Goal: Information Seeking & Learning: Learn about a topic

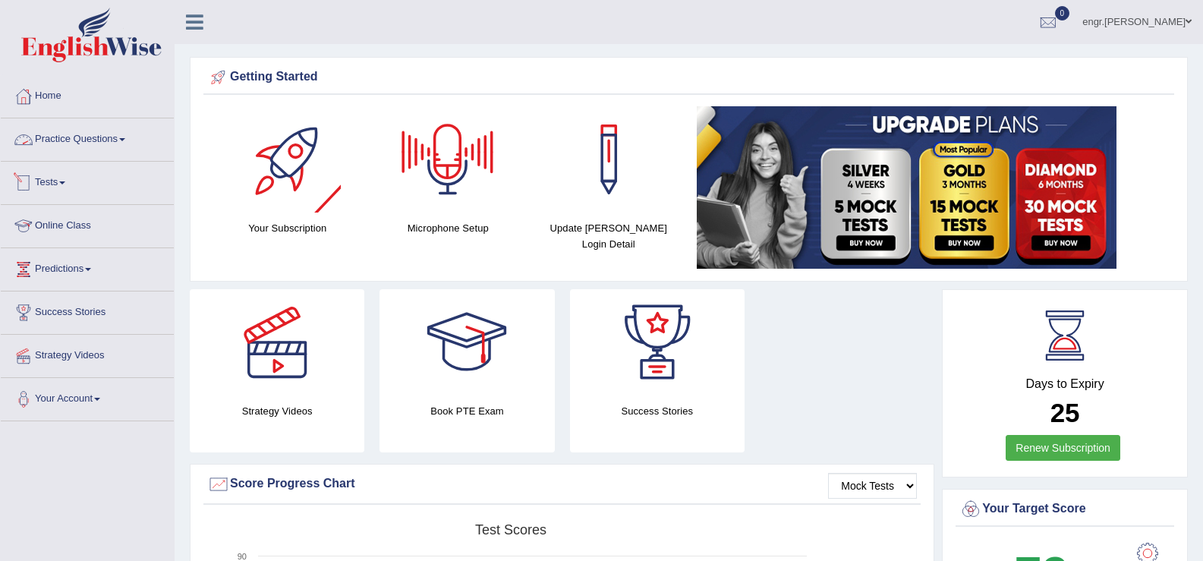
click at [95, 131] on link "Practice Questions" at bounding box center [87, 137] width 173 height 38
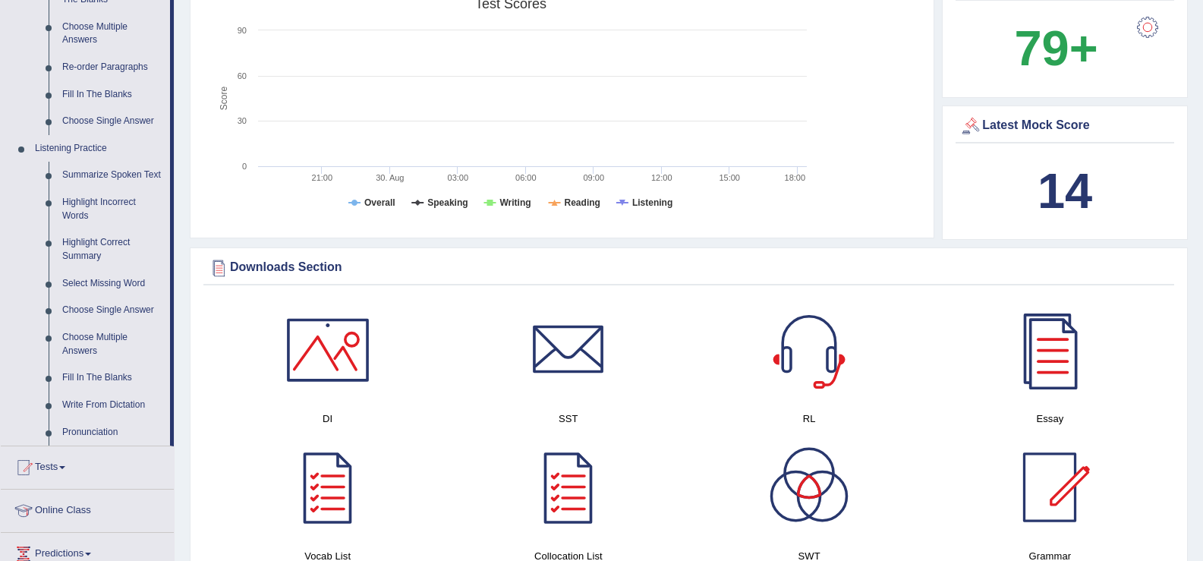
scroll to position [557, 0]
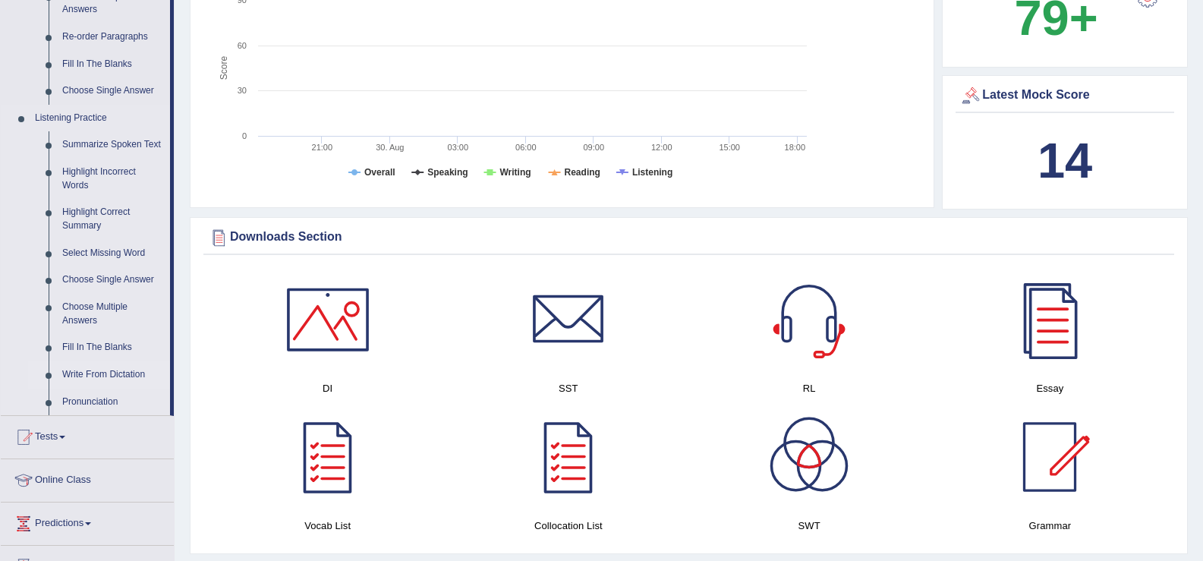
click at [128, 373] on link "Write From Dictation" at bounding box center [112, 374] width 115 height 27
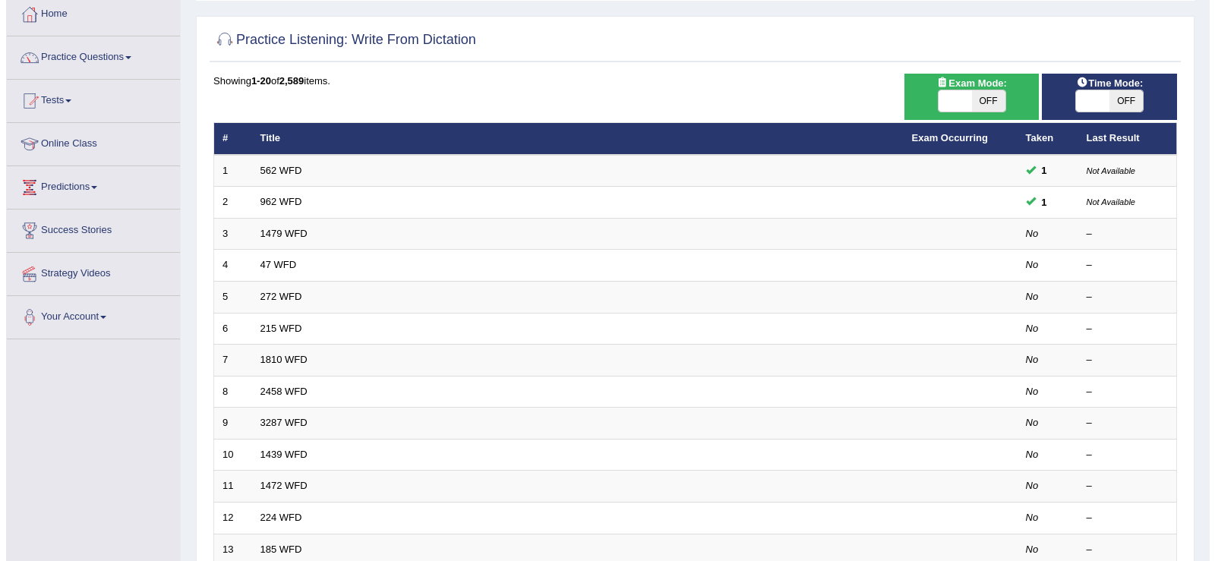
scroll to position [81, 0]
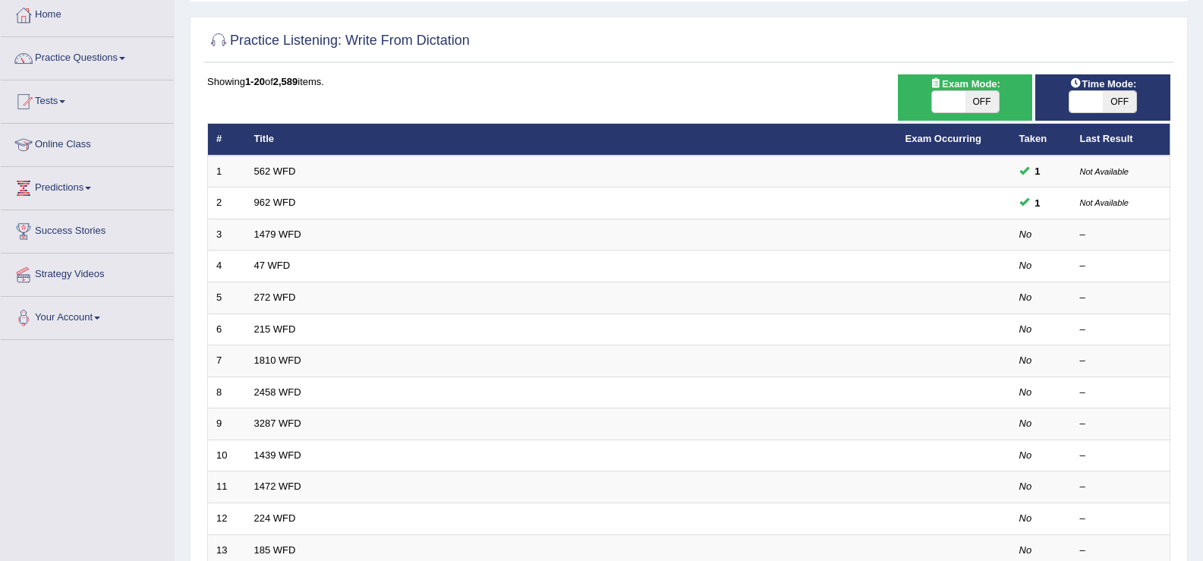
click at [954, 104] on span at bounding box center [948, 101] width 33 height 21
checkbox input "true"
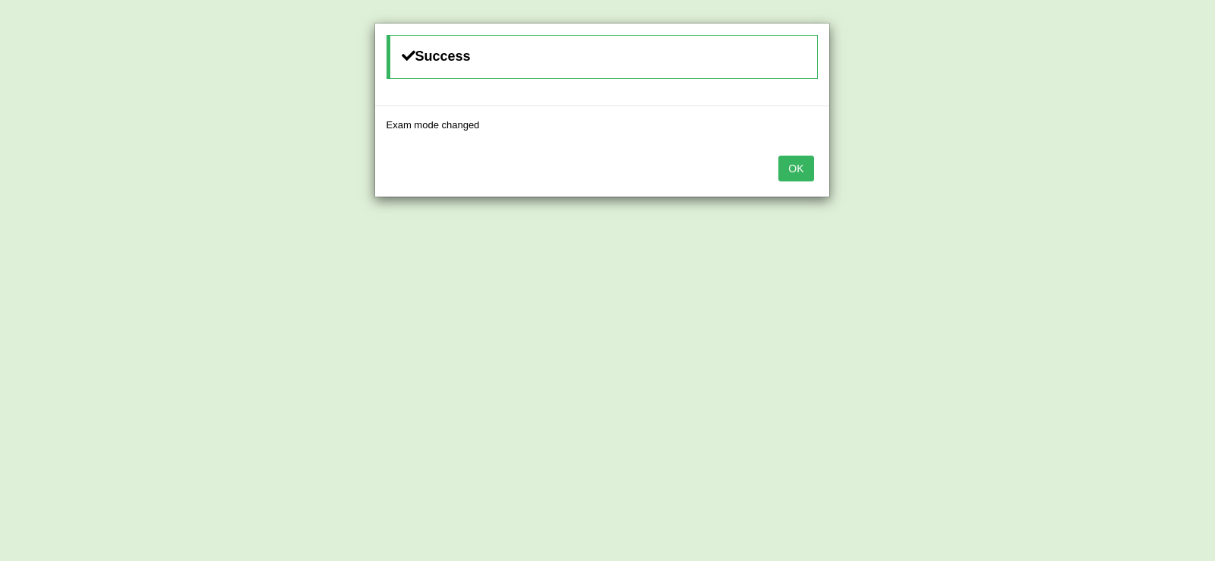
click at [803, 166] on button "OK" at bounding box center [795, 169] width 35 height 26
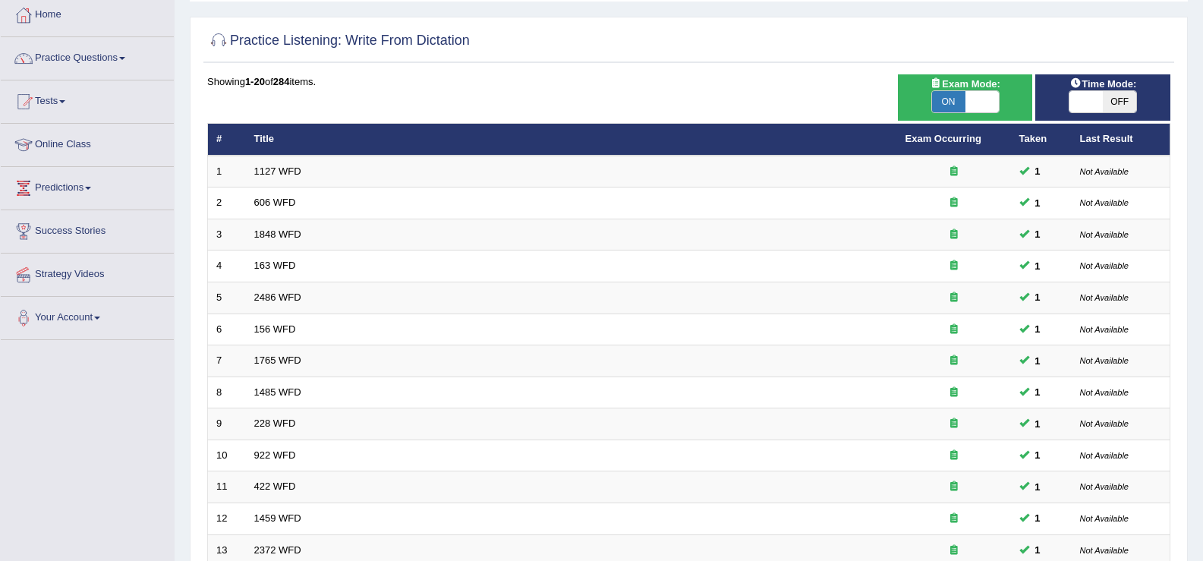
click at [1092, 93] on span at bounding box center [1086, 101] width 33 height 21
checkbox input "true"
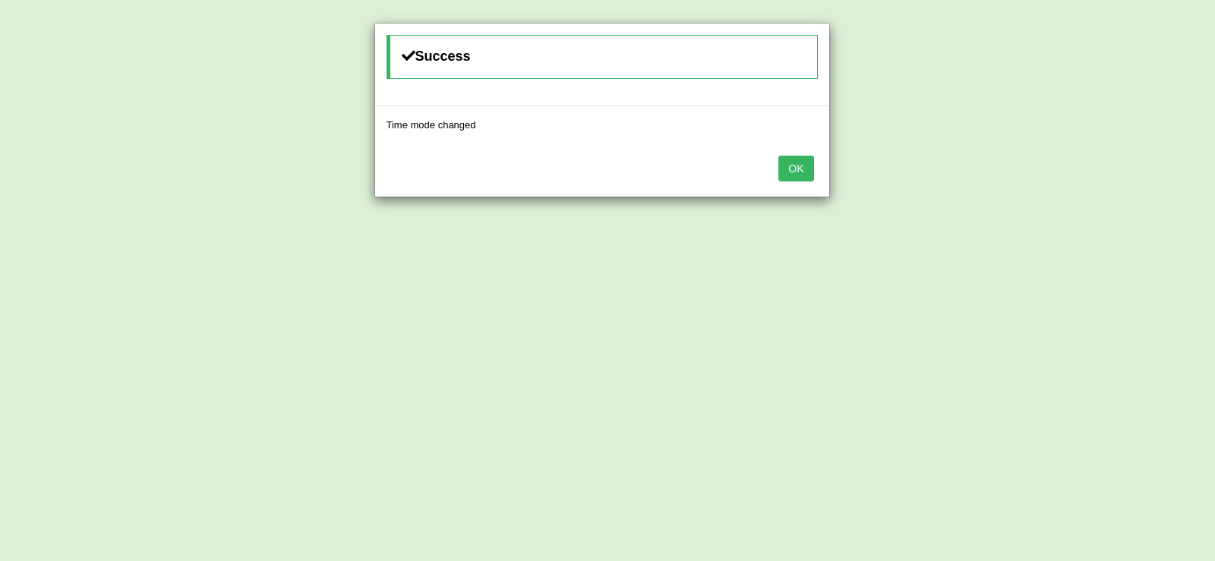
click at [803, 169] on button "OK" at bounding box center [795, 169] width 35 height 26
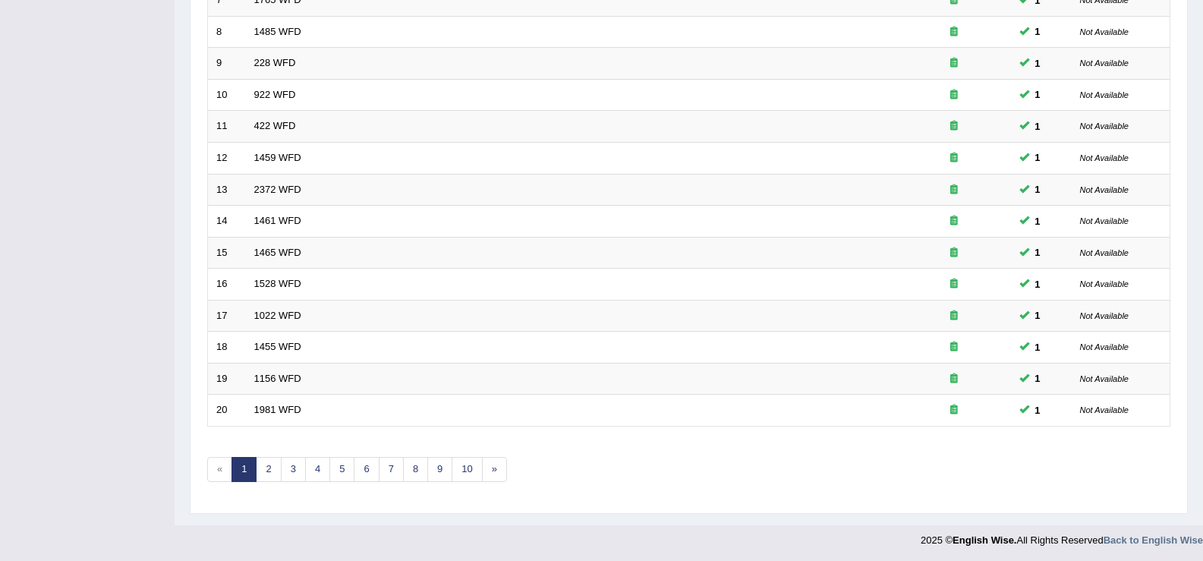
scroll to position [444, 0]
click at [274, 468] on link "2" at bounding box center [268, 467] width 25 height 25
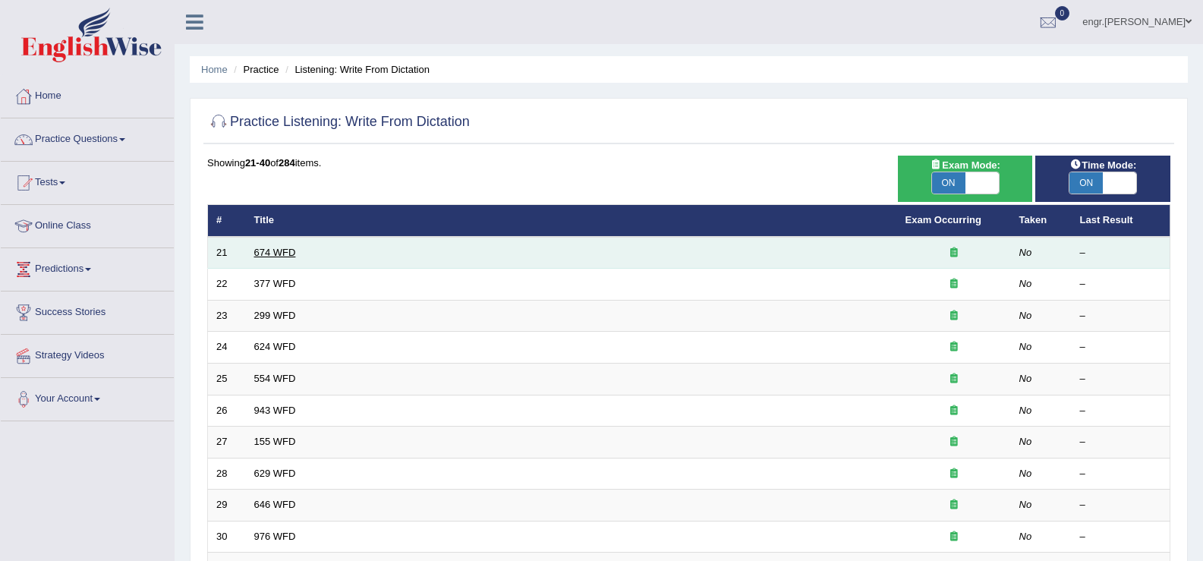
click at [273, 256] on link "674 WFD" at bounding box center [275, 252] width 42 height 11
click at [282, 258] on td "674 WFD" at bounding box center [571, 253] width 651 height 32
click at [265, 251] on link "674 WFD" at bounding box center [275, 252] width 42 height 11
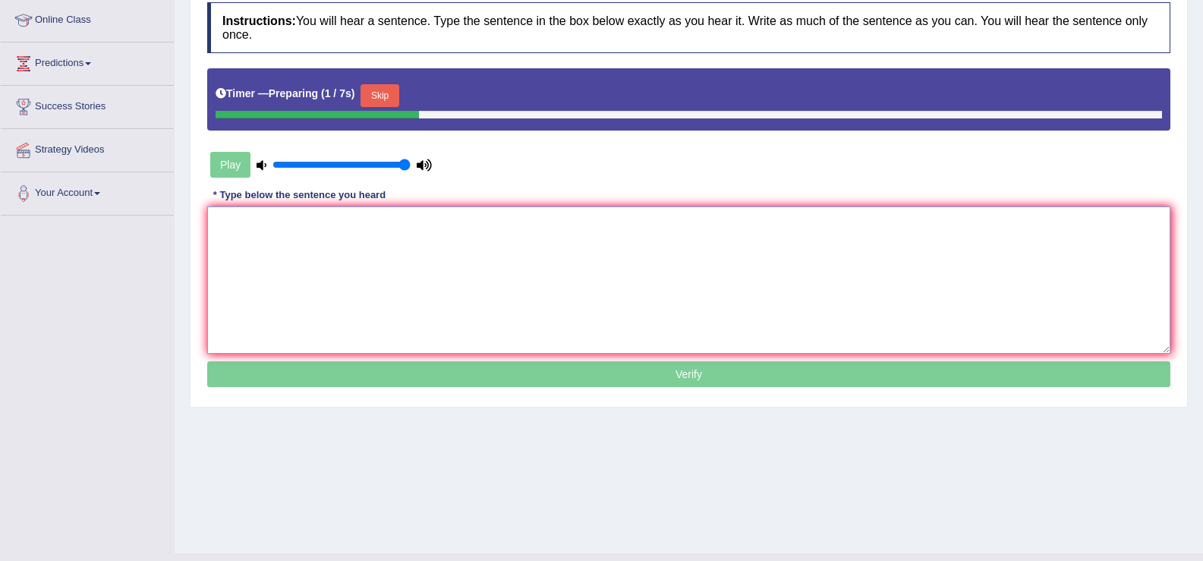
click at [347, 280] on textarea at bounding box center [689, 280] width 964 height 147
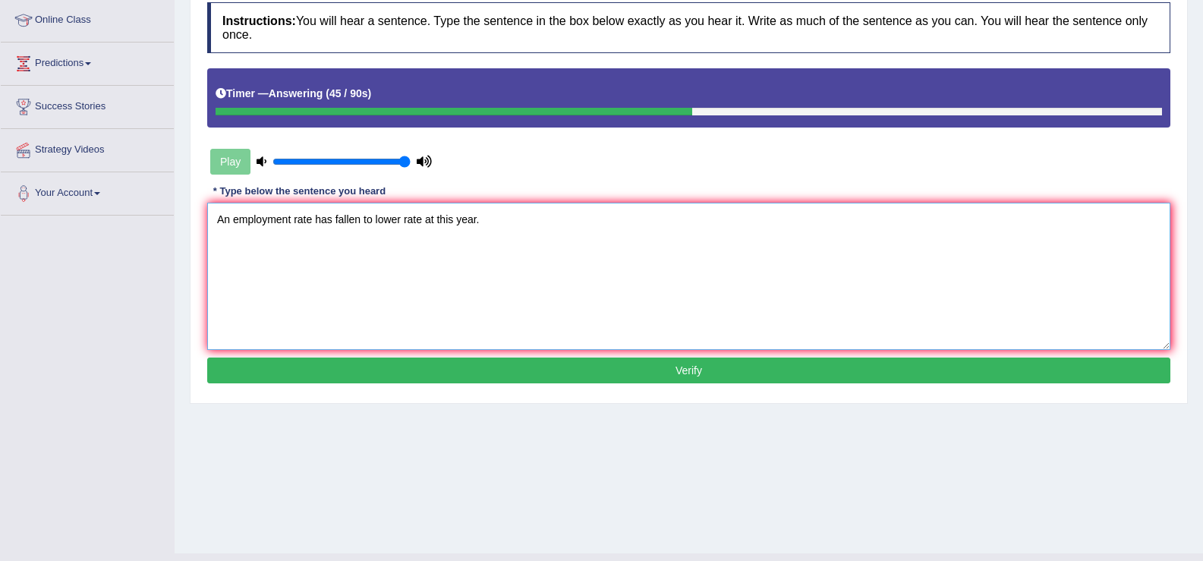
type textarea "An employment rate has fallen to lower rate at this year."
click at [450, 374] on button "Verify" at bounding box center [689, 371] width 964 height 26
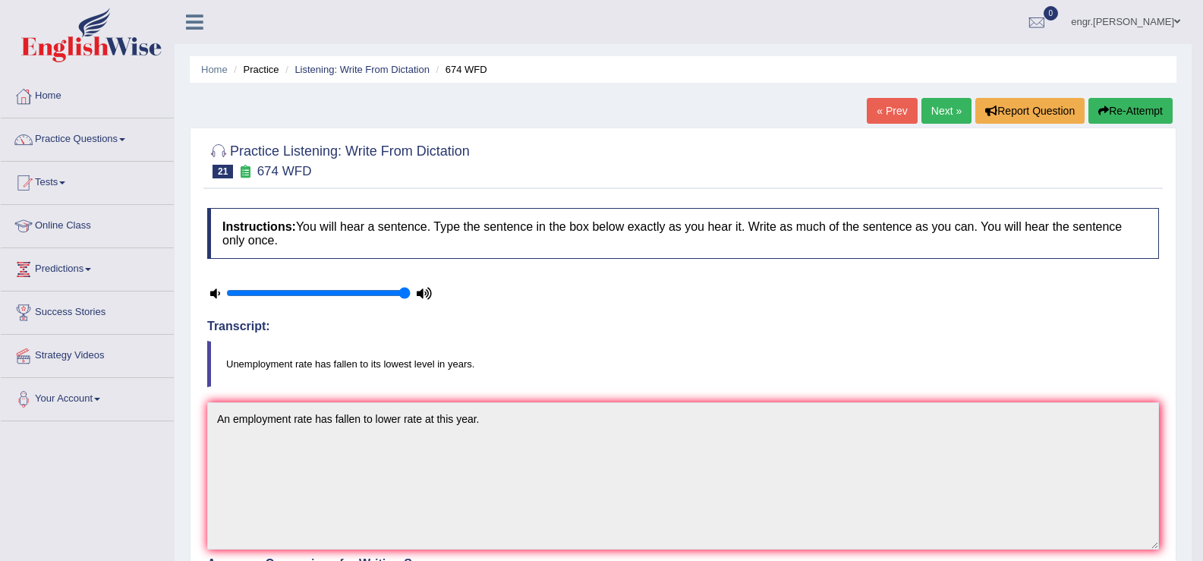
click at [942, 101] on link "Next »" at bounding box center [947, 111] width 50 height 26
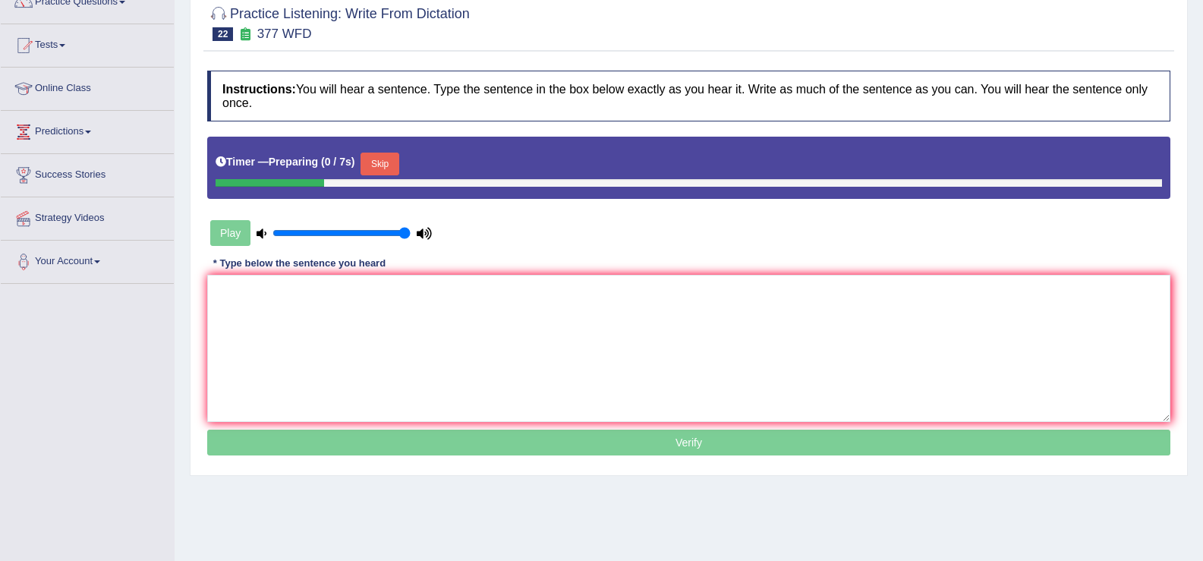
scroll to position [146, 0]
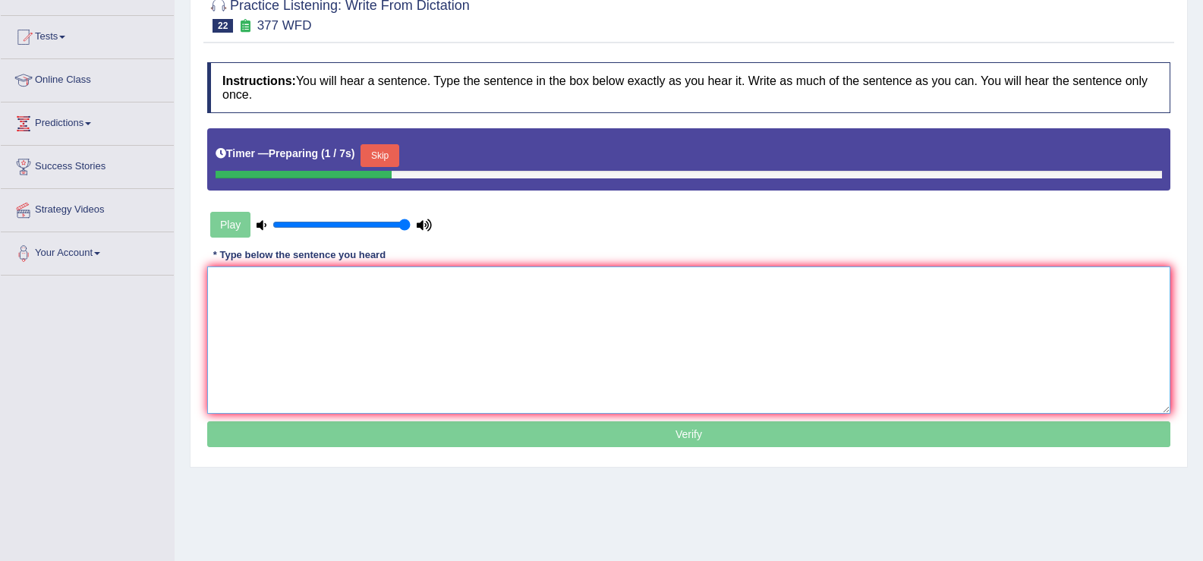
click at [287, 293] on textarea at bounding box center [689, 340] width 964 height 147
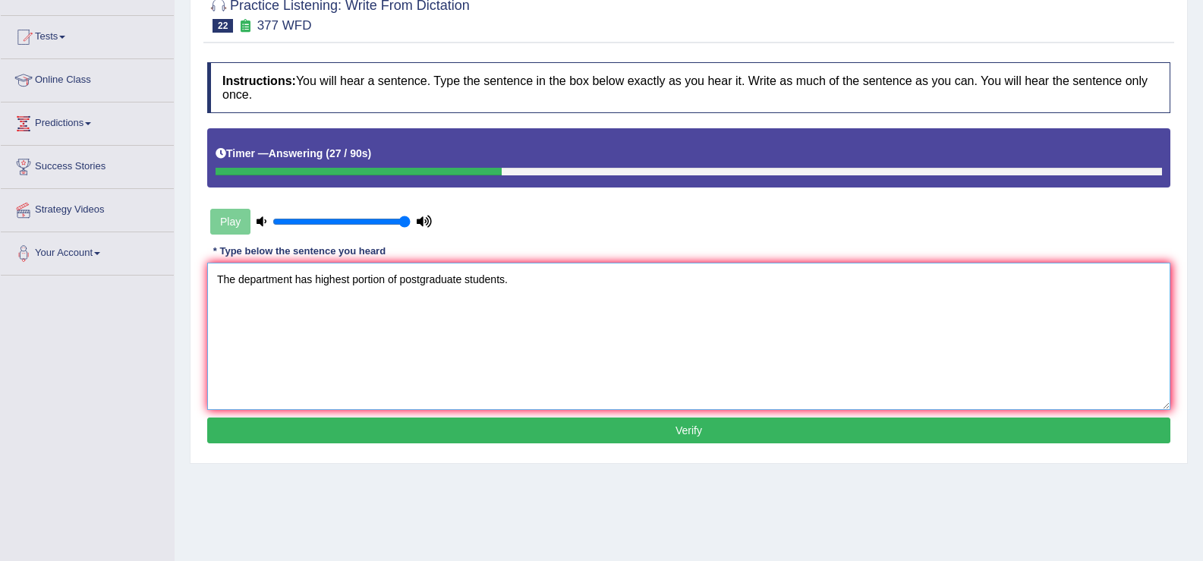
type textarea "The department has highest portion of postgraduate students."
click at [363, 431] on button "Verify" at bounding box center [689, 431] width 964 height 26
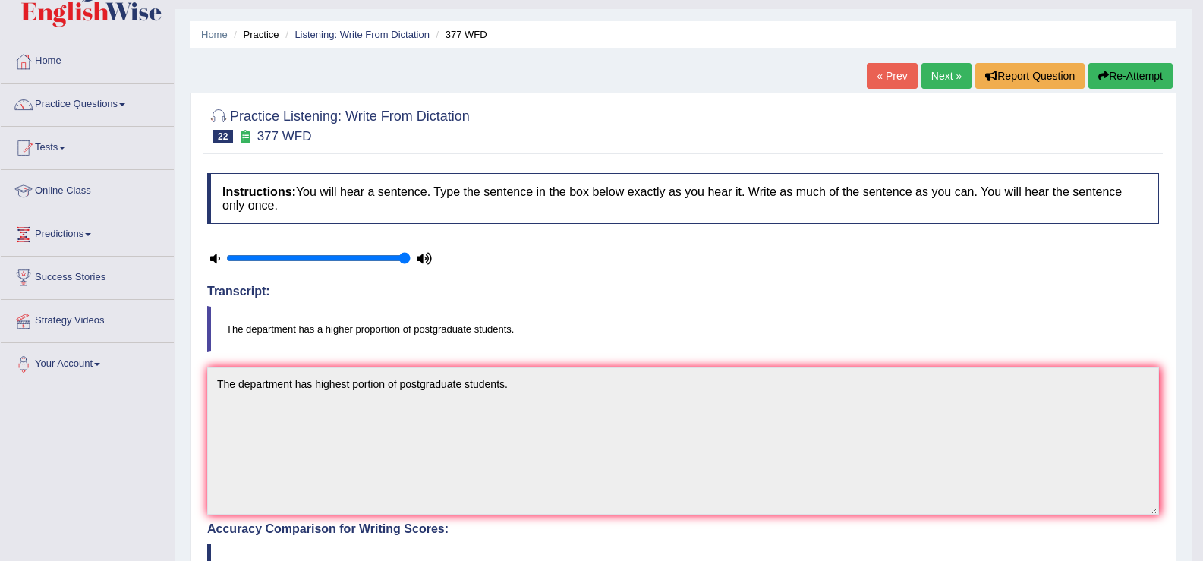
scroll to position [0, 0]
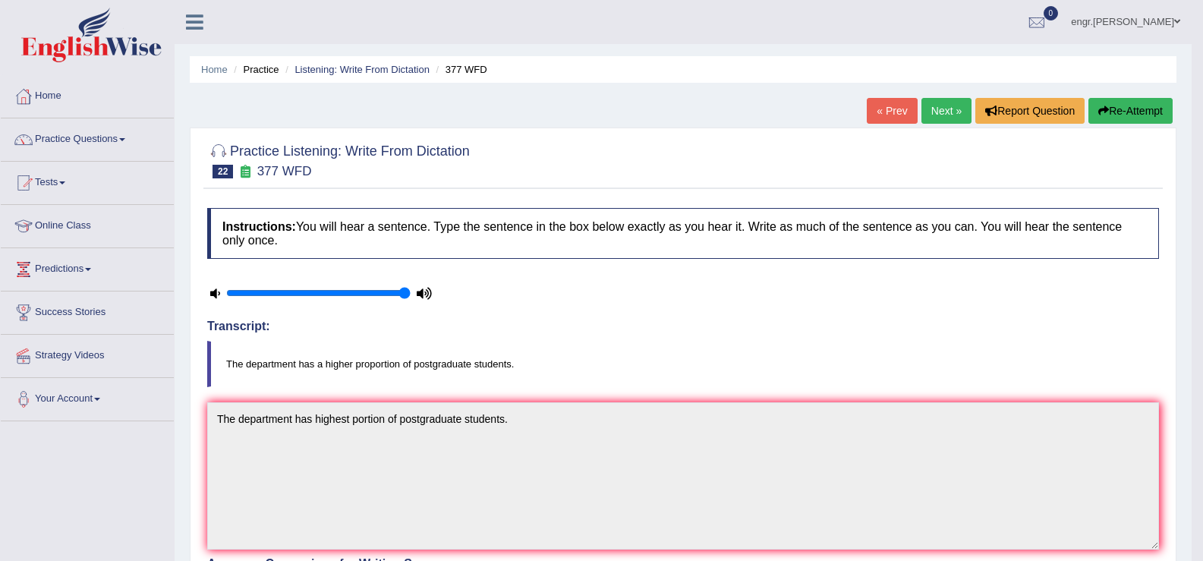
click at [938, 117] on link "Next »" at bounding box center [947, 111] width 50 height 26
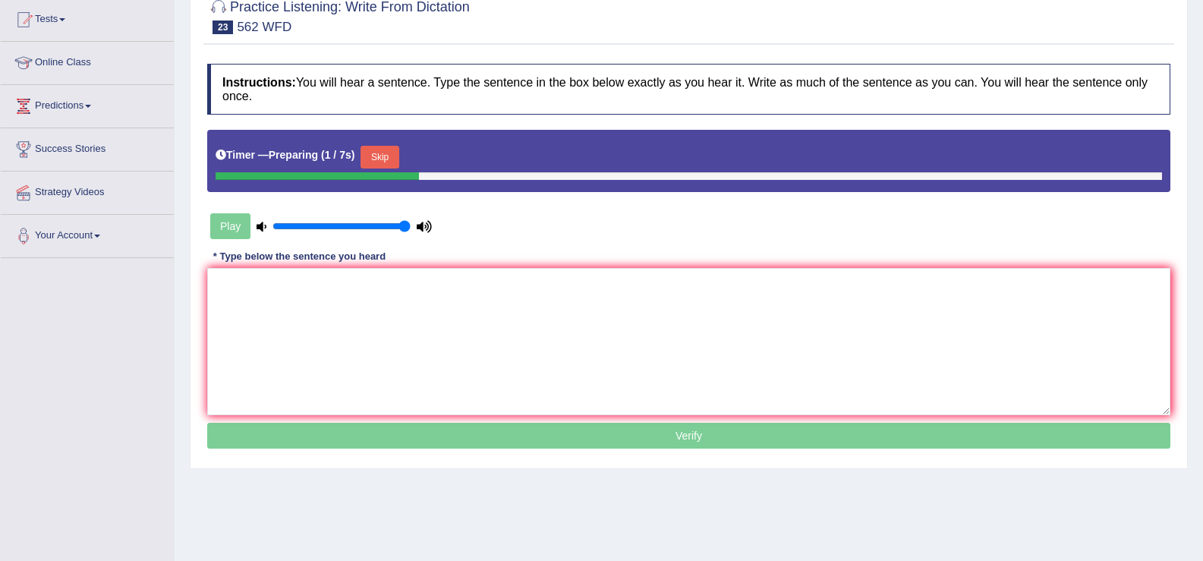
scroll to position [166, 0]
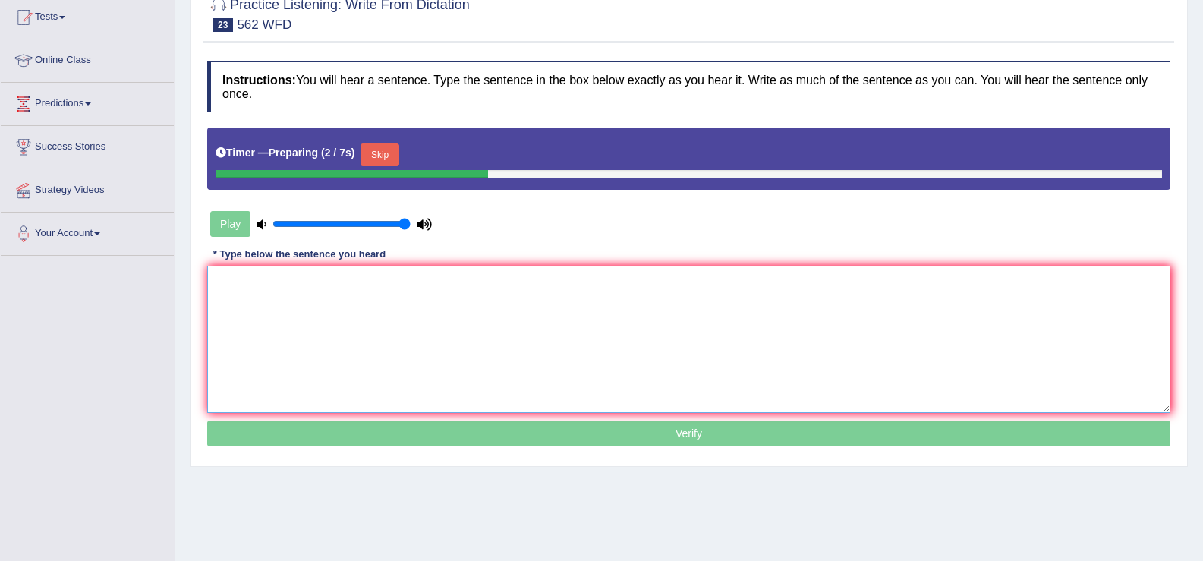
click at [266, 340] on textarea at bounding box center [689, 339] width 964 height 147
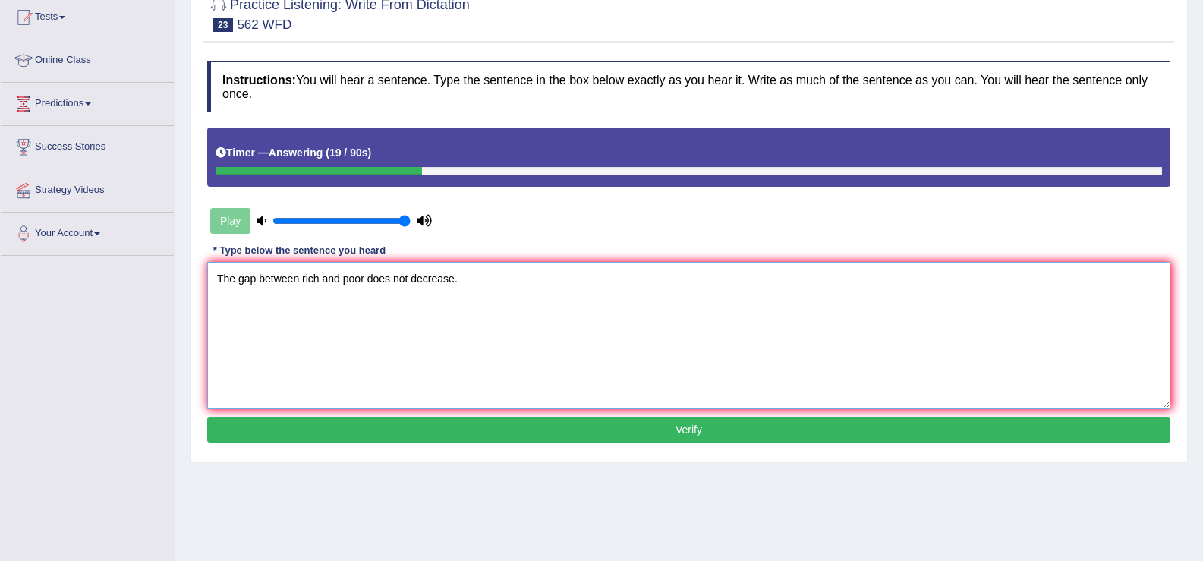
type textarea "The gap between rich and poor does not decrease."
click at [352, 440] on button "Verify" at bounding box center [689, 430] width 964 height 26
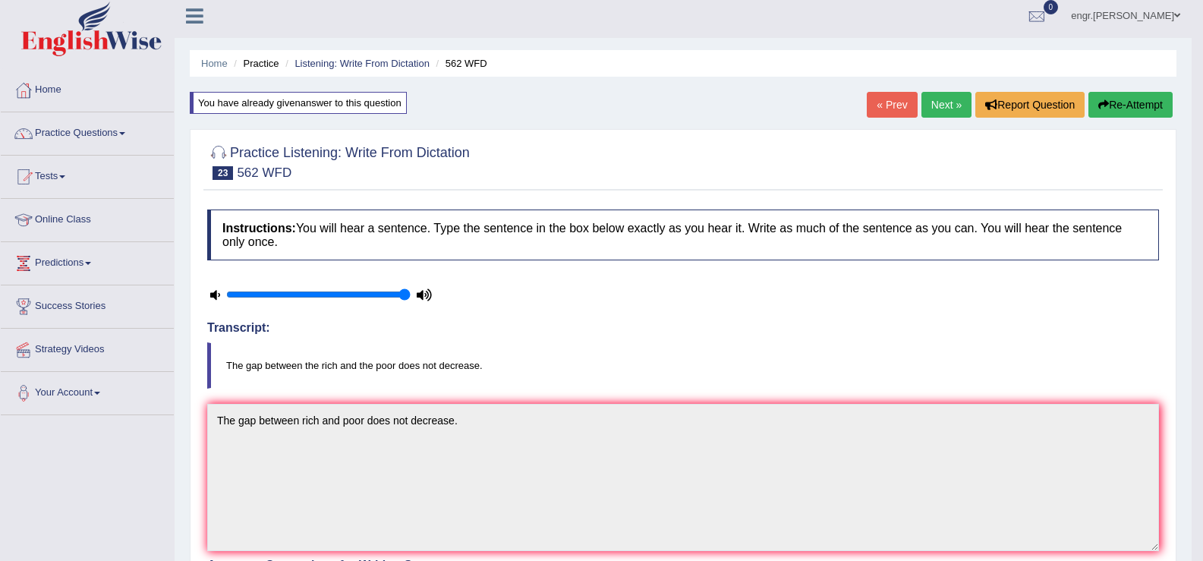
scroll to position [0, 0]
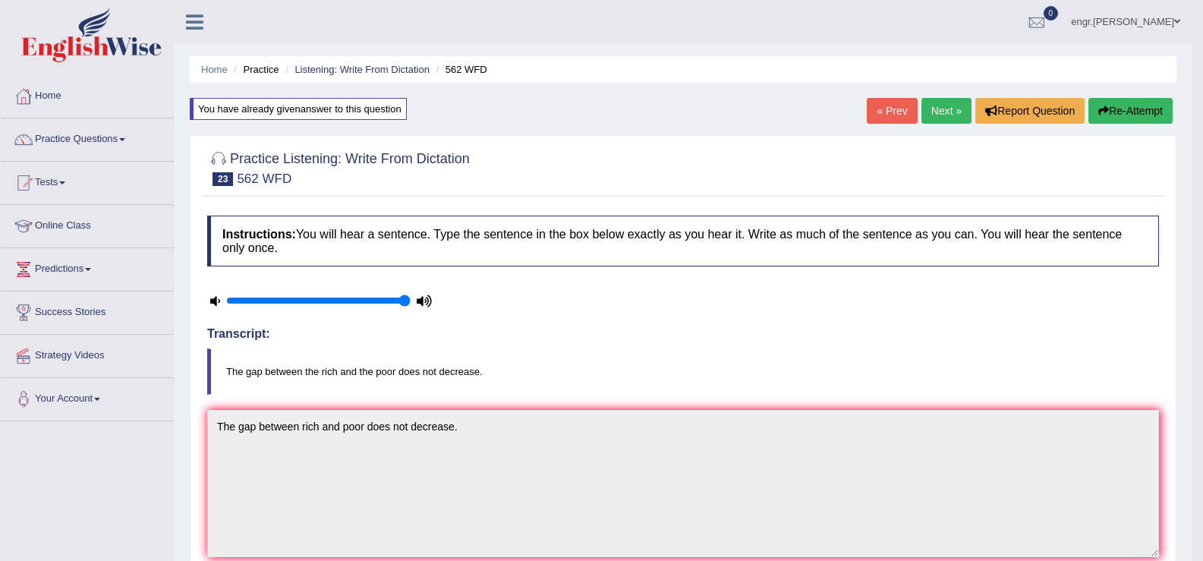
click at [948, 109] on link "Next »" at bounding box center [947, 111] width 50 height 26
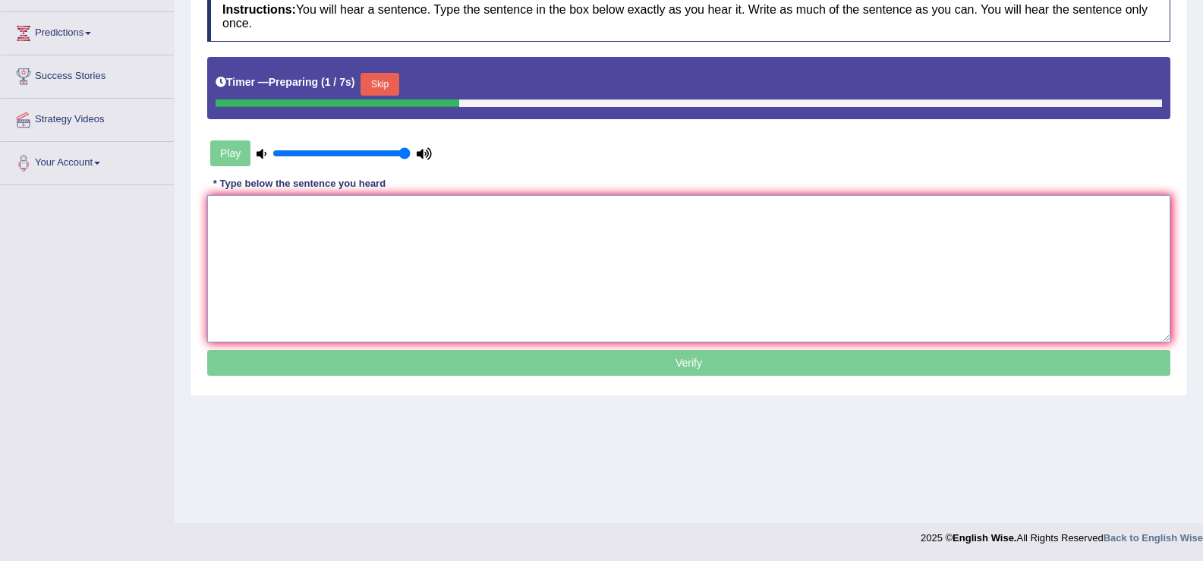
click at [359, 247] on textarea at bounding box center [689, 268] width 964 height 147
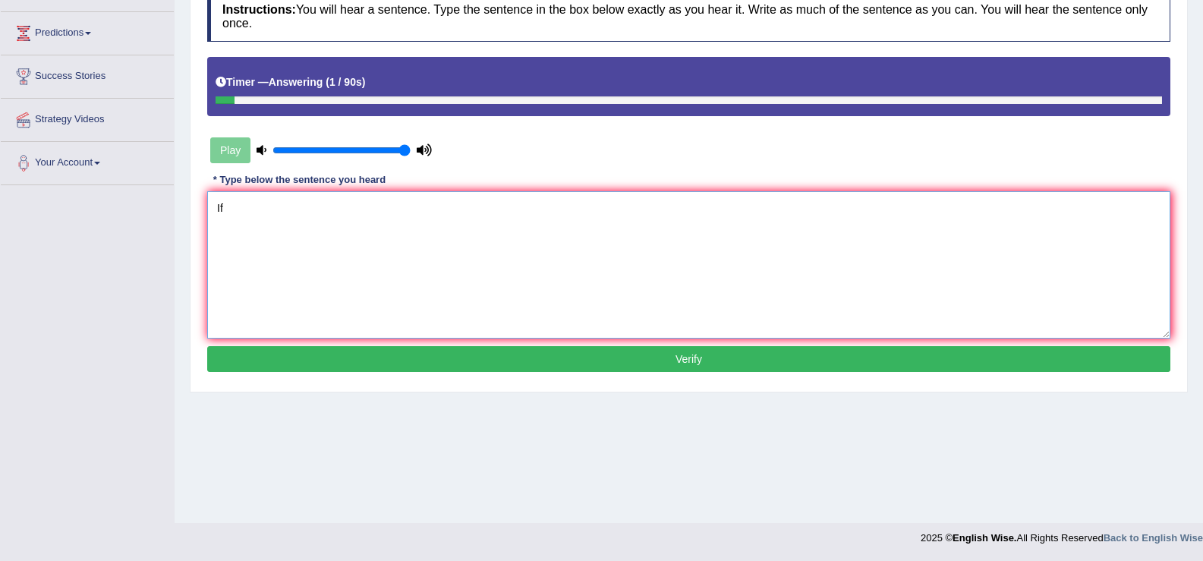
type textarea "I"
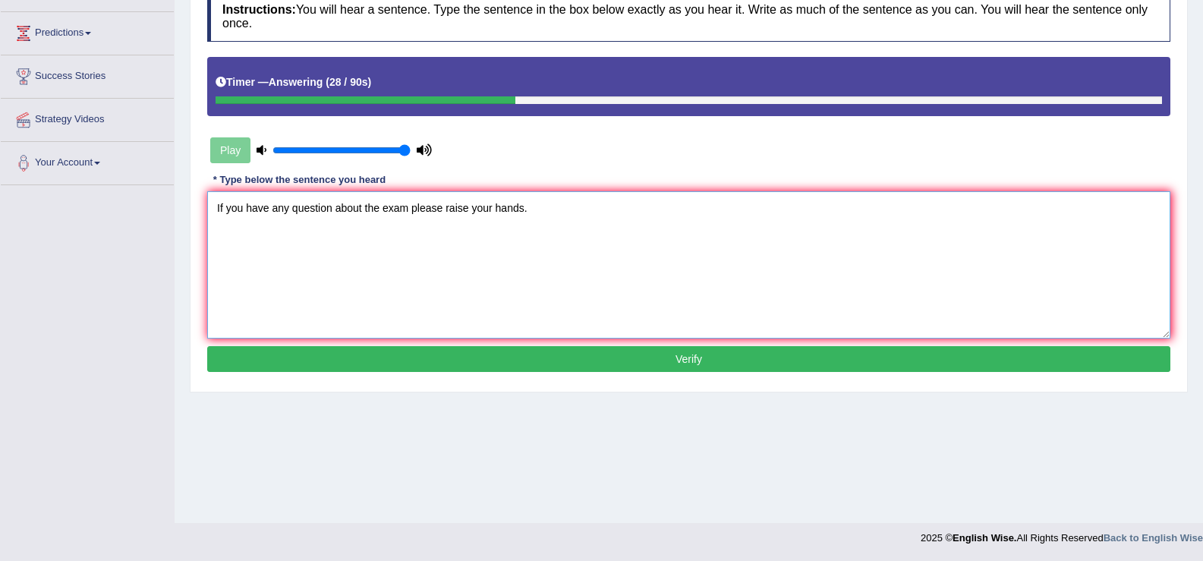
type textarea "If you have any question about the exam please raise your hands."
click at [387, 359] on button "Verify" at bounding box center [689, 359] width 964 height 26
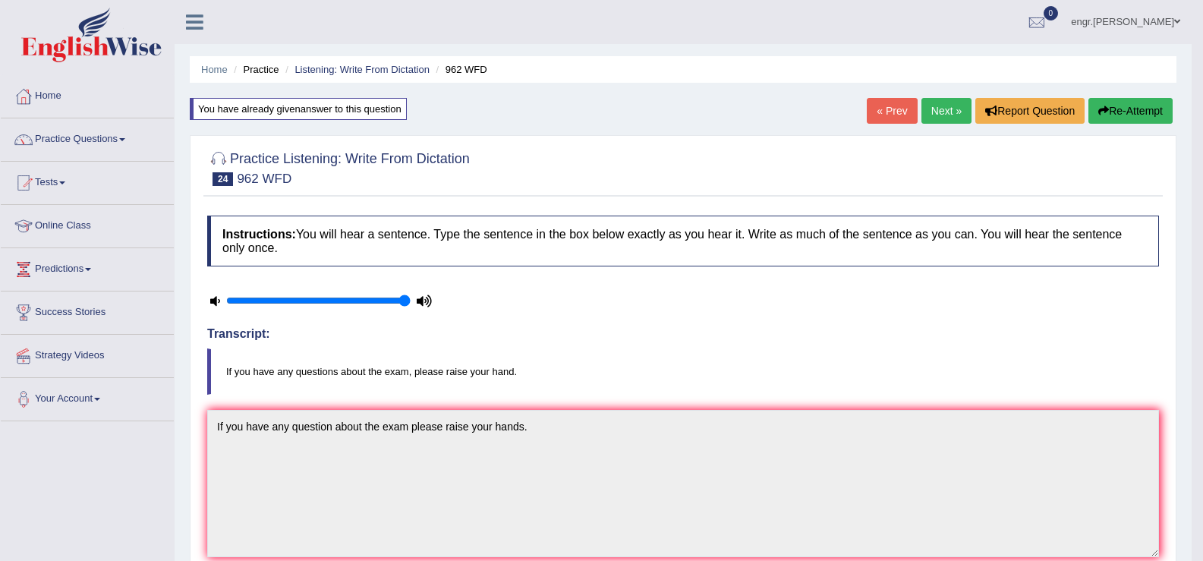
click at [945, 103] on link "Next »" at bounding box center [947, 111] width 50 height 26
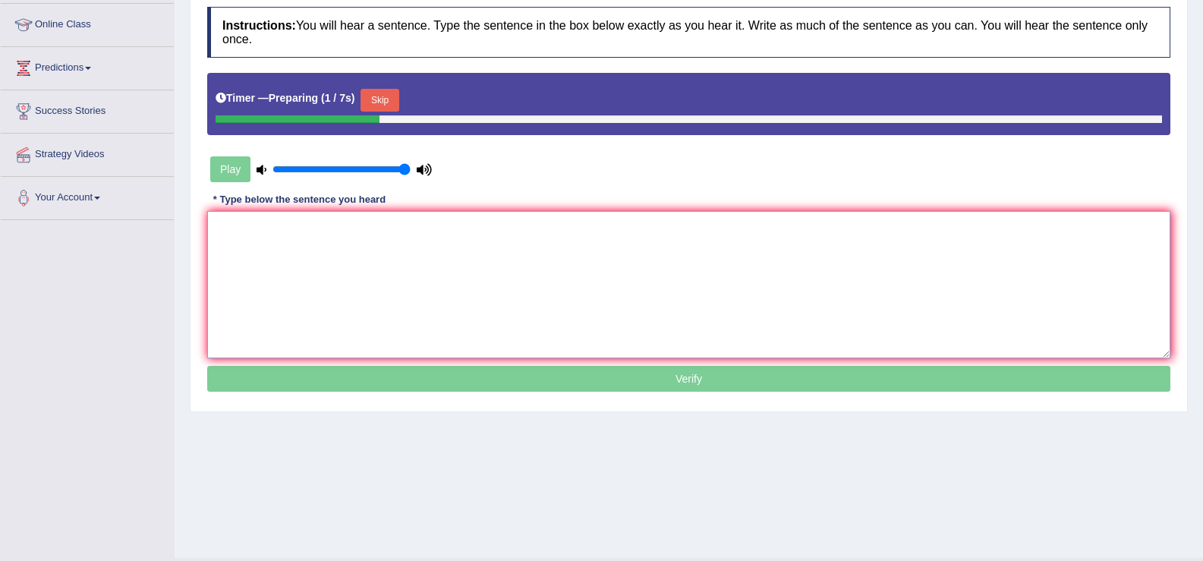
click at [336, 211] on textarea at bounding box center [689, 284] width 964 height 147
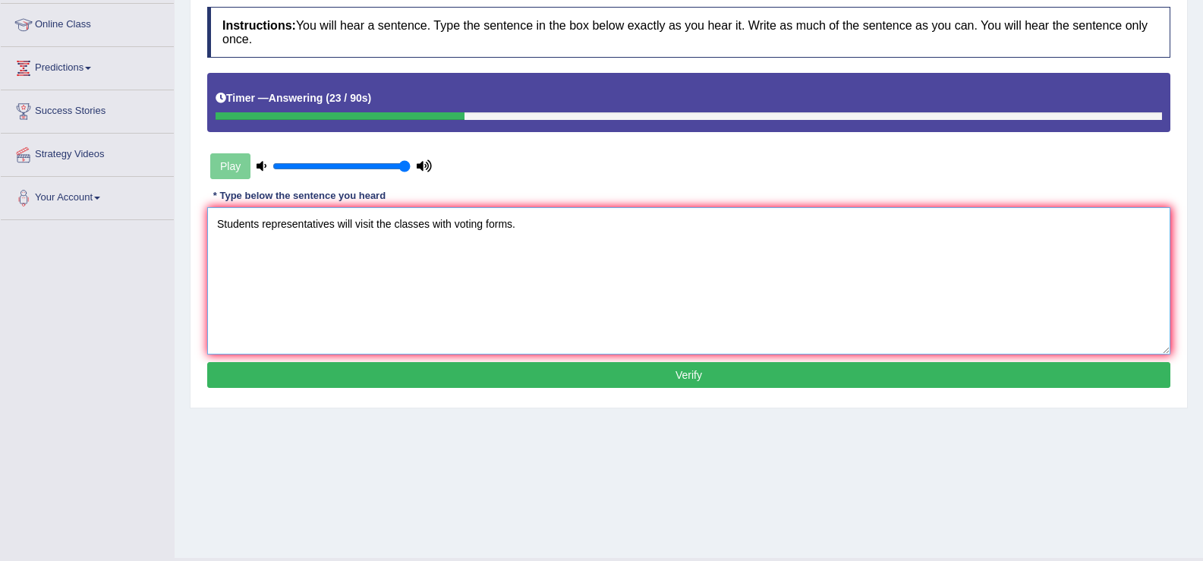
type textarea "Students representatives will visit the classes with voting forms."
click at [384, 379] on button "Verify" at bounding box center [689, 375] width 964 height 26
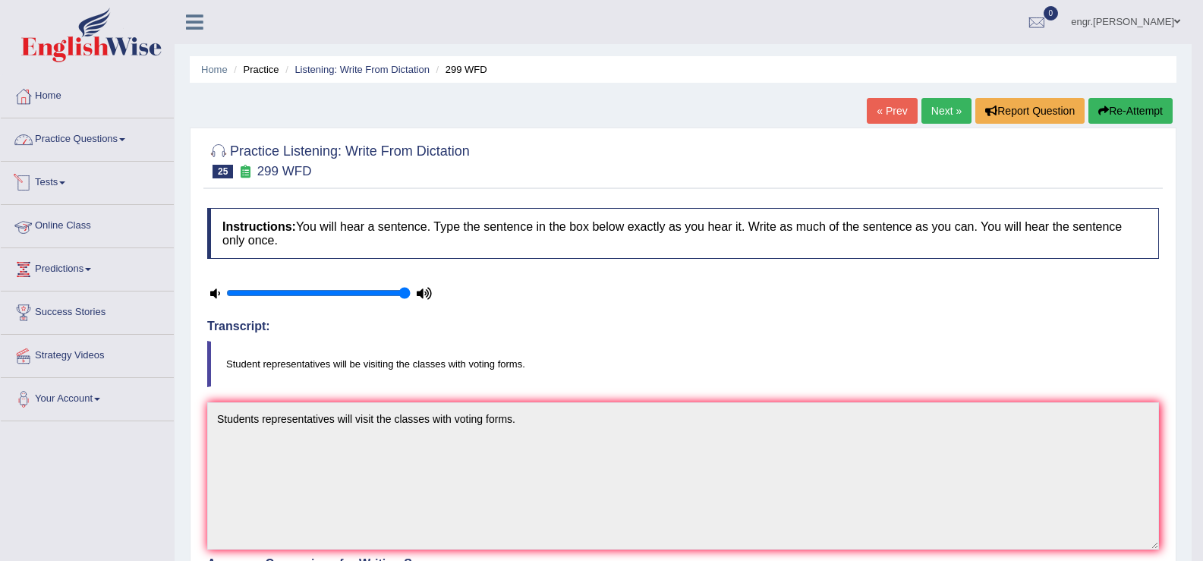
click at [91, 140] on link "Practice Questions" at bounding box center [87, 137] width 173 height 38
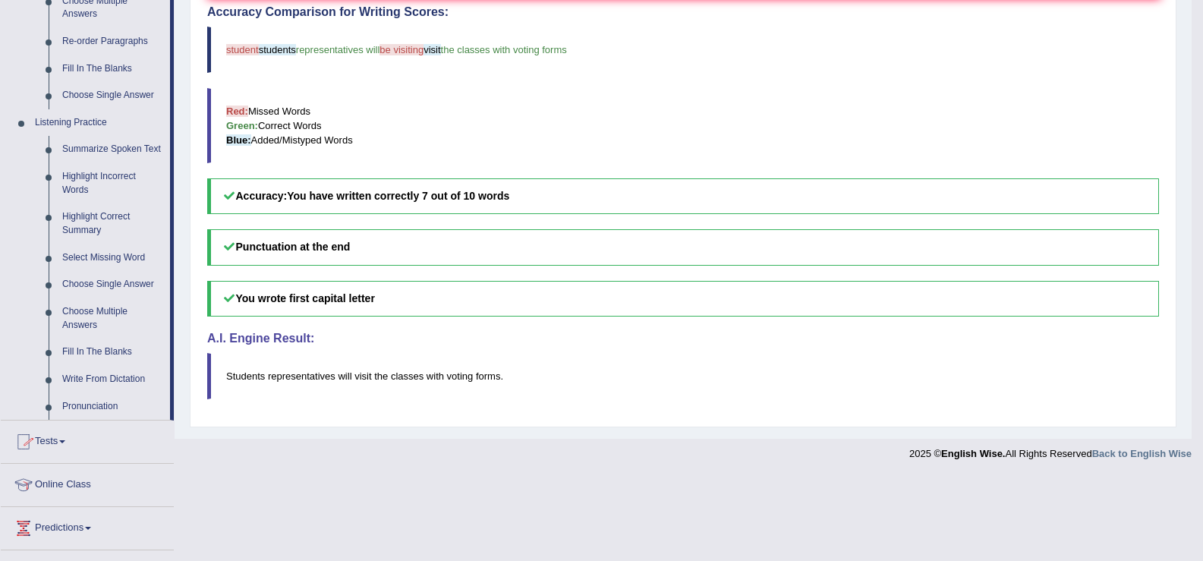
scroll to position [562, 0]
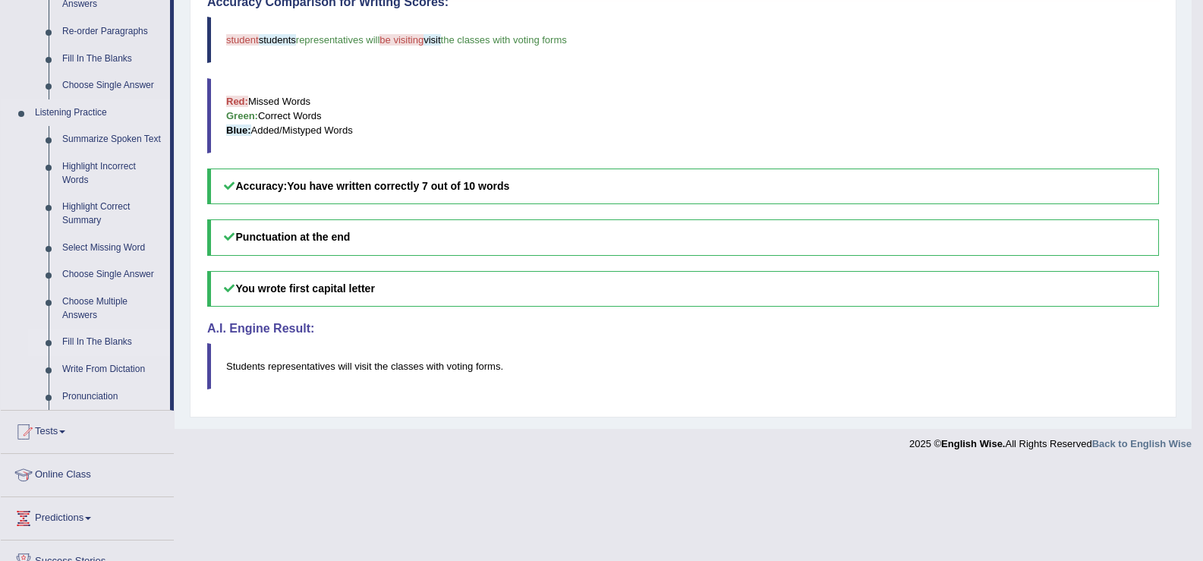
click at [112, 341] on link "Fill In The Blanks" at bounding box center [112, 342] width 115 height 27
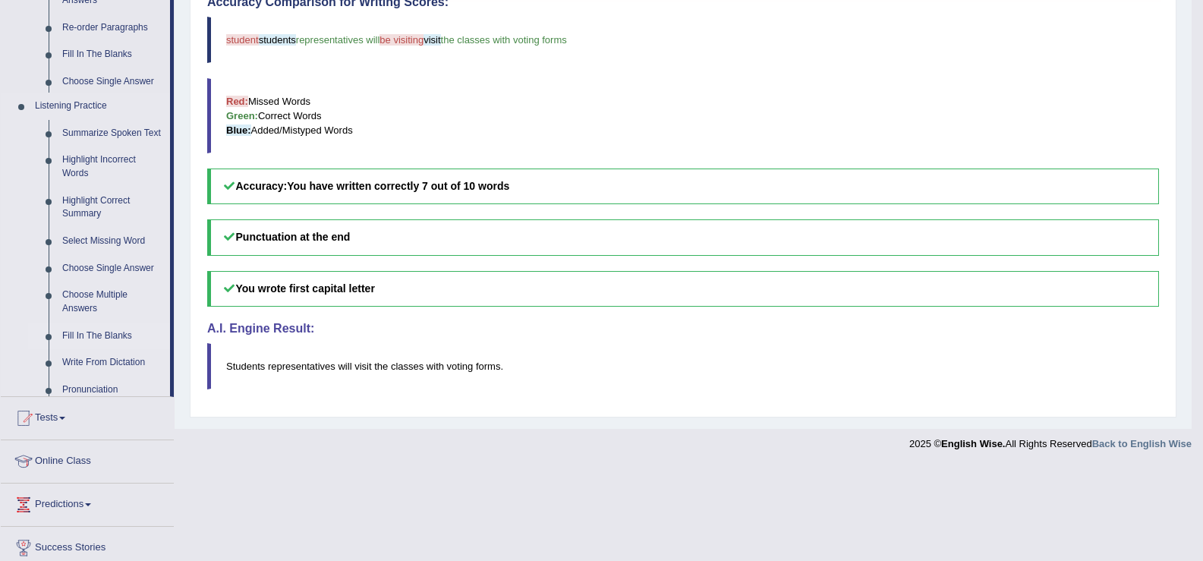
scroll to position [468, 0]
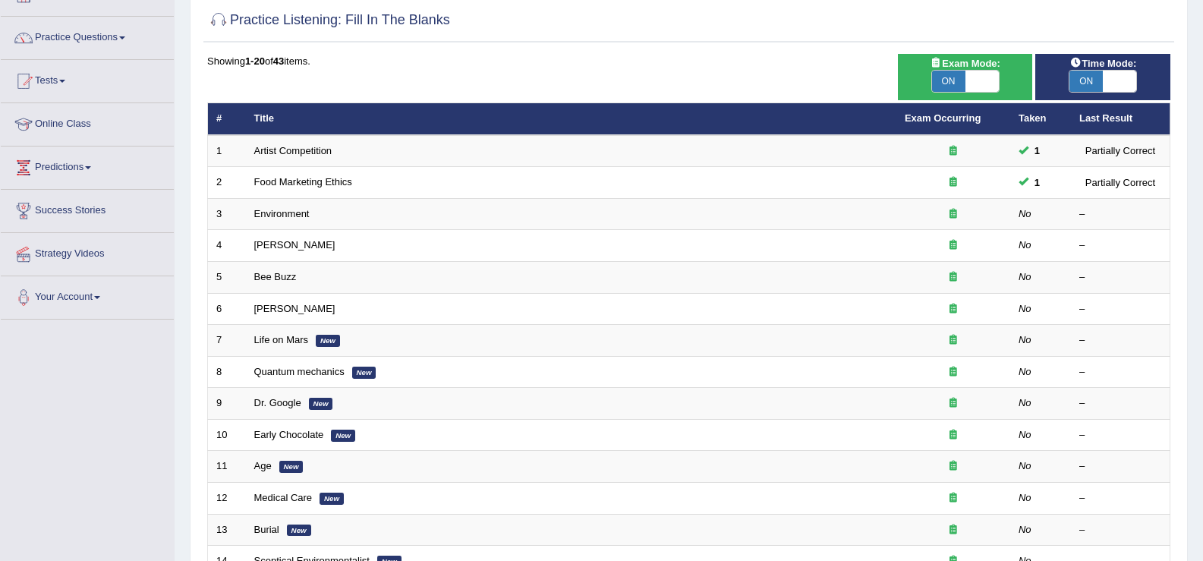
scroll to position [123, 0]
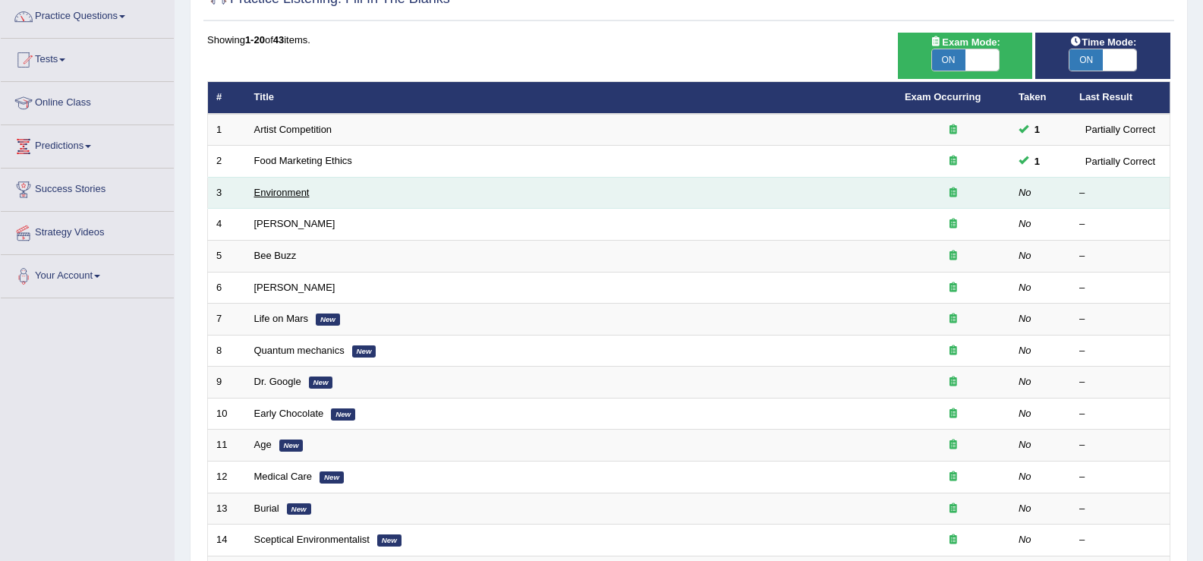
click at [288, 187] on link "Environment" at bounding box center [281, 192] width 55 height 11
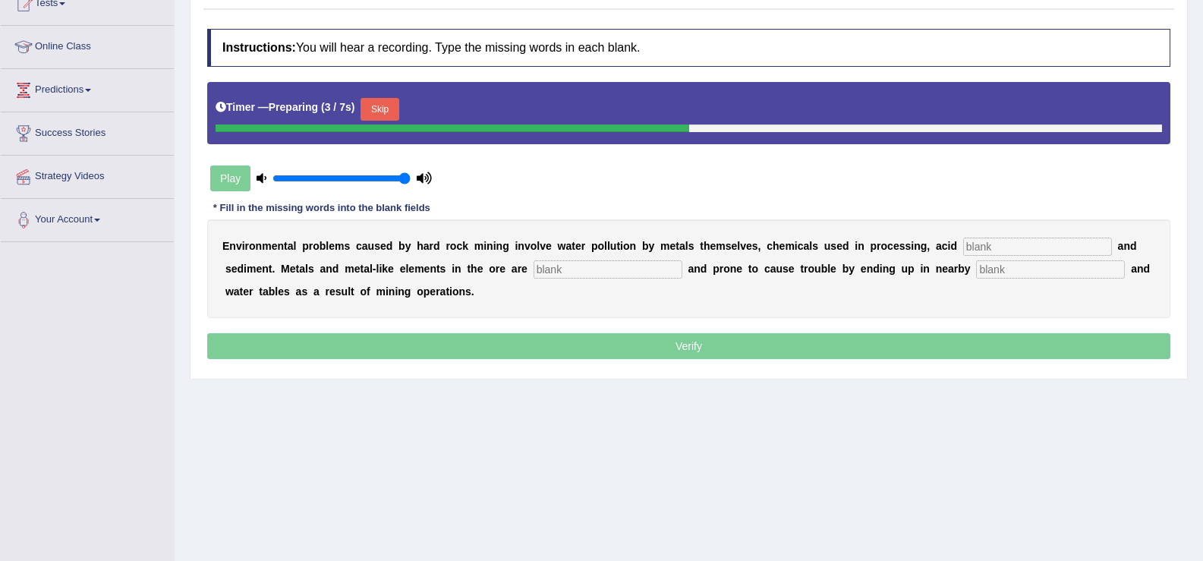
click at [986, 246] on input "text" at bounding box center [1038, 247] width 149 height 18
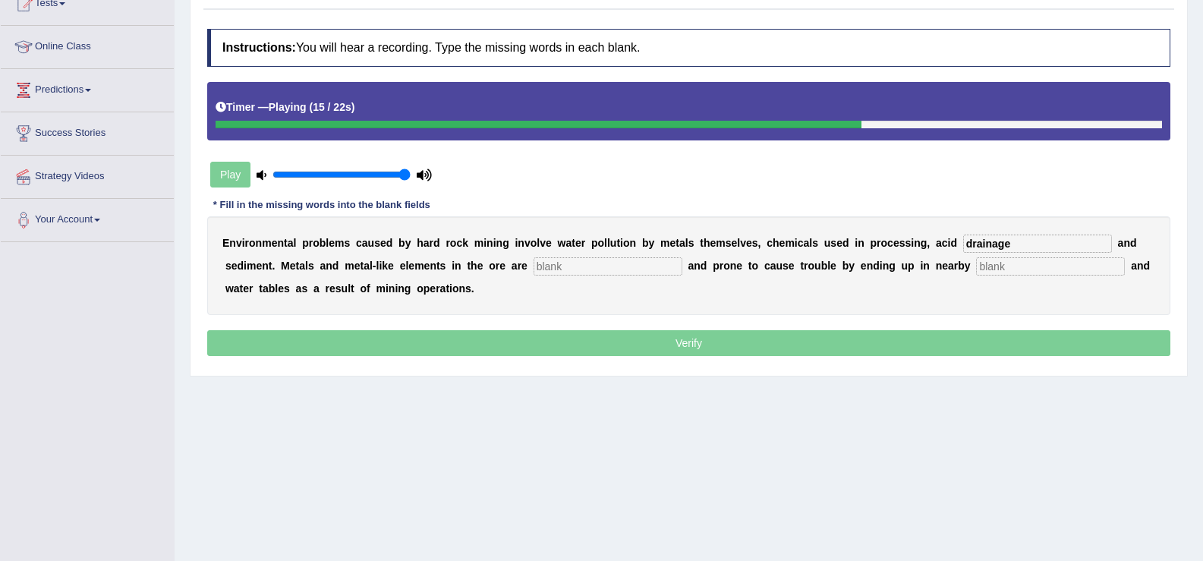
type input "drainage"
click at [596, 259] on input "text" at bounding box center [608, 266] width 149 height 18
type input "tocix"
click at [989, 273] on input "text" at bounding box center [1050, 266] width 149 height 18
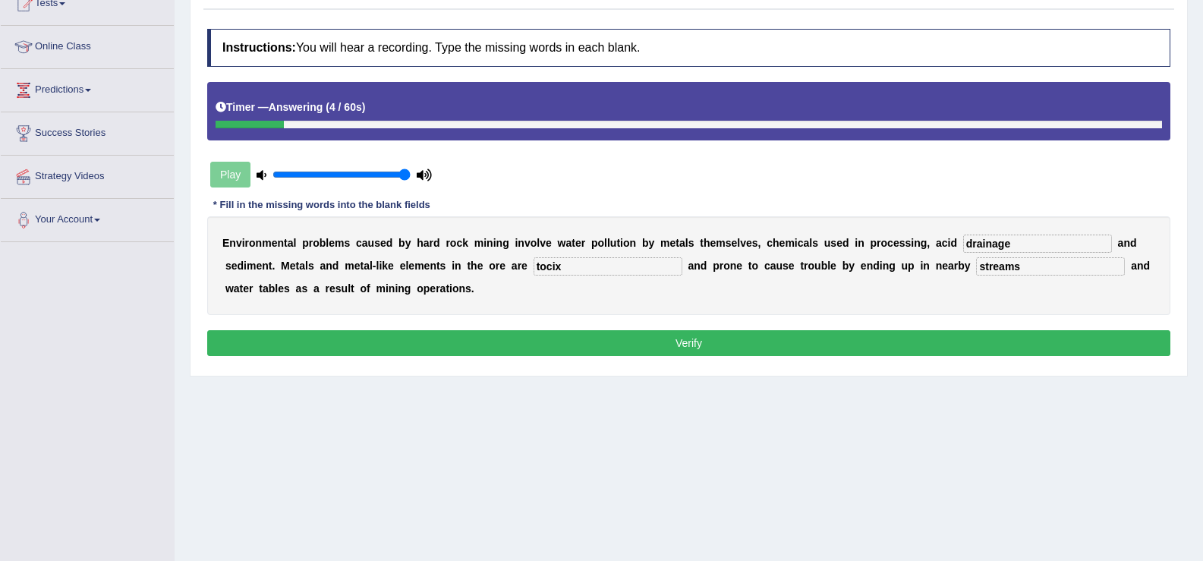
type input "streams"
click at [587, 263] on input "tocix" at bounding box center [608, 266] width 149 height 18
type input "toxic"
click at [1037, 252] on input "drainage" at bounding box center [1038, 244] width 149 height 18
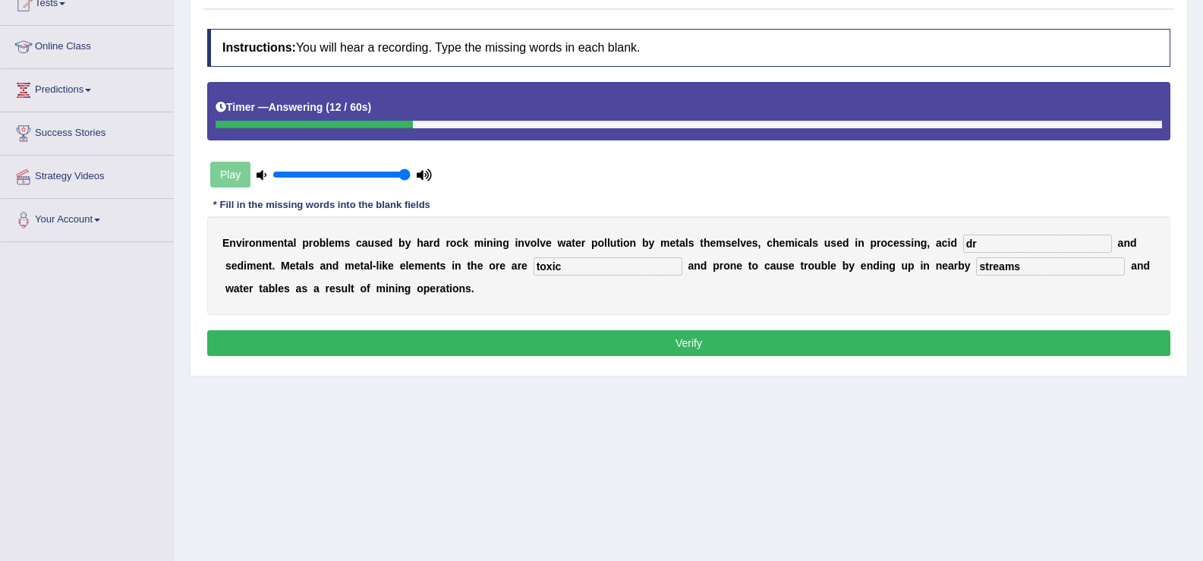
type input "d"
type input "drainage"
click at [862, 339] on button "Verify" at bounding box center [689, 343] width 964 height 26
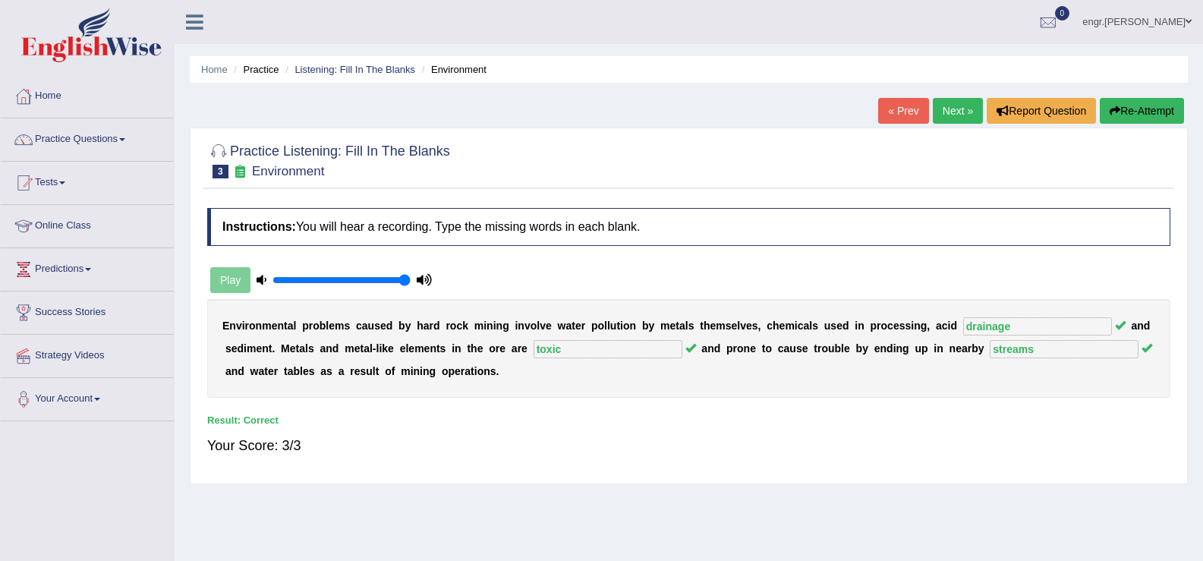
click at [958, 118] on link "Next »" at bounding box center [958, 111] width 50 height 26
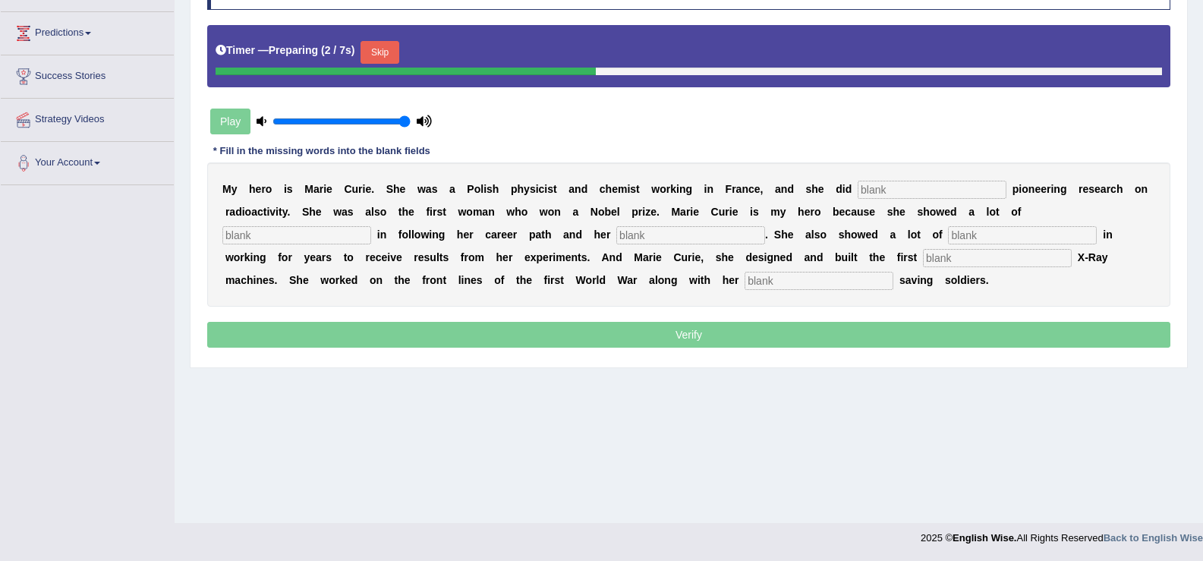
click at [910, 187] on input "text" at bounding box center [932, 190] width 149 height 18
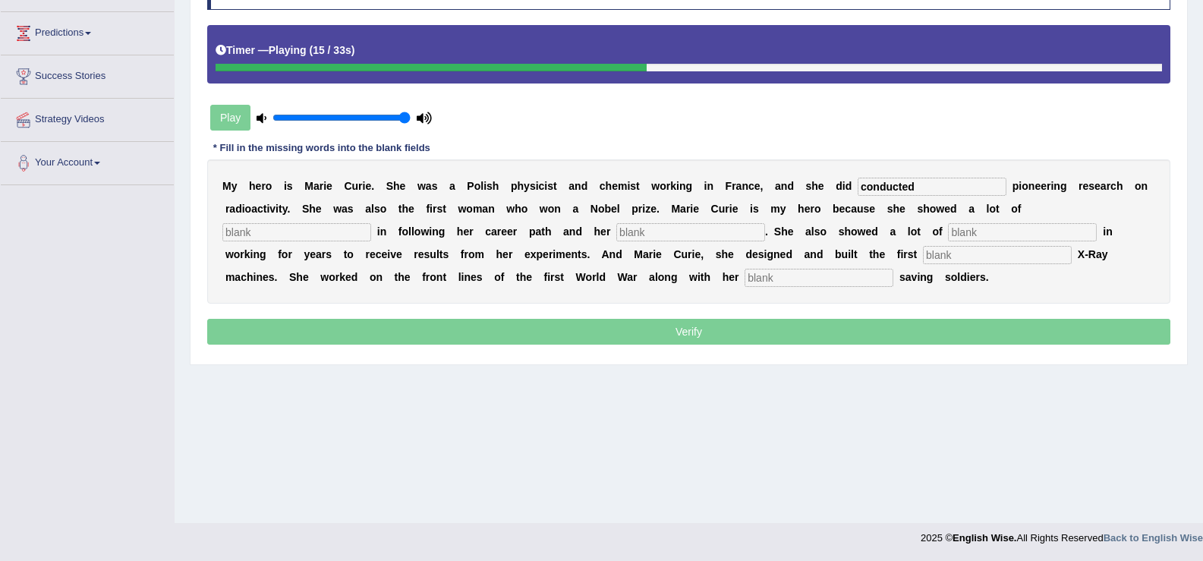
type input "conducted"
click at [311, 232] on input "text" at bounding box center [296, 232] width 149 height 18
type input "deter"
click at [660, 232] on input "text" at bounding box center [691, 232] width 149 height 18
type input "pass"
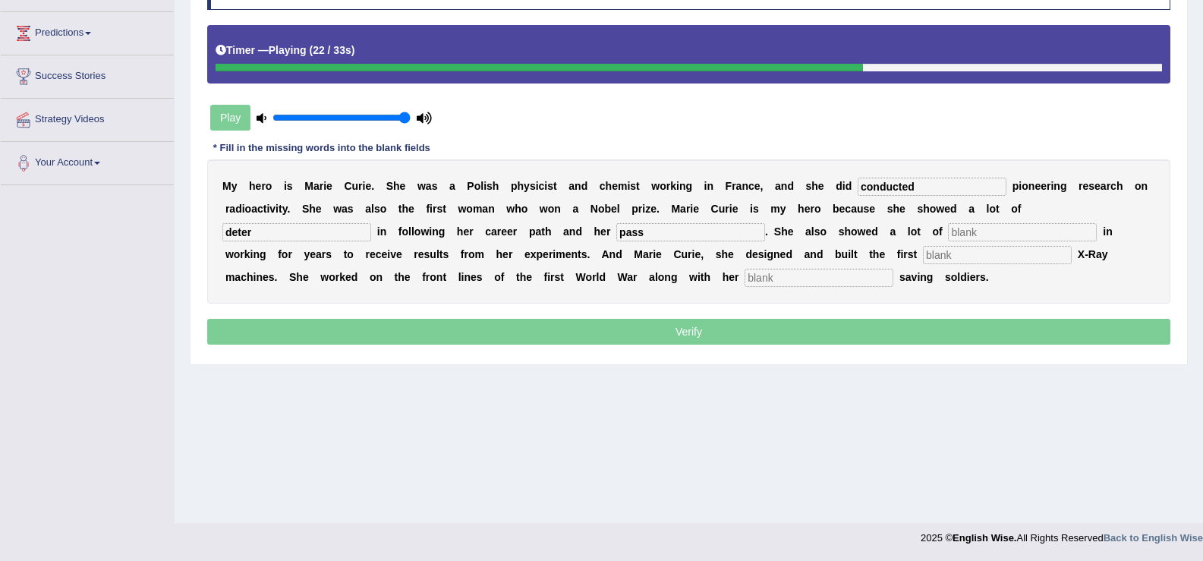
click at [996, 236] on input "text" at bounding box center [1022, 232] width 149 height 18
type input "patience"
click at [965, 257] on input "text" at bounding box center [997, 255] width 149 height 18
type input "mobile"
click at [843, 282] on input "text" at bounding box center [819, 278] width 149 height 18
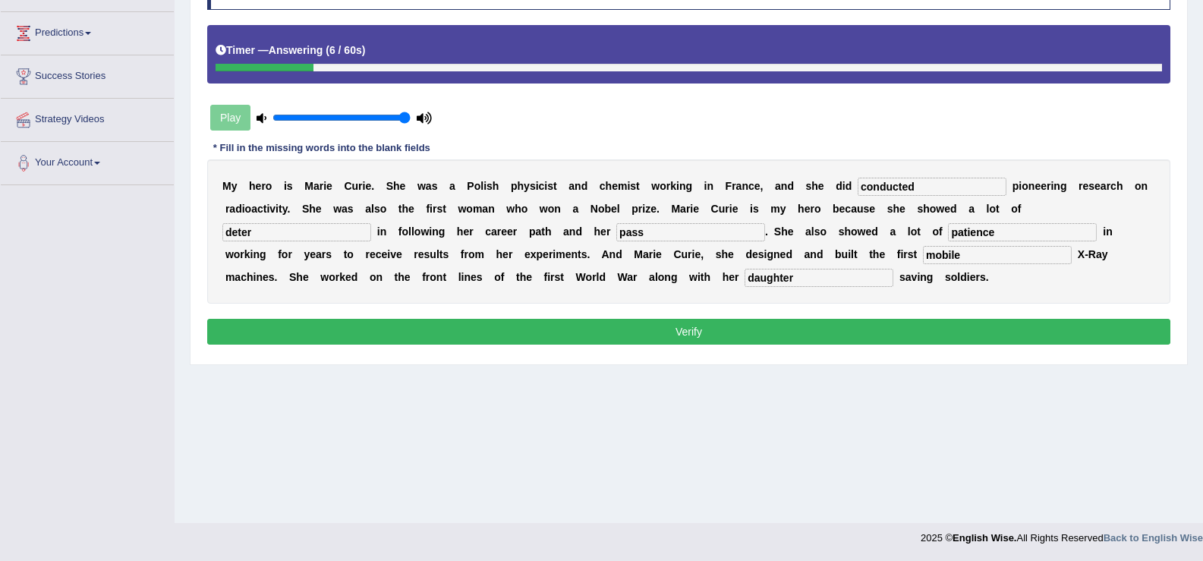
type input "daughter"
click at [657, 232] on input "pass" at bounding box center [691, 232] width 149 height 18
type input "passion"
click at [314, 236] on input "deter" at bounding box center [296, 232] width 149 height 18
type input "determination"
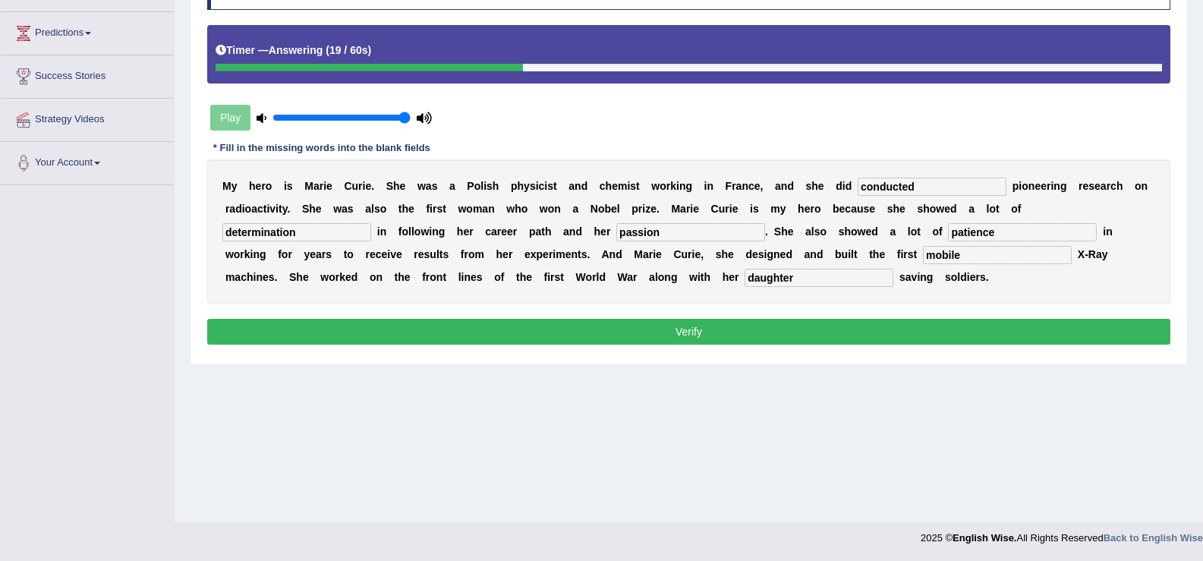
click at [462, 319] on button "Verify" at bounding box center [689, 332] width 964 height 26
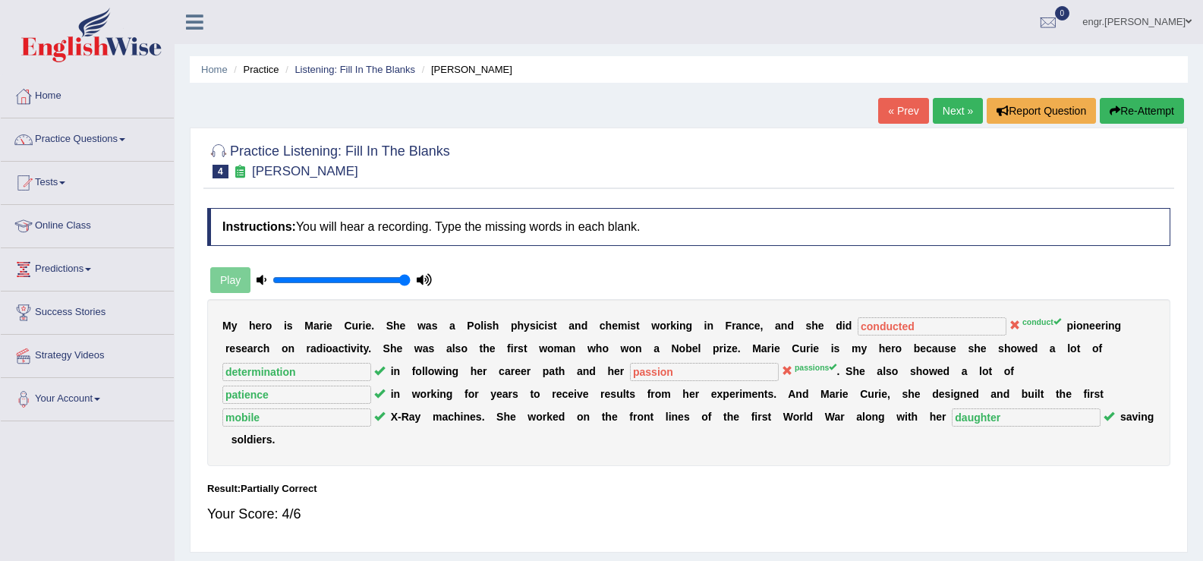
click at [961, 105] on link "Next »" at bounding box center [958, 111] width 50 height 26
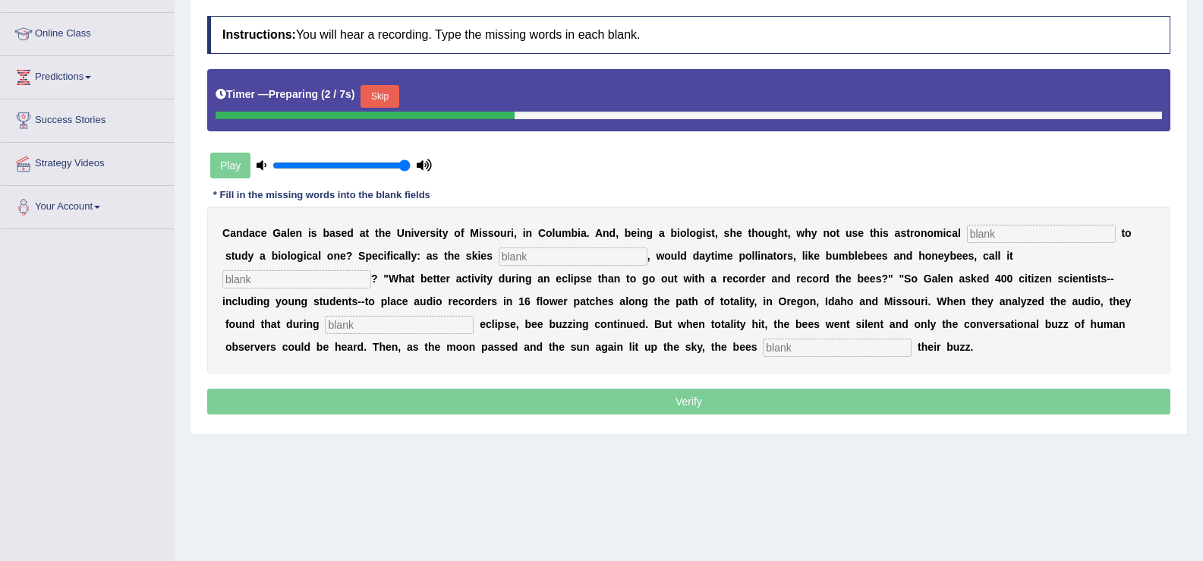
click at [998, 235] on input "text" at bounding box center [1041, 234] width 149 height 18
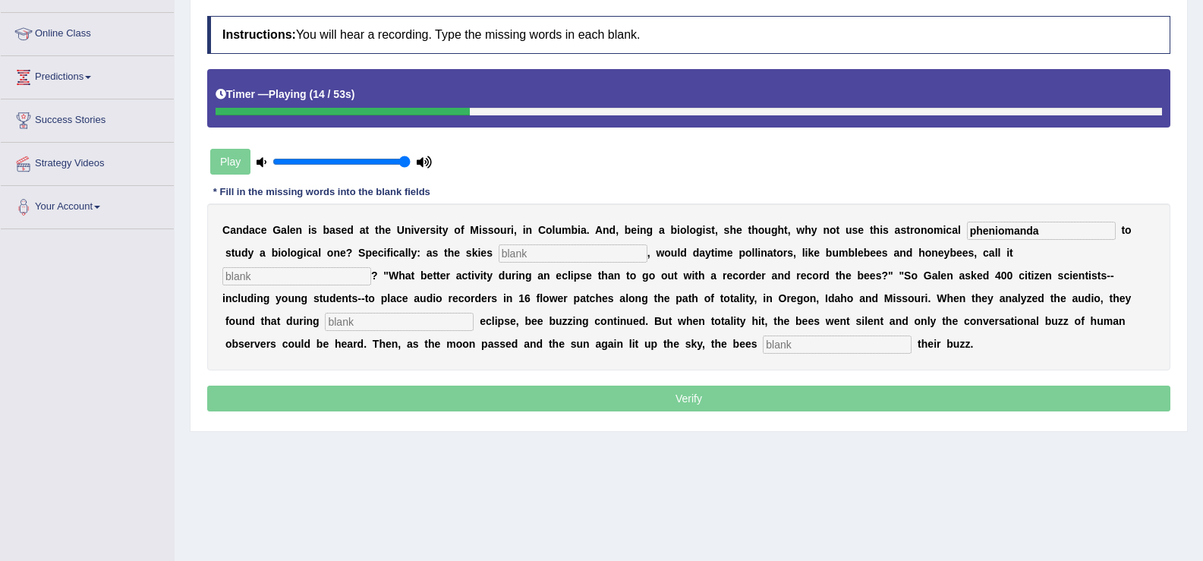
type input "pheniomanda"
click at [607, 258] on input "text" at bounding box center [573, 253] width 149 height 18
drag, startPoint x: 576, startPoint y: 252, endPoint x: 547, endPoint y: 254, distance: 29.7
click at [547, 254] on input "darknedquilts" at bounding box center [573, 253] width 149 height 18
click at [557, 260] on input "darknedquilts" at bounding box center [573, 253] width 149 height 18
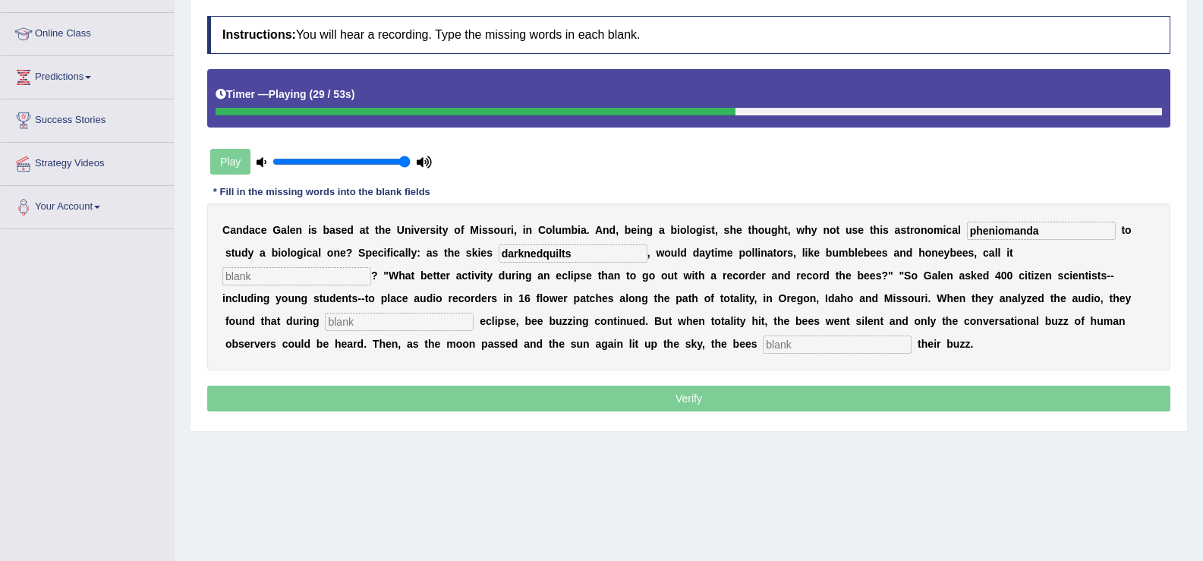
drag, startPoint x: 573, startPoint y: 259, endPoint x: 544, endPoint y: 257, distance: 28.9
click at [544, 257] on input "darknedquilts" at bounding box center [573, 253] width 149 height 18
type input "darkned"
click at [334, 274] on input "text" at bounding box center [296, 276] width 149 height 18
paste input "quilts"
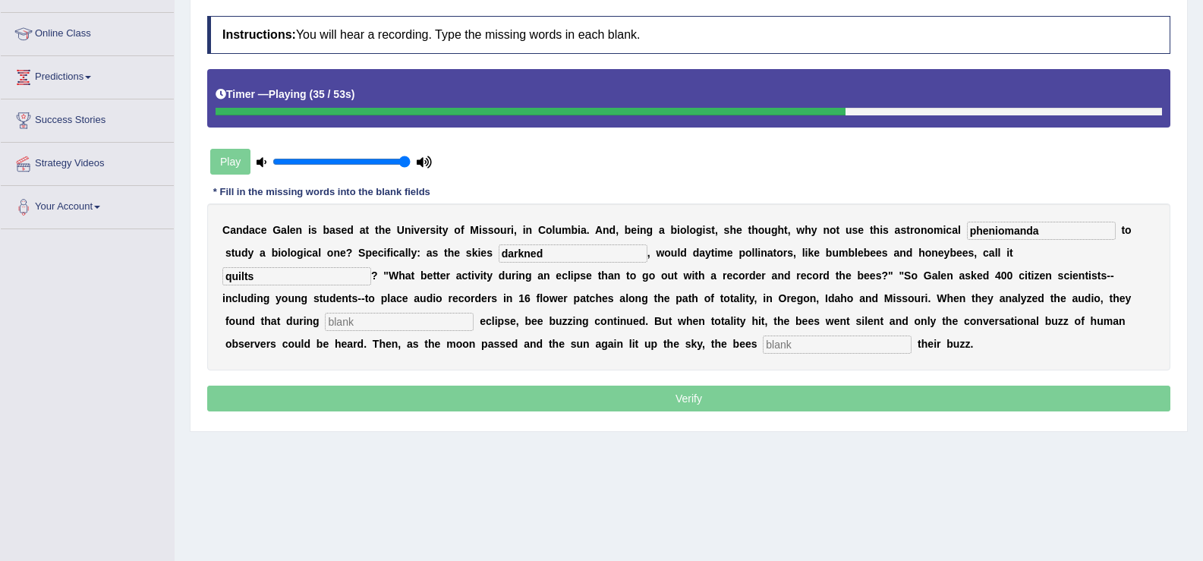
type input "quilts"
click at [349, 326] on input "text" at bounding box center [399, 322] width 149 height 18
type input "part"
click at [797, 342] on input "text" at bounding box center [837, 345] width 149 height 18
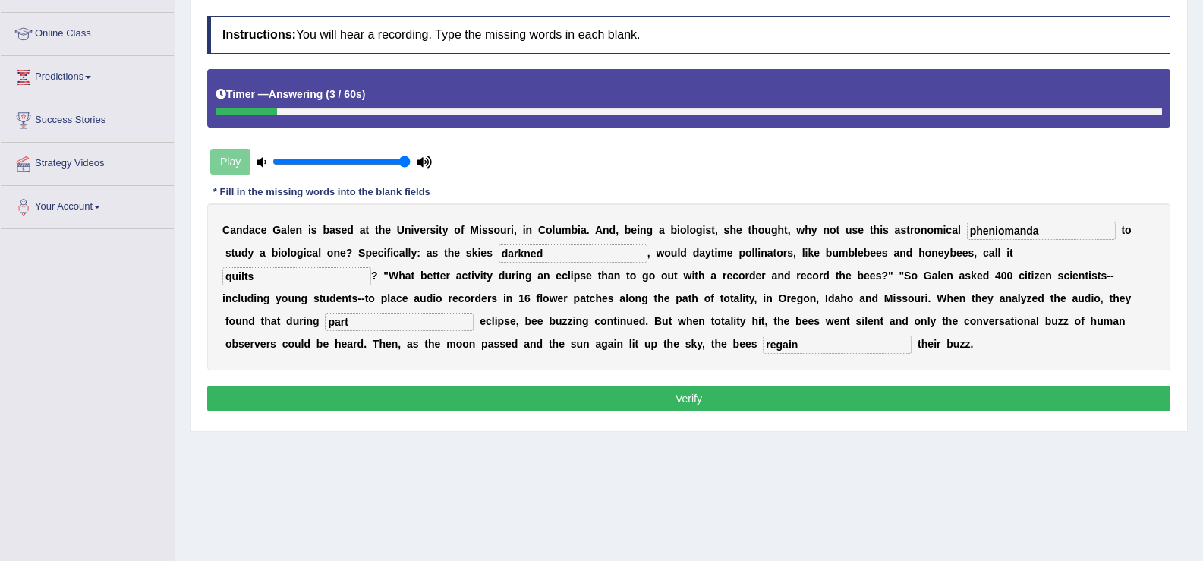
type input "regain"
click at [1049, 232] on input "pheniomanda" at bounding box center [1041, 231] width 149 height 18
type input "phenomena"
click at [411, 327] on input "part" at bounding box center [399, 322] width 149 height 18
type input "partition"
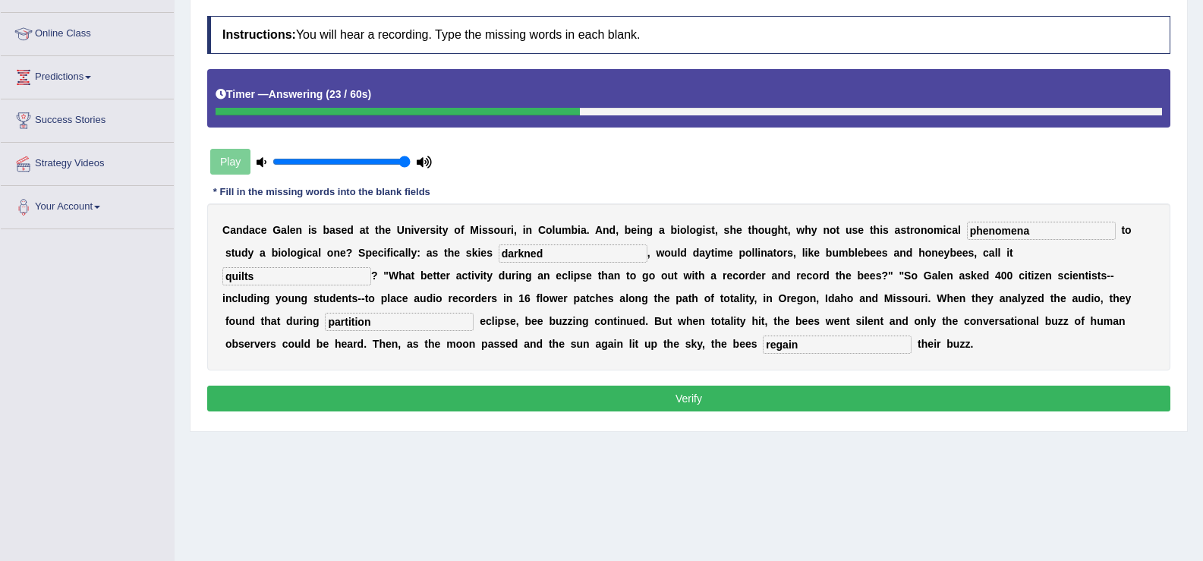
click at [445, 386] on button "Verify" at bounding box center [689, 399] width 964 height 26
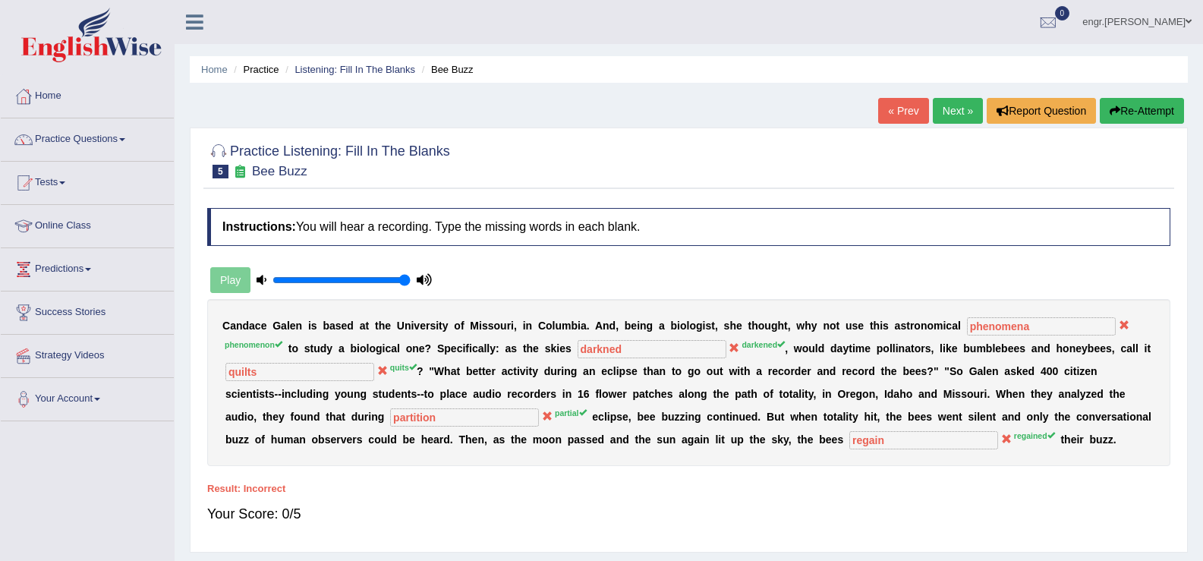
click at [948, 120] on link "Next »" at bounding box center [958, 111] width 50 height 26
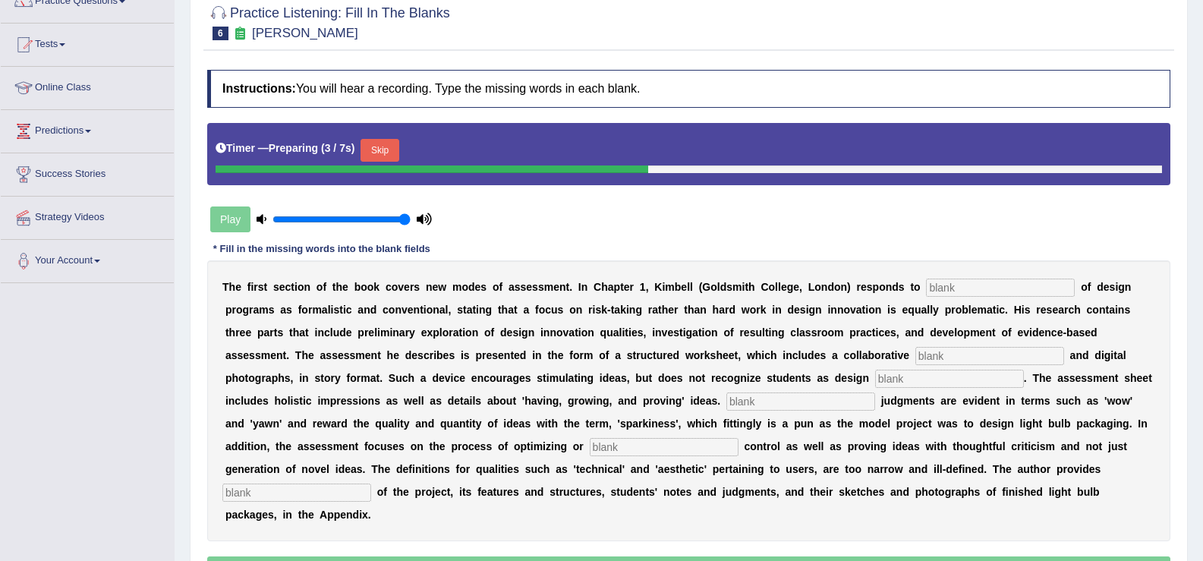
click at [947, 288] on input "text" at bounding box center [1000, 288] width 149 height 18
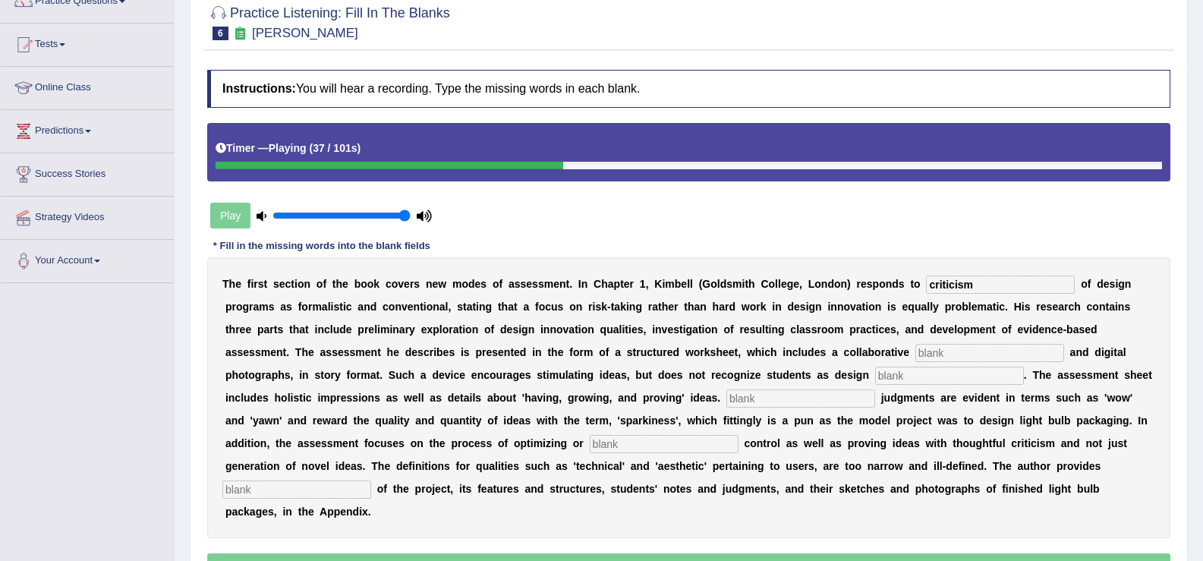
type input "criticism"
click at [944, 355] on input "text" at bounding box center [990, 353] width 149 height 18
type input "elements"
click at [909, 379] on input "text" at bounding box center [949, 376] width 149 height 18
type input "inve"
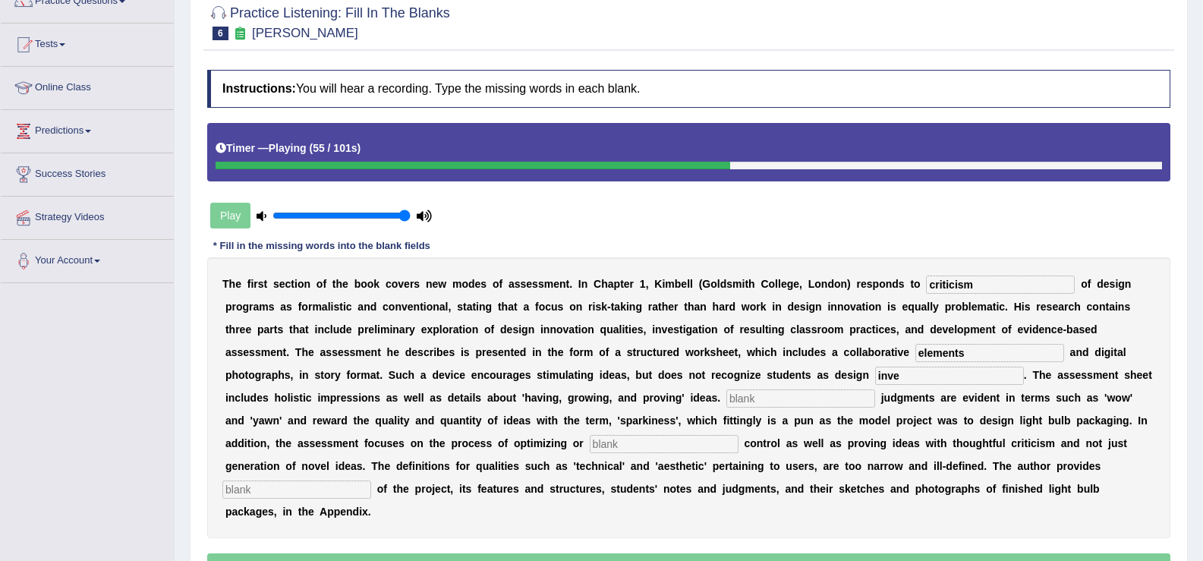
click at [762, 402] on input "text" at bounding box center [801, 399] width 149 height 18
type input "cologigally"
click at [656, 446] on input "text" at bounding box center [664, 444] width 149 height 18
type input "complexity"
click at [352, 487] on input "text" at bounding box center [296, 490] width 149 height 18
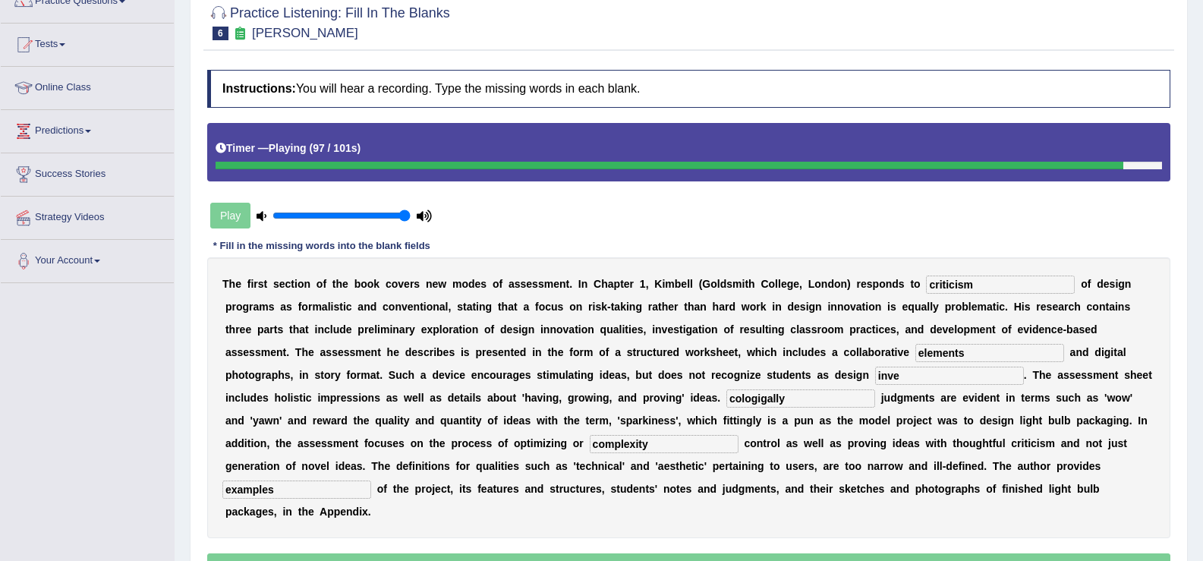
type input "examples"
click at [935, 376] on input "inve" at bounding box center [949, 376] width 149 height 18
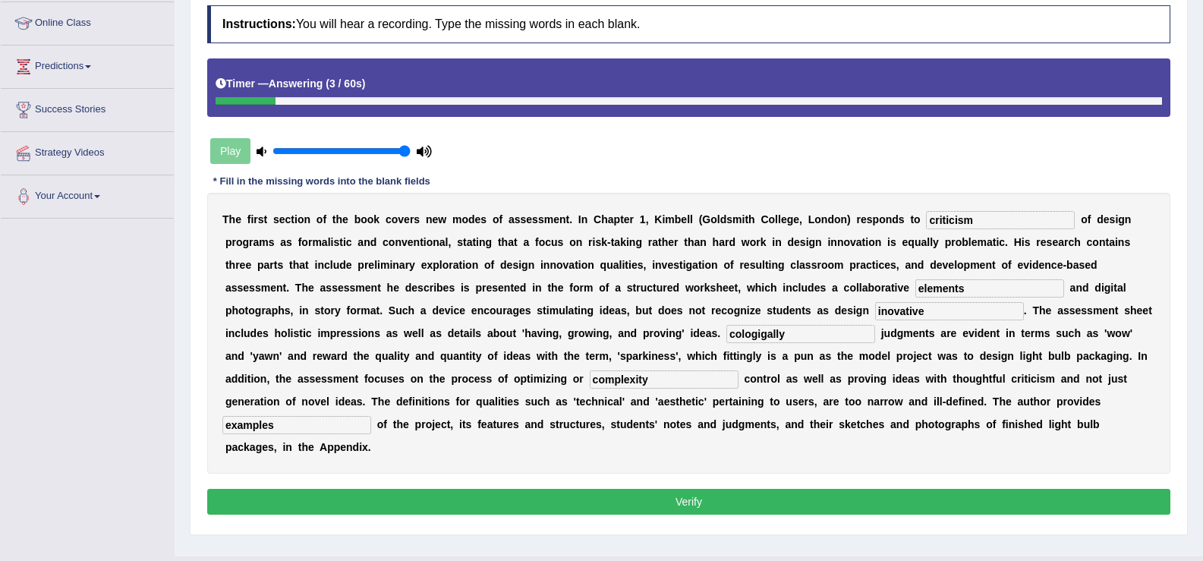
scroll to position [236, 0]
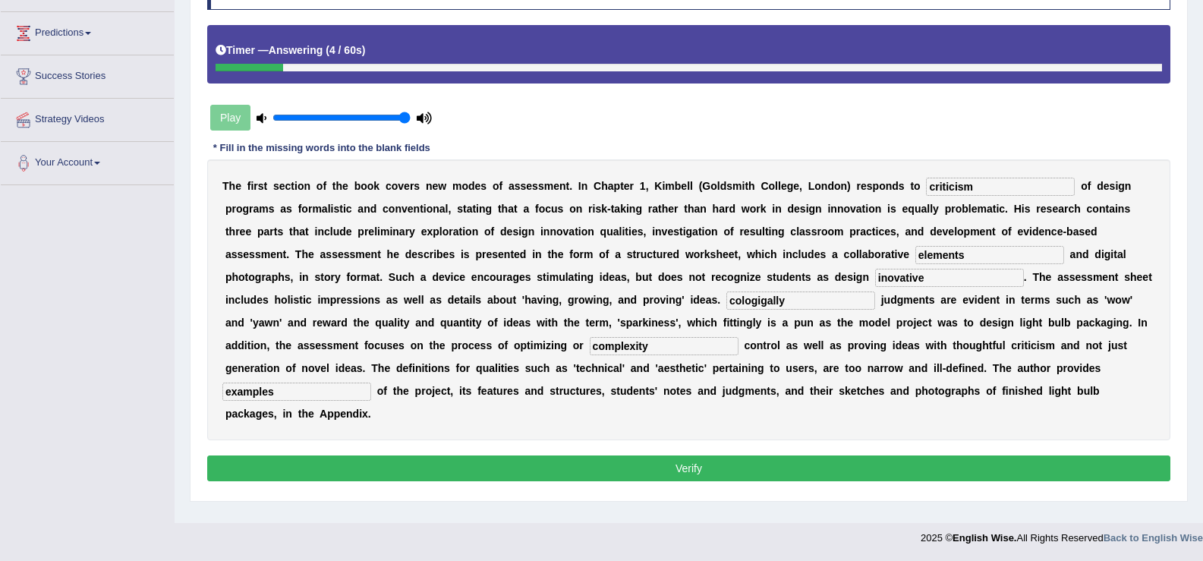
type input "inovative"
click at [596, 462] on button "Verify" at bounding box center [689, 469] width 964 height 26
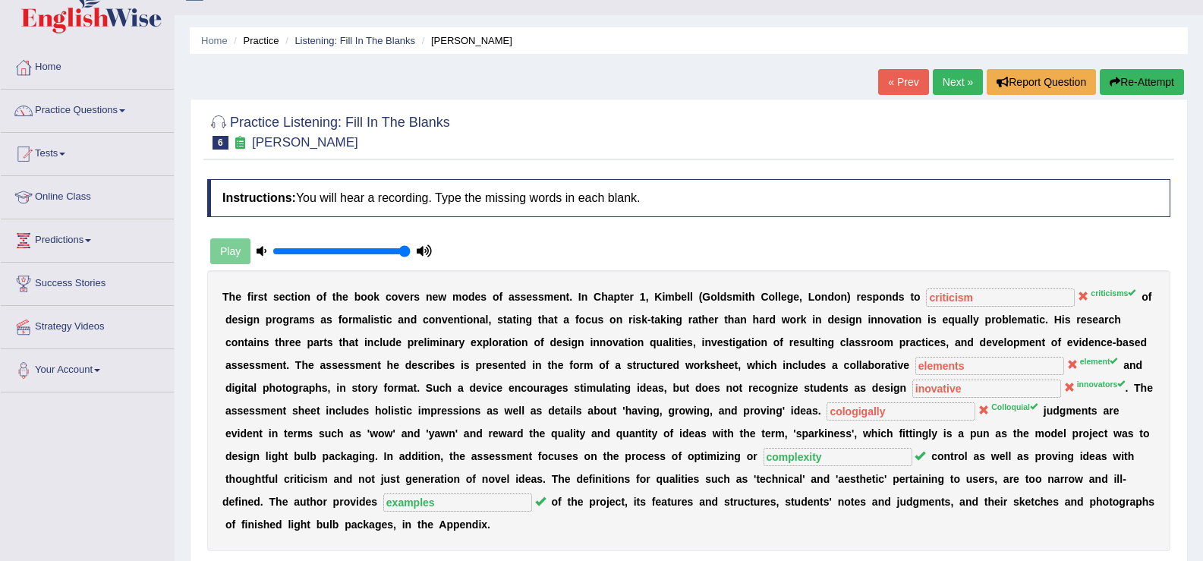
scroll to position [0, 0]
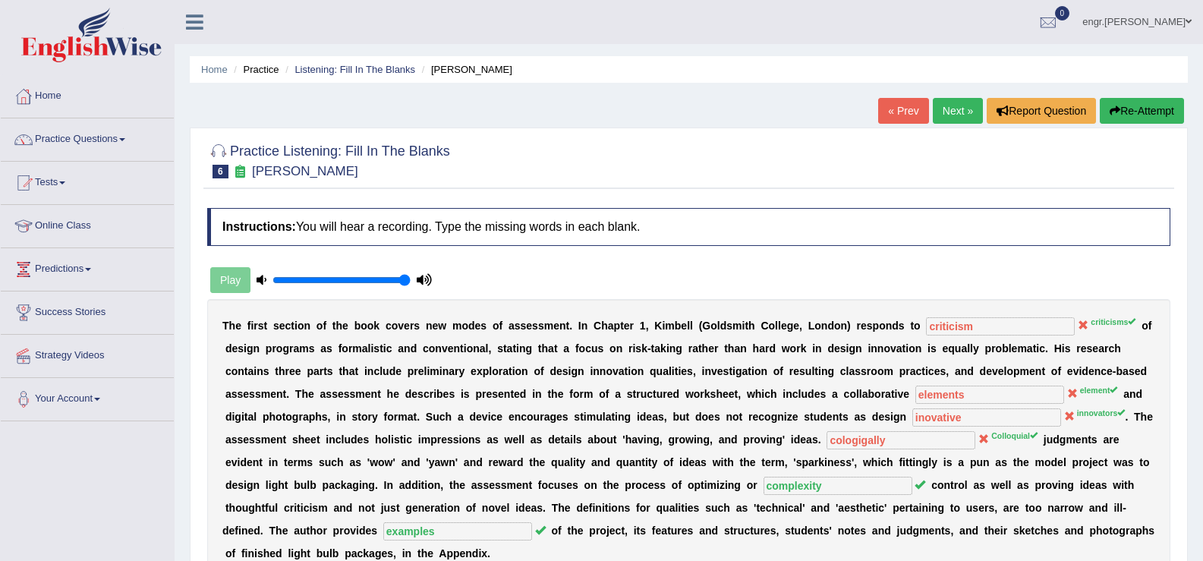
click at [951, 120] on link "Next »" at bounding box center [958, 111] width 50 height 26
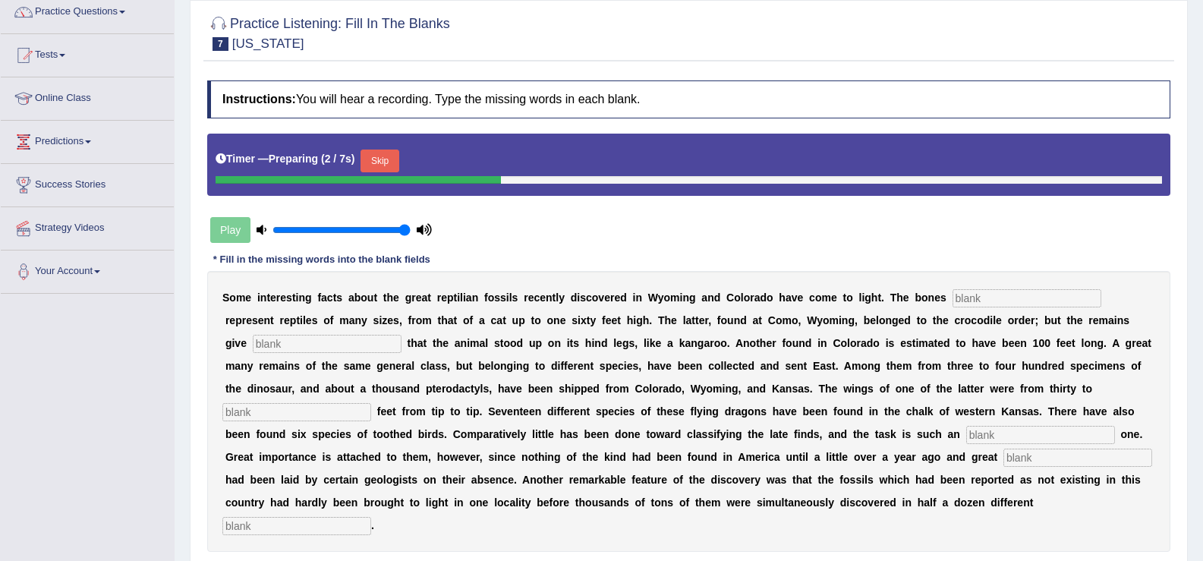
click at [976, 295] on input "text" at bounding box center [1027, 298] width 149 height 18
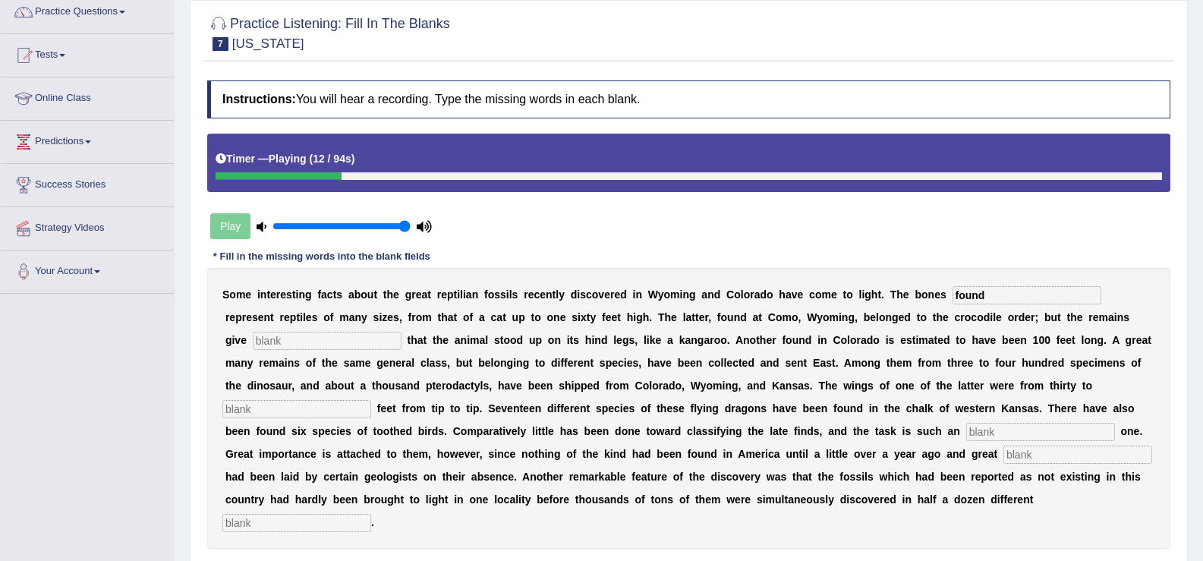
type input "found"
click at [352, 343] on input "text" at bounding box center [327, 341] width 149 height 18
type input "evidence"
click at [333, 407] on input "text" at bounding box center [296, 409] width 149 height 18
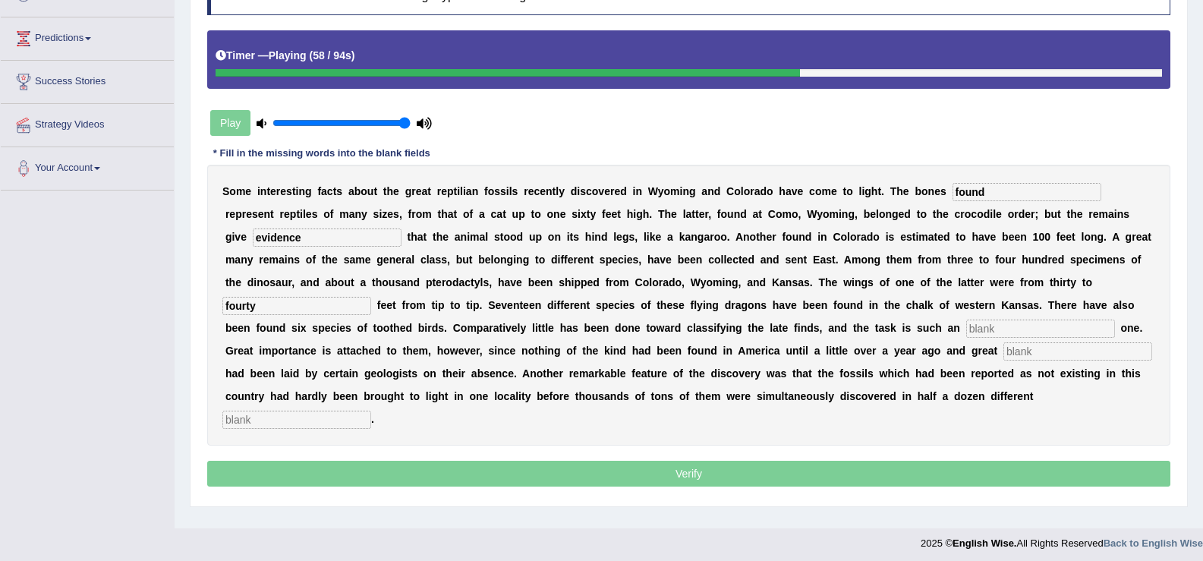
scroll to position [232, 0]
type input "fourty"
click at [979, 330] on input "text" at bounding box center [1041, 328] width 149 height 18
type input "enourmous"
click at [1021, 355] on input "text" at bounding box center [1078, 351] width 149 height 18
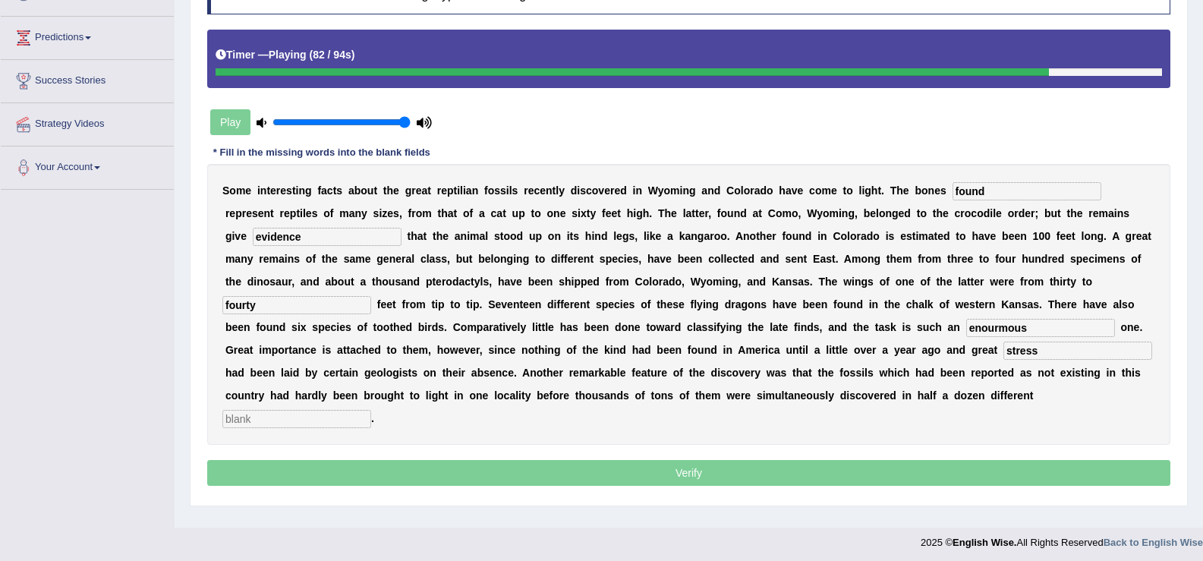
type input "stress"
click at [1036, 328] on input "enourmous" at bounding box center [1041, 328] width 149 height 18
click at [309, 418] on input "text" at bounding box center [296, 419] width 149 height 18
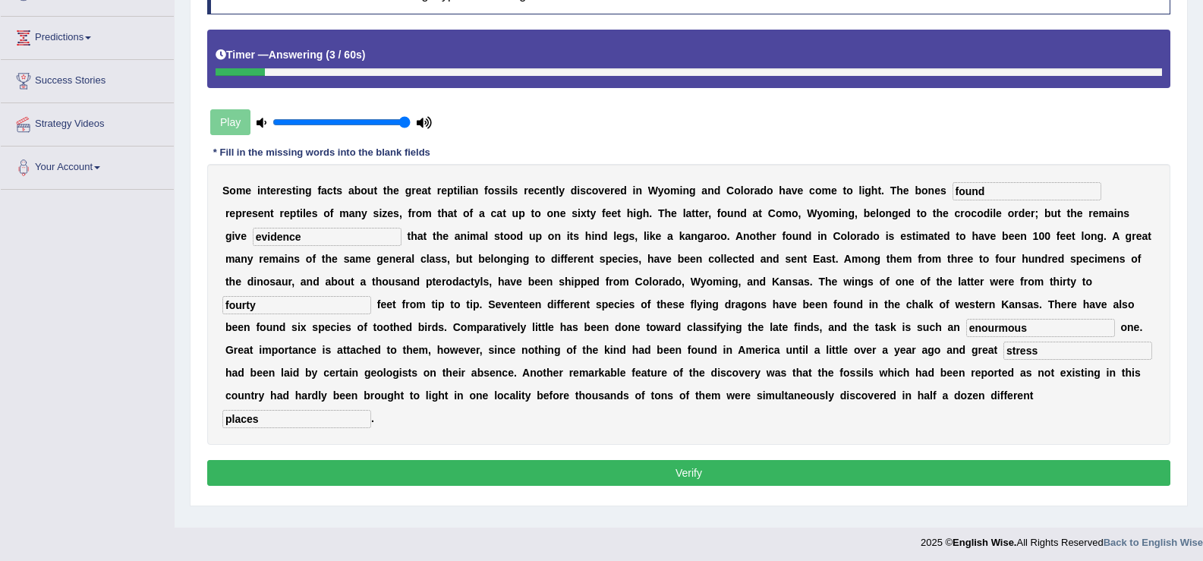
type input "places"
click at [1043, 332] on input "enourmous" at bounding box center [1041, 328] width 149 height 18
type input "enormous"
click at [821, 464] on button "Verify" at bounding box center [689, 473] width 964 height 26
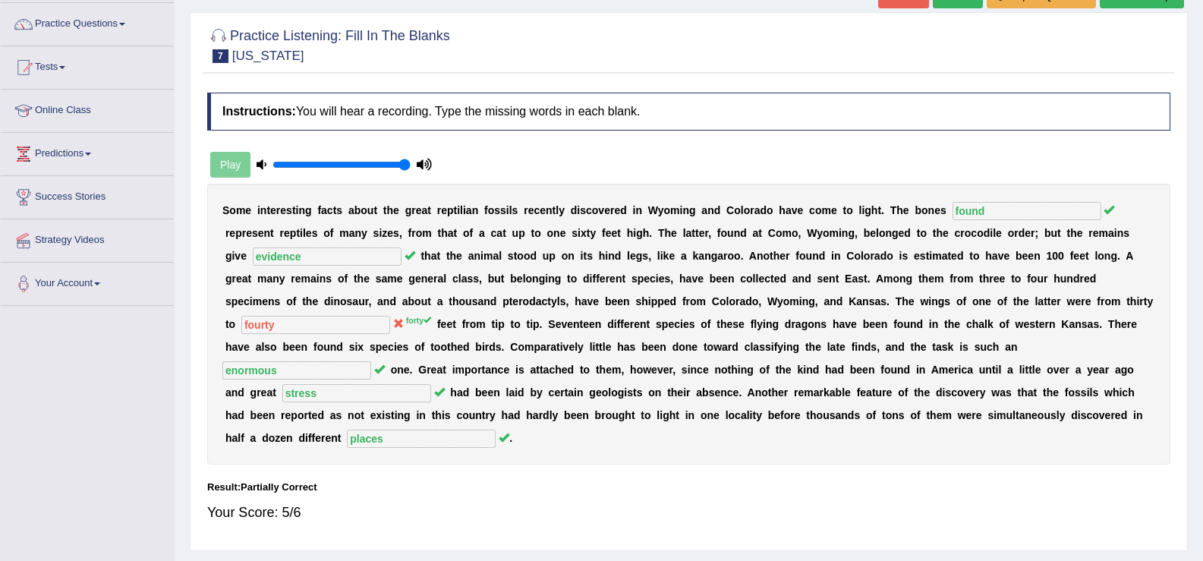
scroll to position [0, 0]
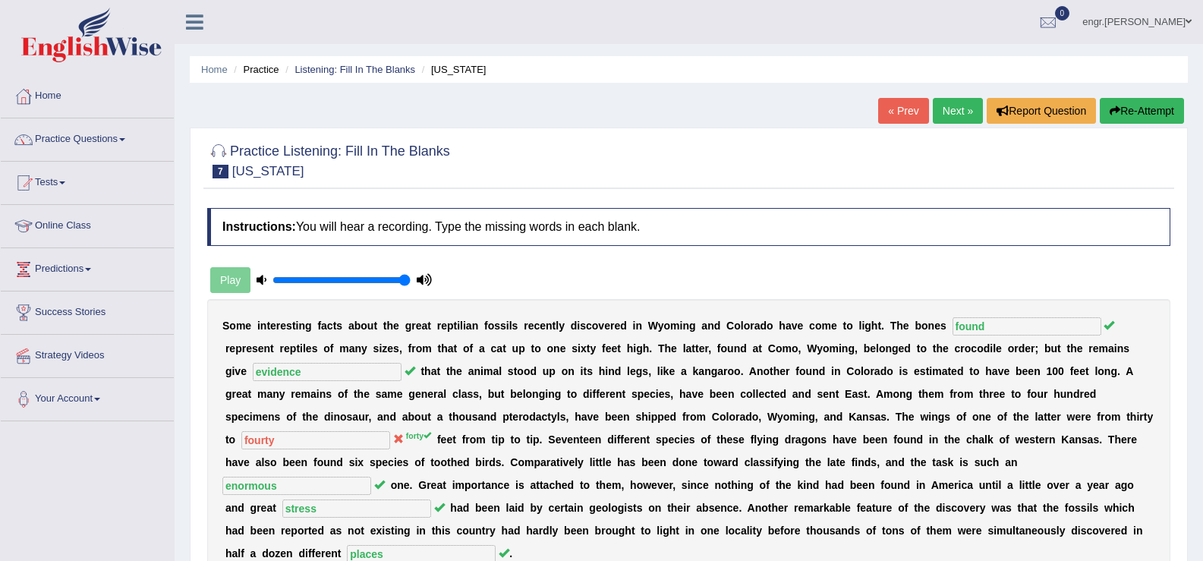
click at [958, 115] on link "Next »" at bounding box center [958, 111] width 50 height 26
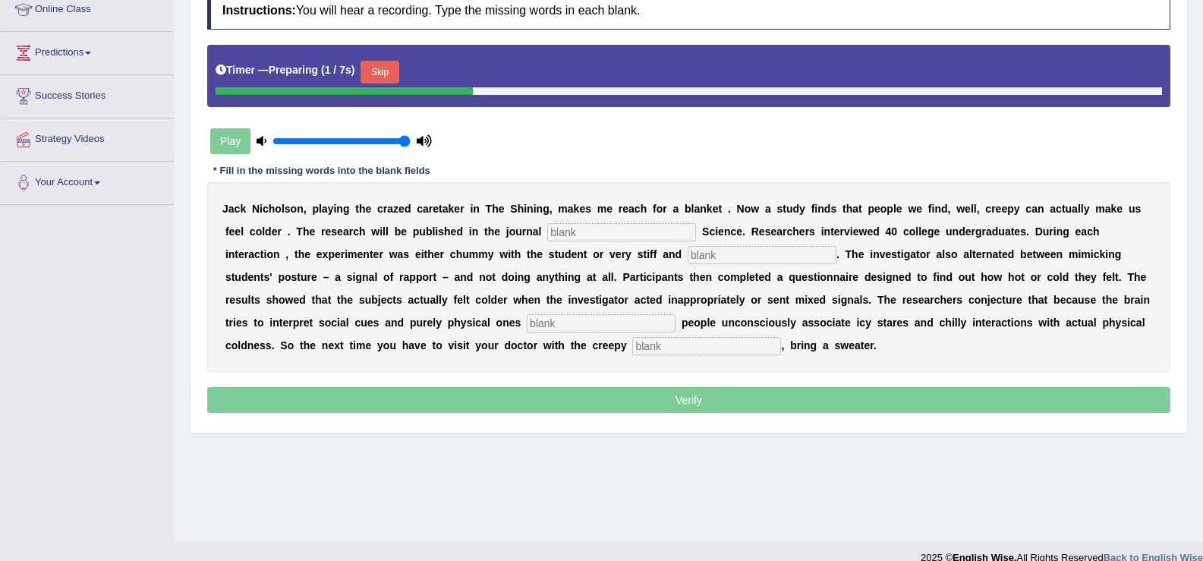
click at [629, 233] on input "text" at bounding box center [621, 232] width 149 height 18
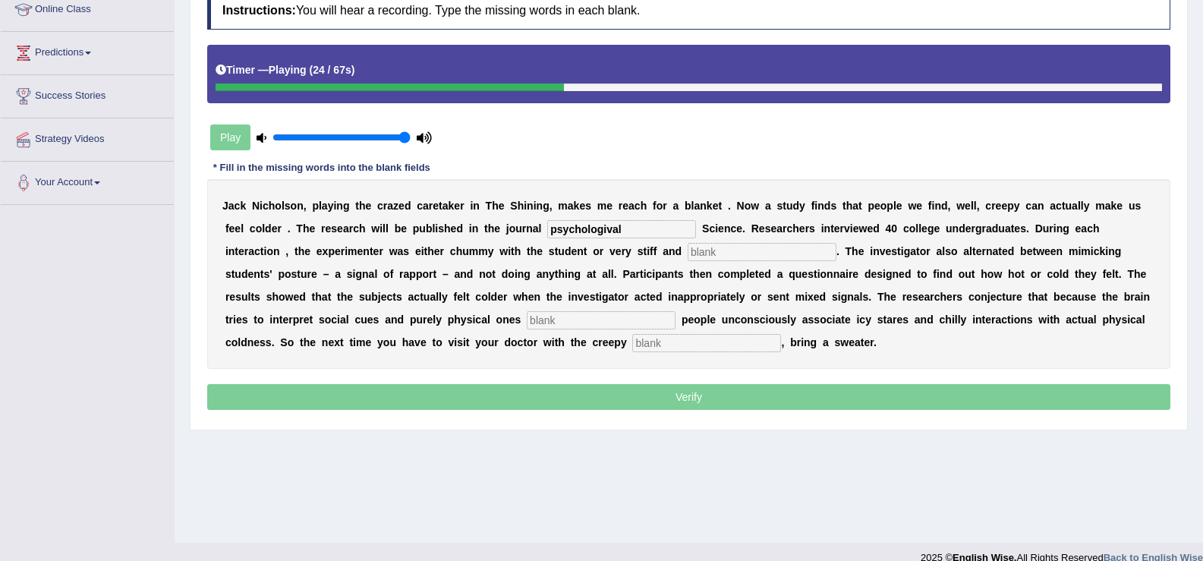
type input "psychologival"
click at [735, 254] on input "text" at bounding box center [762, 252] width 149 height 18
type input "professional"
click at [636, 235] on input "psychologival" at bounding box center [621, 229] width 149 height 18
type input "psychological"
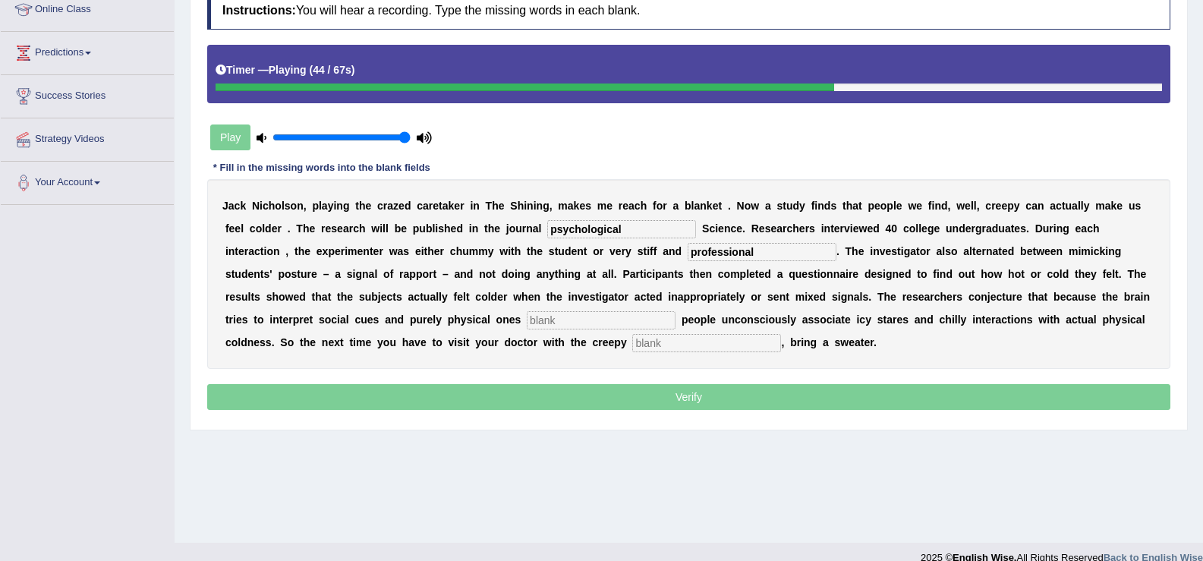
click at [610, 313] on input "text" at bounding box center [601, 320] width 149 height 18
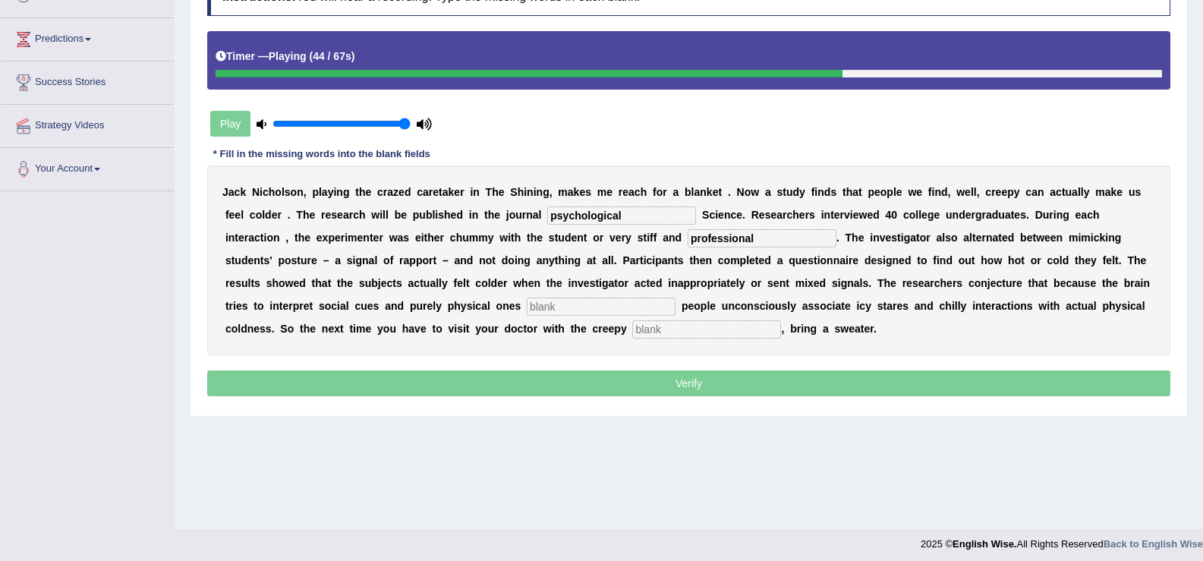
scroll to position [236, 0]
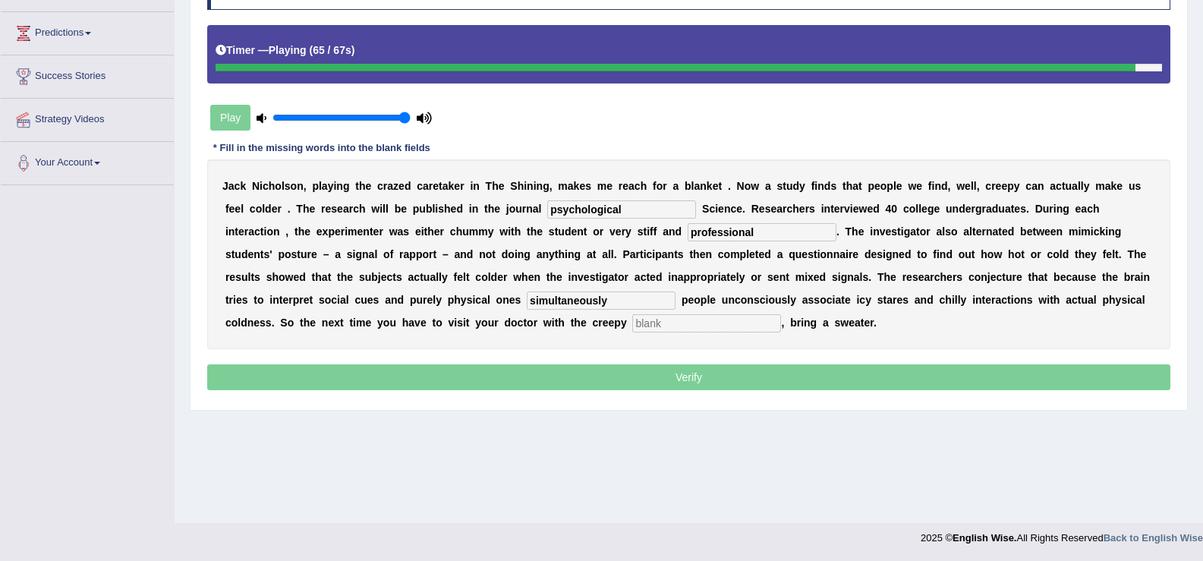
type input "simultaneously"
click at [658, 327] on input "text" at bounding box center [706, 323] width 149 height 18
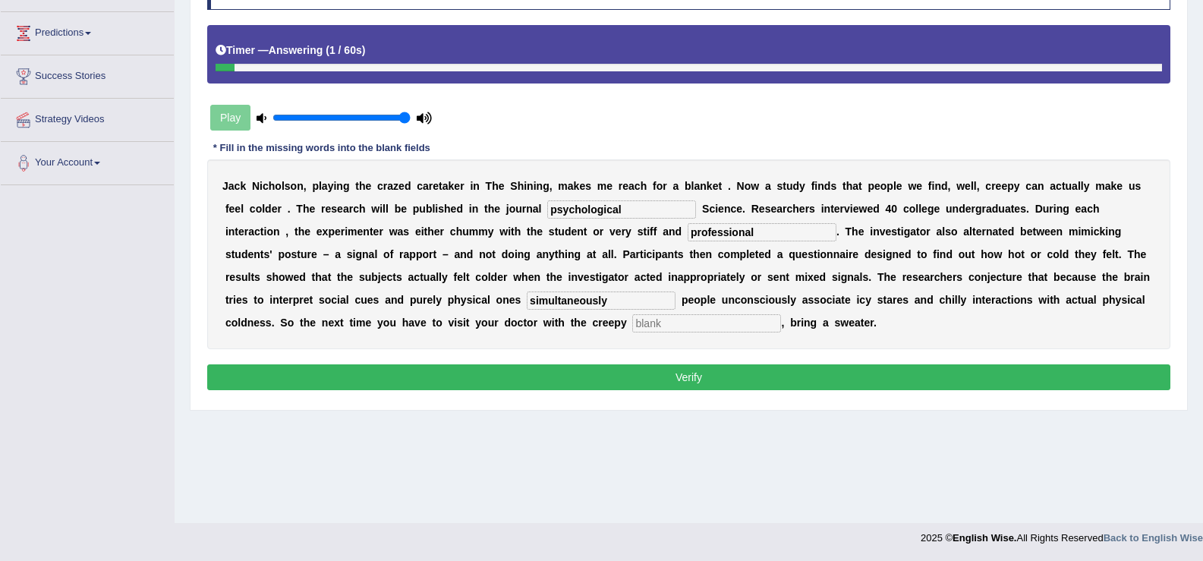
click at [658, 327] on input "text" at bounding box center [706, 323] width 149 height 18
type input "receptionist"
click at [664, 375] on button "Verify" at bounding box center [689, 377] width 964 height 26
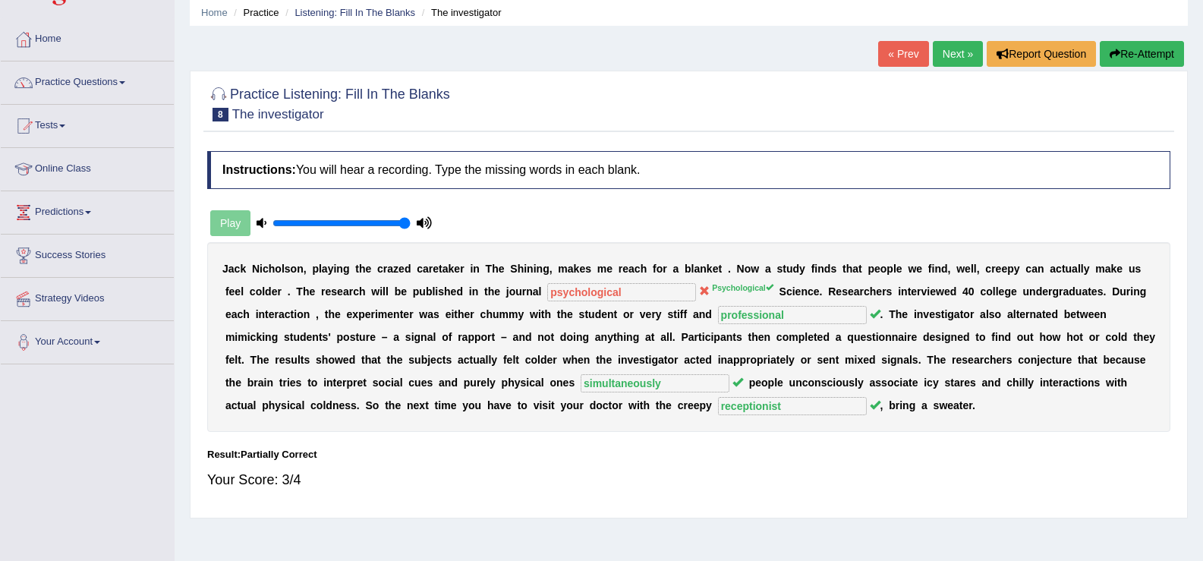
scroll to position [0, 0]
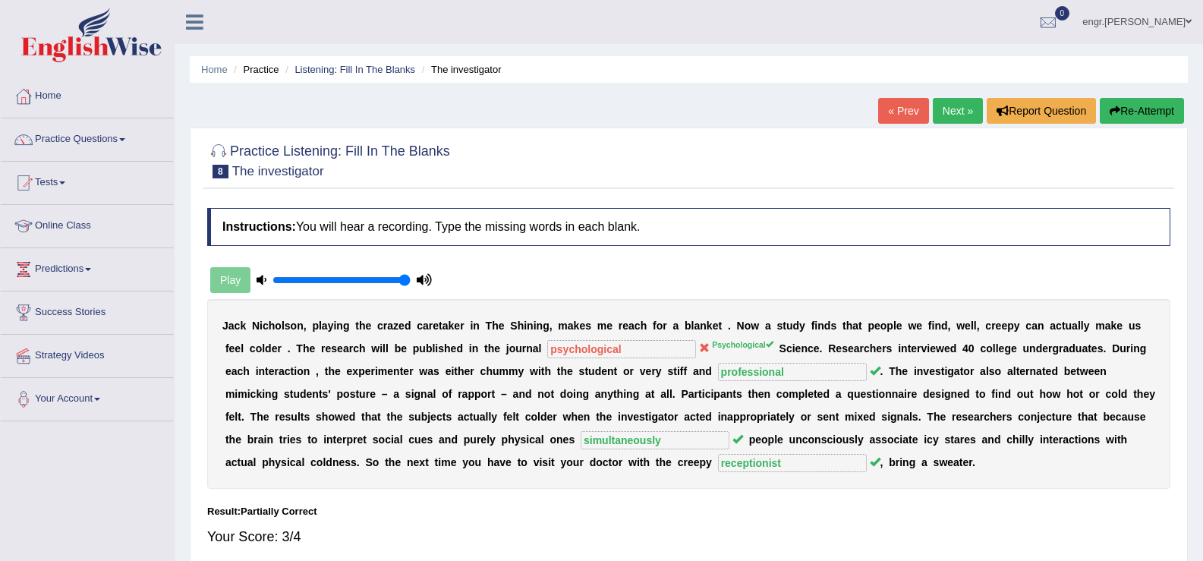
click at [945, 116] on link "Next »" at bounding box center [958, 111] width 50 height 26
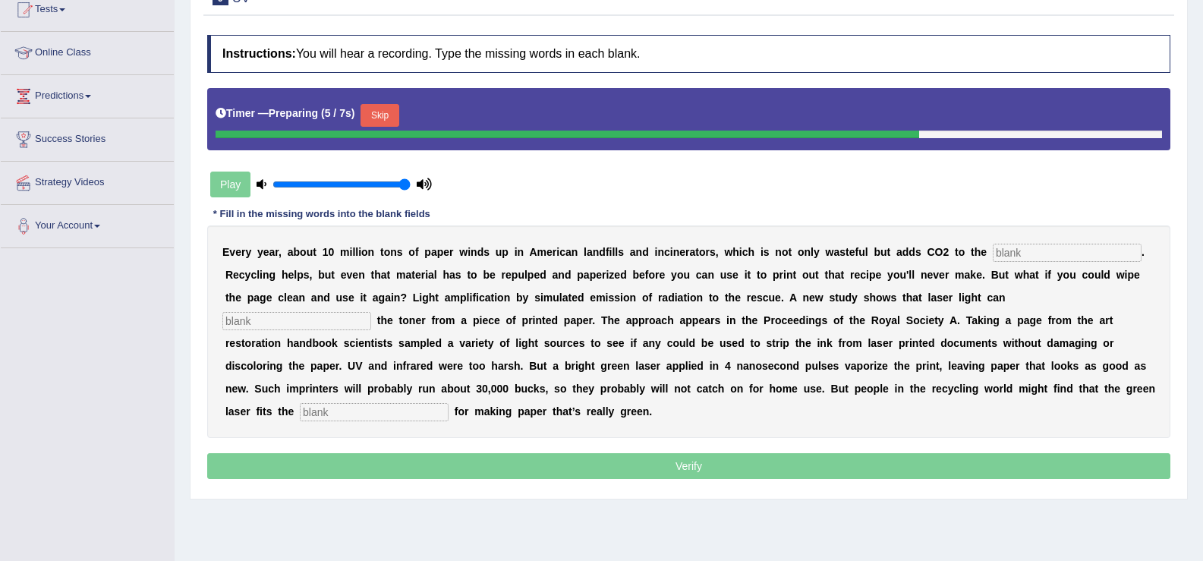
scroll to position [193, 0]
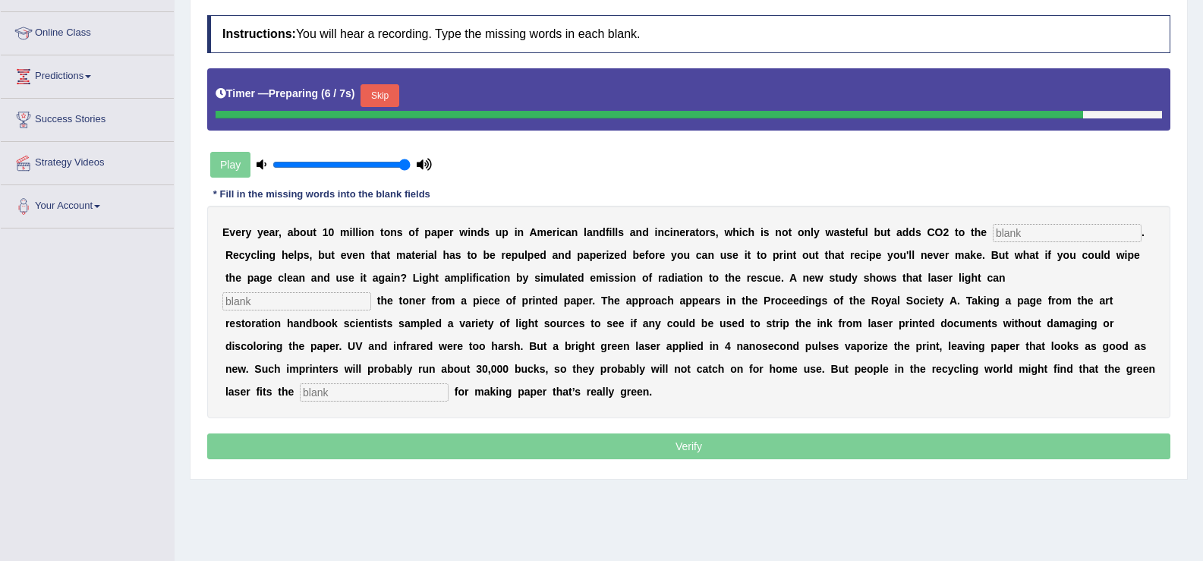
click at [1013, 237] on input "text" at bounding box center [1067, 233] width 149 height 18
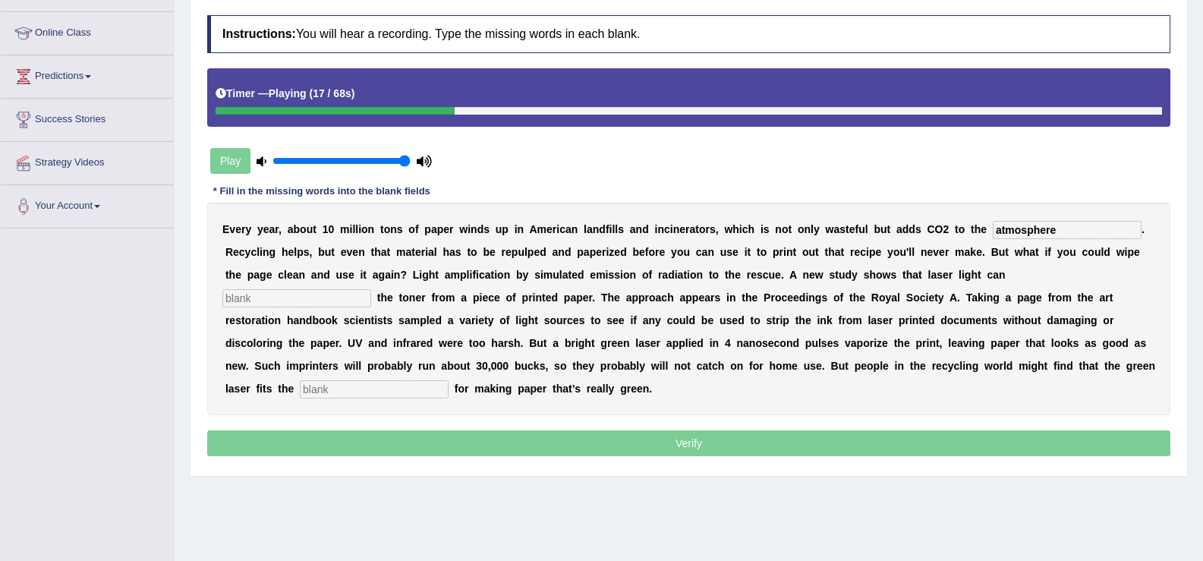
type input "atmosphere"
click at [345, 297] on input "text" at bounding box center [296, 298] width 149 height 18
type input "erase"
click at [373, 384] on input "text" at bounding box center [374, 389] width 149 height 18
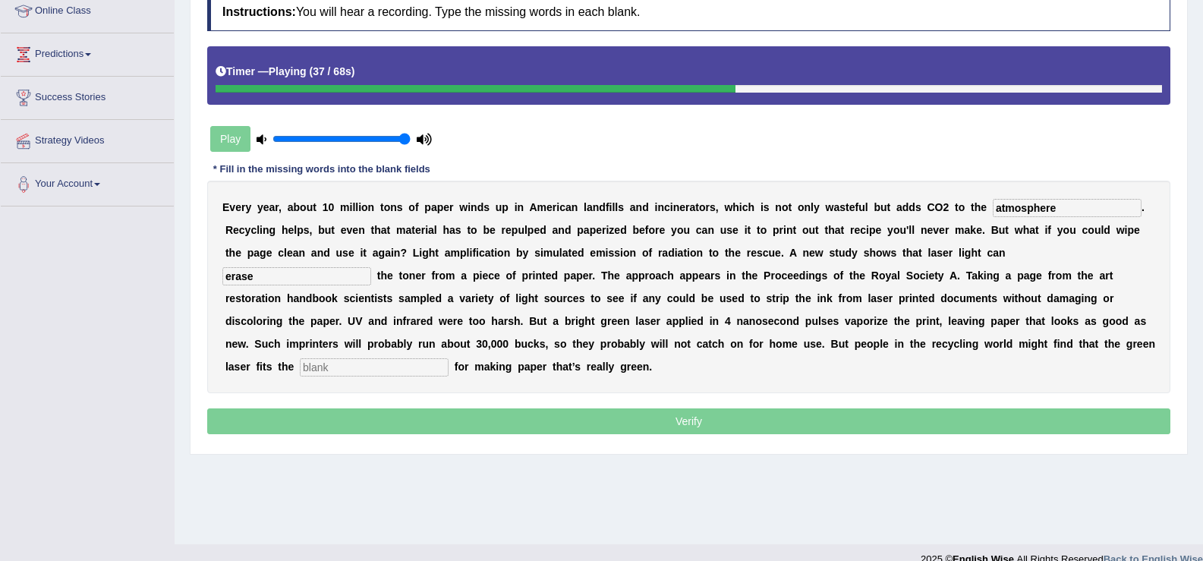
scroll to position [236, 0]
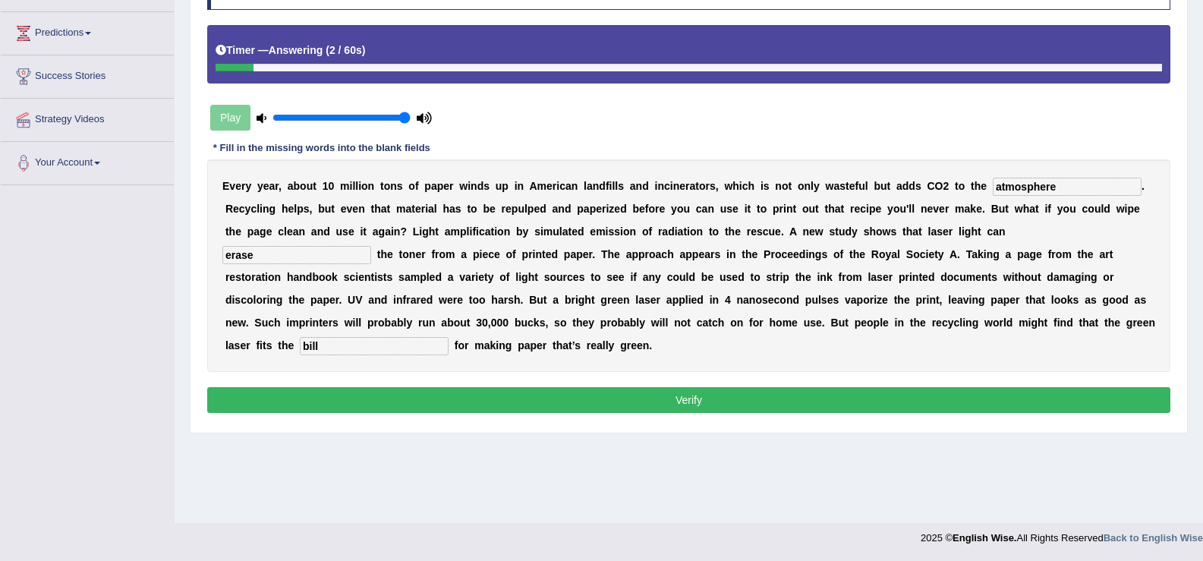
type input "bill"
click at [446, 393] on button "Verify" at bounding box center [689, 400] width 964 height 26
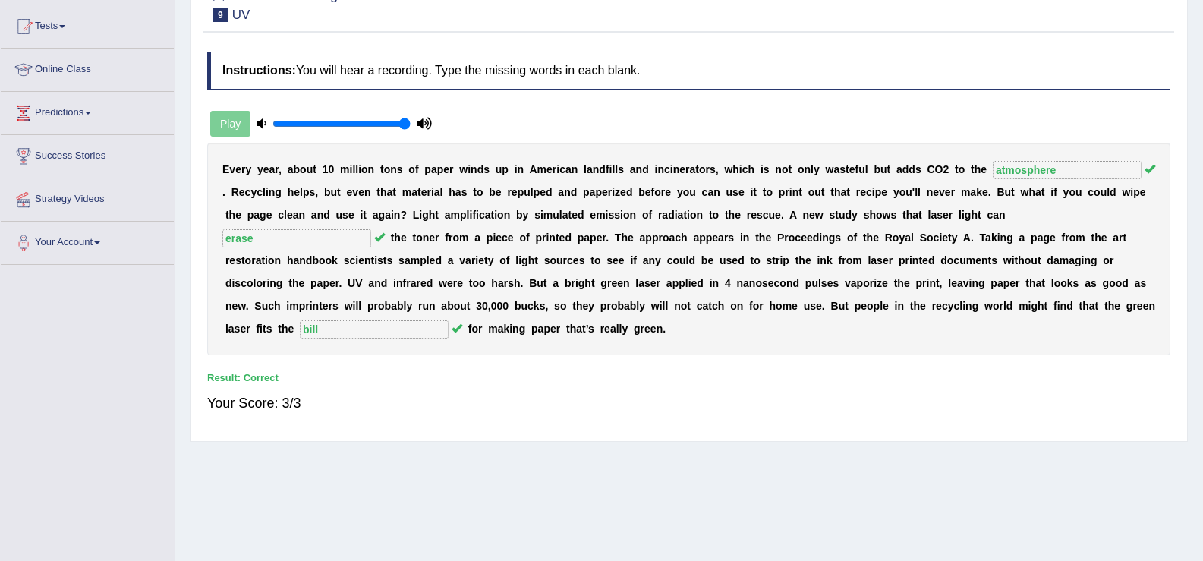
scroll to position [101, 0]
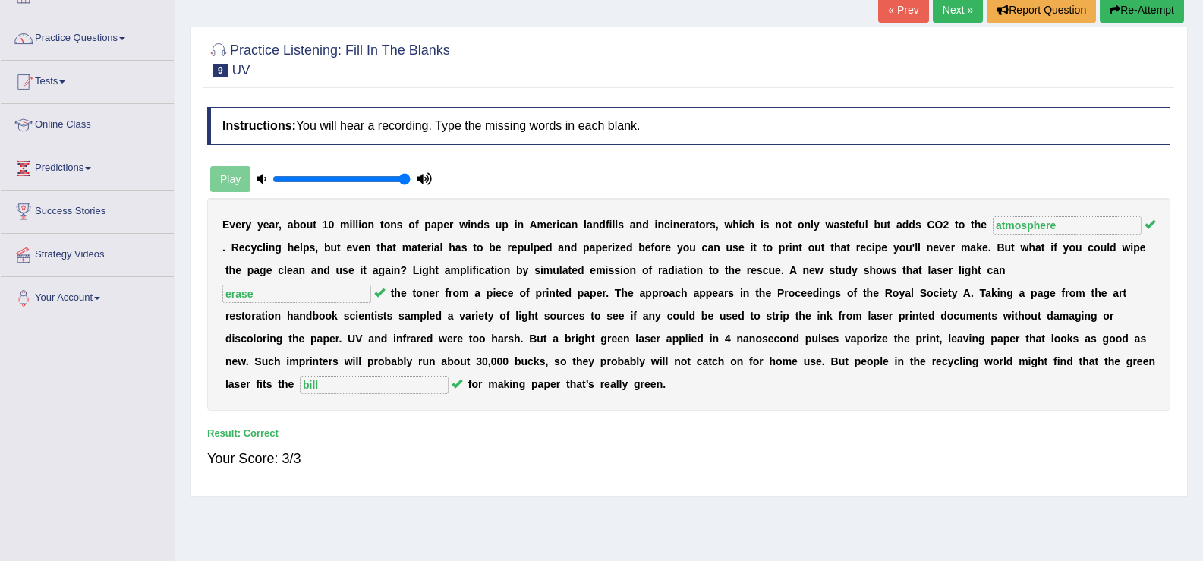
click at [953, 3] on link "Next »" at bounding box center [958, 10] width 50 height 26
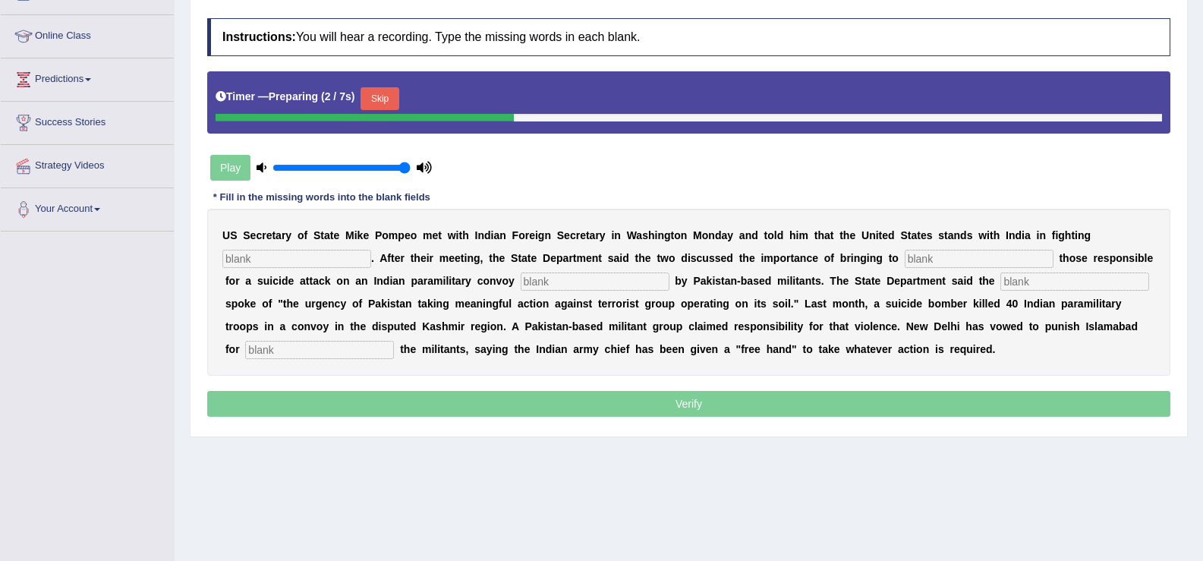
click at [317, 261] on input "text" at bounding box center [296, 259] width 149 height 18
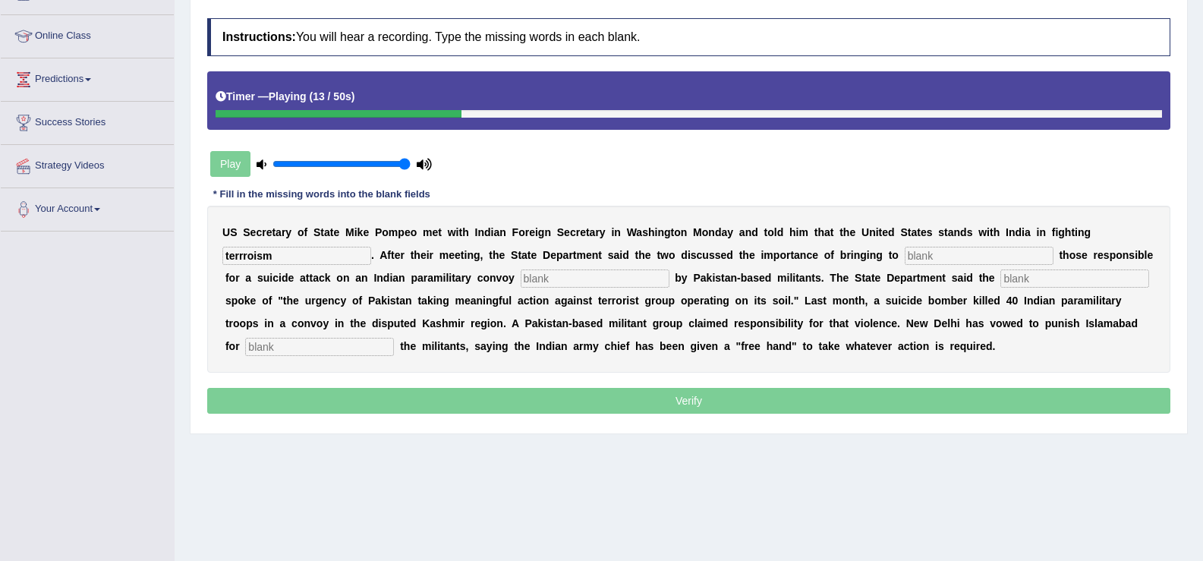
type input "terrroism"
click at [926, 254] on input "text" at bounding box center [979, 256] width 149 height 18
type input "jusitice"
click at [623, 283] on input "text" at bounding box center [595, 279] width 149 height 18
type input "claimesd"
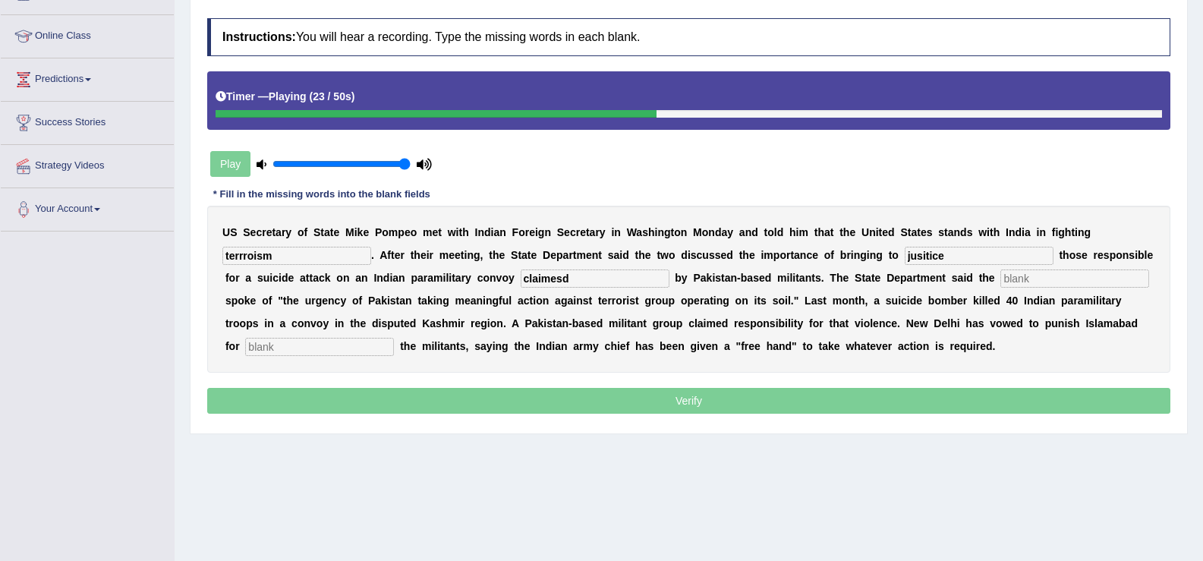
click at [1013, 282] on input "text" at bounding box center [1075, 279] width 149 height 18
type input "dimploment"
click at [373, 349] on input "text" at bounding box center [319, 347] width 149 height 18
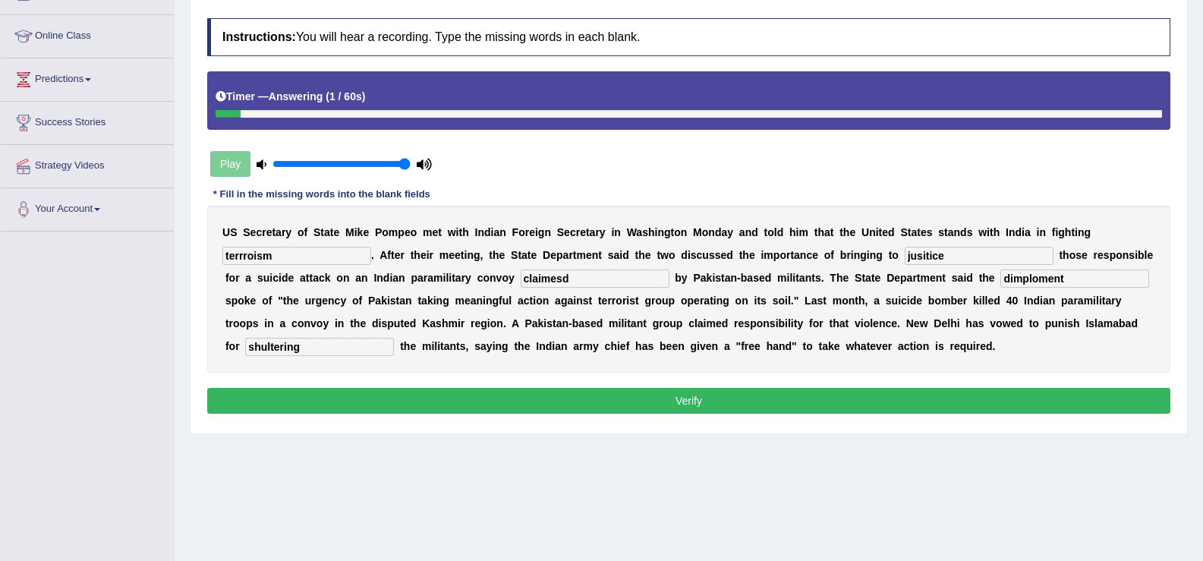
type input "shultering"
click at [298, 258] on input "terrroism" at bounding box center [296, 256] width 149 height 18
type input "terorism"
click at [571, 282] on input "claimesd" at bounding box center [595, 279] width 149 height 18
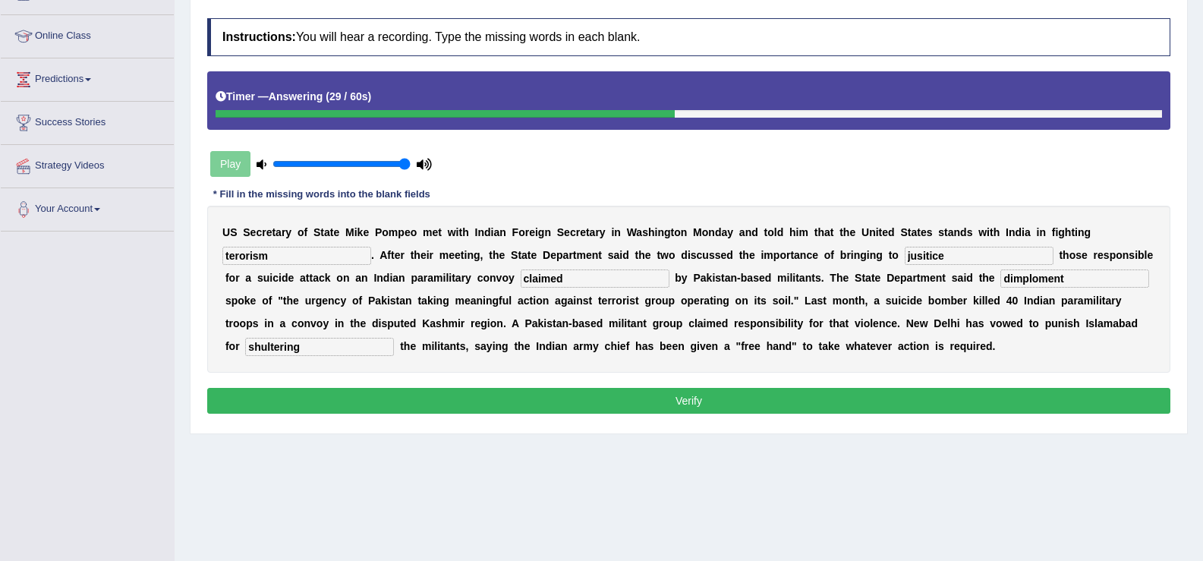
type input "claimed"
click at [1084, 282] on input "dimploment" at bounding box center [1075, 279] width 149 height 18
type input "diplomat"
click at [860, 397] on button "Verify" at bounding box center [689, 401] width 964 height 26
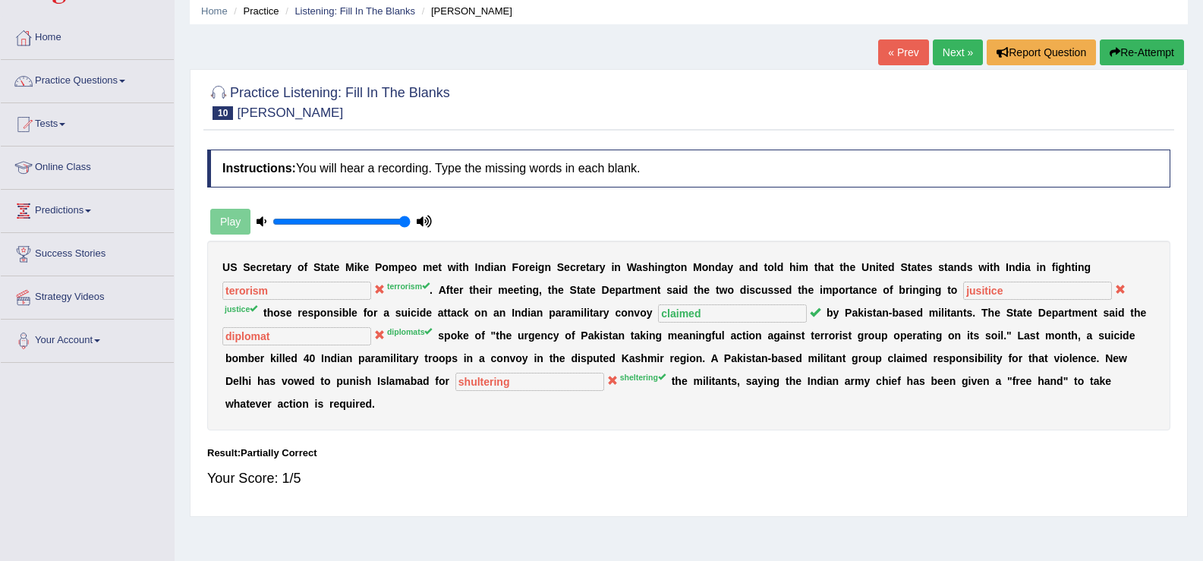
scroll to position [32, 0]
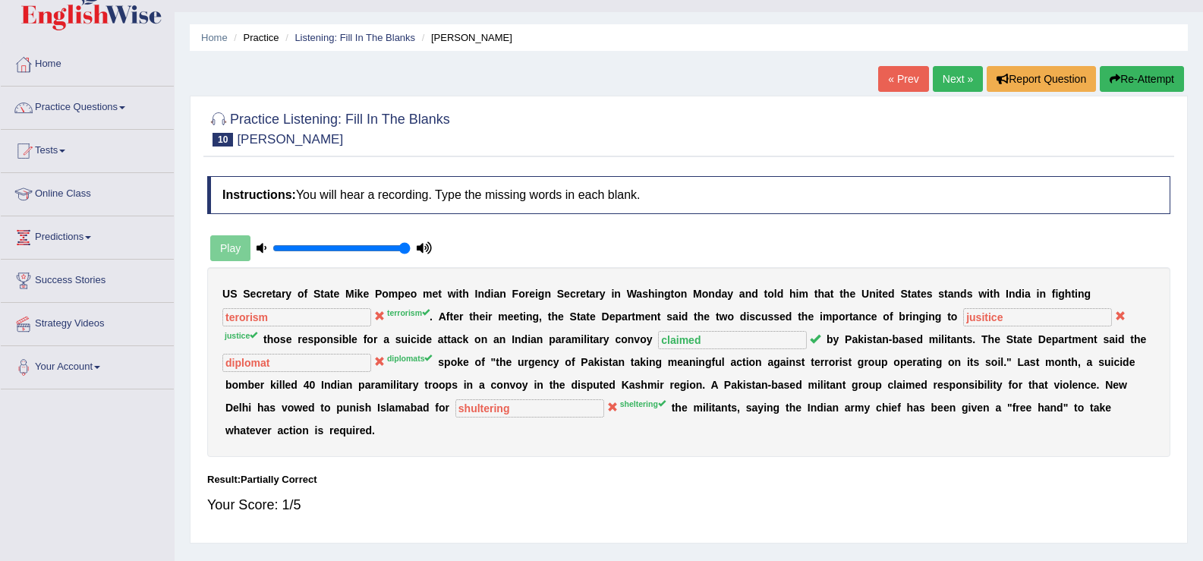
click at [942, 85] on link "Next »" at bounding box center [958, 79] width 50 height 26
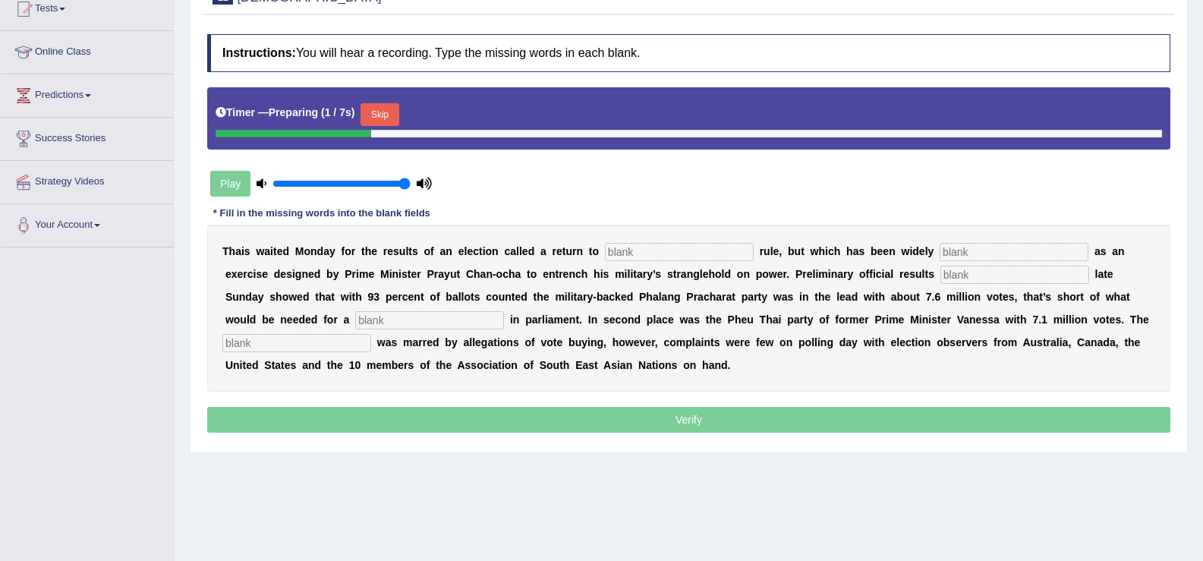
scroll to position [174, 0]
click at [642, 255] on input "text" at bounding box center [679, 252] width 149 height 18
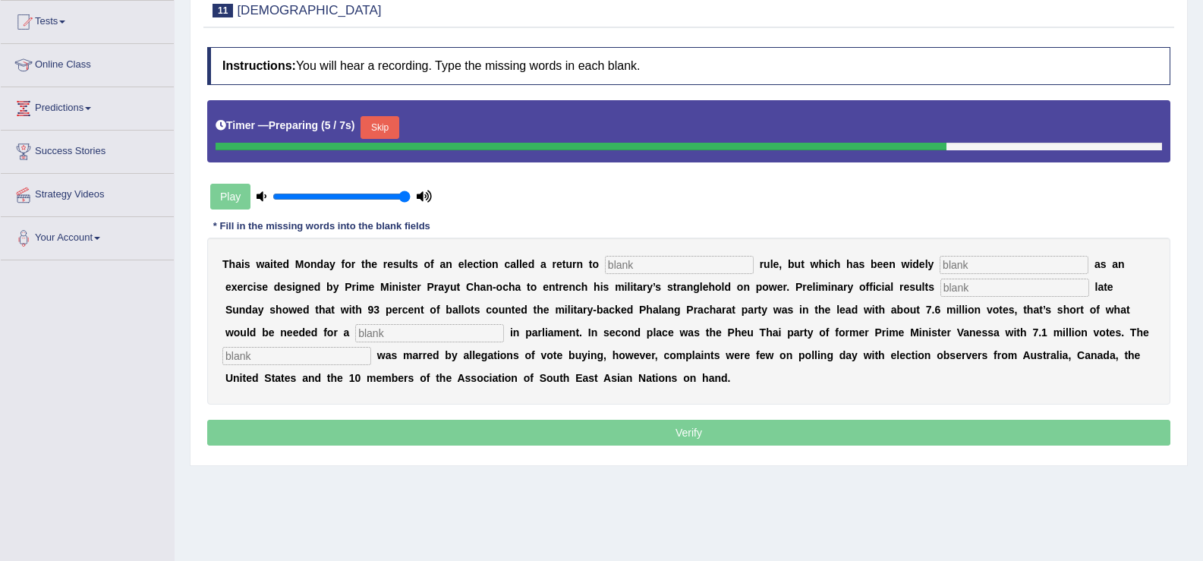
scroll to position [159, 0]
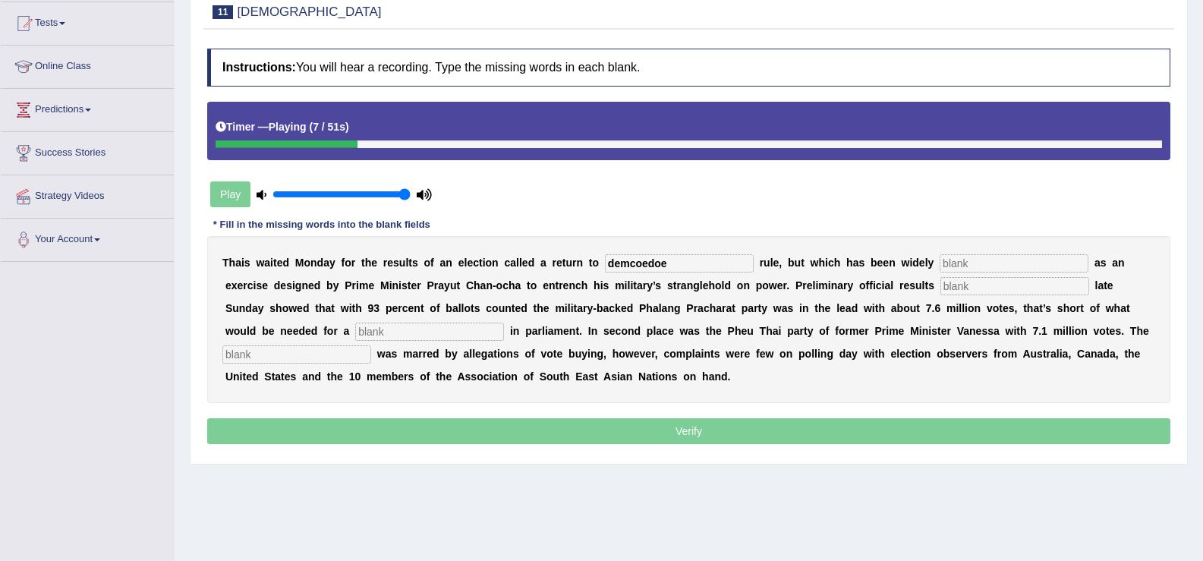
type input "demcoedoe"
click at [1008, 270] on input "text" at bounding box center [1014, 263] width 149 height 18
type input "criti"
click at [977, 289] on input "text" at bounding box center [1015, 286] width 149 height 18
type input "realseae"
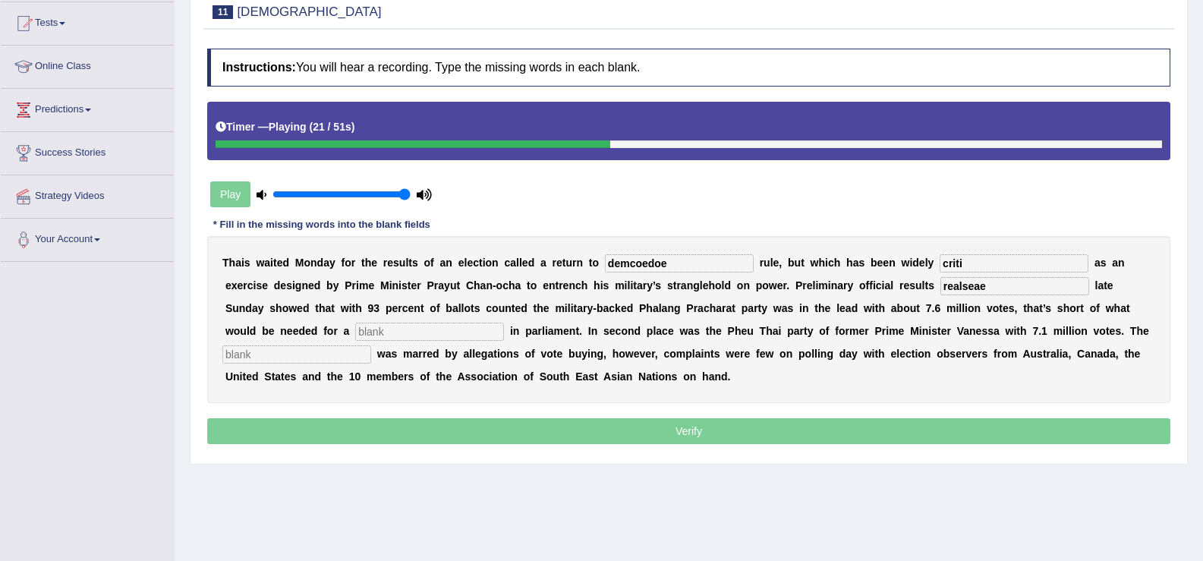
click at [481, 332] on input "text" at bounding box center [429, 332] width 149 height 18
type input "majorty"
click at [306, 356] on input "text" at bounding box center [296, 354] width 149 height 18
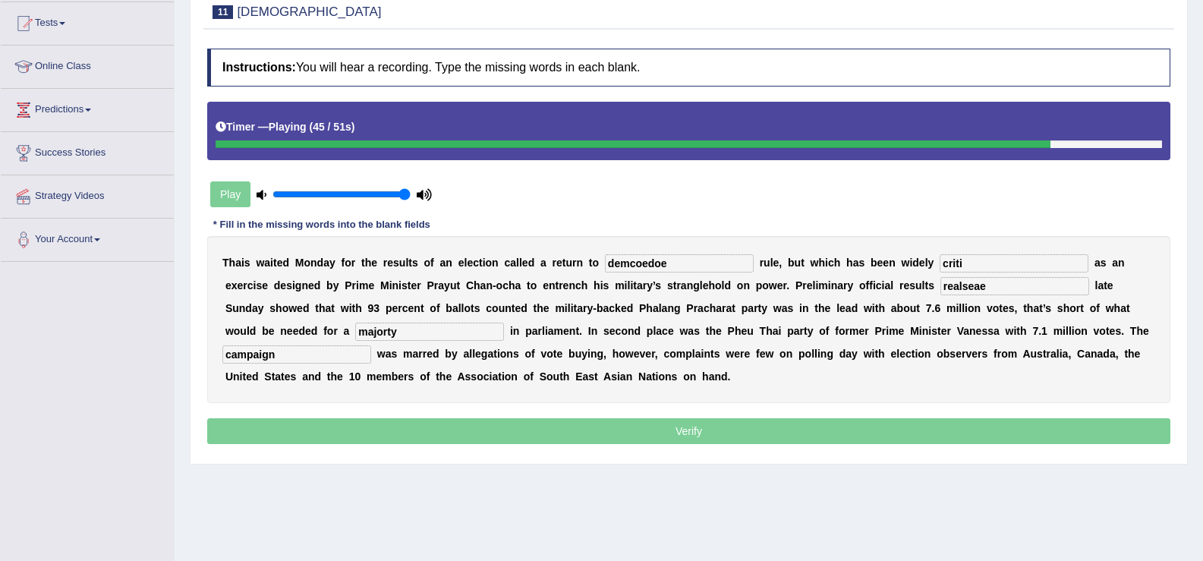
type input "campaign"
click at [680, 266] on input "demcoedoe" at bounding box center [679, 263] width 149 height 18
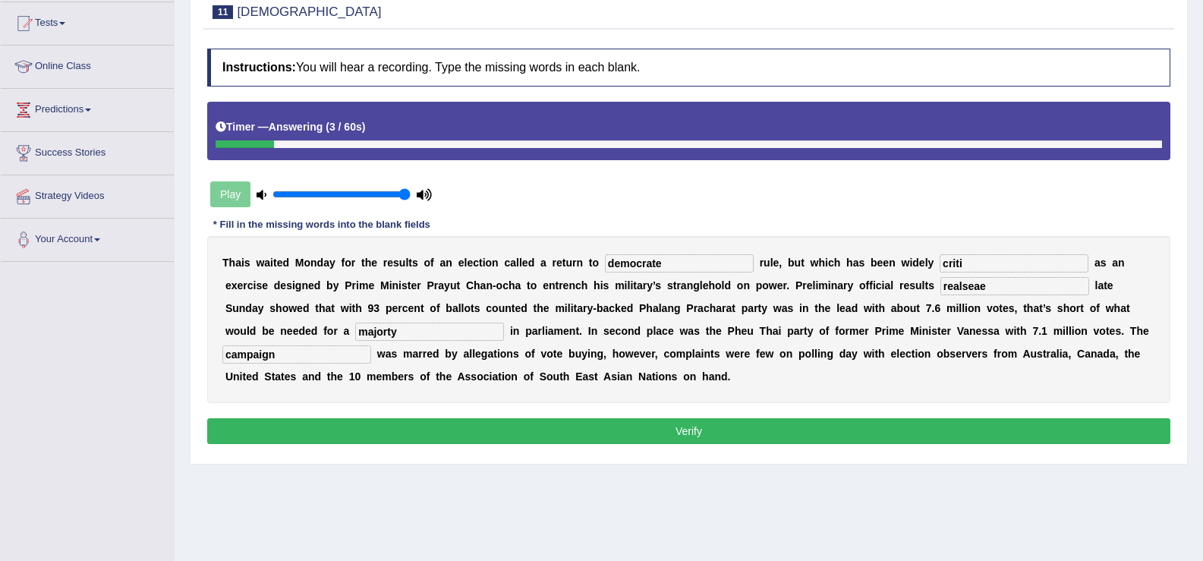
type input "democrate"
click at [973, 257] on input "criti" at bounding box center [1014, 263] width 149 height 18
type input "criticise"
click at [1014, 285] on input "realseae" at bounding box center [1015, 286] width 149 height 18
type input "release"
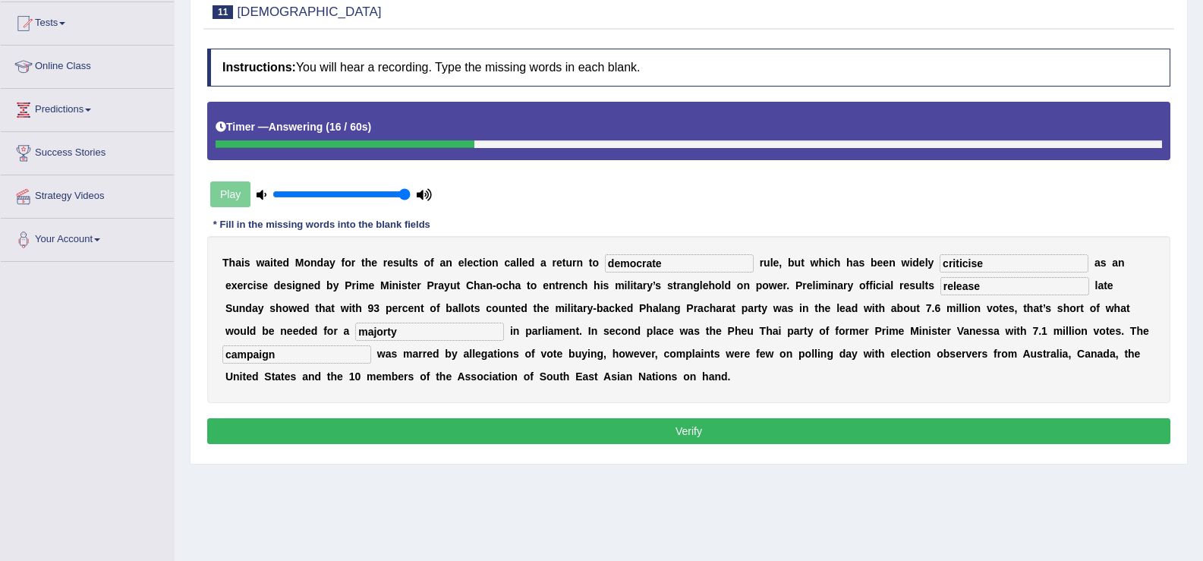
click at [750, 437] on button "Verify" at bounding box center [689, 431] width 964 height 26
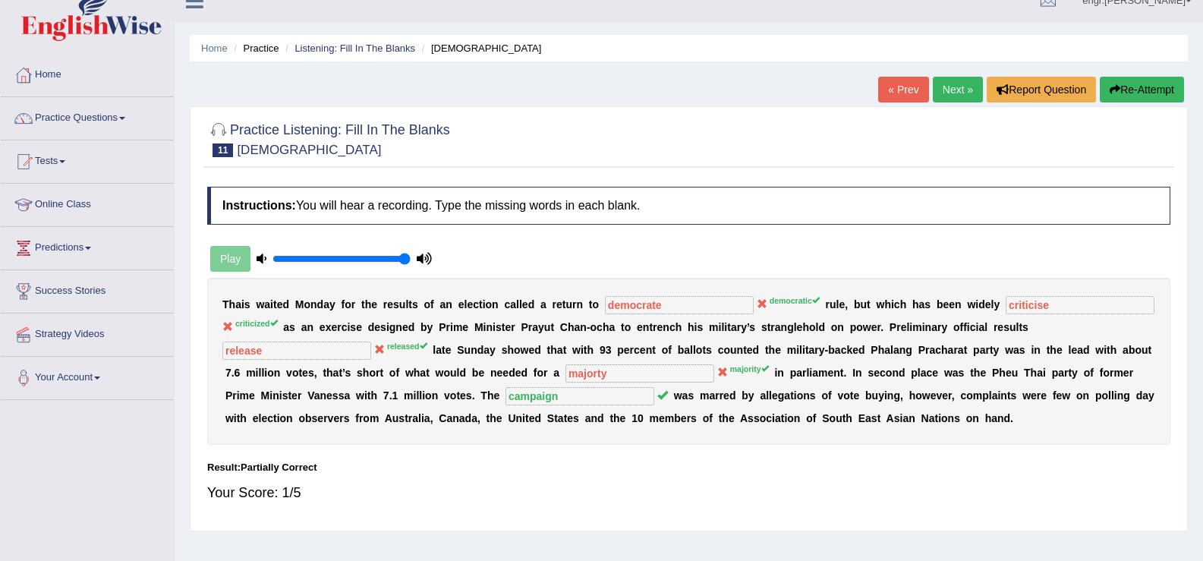
scroll to position [0, 0]
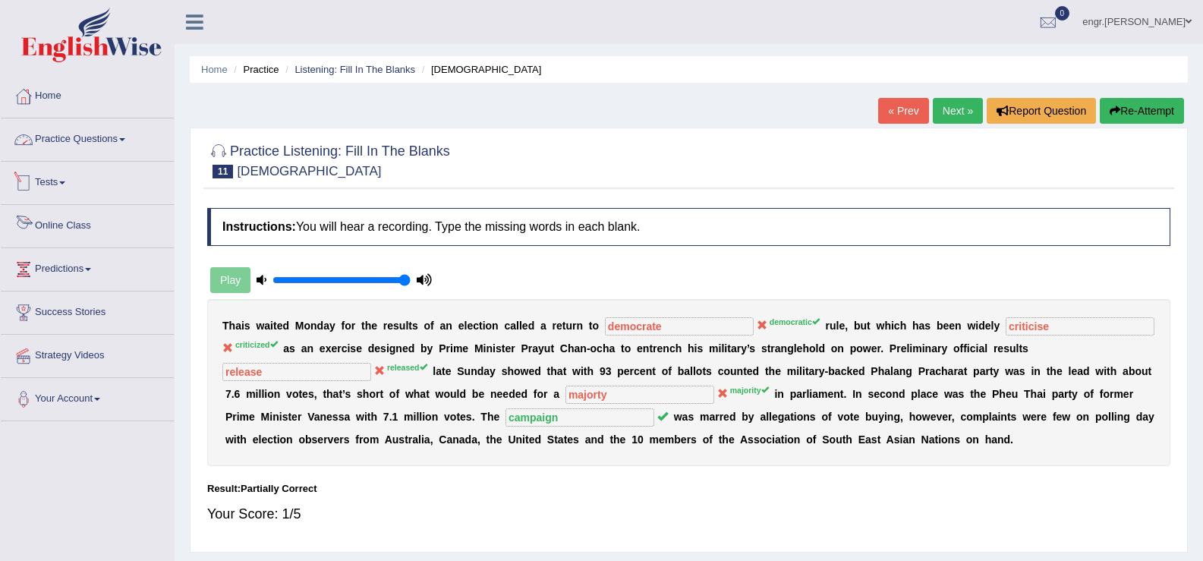
click at [86, 146] on link "Practice Questions" at bounding box center [87, 137] width 173 height 38
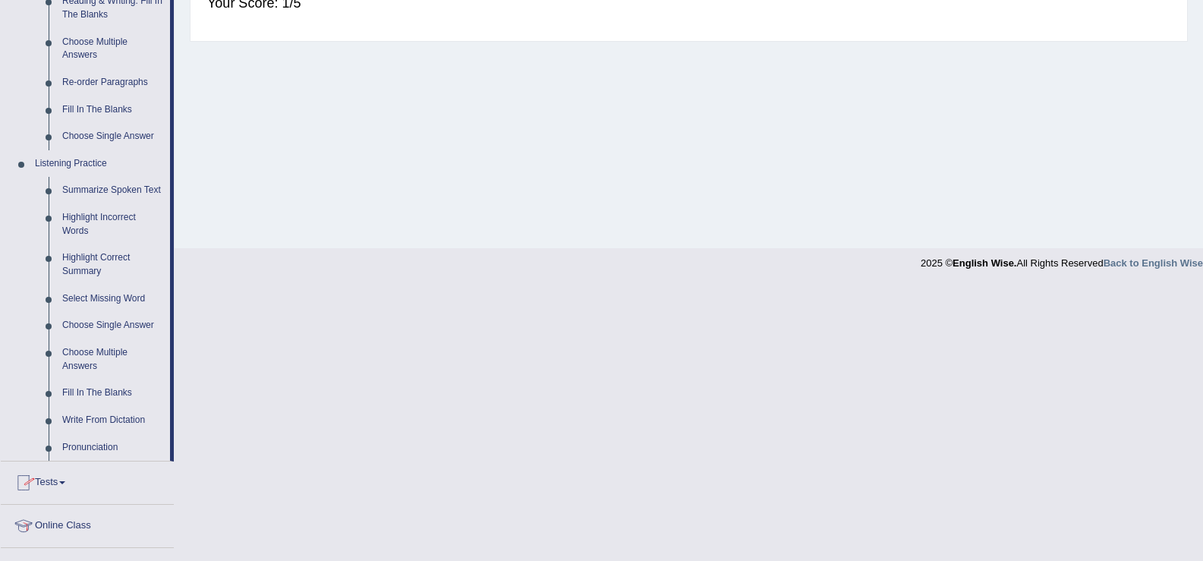
scroll to position [616, 0]
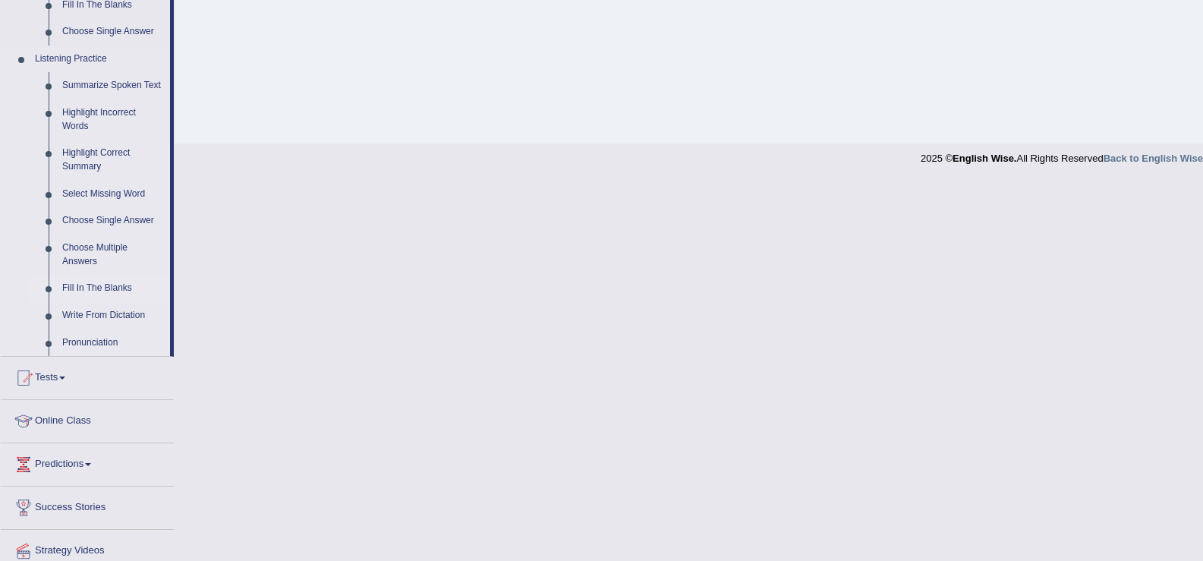
click at [106, 288] on link "Fill In The Blanks" at bounding box center [112, 288] width 115 height 27
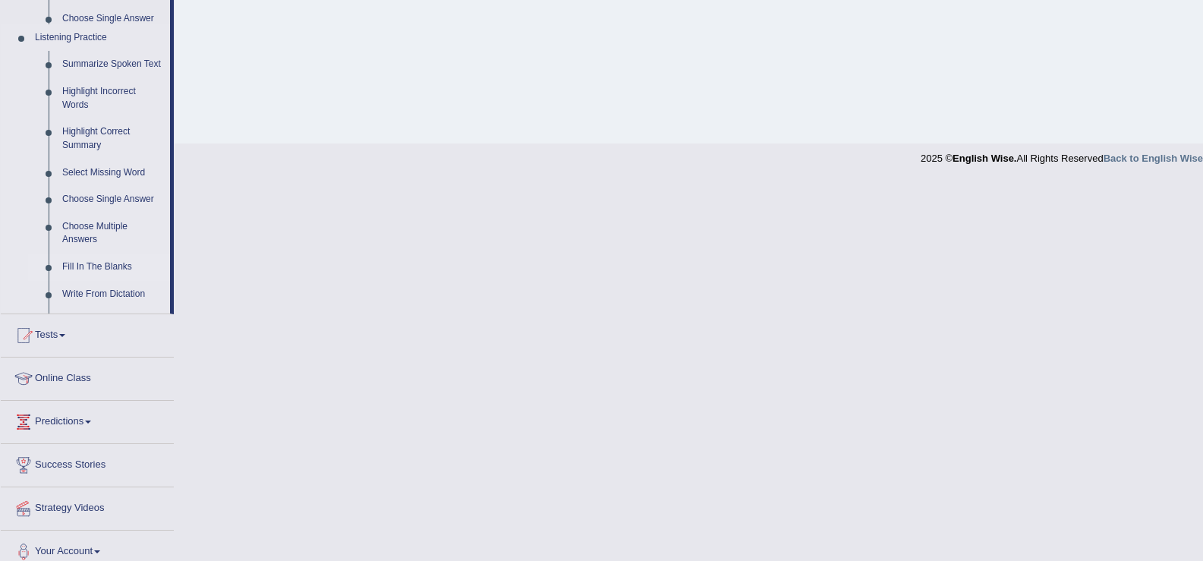
scroll to position [236, 0]
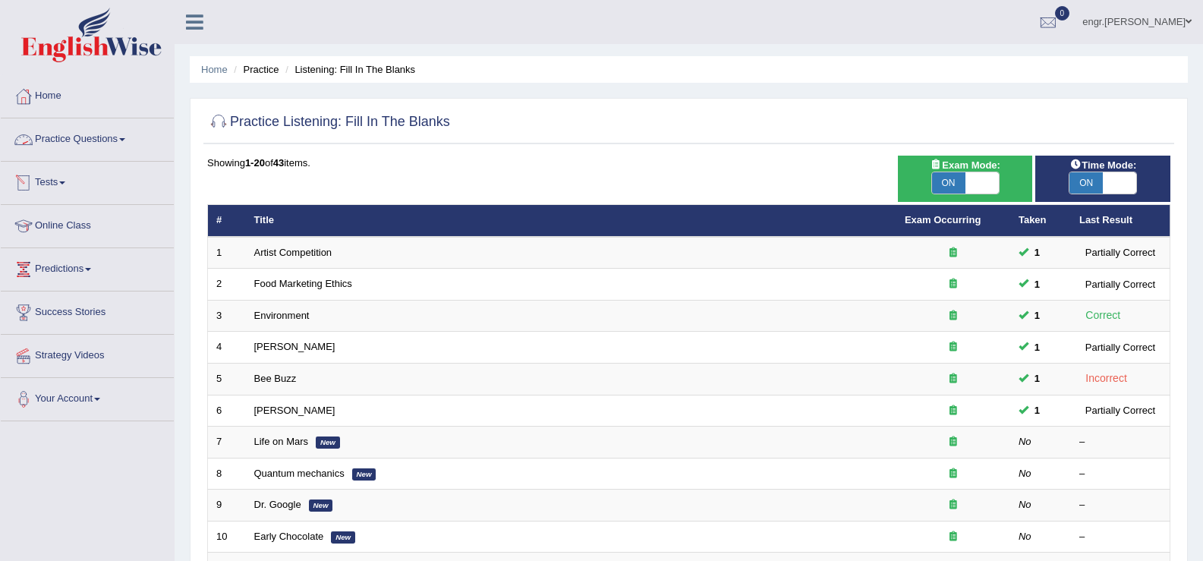
click at [89, 141] on link "Practice Questions" at bounding box center [87, 137] width 173 height 38
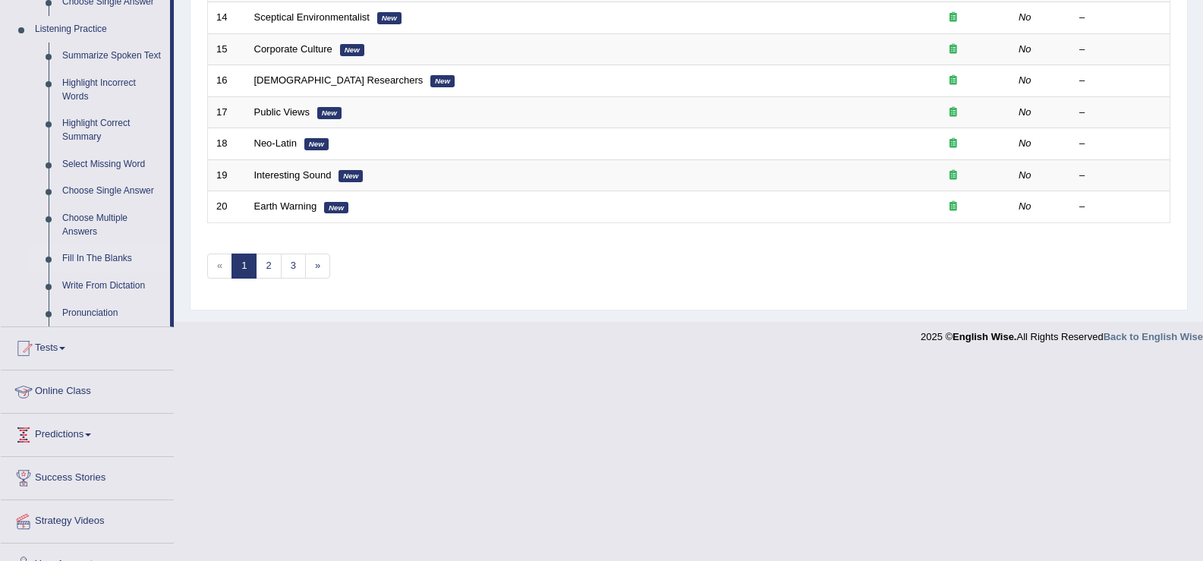
scroll to position [649, 0]
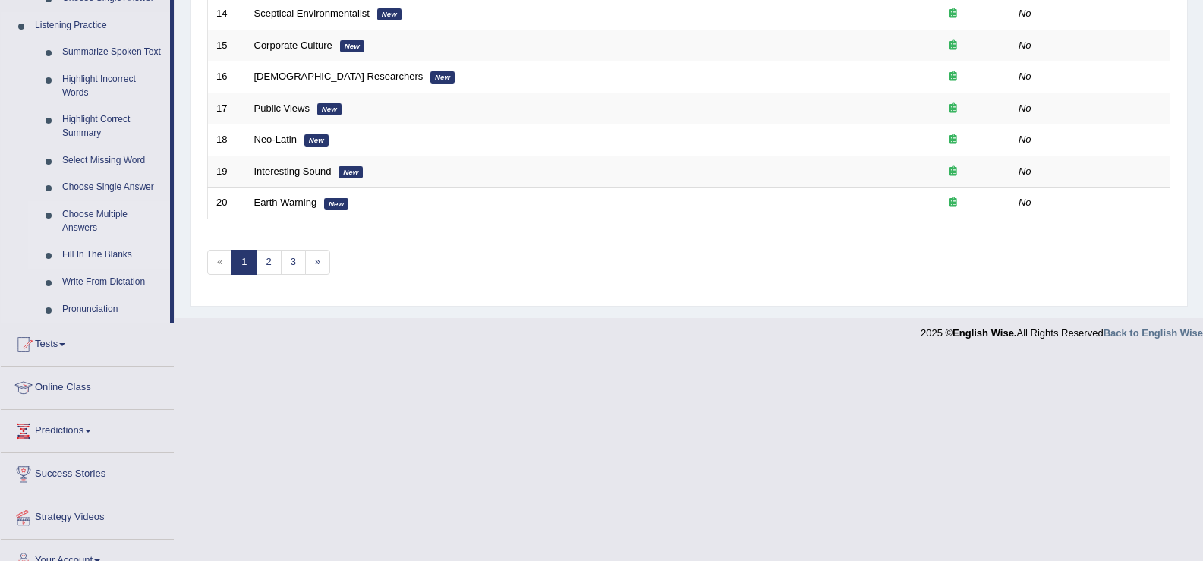
click at [90, 219] on link "Choose Multiple Answers" at bounding box center [112, 221] width 115 height 40
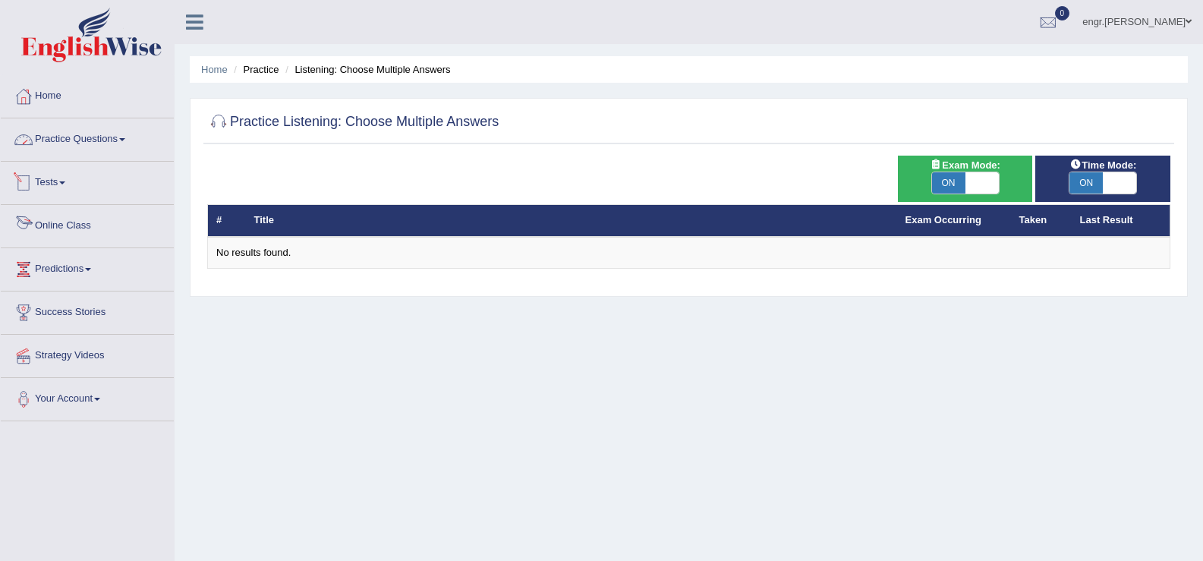
click at [96, 144] on link "Practice Questions" at bounding box center [87, 137] width 173 height 38
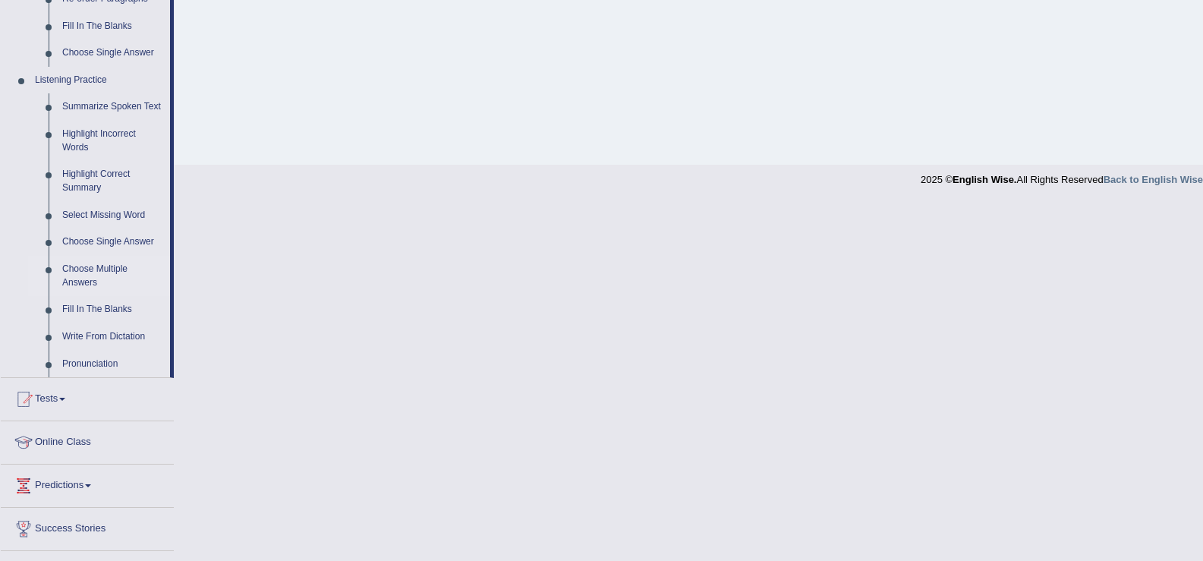
scroll to position [595, 0]
click at [103, 244] on link "Choose Single Answer" at bounding box center [112, 241] width 115 height 27
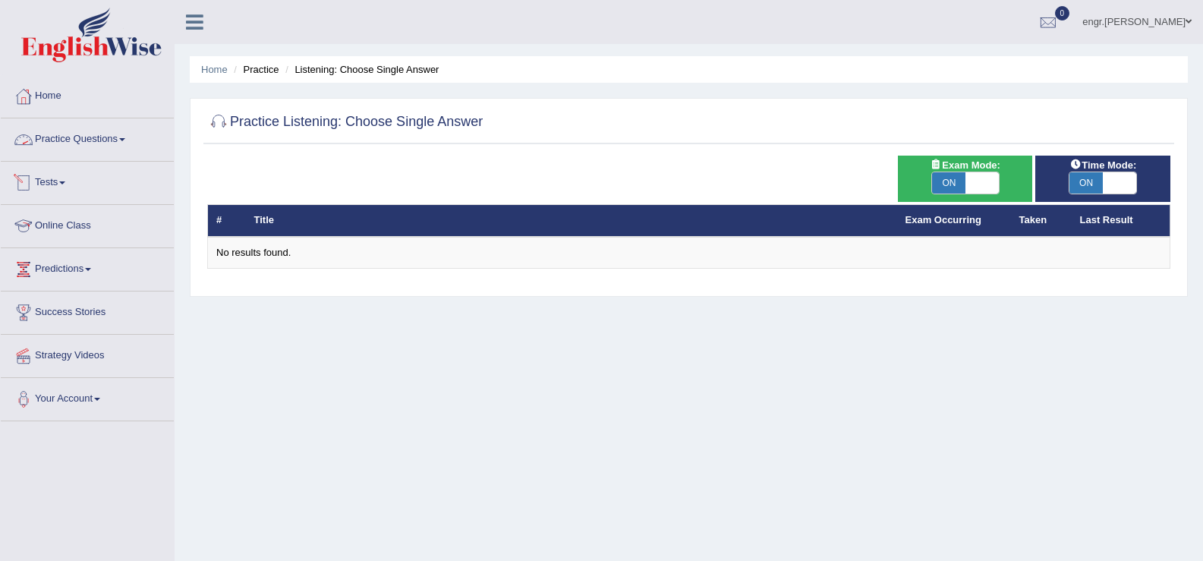
click at [115, 137] on link "Practice Questions" at bounding box center [87, 137] width 173 height 38
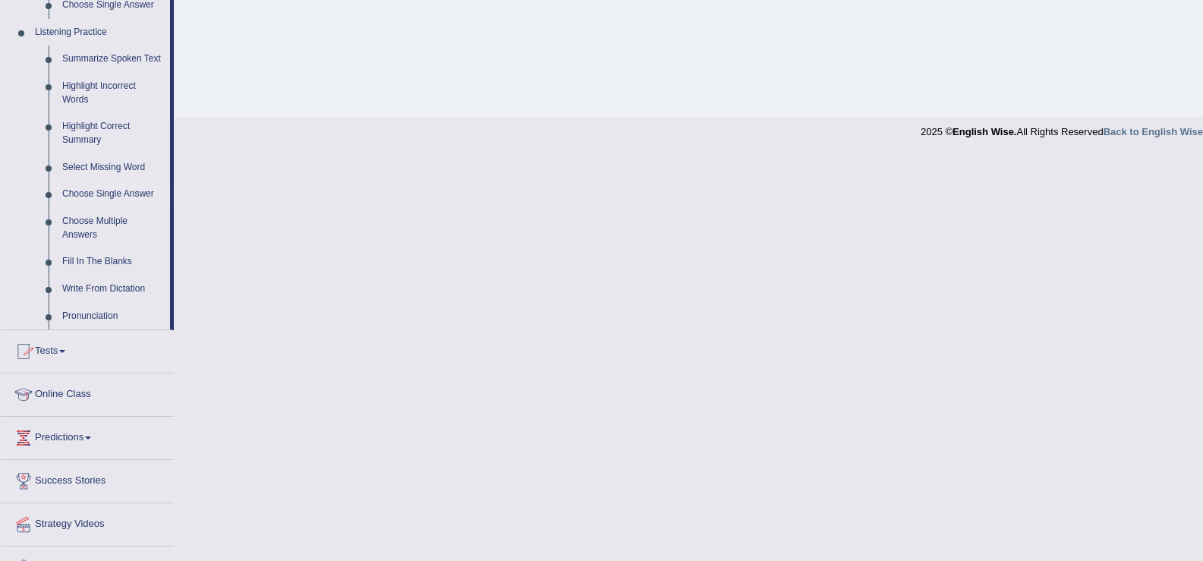
scroll to position [644, 0]
click at [109, 166] on link "Select Missing Word" at bounding box center [112, 166] width 115 height 27
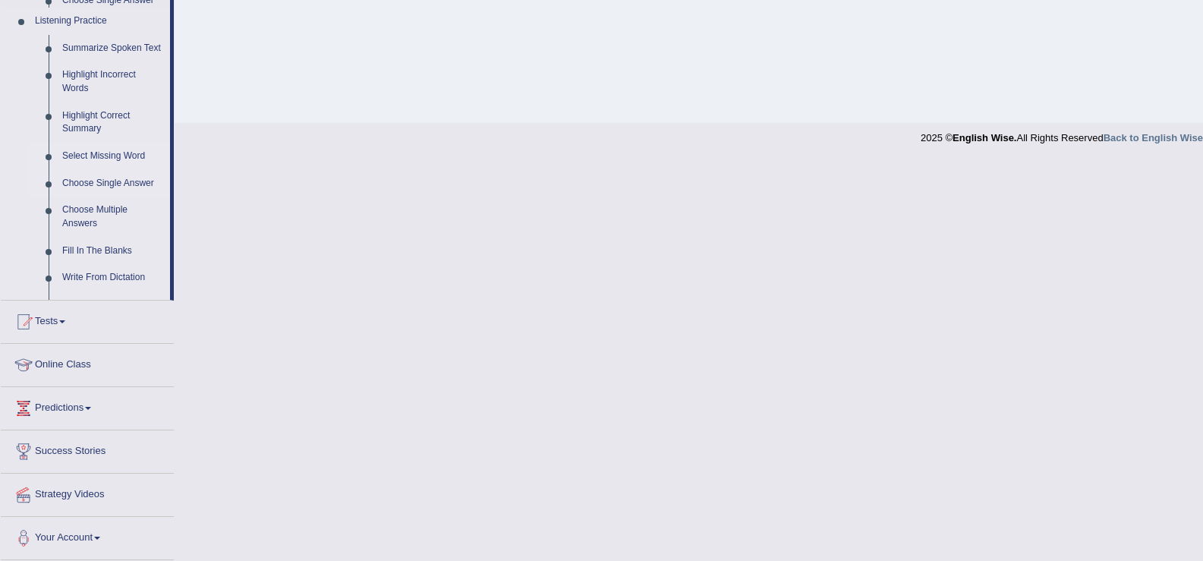
scroll to position [547, 0]
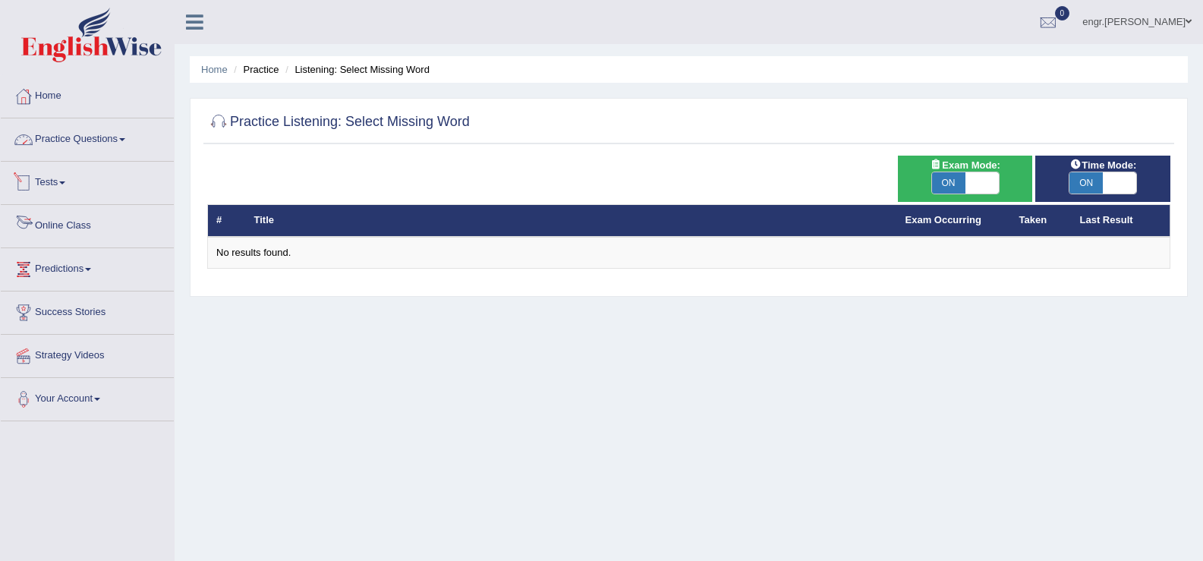
click at [108, 146] on link "Practice Questions" at bounding box center [87, 137] width 173 height 38
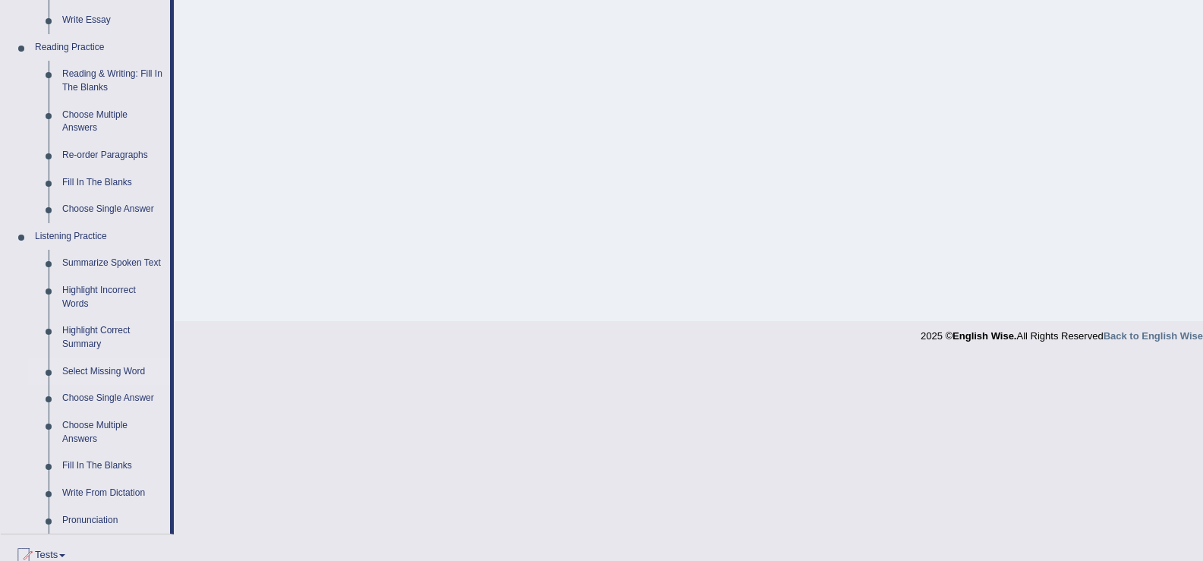
scroll to position [443, 0]
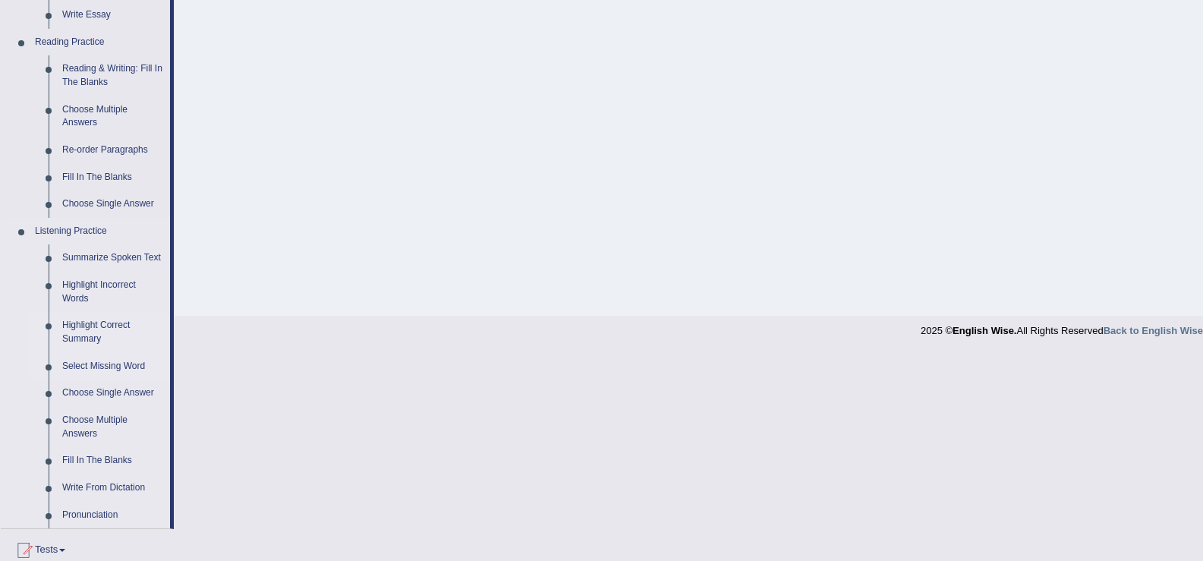
click at [112, 323] on link "Highlight Correct Summary" at bounding box center [112, 332] width 115 height 40
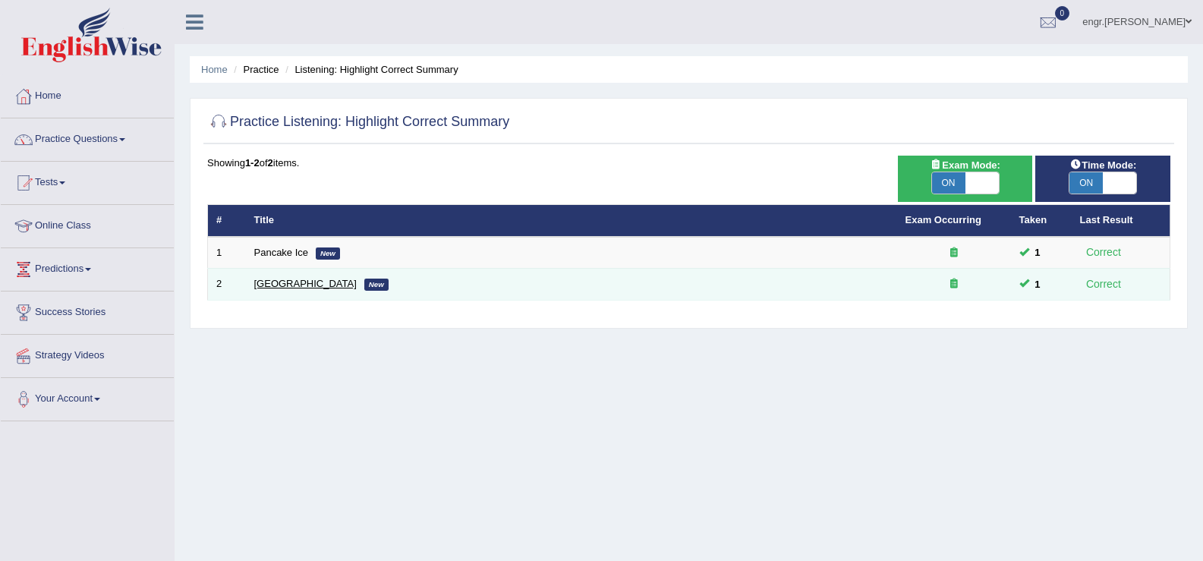
click at [277, 279] on link "Ugly Building" at bounding box center [305, 283] width 103 height 11
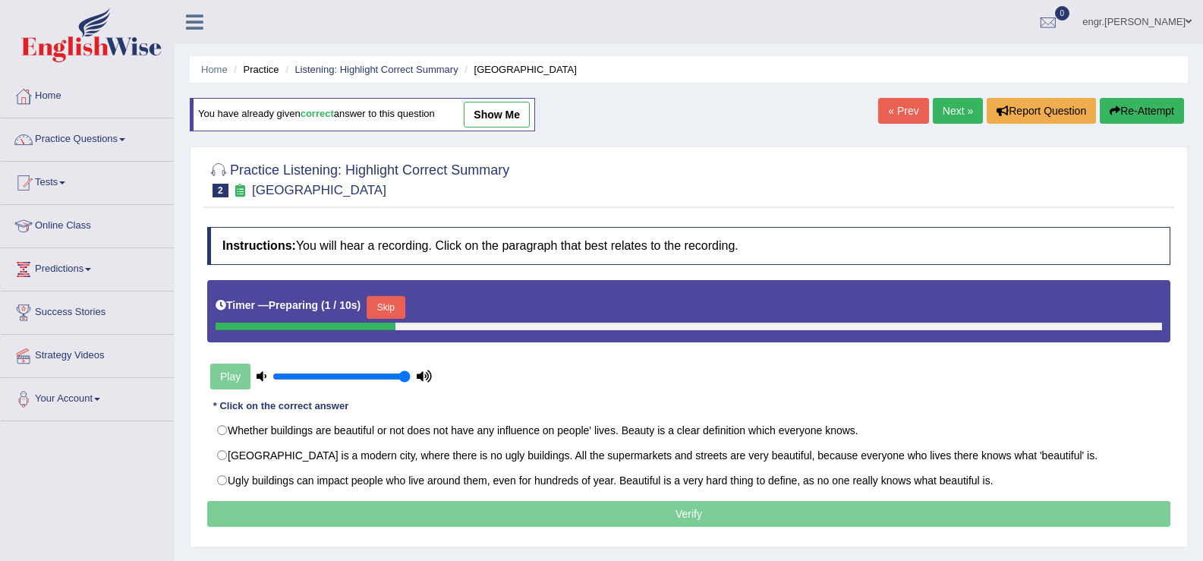
click at [942, 112] on link "Next »" at bounding box center [958, 111] width 50 height 26
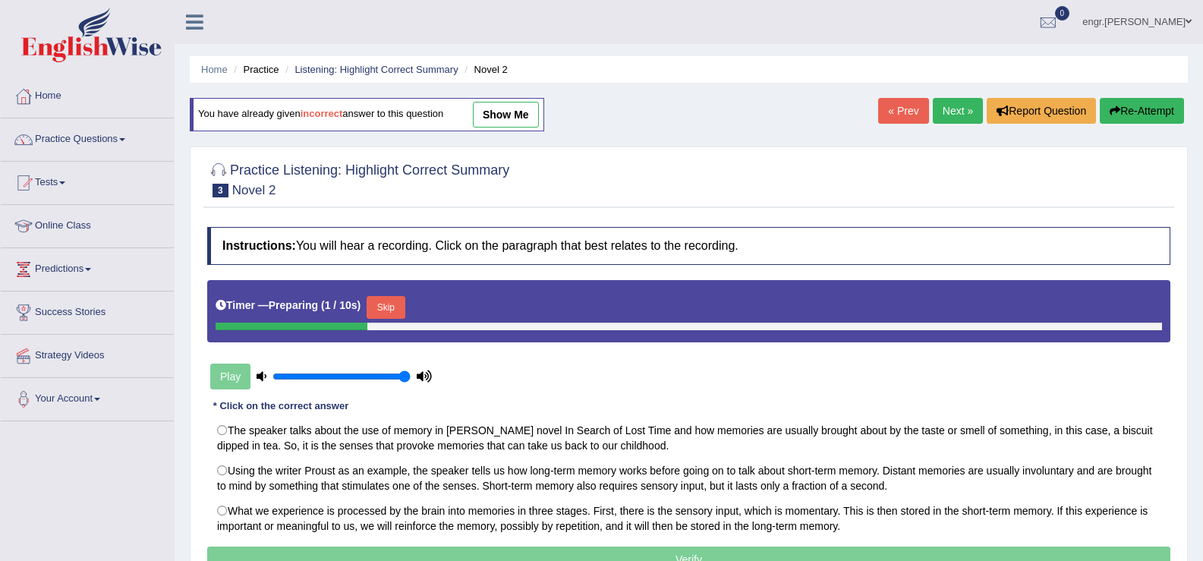
click at [946, 112] on link "Next »" at bounding box center [958, 111] width 50 height 26
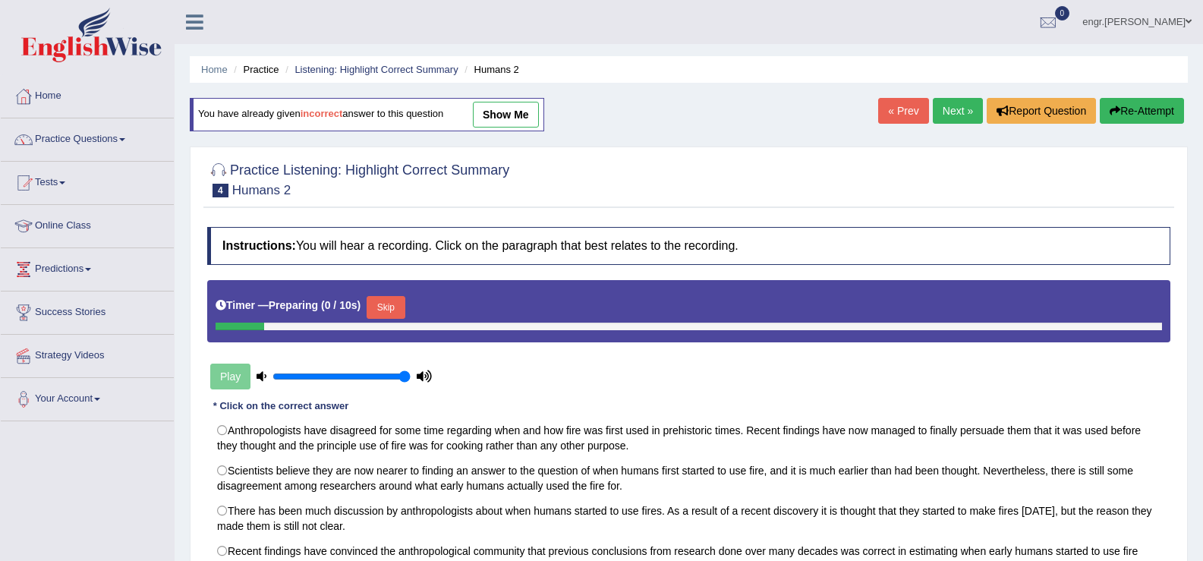
click at [946, 112] on link "Next »" at bounding box center [958, 111] width 50 height 26
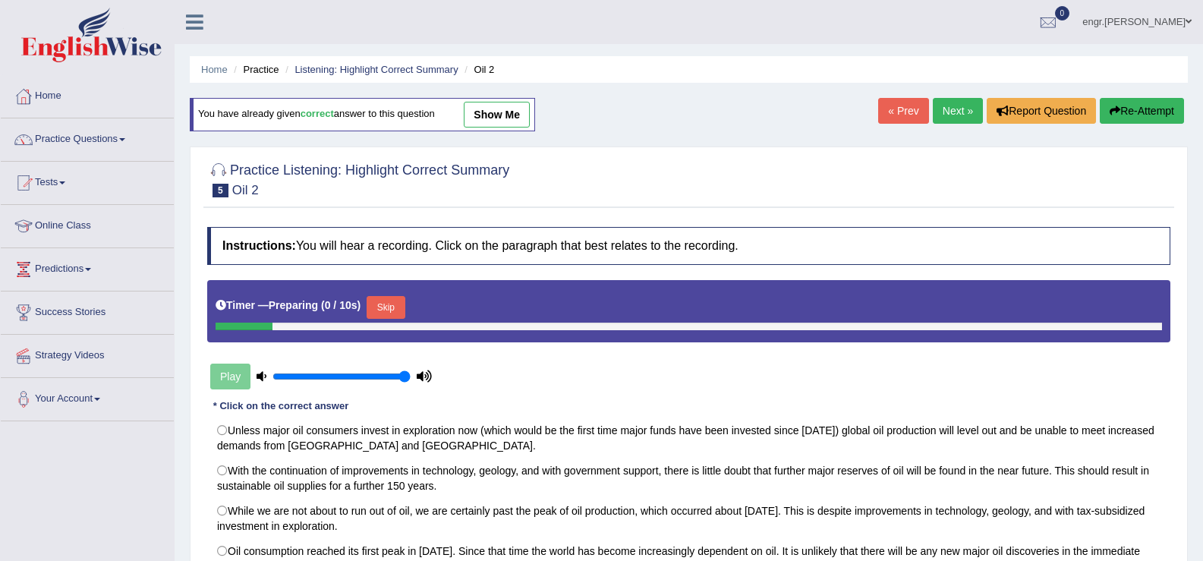
click at [945, 113] on link "Next »" at bounding box center [958, 111] width 50 height 26
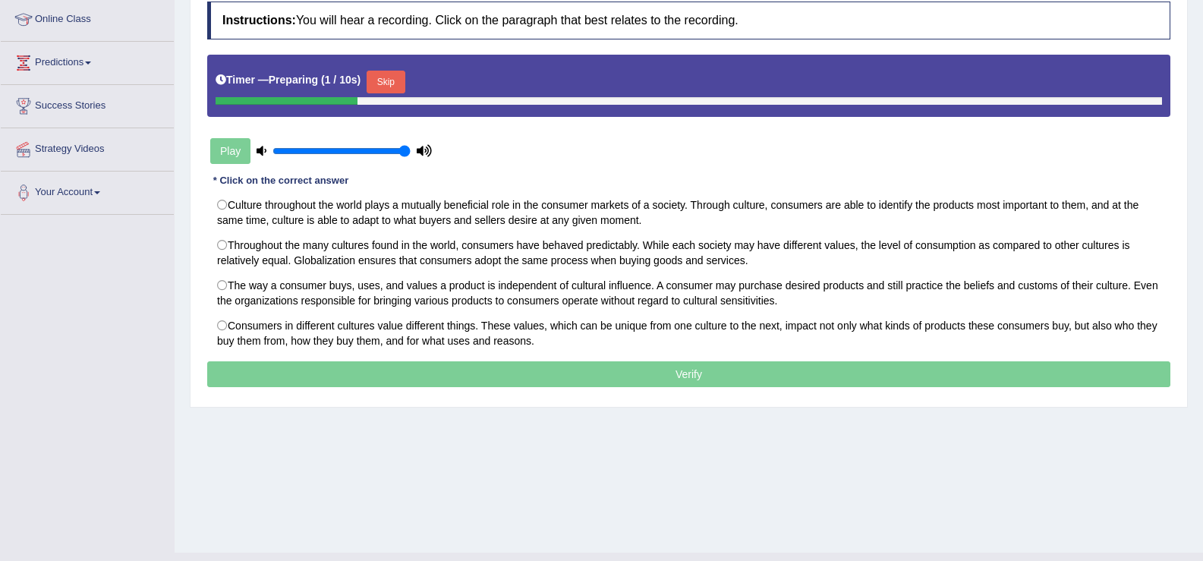
scroll to position [207, 0]
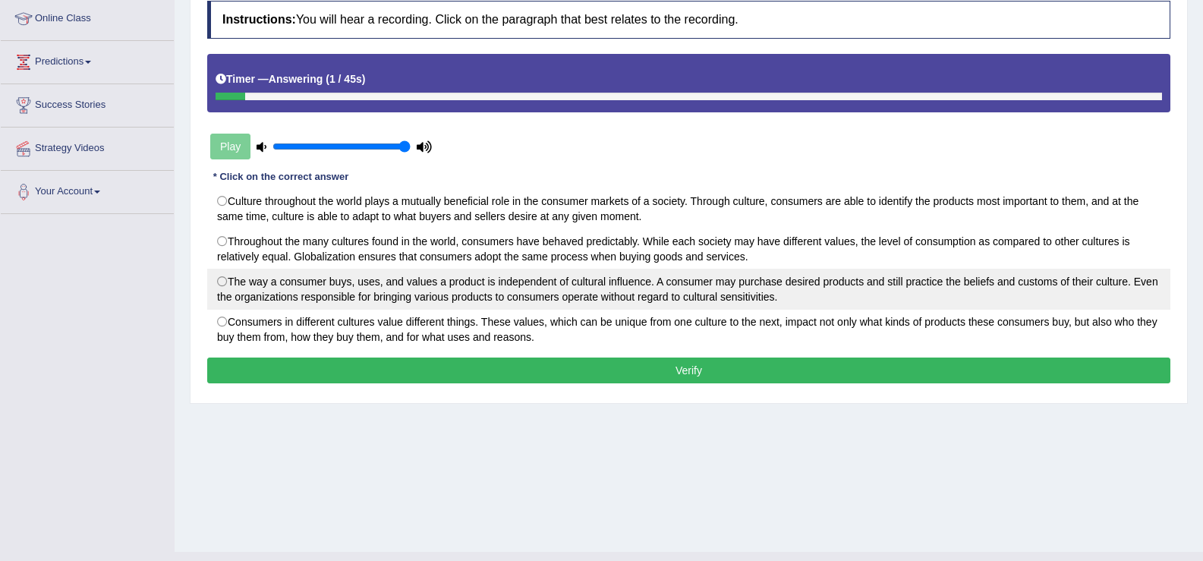
click at [417, 290] on label "The way a consumer buys, uses, and values a product is independent of cultural …" at bounding box center [689, 289] width 964 height 41
radio input "true"
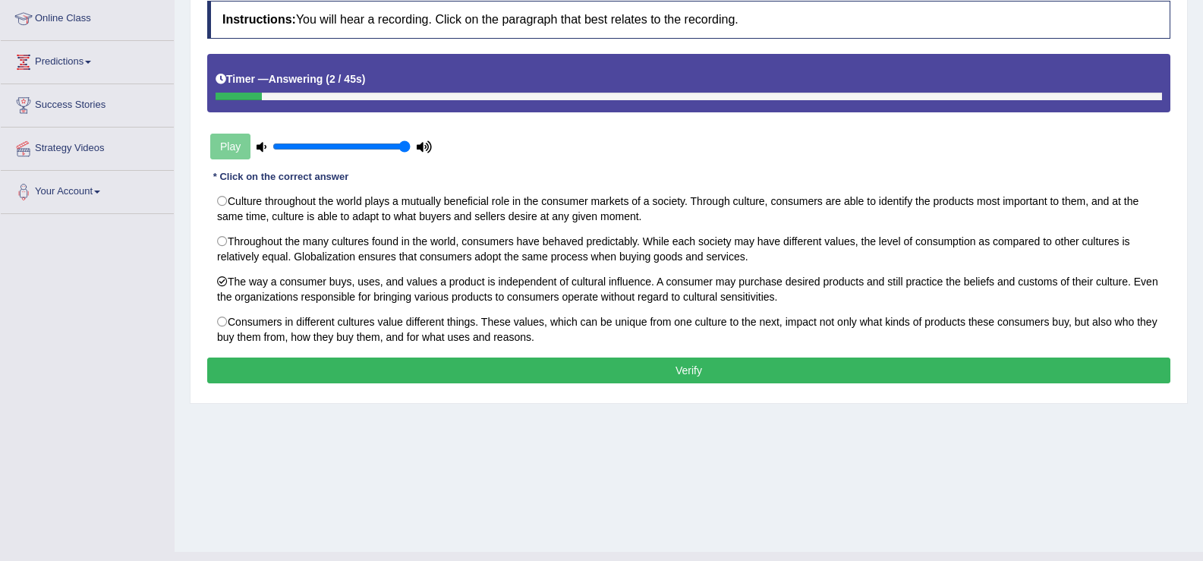
click at [405, 358] on button "Verify" at bounding box center [689, 371] width 964 height 26
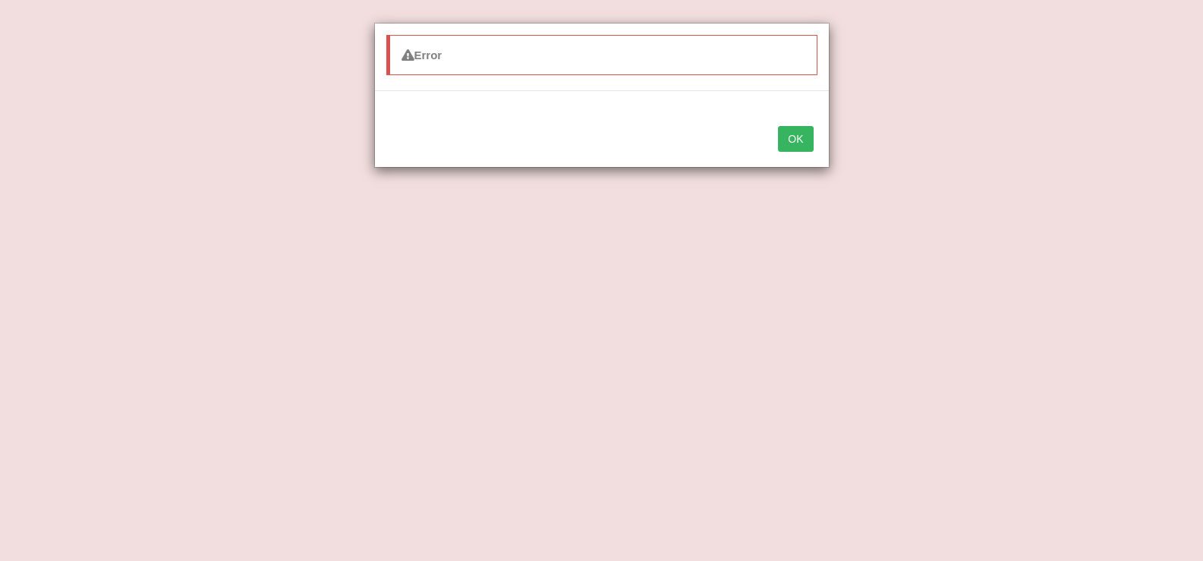
scroll to position [55, 0]
click at [785, 149] on button "OK" at bounding box center [795, 139] width 35 height 26
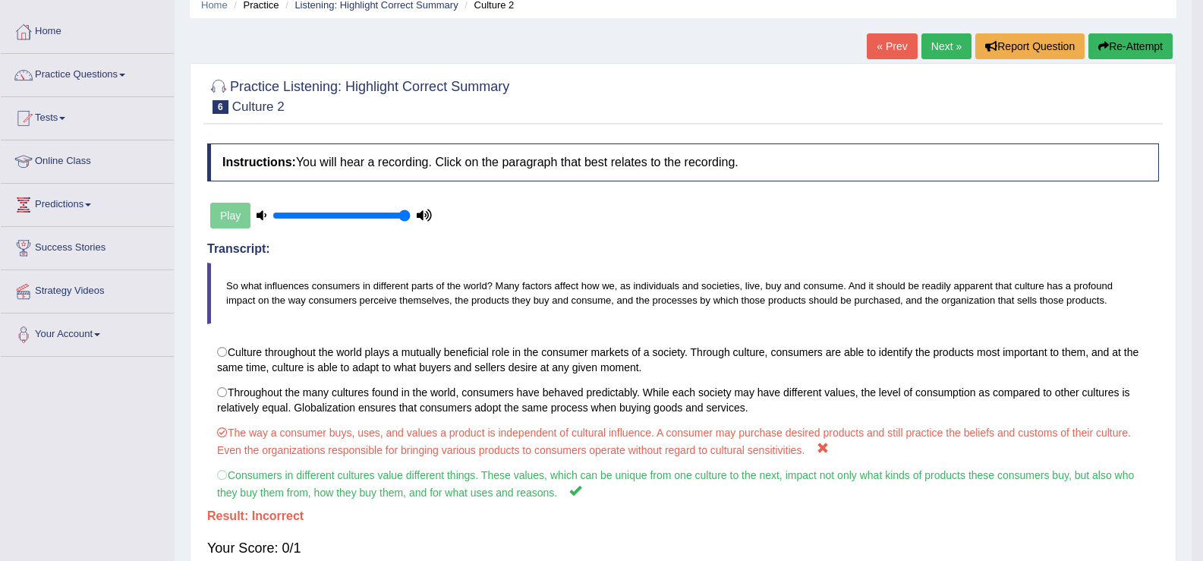
scroll to position [66, 0]
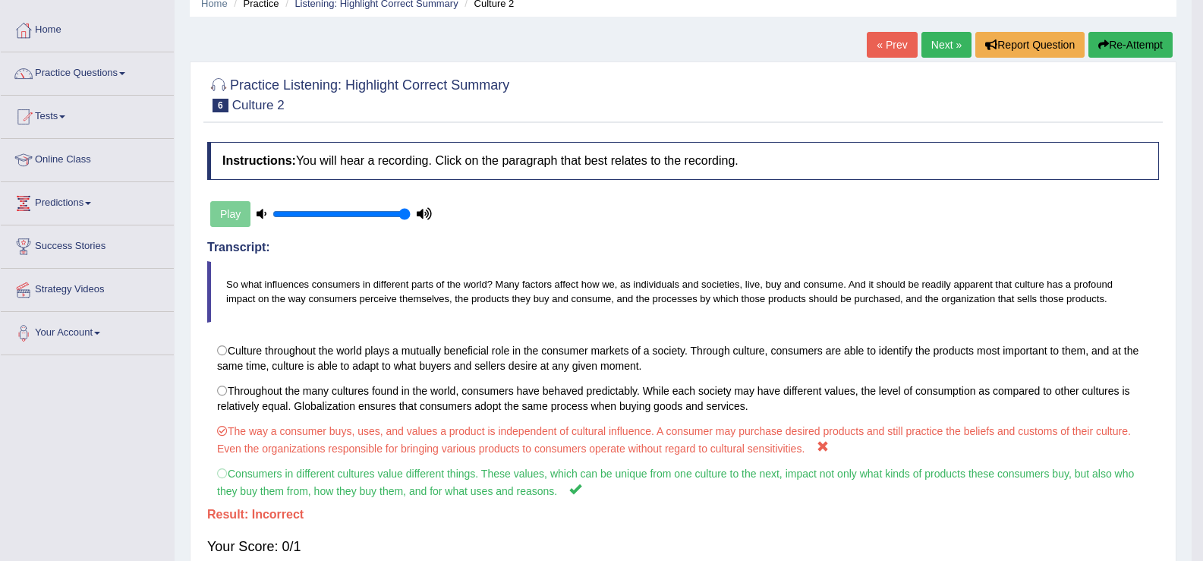
click at [939, 49] on link "Next »" at bounding box center [947, 45] width 50 height 26
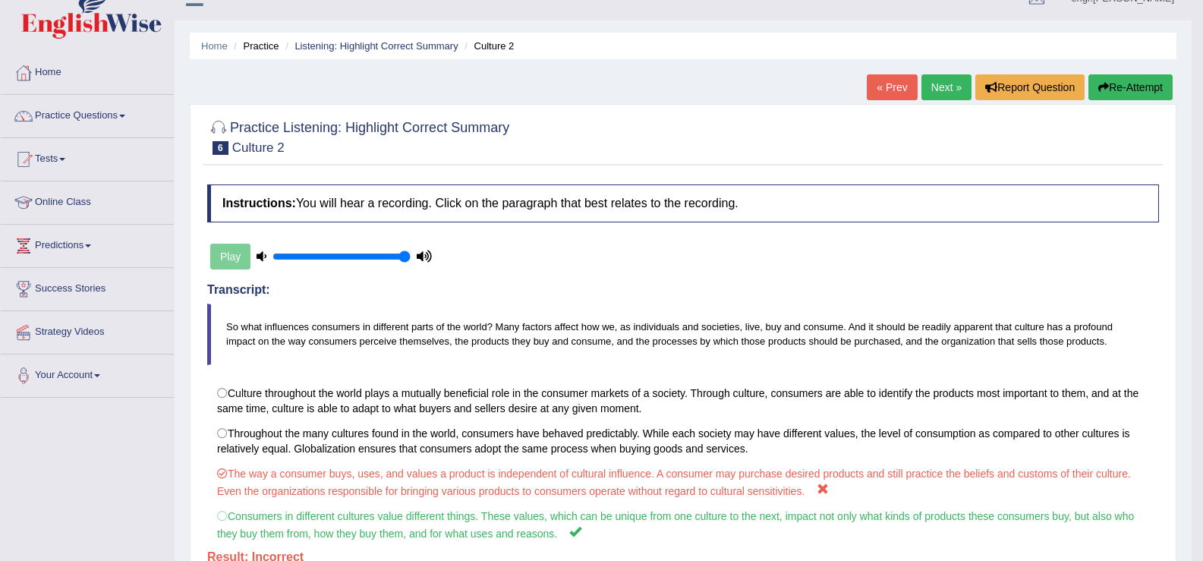
scroll to position [0, 0]
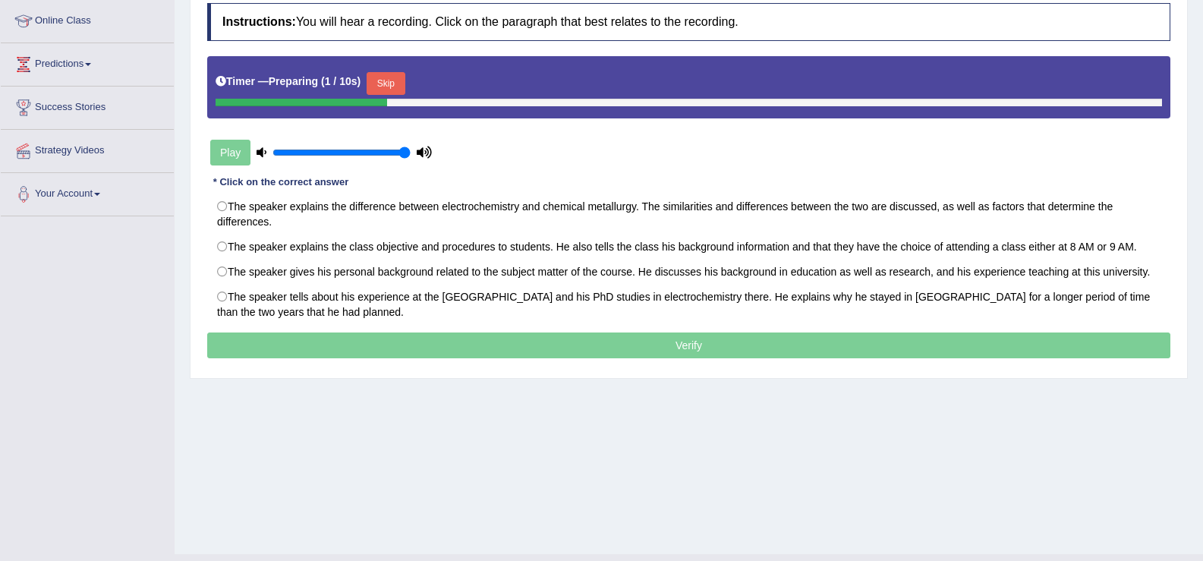
scroll to position [223, 0]
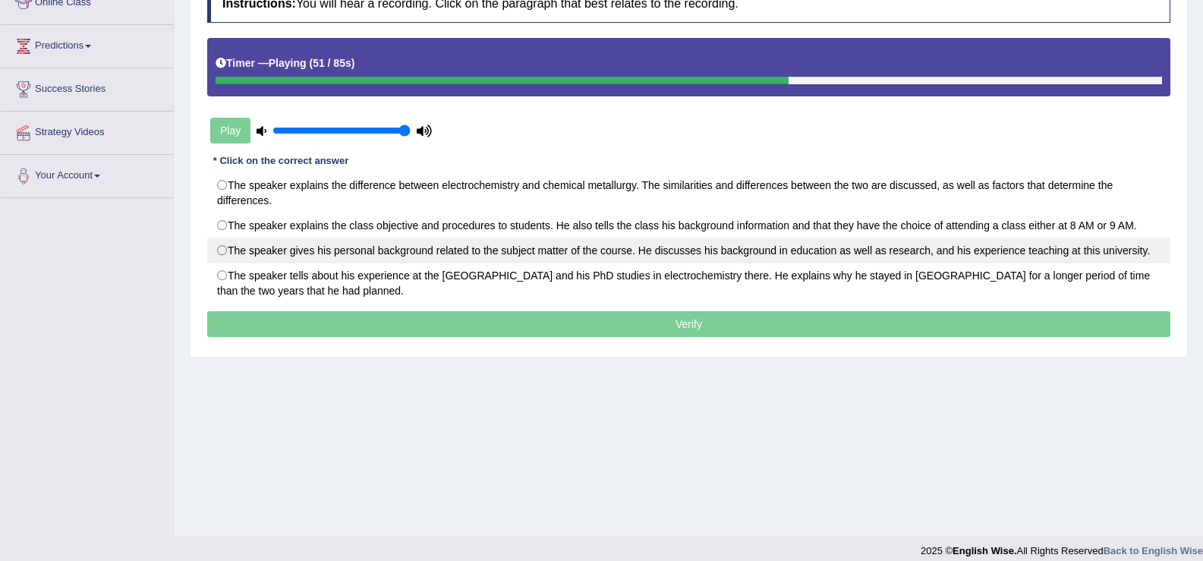
click at [472, 250] on label "The speaker gives his personal background related to the subject matter of the …" at bounding box center [689, 251] width 964 height 26
radio input "true"
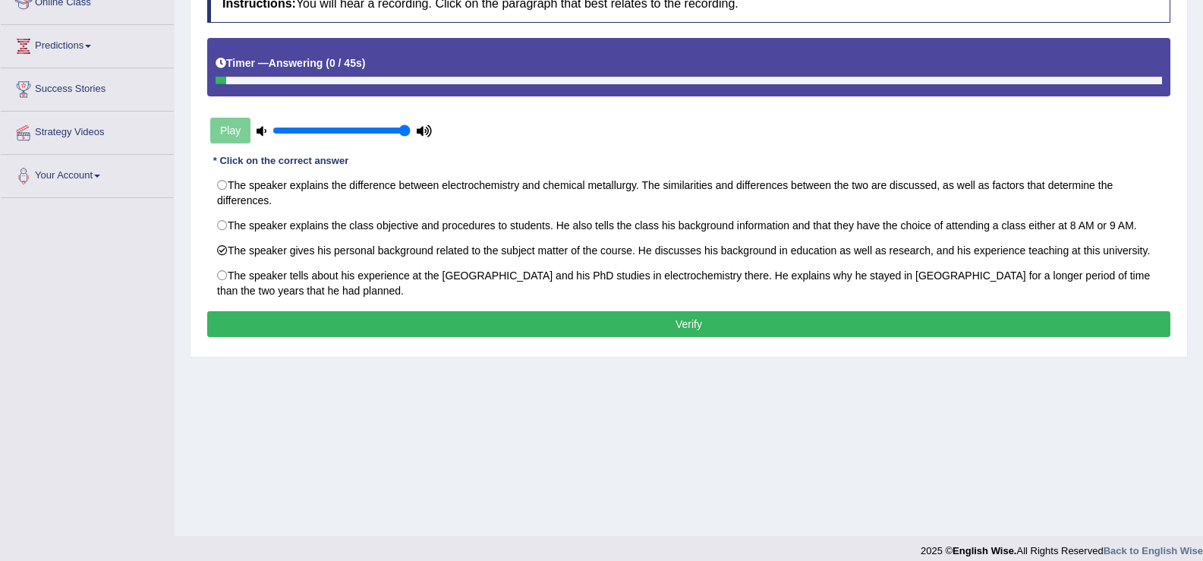
click at [598, 324] on button "Verify" at bounding box center [689, 324] width 964 height 26
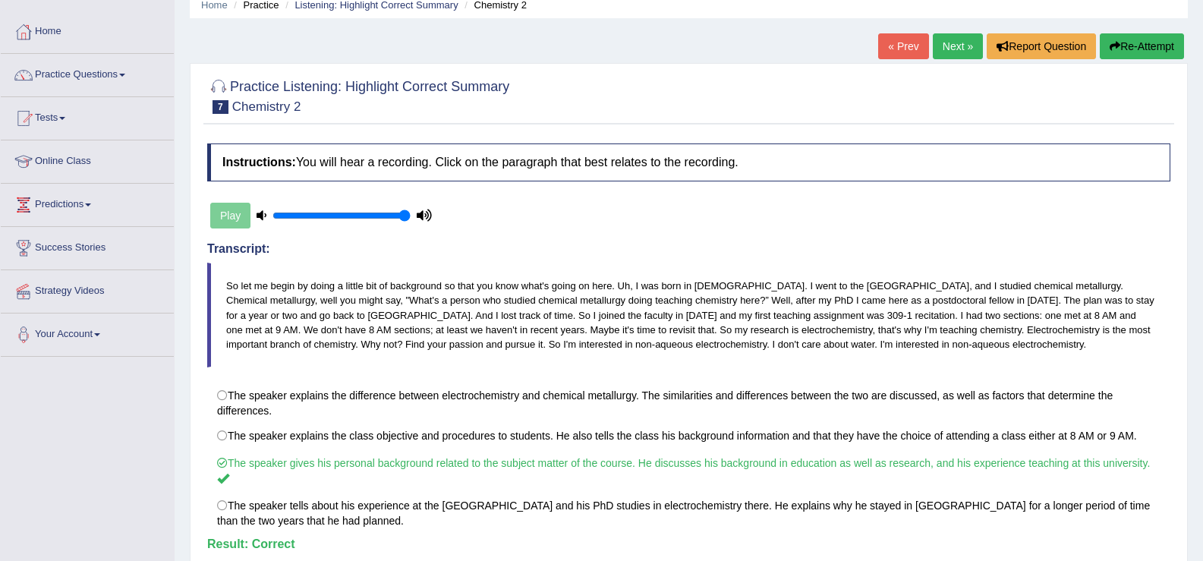
scroll to position [0, 0]
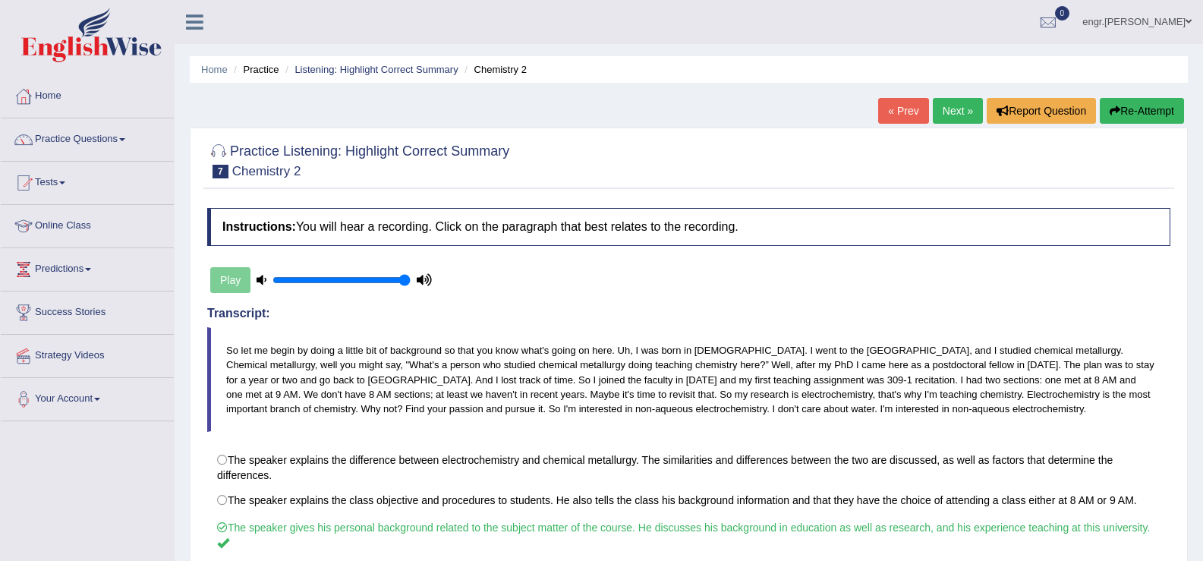
click at [949, 105] on link "Next »" at bounding box center [958, 111] width 50 height 26
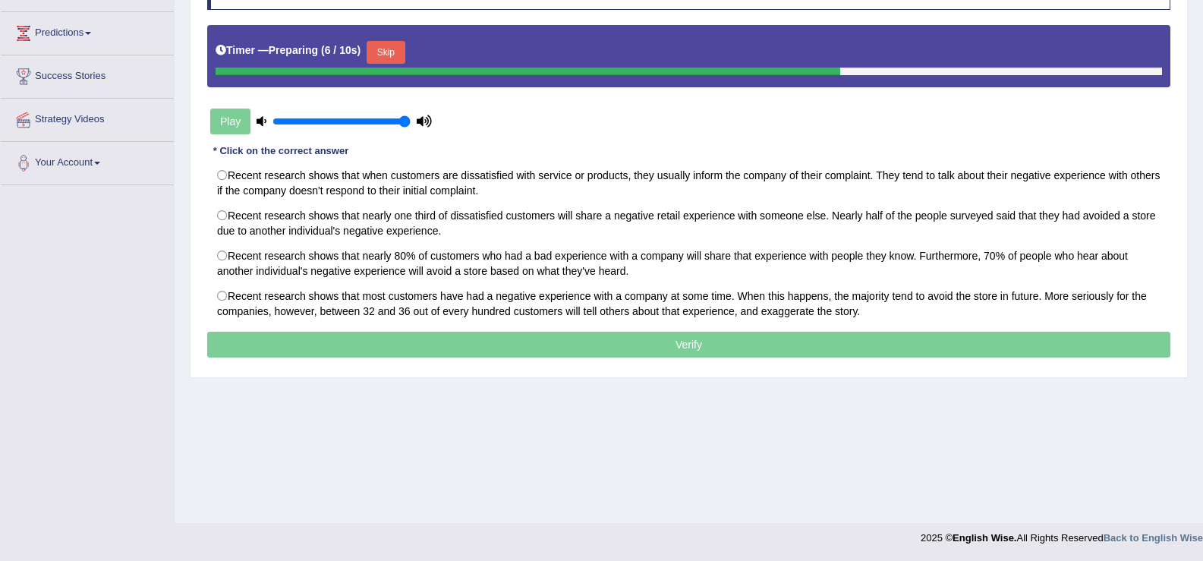
click at [400, 48] on button "Skip" at bounding box center [386, 52] width 38 height 23
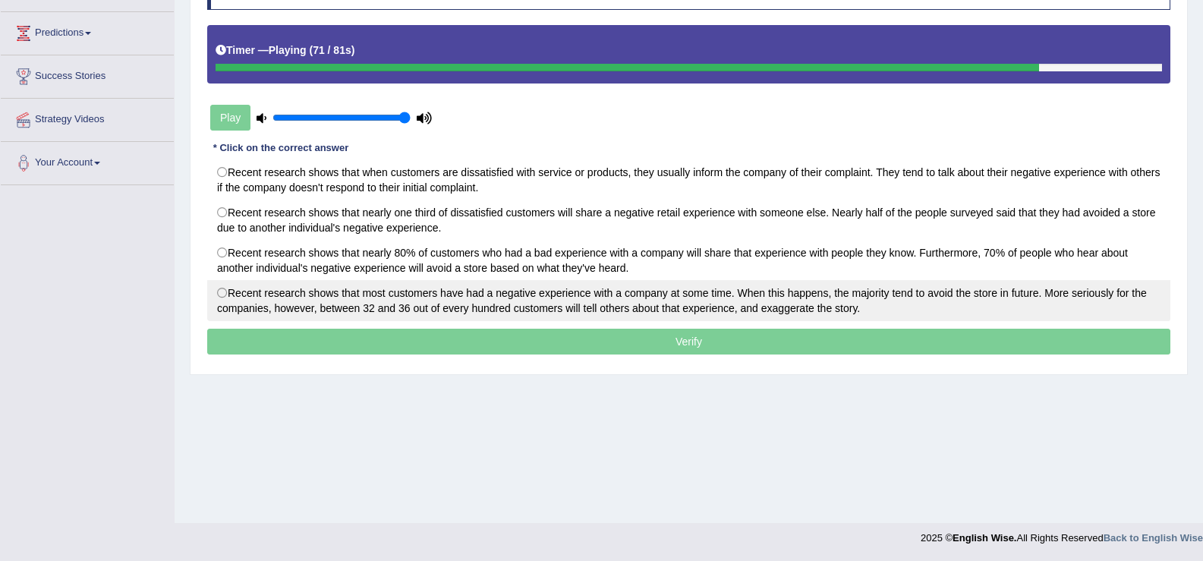
click at [241, 304] on label "Recent research shows that most customers have had a negative experience with a…" at bounding box center [689, 300] width 964 height 41
radio input "true"
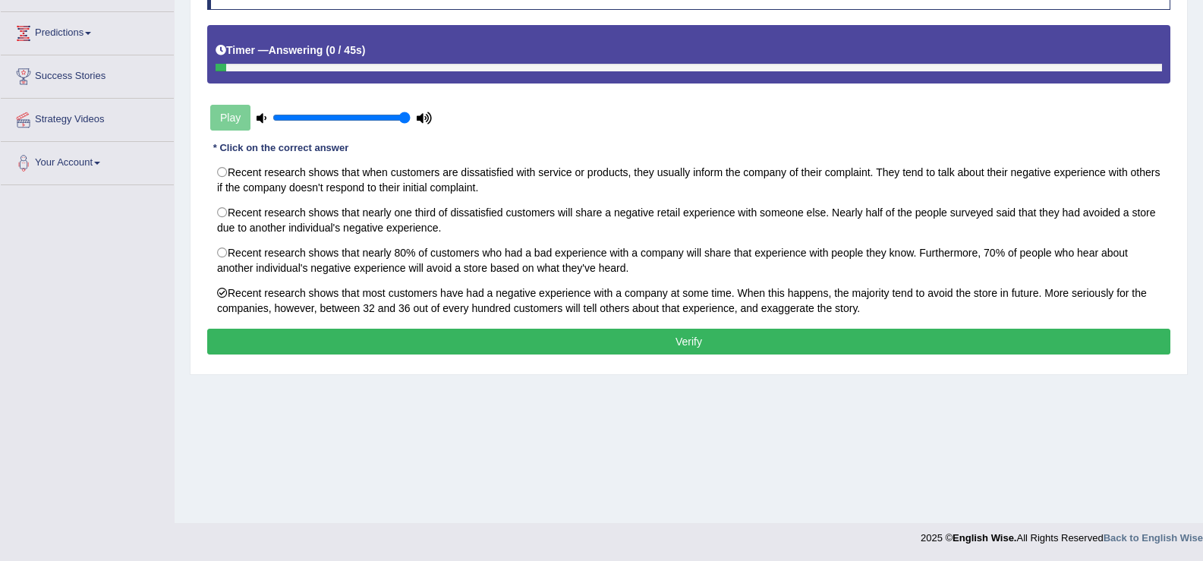
click at [473, 345] on button "Verify" at bounding box center [689, 342] width 964 height 26
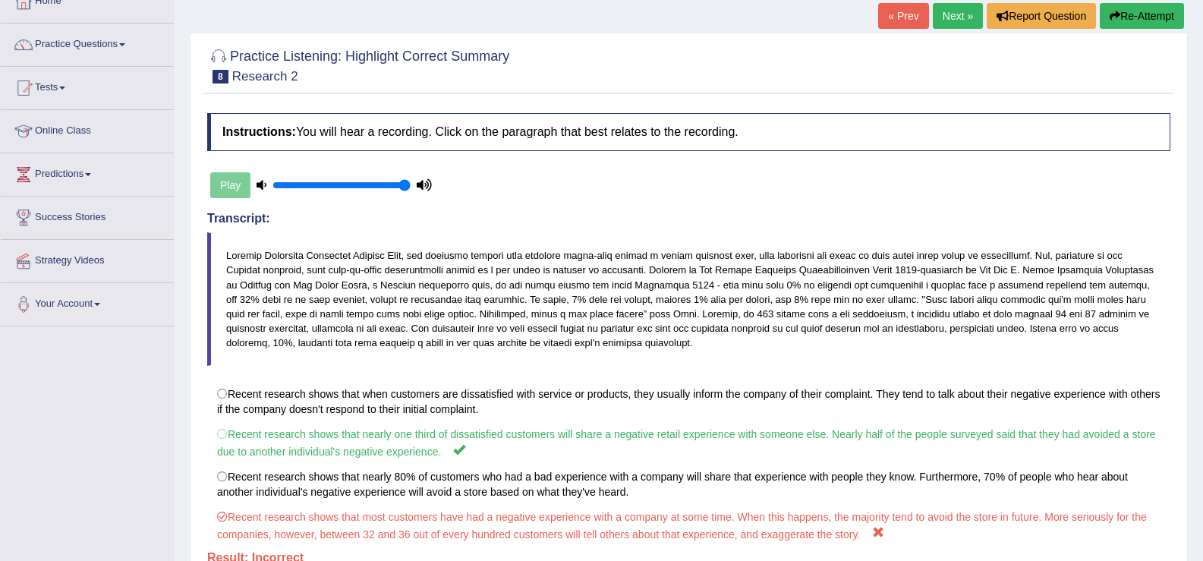
scroll to position [82, 0]
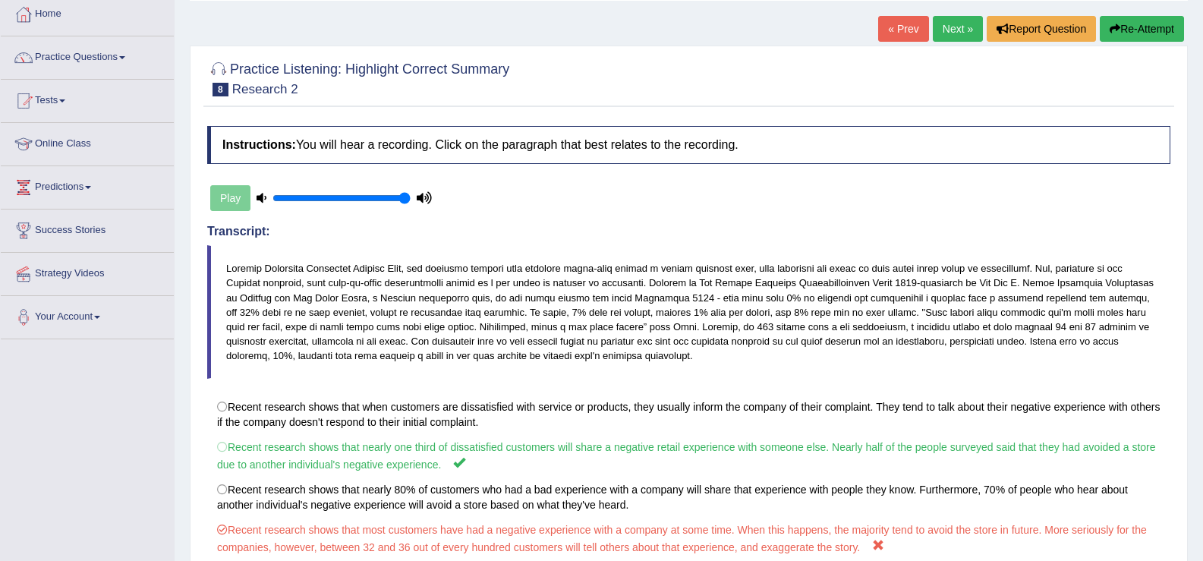
click at [950, 30] on link "Next »" at bounding box center [958, 29] width 50 height 26
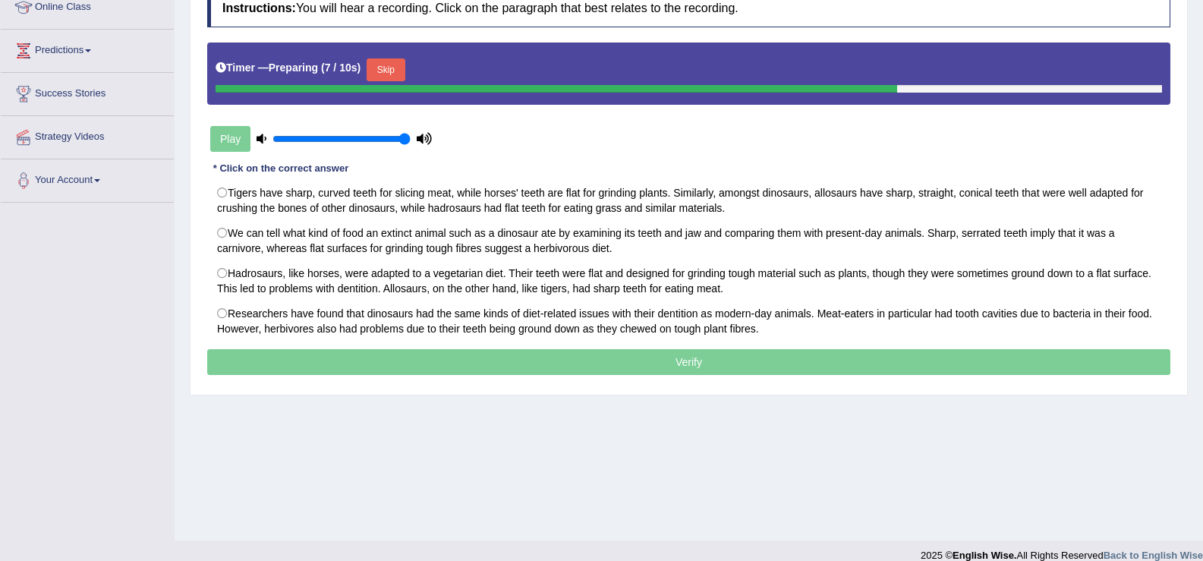
scroll to position [226, 0]
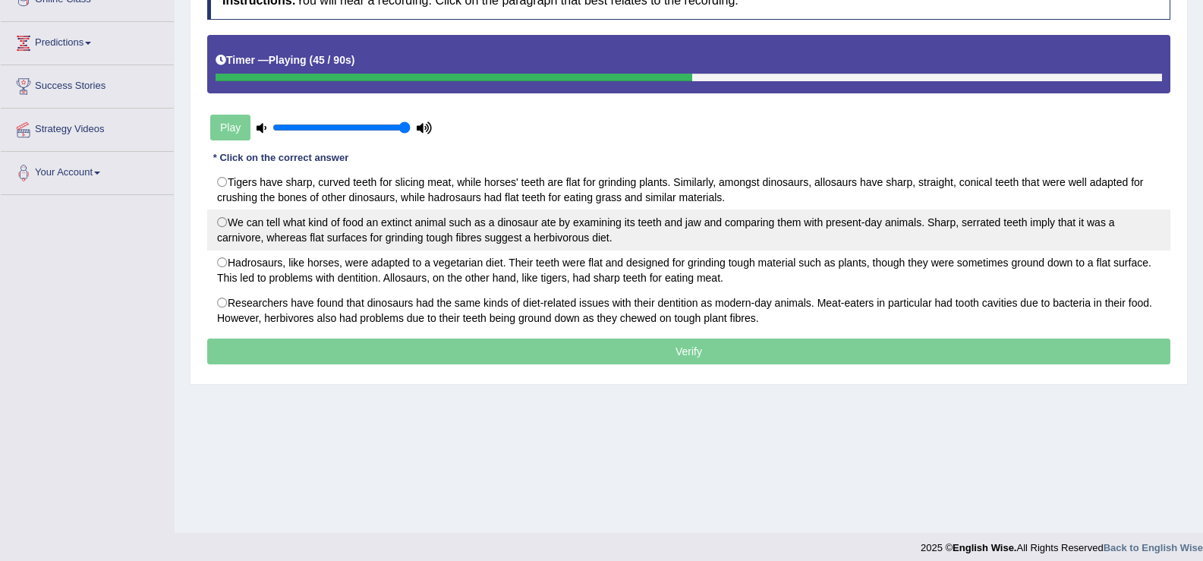
click at [301, 233] on label "We can tell what kind of food an extinct animal such as a dinosaur ate by exami…" at bounding box center [689, 230] width 964 height 41
radio input "true"
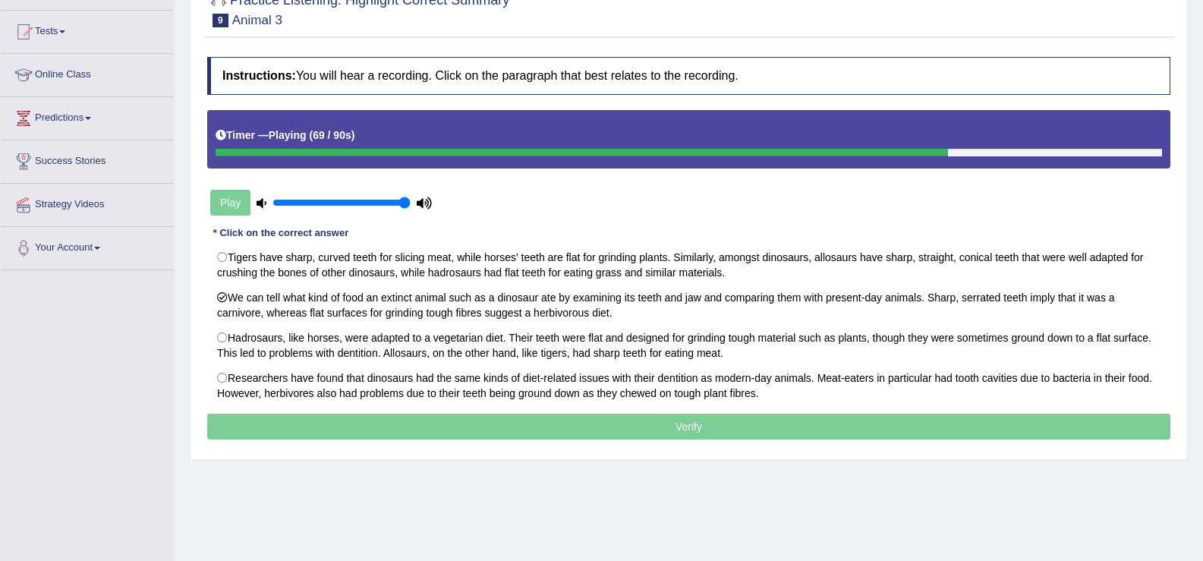
scroll to position [143, 0]
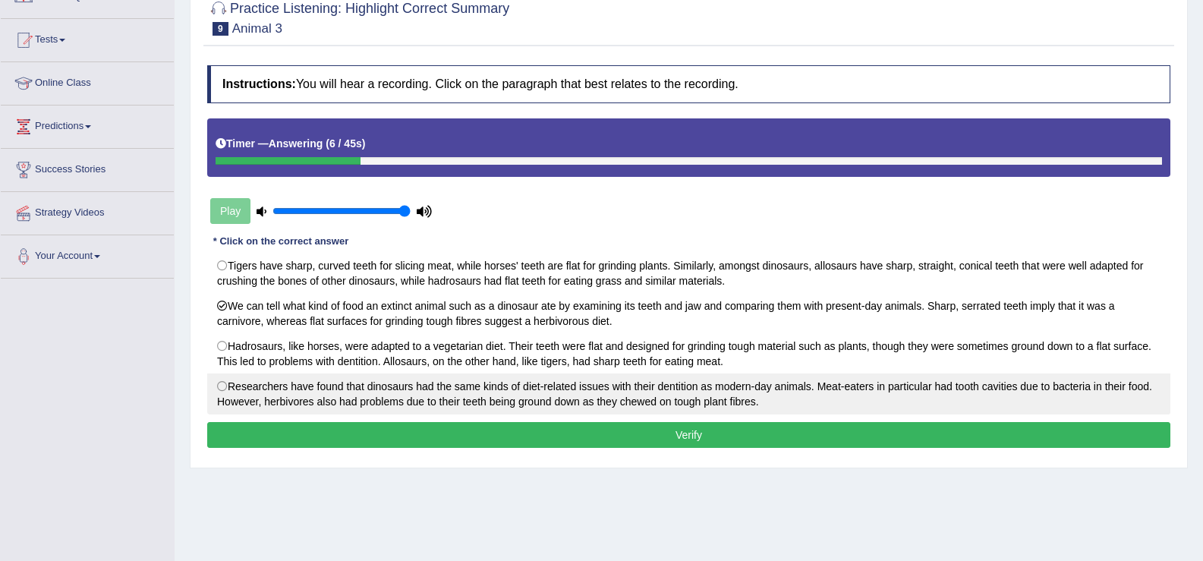
click at [585, 395] on label "Researchers have found that dinosaurs had the same kinds of diet-related issues…" at bounding box center [689, 394] width 964 height 41
radio input "true"
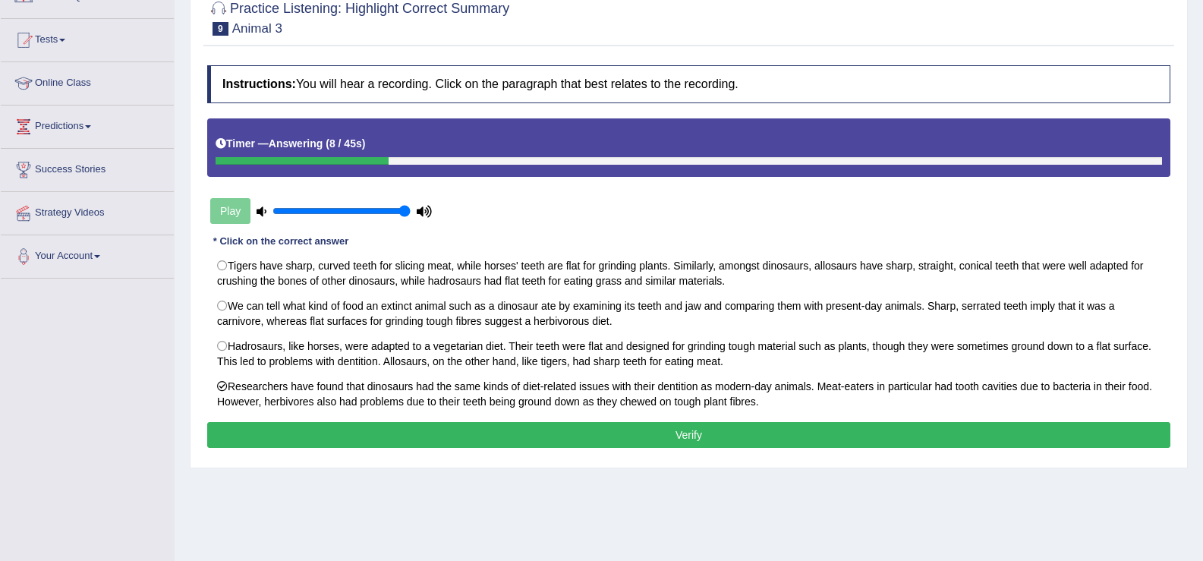
click at [589, 424] on button "Verify" at bounding box center [689, 435] width 964 height 26
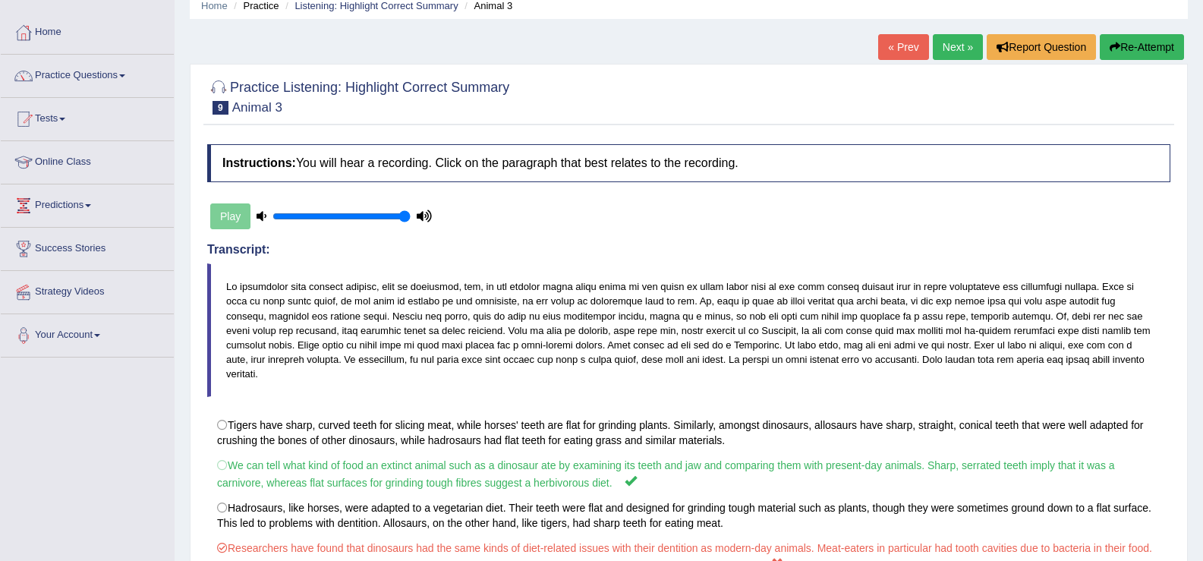
scroll to position [0, 0]
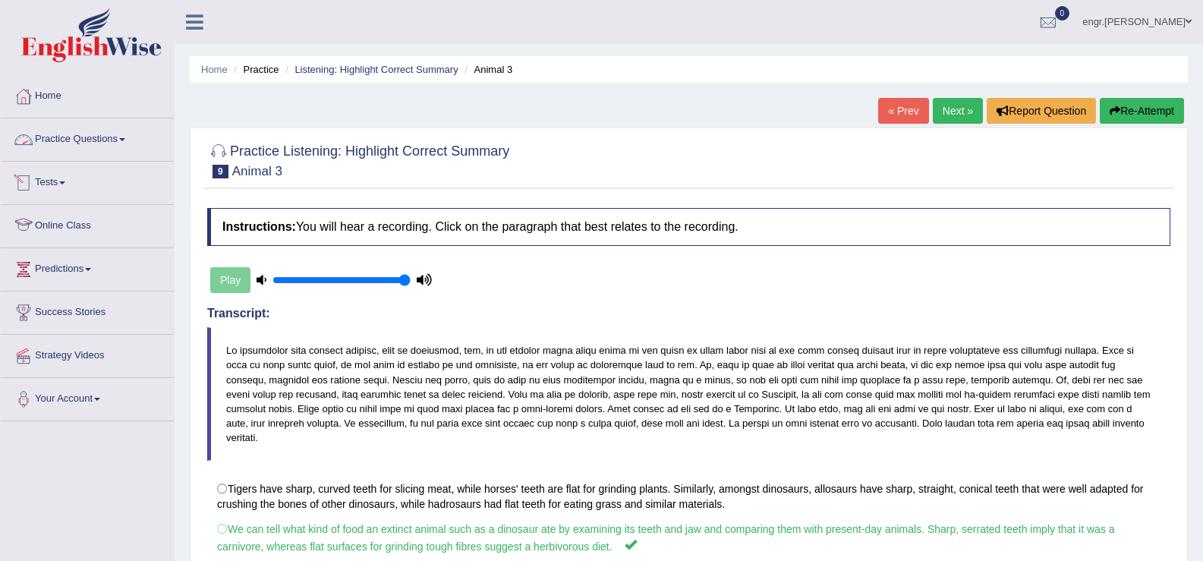
click at [82, 138] on link "Practice Questions" at bounding box center [87, 137] width 173 height 38
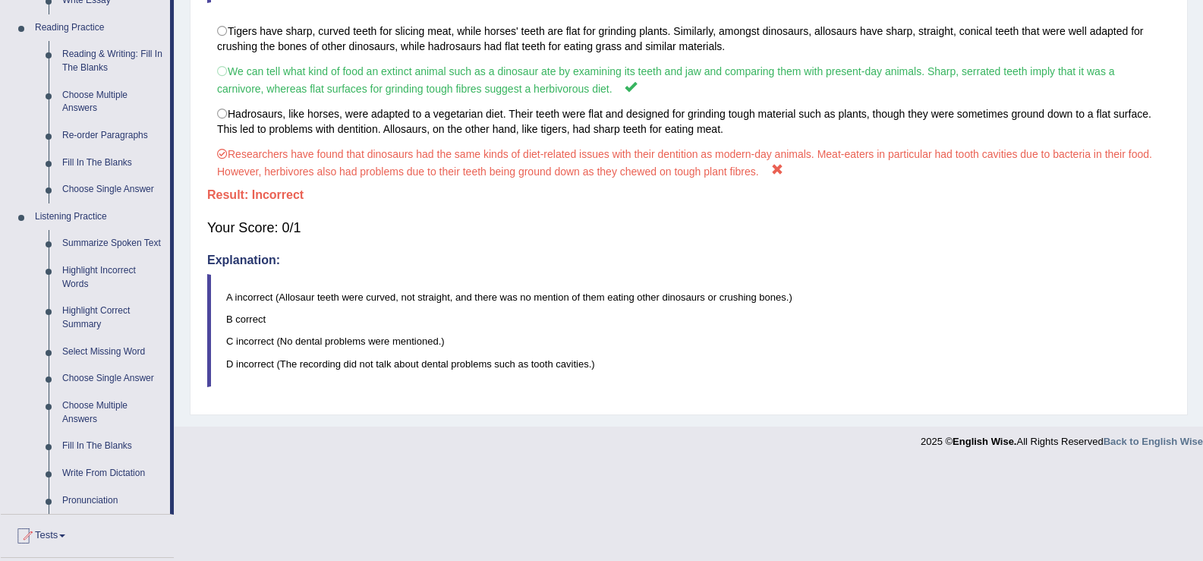
scroll to position [502, 0]
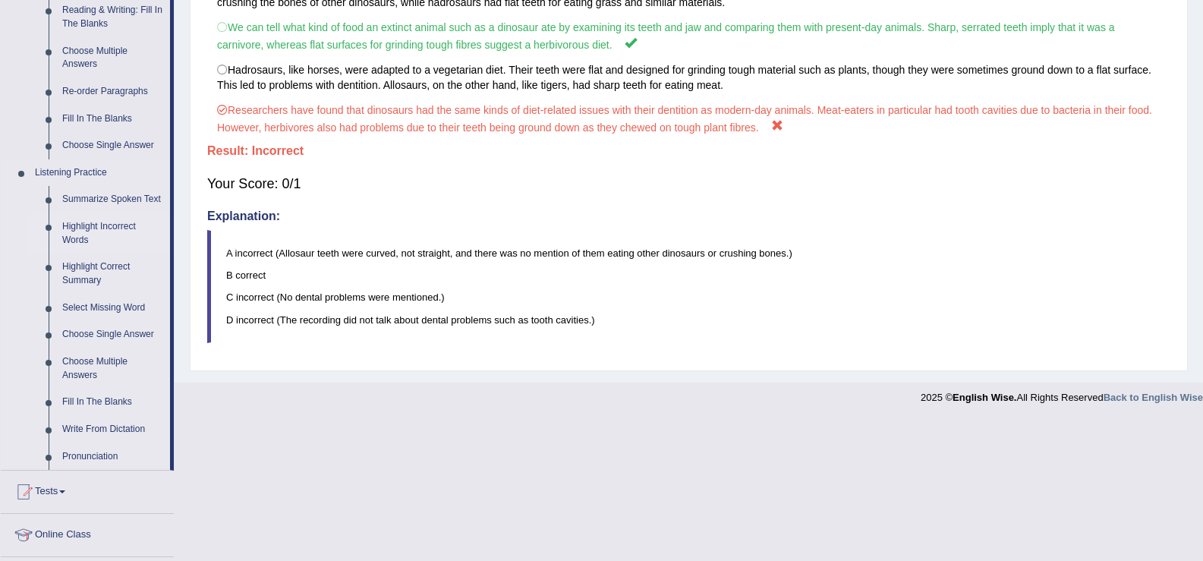
click at [104, 227] on link "Highlight Incorrect Words" at bounding box center [112, 233] width 115 height 40
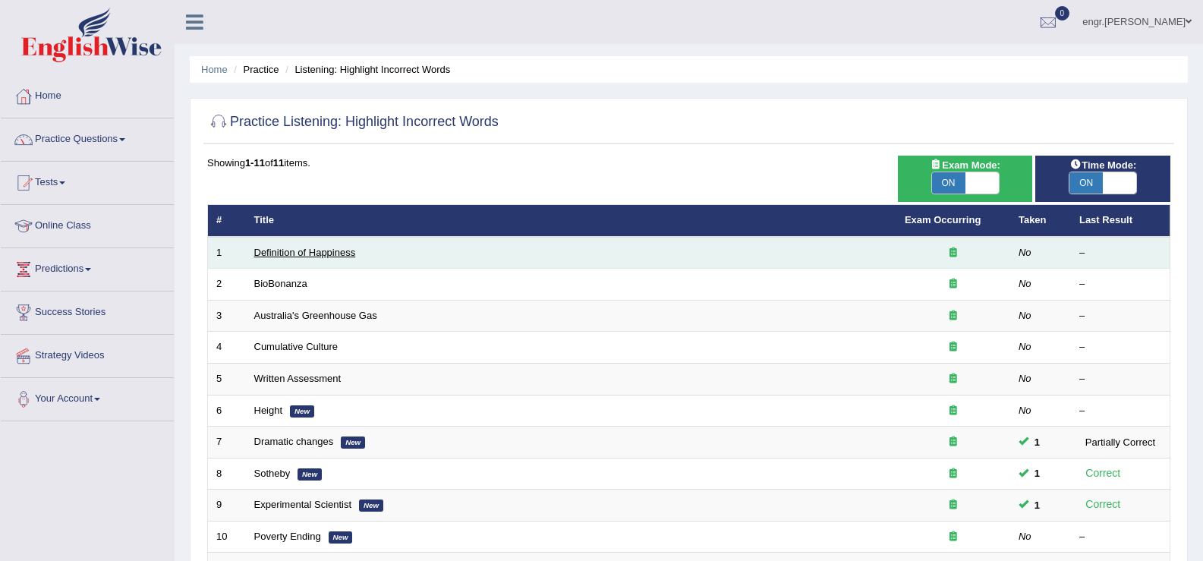
click at [317, 254] on link "Definition of Happiness" at bounding box center [305, 252] width 102 height 11
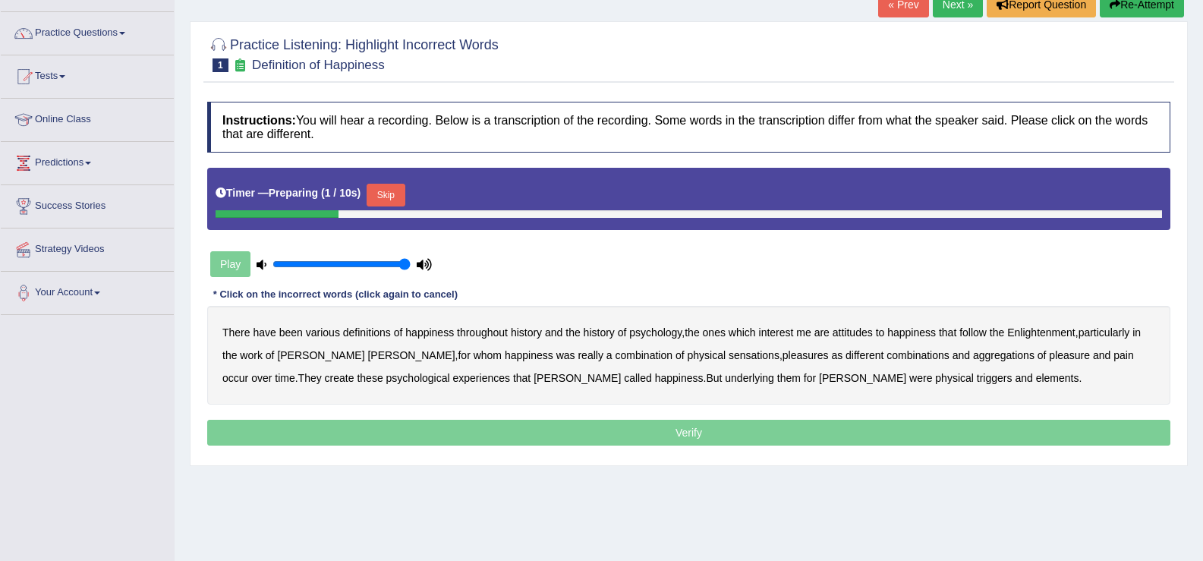
scroll to position [107, 0]
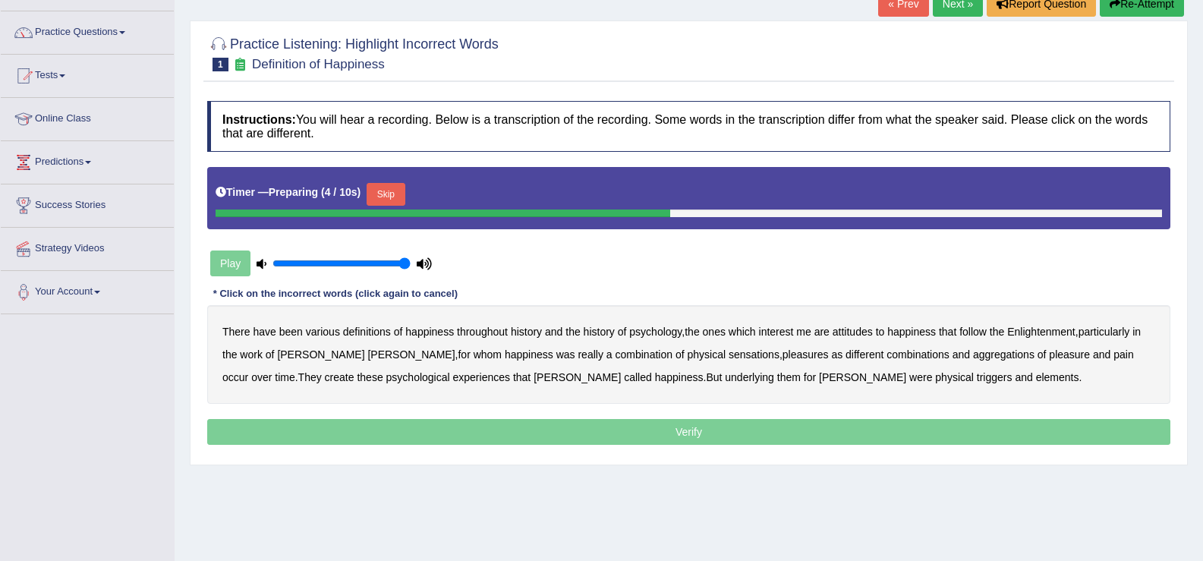
click at [396, 191] on button "Skip" at bounding box center [386, 194] width 38 height 23
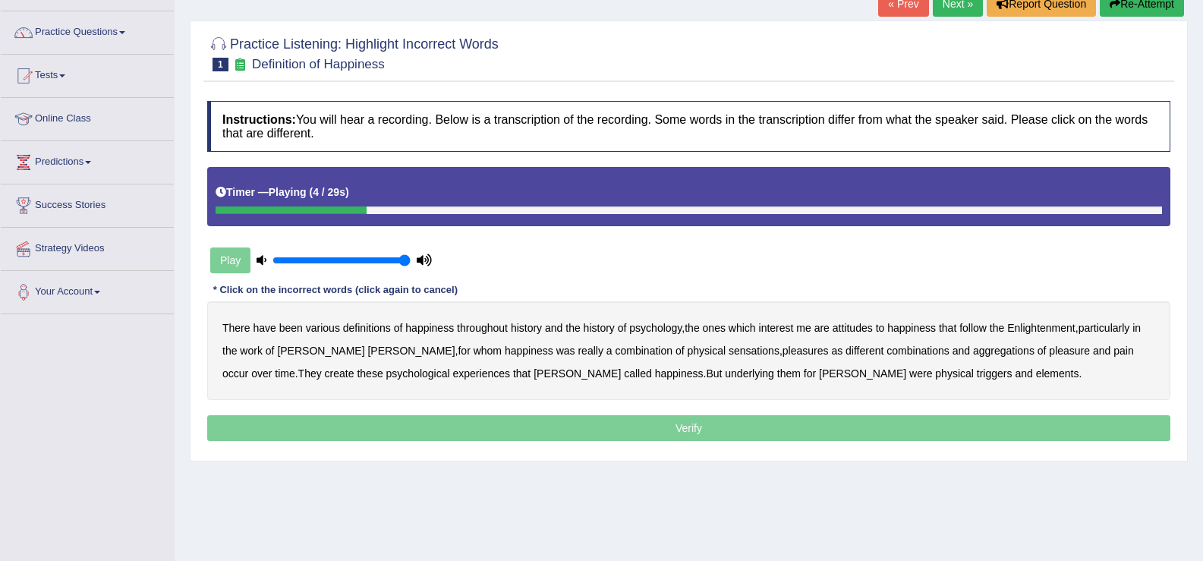
click at [661, 330] on b "psychology" at bounding box center [655, 328] width 52 height 12
click at [847, 330] on b "attitudes" at bounding box center [853, 328] width 40 height 12
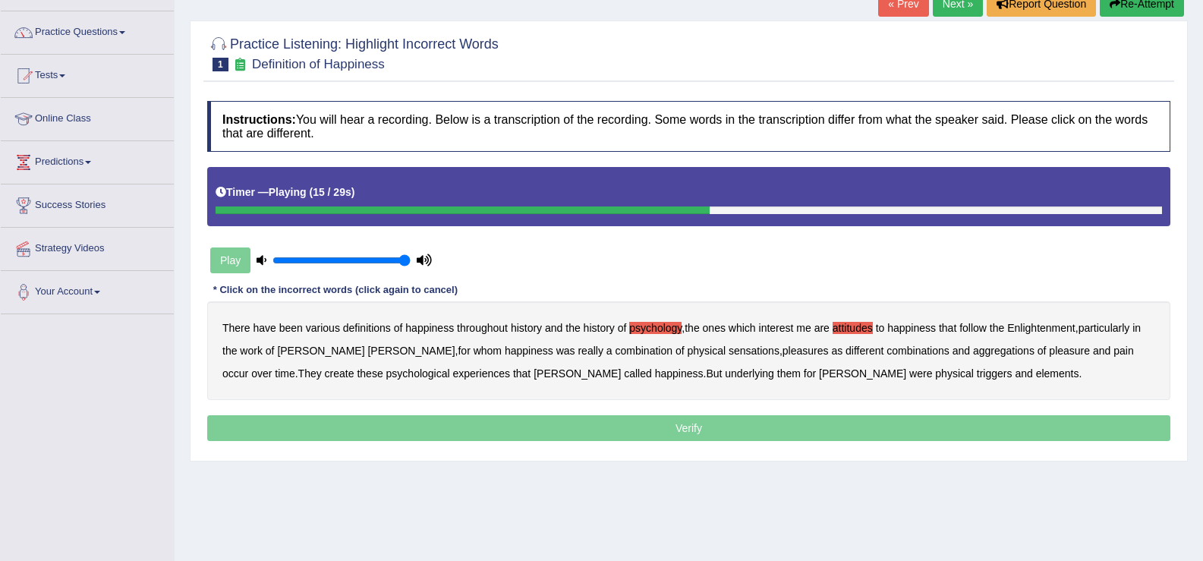
click at [729, 349] on b "sensations" at bounding box center [754, 351] width 51 height 12
click at [325, 373] on b "create" at bounding box center [340, 374] width 30 height 12
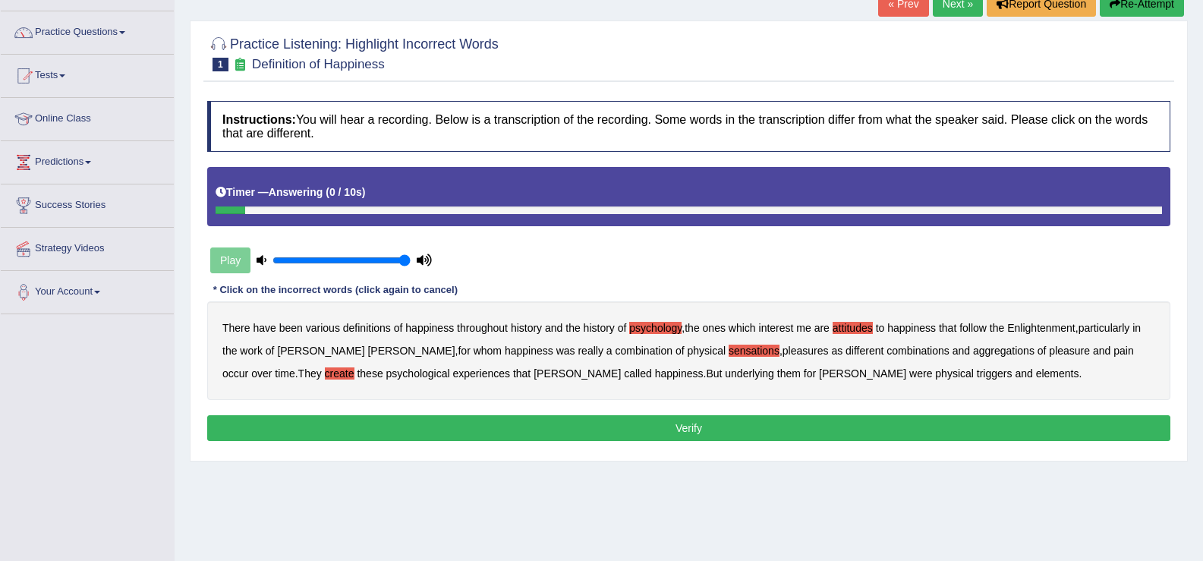
click at [1036, 377] on b "elements" at bounding box center [1057, 374] width 43 height 12
click at [808, 434] on button "Verify" at bounding box center [689, 428] width 964 height 26
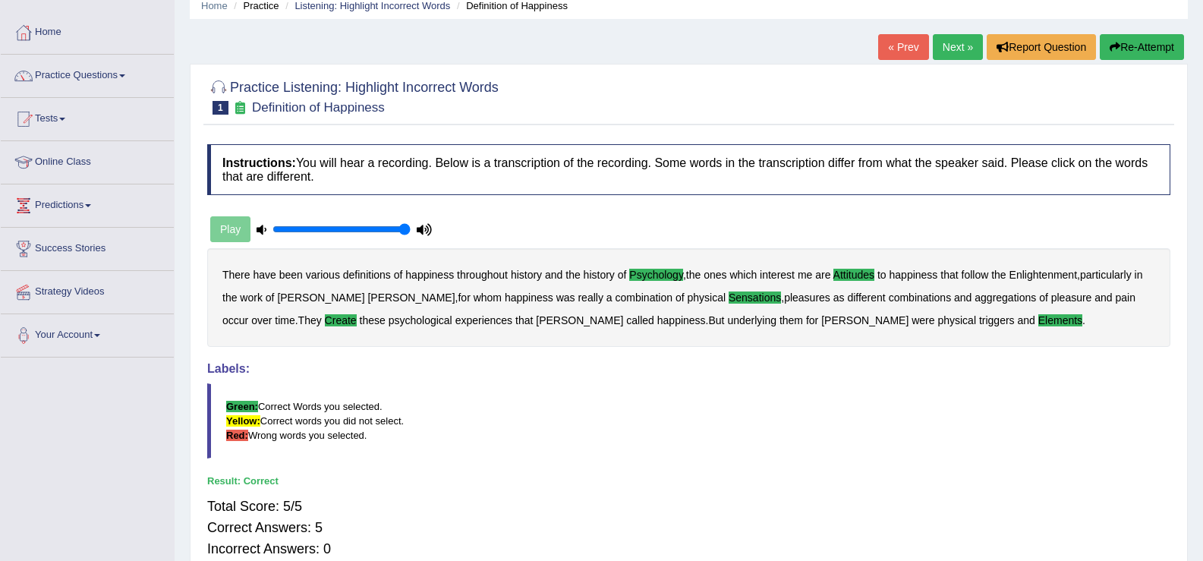
scroll to position [0, 0]
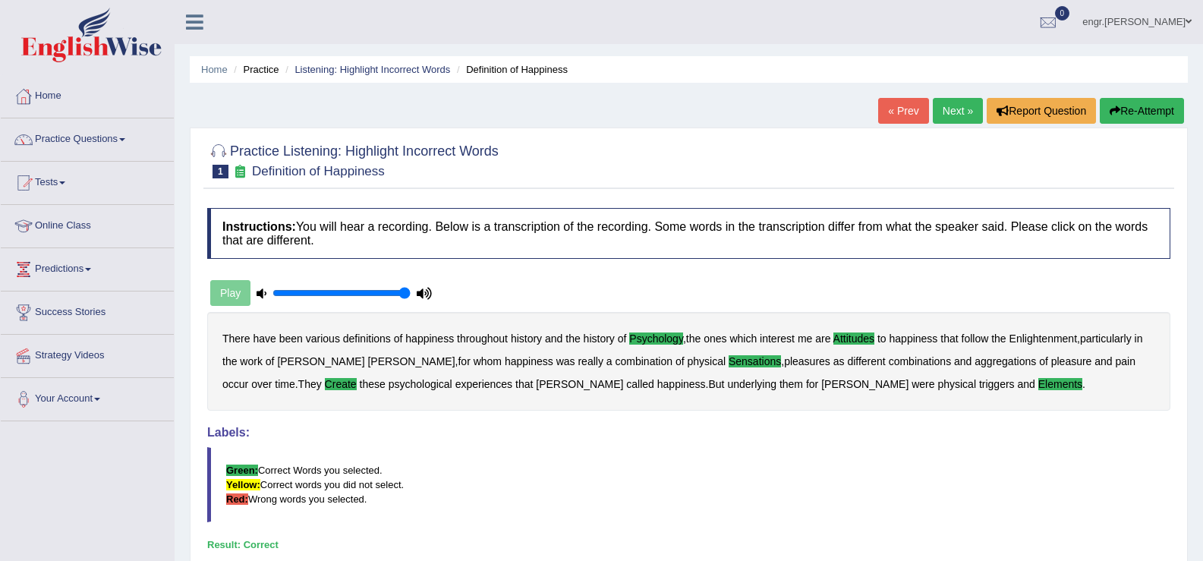
click at [948, 116] on link "Next »" at bounding box center [958, 111] width 50 height 26
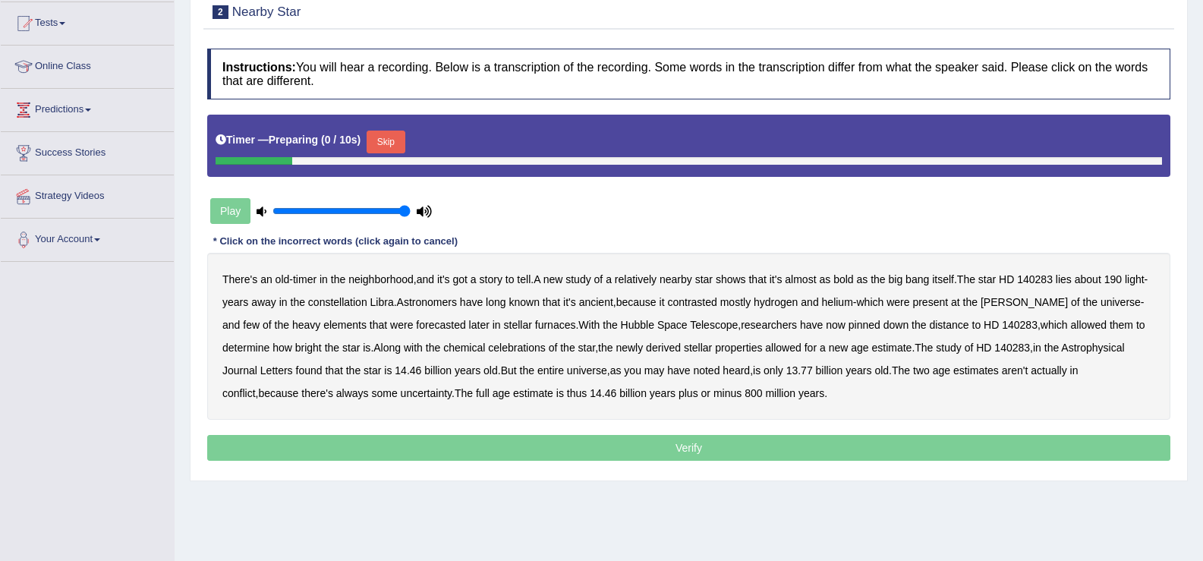
scroll to position [163, 0]
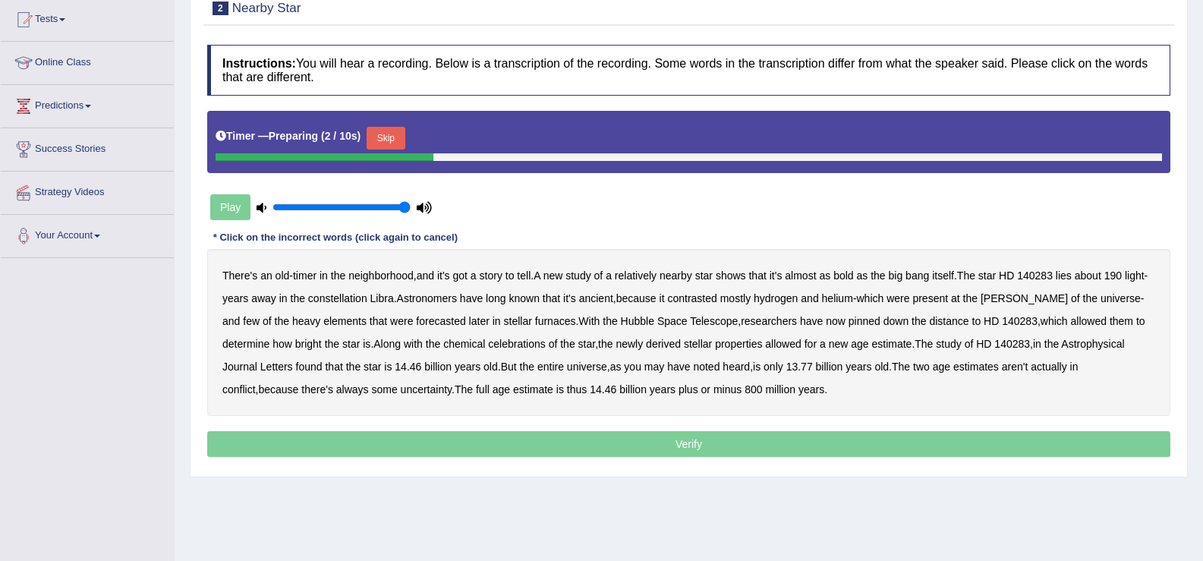
click at [381, 134] on button "Skip" at bounding box center [386, 138] width 38 height 23
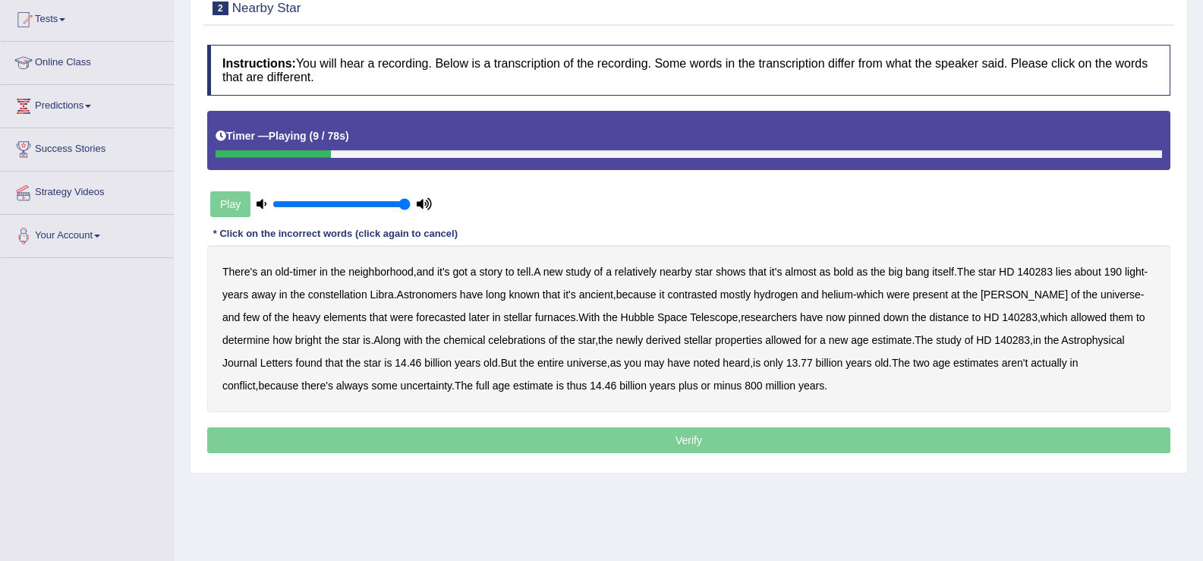
click at [853, 274] on b "bold" at bounding box center [844, 272] width 20 height 12
click at [717, 295] on b "contrasted" at bounding box center [691, 295] width 49 height 12
click at [427, 321] on b "forecasted" at bounding box center [440, 317] width 49 height 12
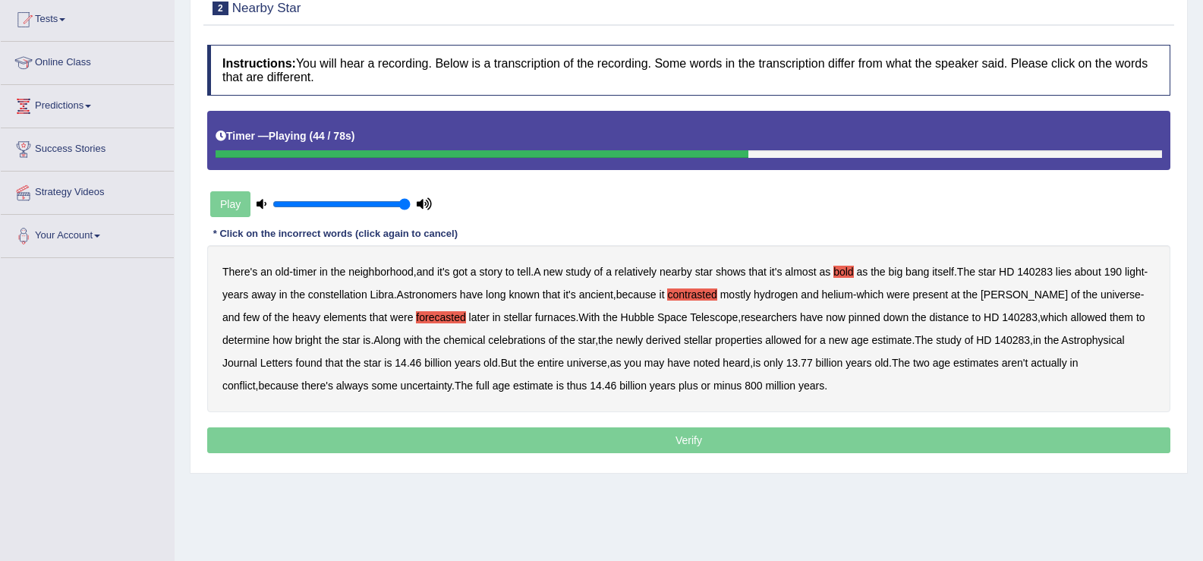
click at [531, 341] on b "celebrations" at bounding box center [517, 340] width 58 height 12
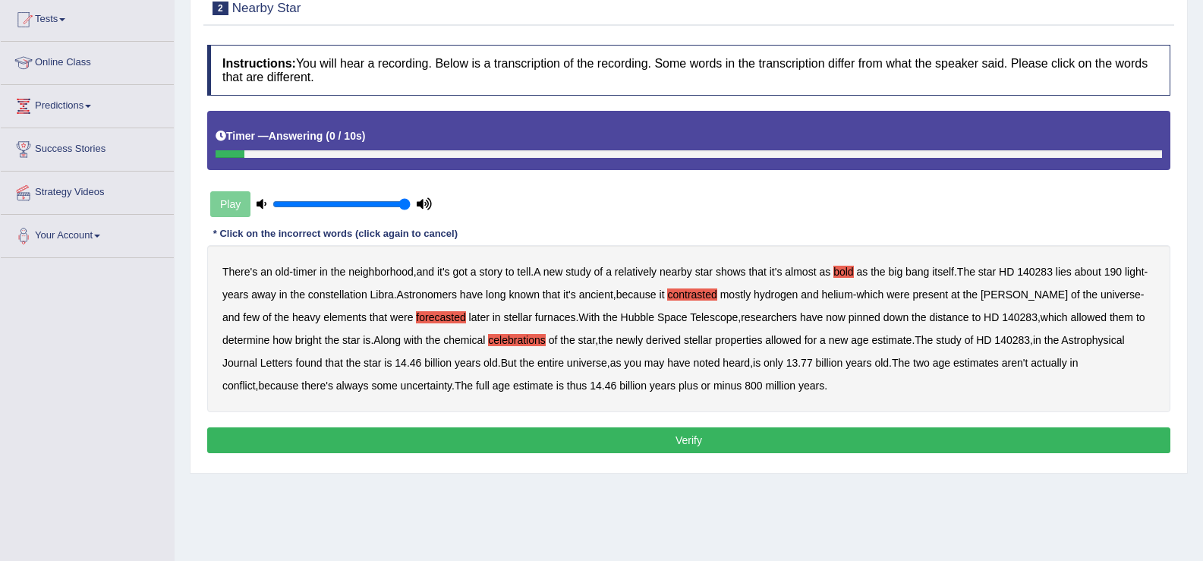
click at [720, 438] on button "Verify" at bounding box center [689, 440] width 964 height 26
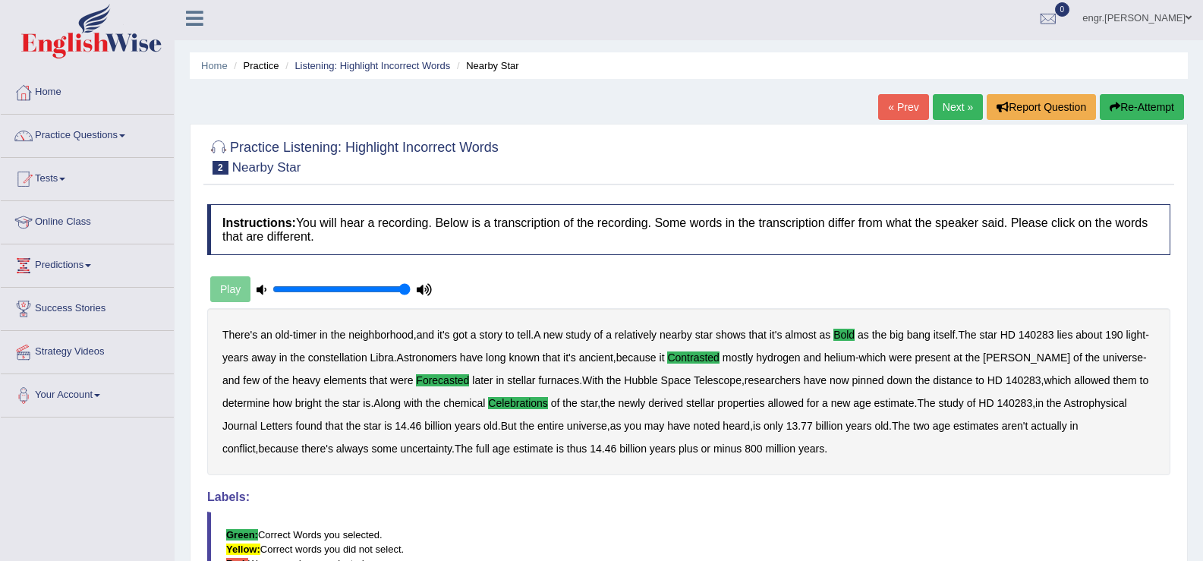
scroll to position [0, 0]
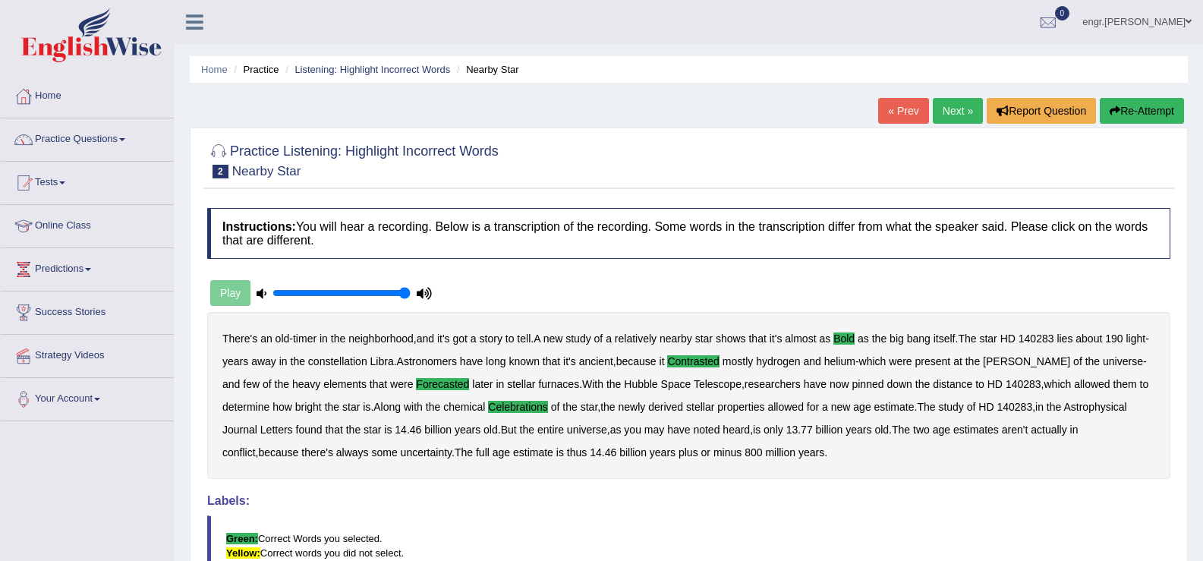
click at [933, 122] on link "Next »" at bounding box center [958, 111] width 50 height 26
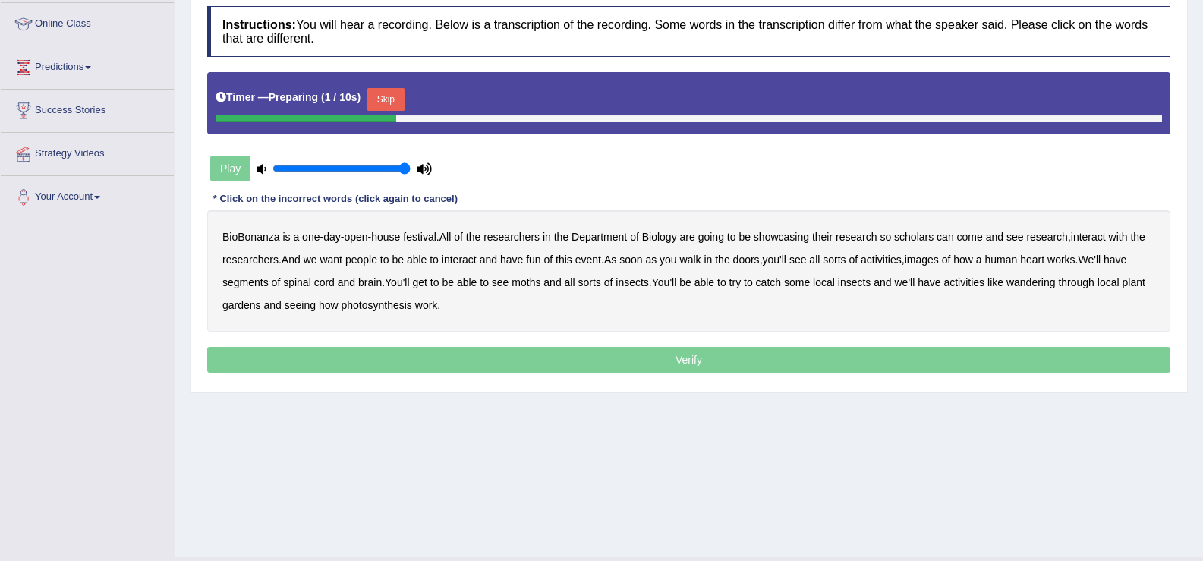
click at [399, 105] on button "Skip" at bounding box center [386, 99] width 38 height 23
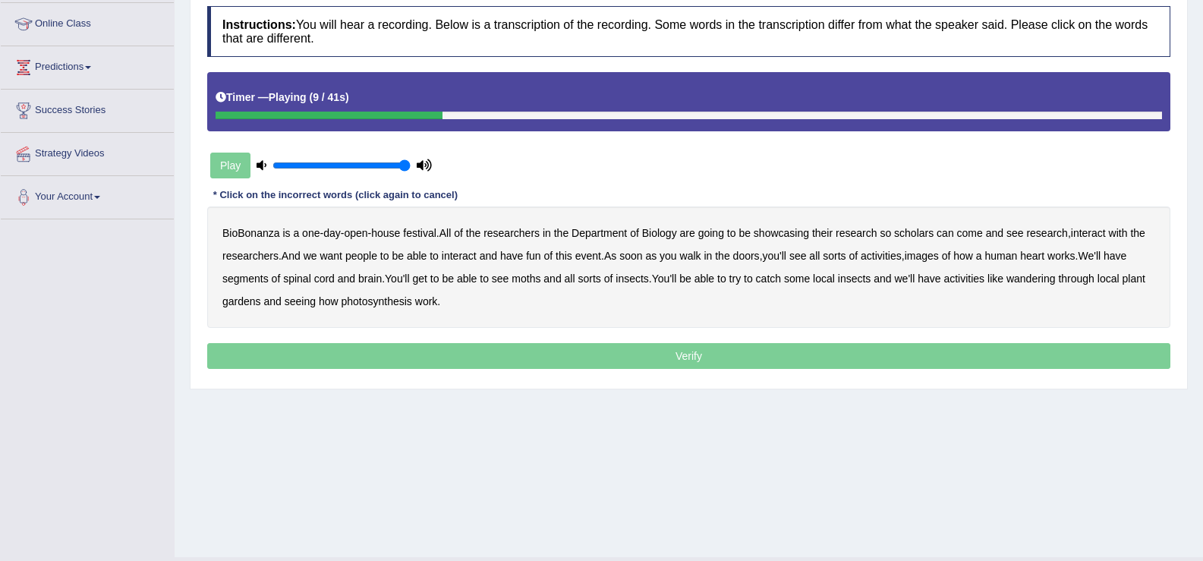
click at [922, 235] on b "scholars" at bounding box center [913, 233] width 39 height 12
click at [939, 256] on b "images" at bounding box center [922, 256] width 34 height 12
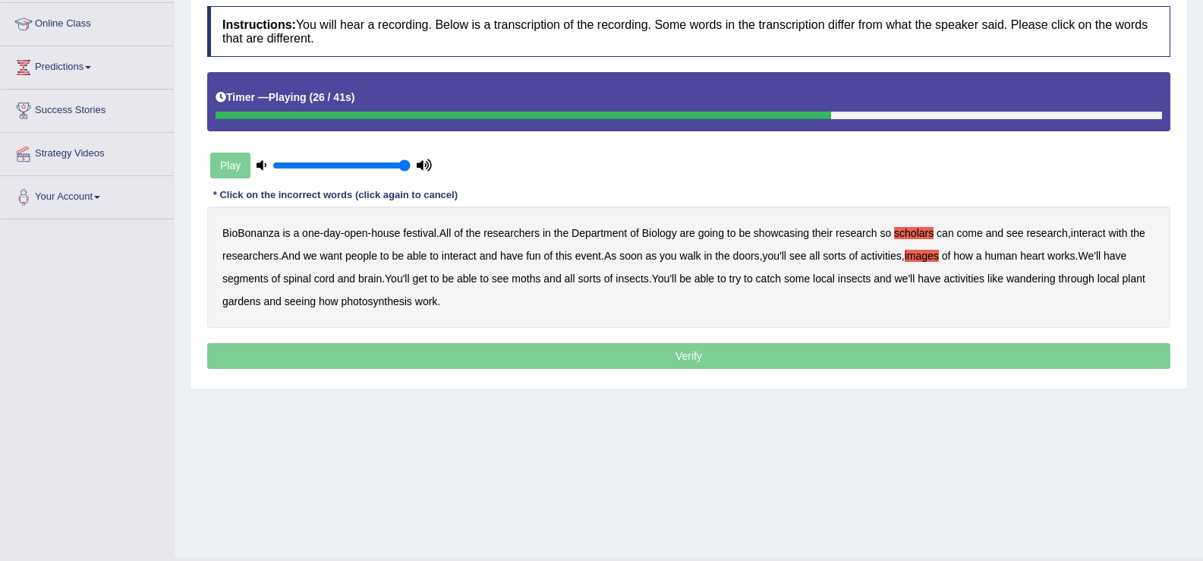
click at [261, 276] on b "segments" at bounding box center [245, 279] width 46 height 12
click at [533, 282] on b "moths" at bounding box center [526, 279] width 29 height 12
click at [1035, 279] on b "wandering" at bounding box center [1031, 279] width 49 height 12
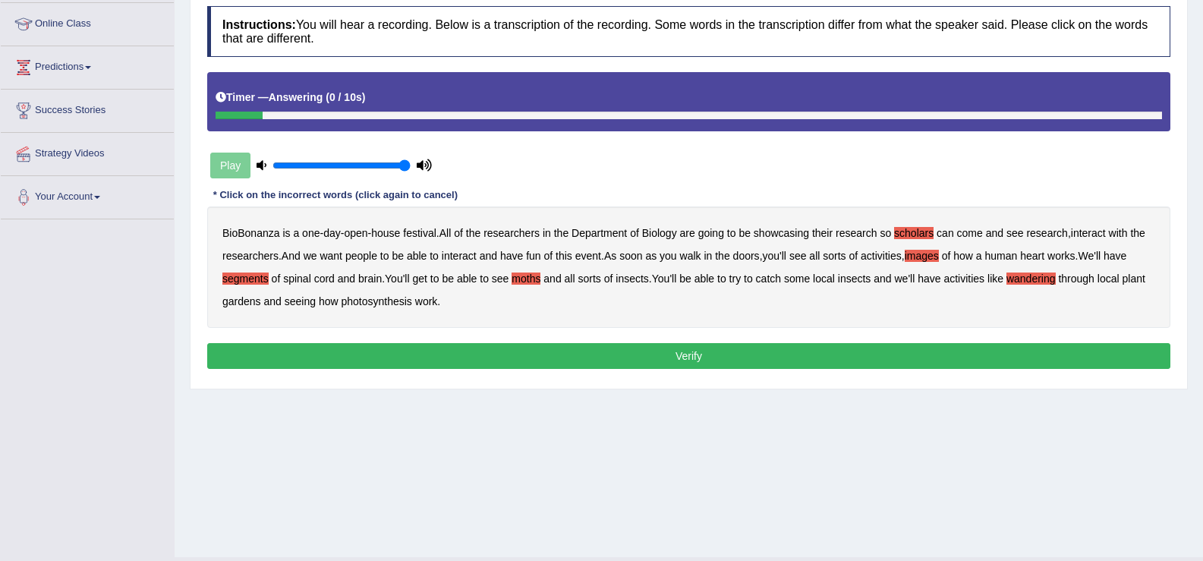
click at [401, 349] on button "Verify" at bounding box center [689, 356] width 964 height 26
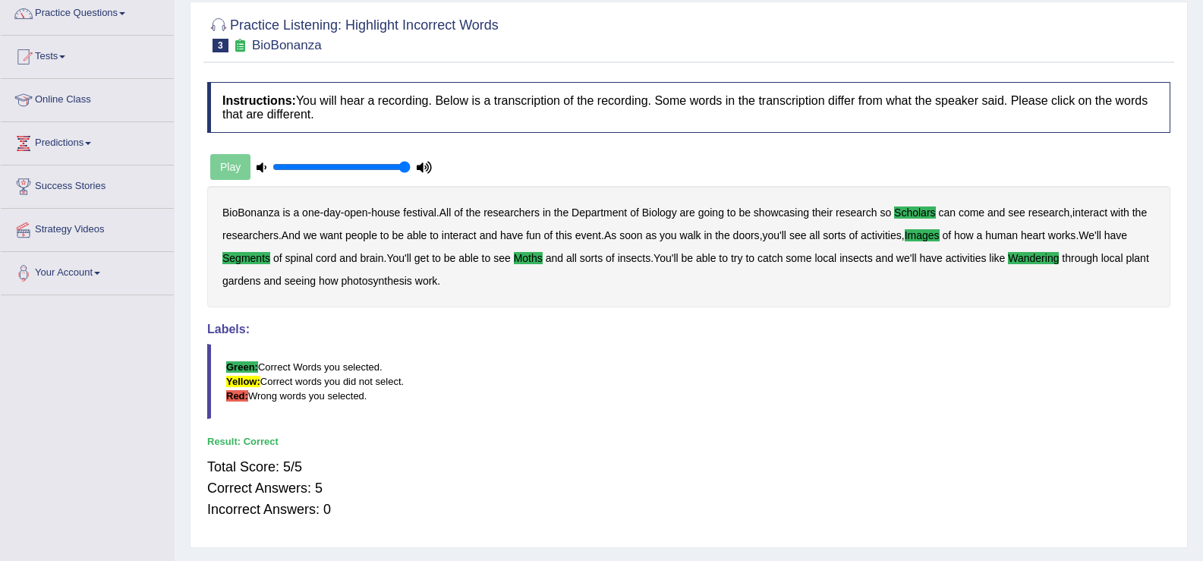
scroll to position [66, 0]
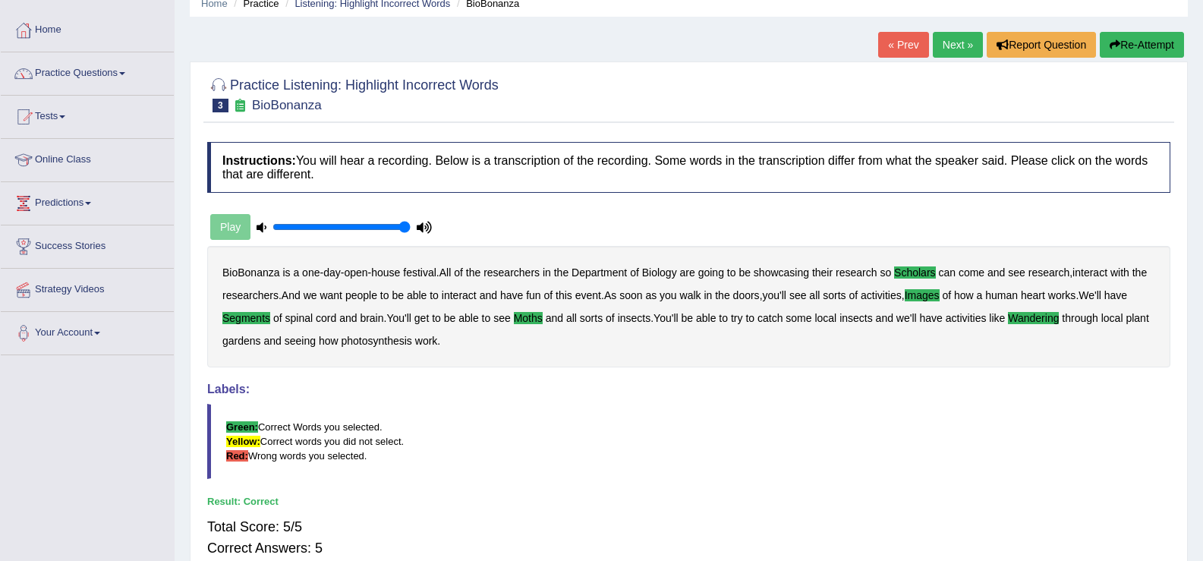
click at [952, 53] on link "Next »" at bounding box center [958, 45] width 50 height 26
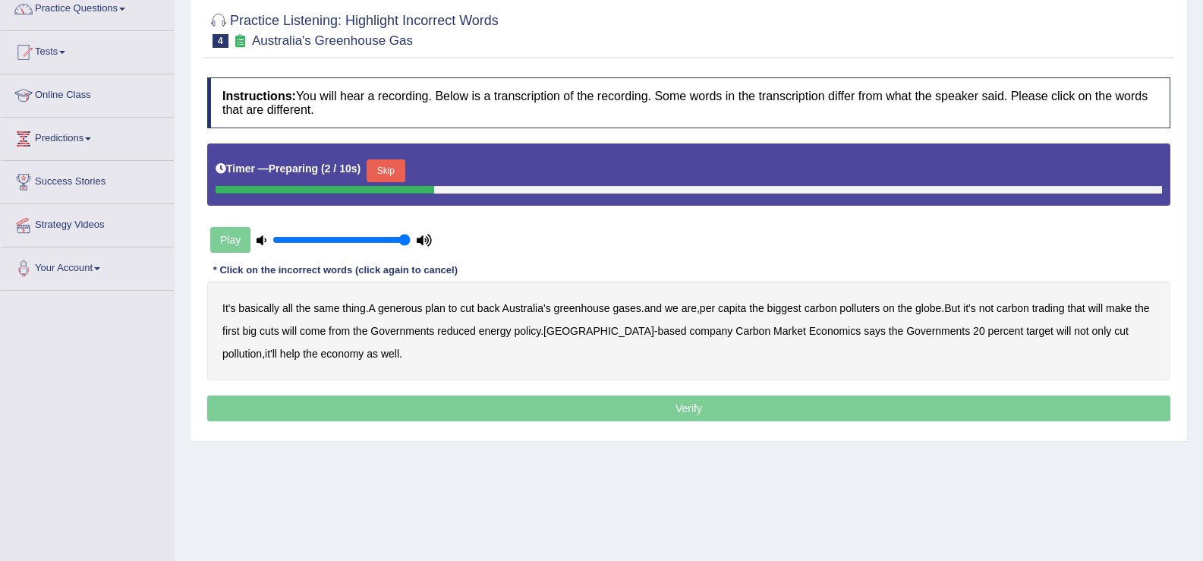
click at [397, 178] on button "Skip" at bounding box center [386, 170] width 38 height 23
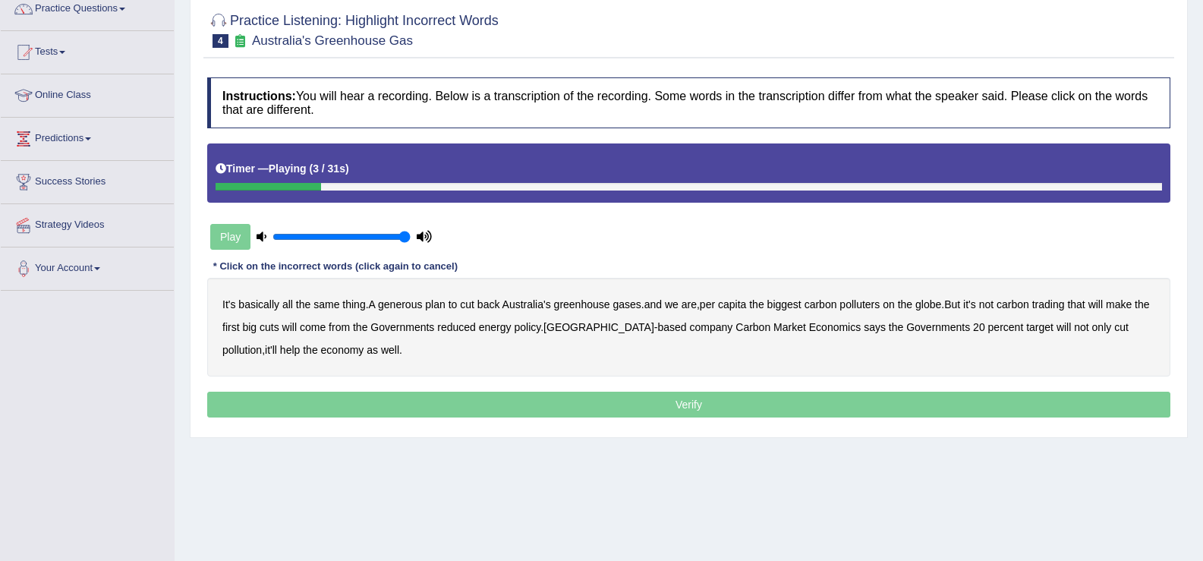
click at [415, 307] on b "generous" at bounding box center [400, 304] width 44 height 12
click at [935, 304] on b "globe" at bounding box center [929, 304] width 26 height 12
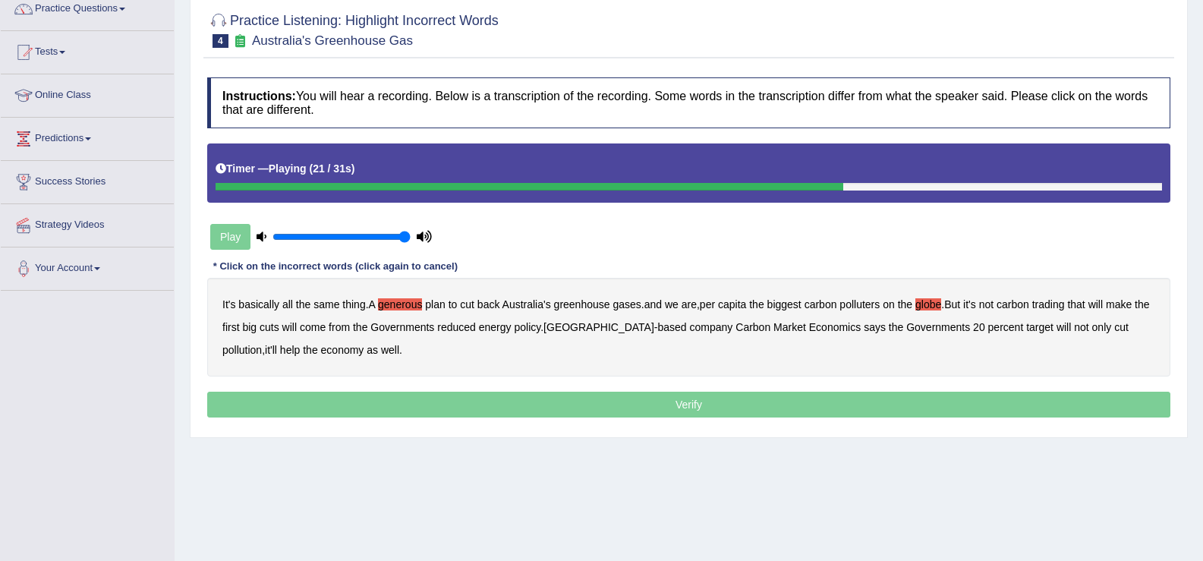
click at [476, 327] on b "reduced" at bounding box center [456, 327] width 39 height 12
click at [538, 329] on b "policy" at bounding box center [527, 327] width 27 height 12
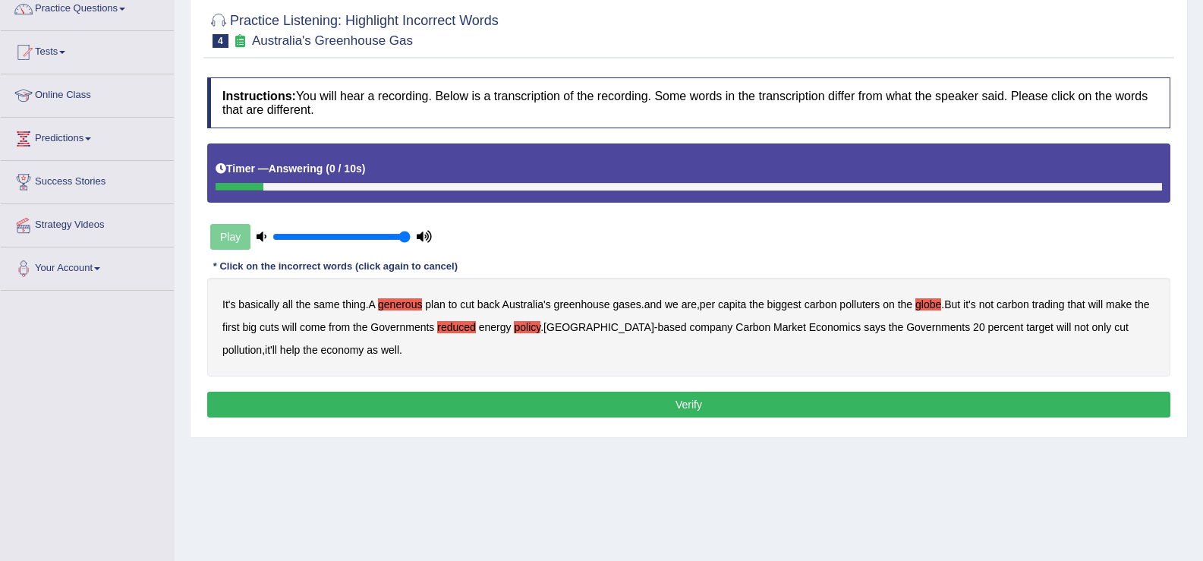
click at [391, 406] on button "Verify" at bounding box center [689, 405] width 964 height 26
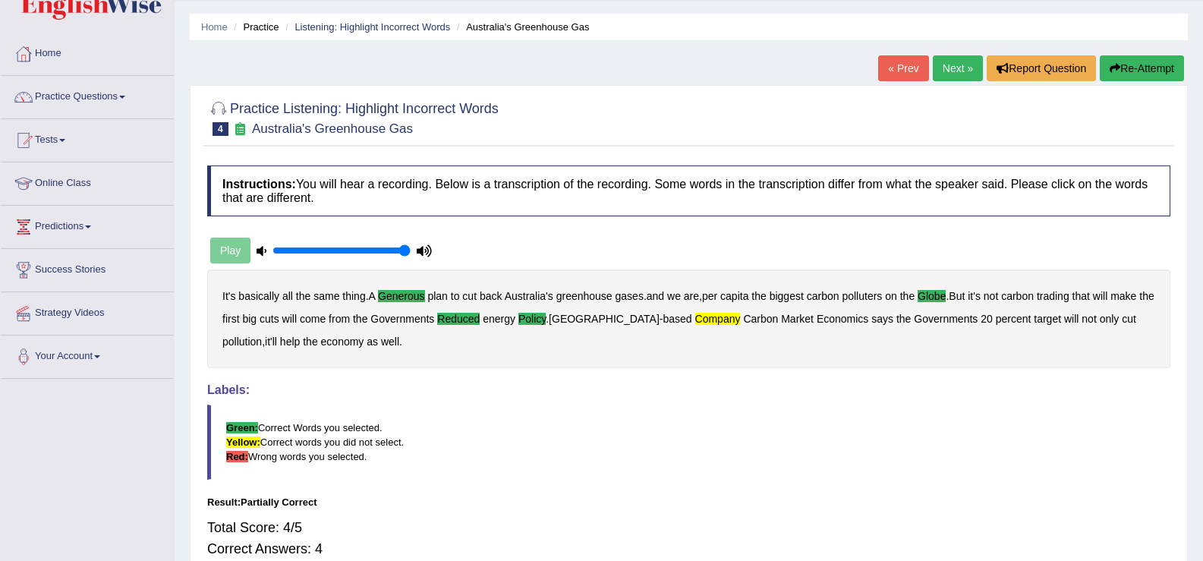
scroll to position [10, 0]
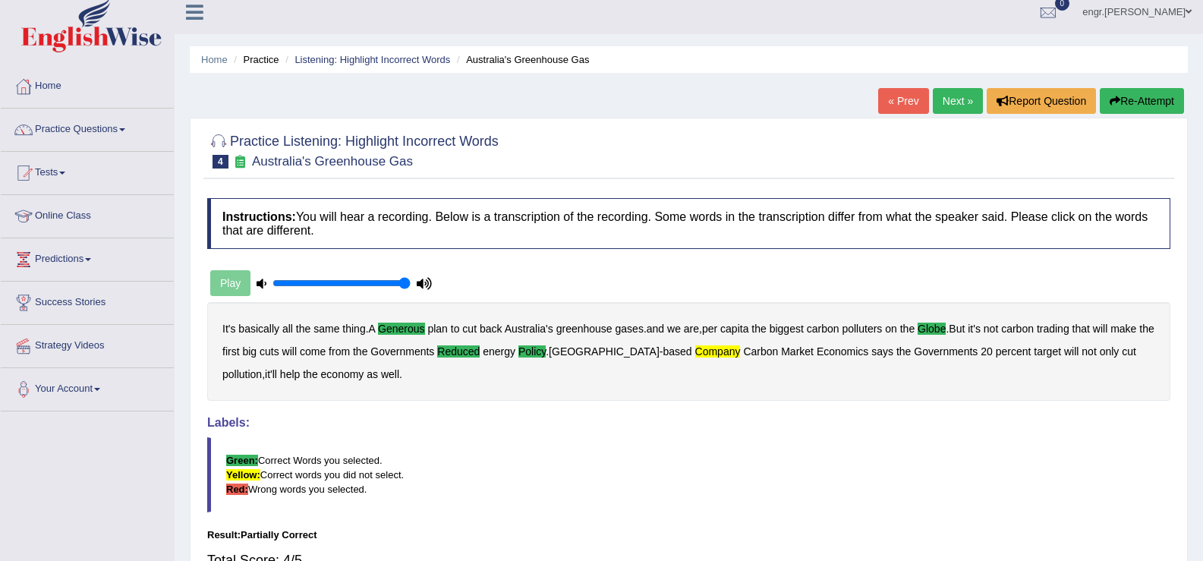
click at [952, 92] on link "Next »" at bounding box center [958, 101] width 50 height 26
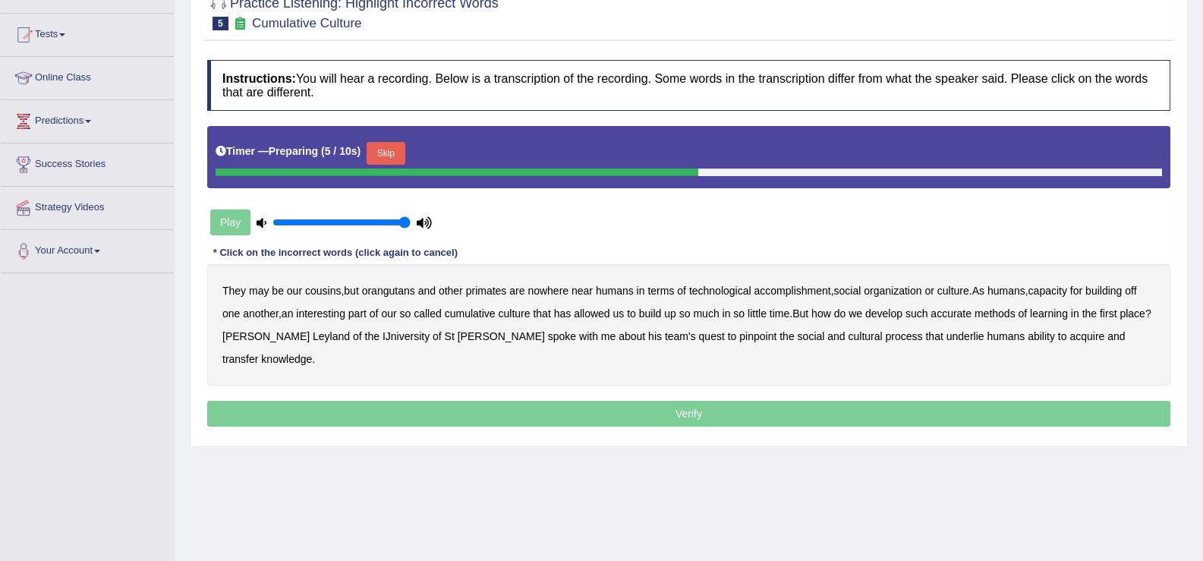
scroll to position [192, 0]
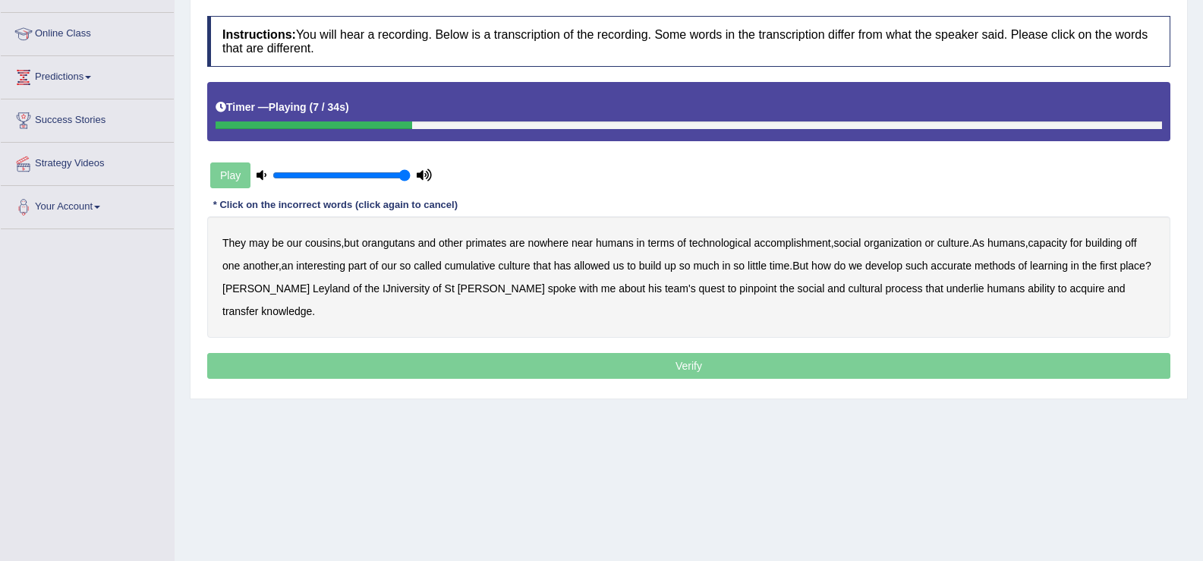
click at [808, 242] on b "accomplishment" at bounding box center [793, 243] width 77 height 12
click at [343, 267] on b "interesting" at bounding box center [320, 266] width 49 height 12
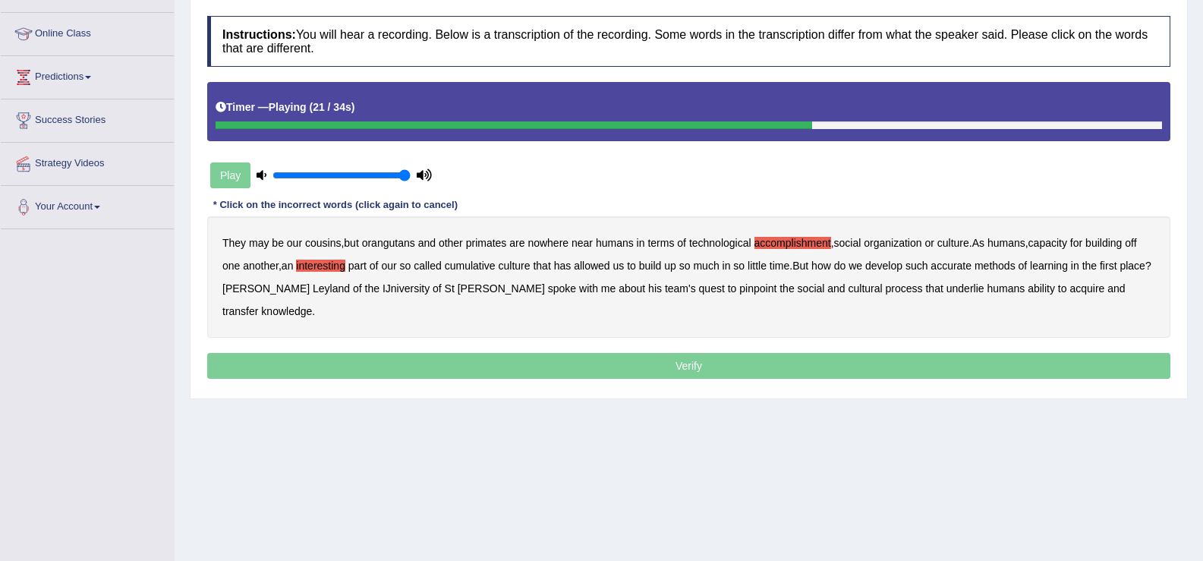
click at [960, 267] on b "accurate" at bounding box center [951, 266] width 41 height 12
click at [383, 289] on b "IJniversity" at bounding box center [406, 288] width 47 height 12
click at [849, 289] on b "cultural" at bounding box center [866, 288] width 34 height 12
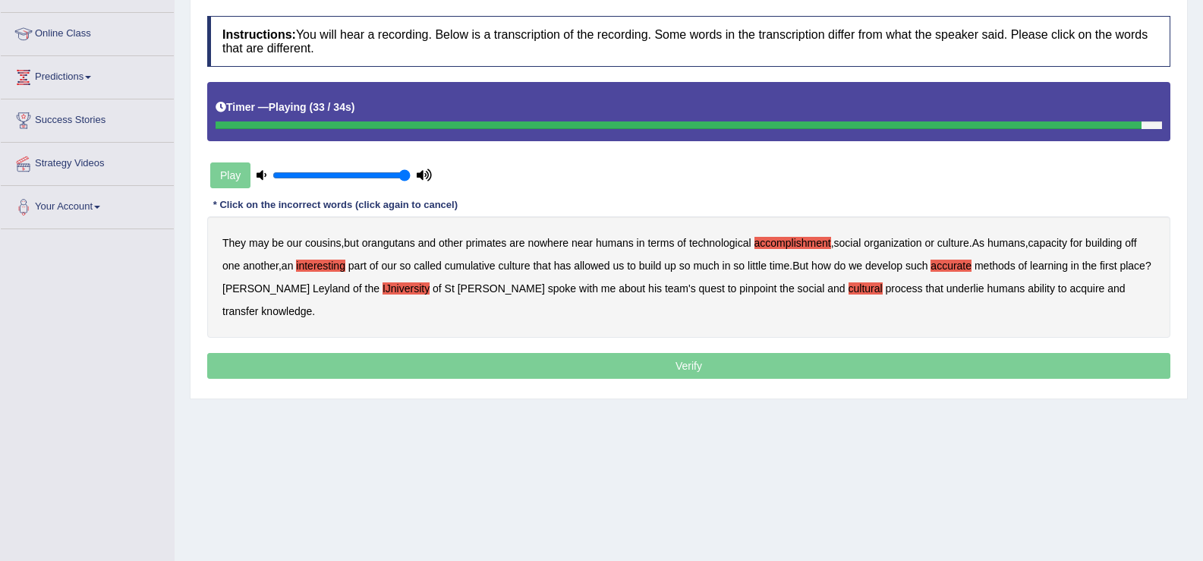
click at [947, 292] on b "underlie" at bounding box center [966, 288] width 38 height 12
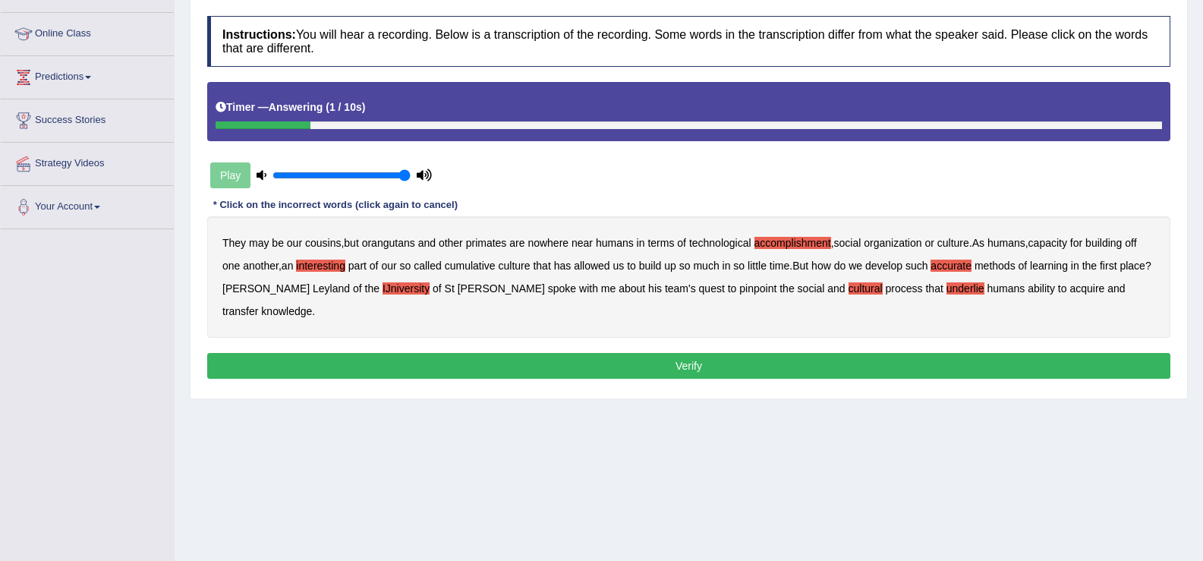
click at [887, 353] on button "Verify" at bounding box center [689, 366] width 964 height 26
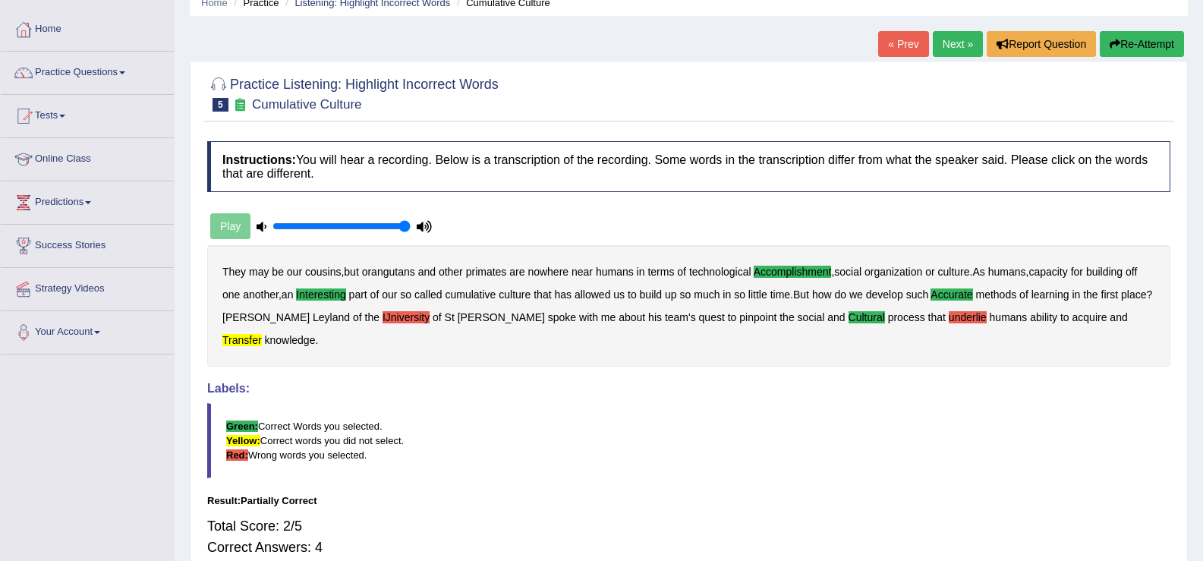
scroll to position [62, 0]
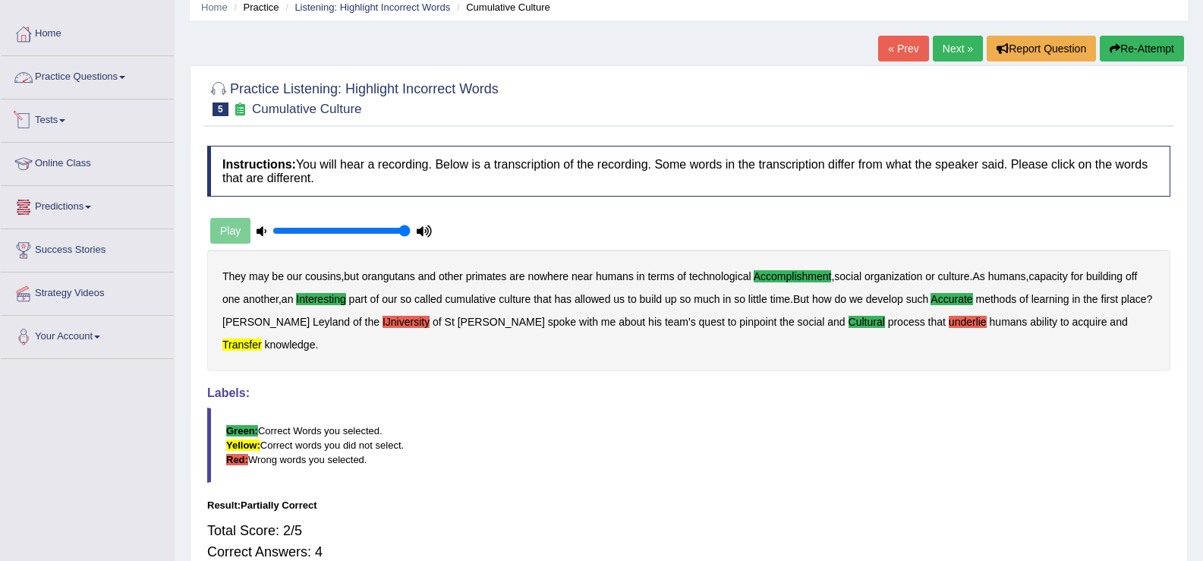
click at [90, 73] on link "Practice Questions" at bounding box center [87, 75] width 173 height 38
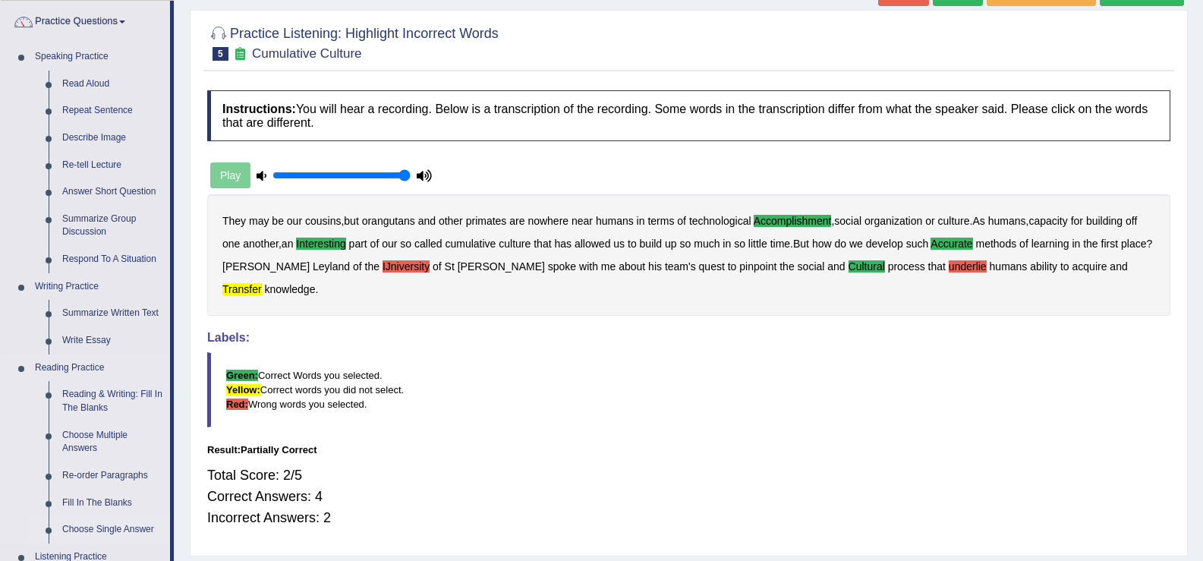
scroll to position [112, 0]
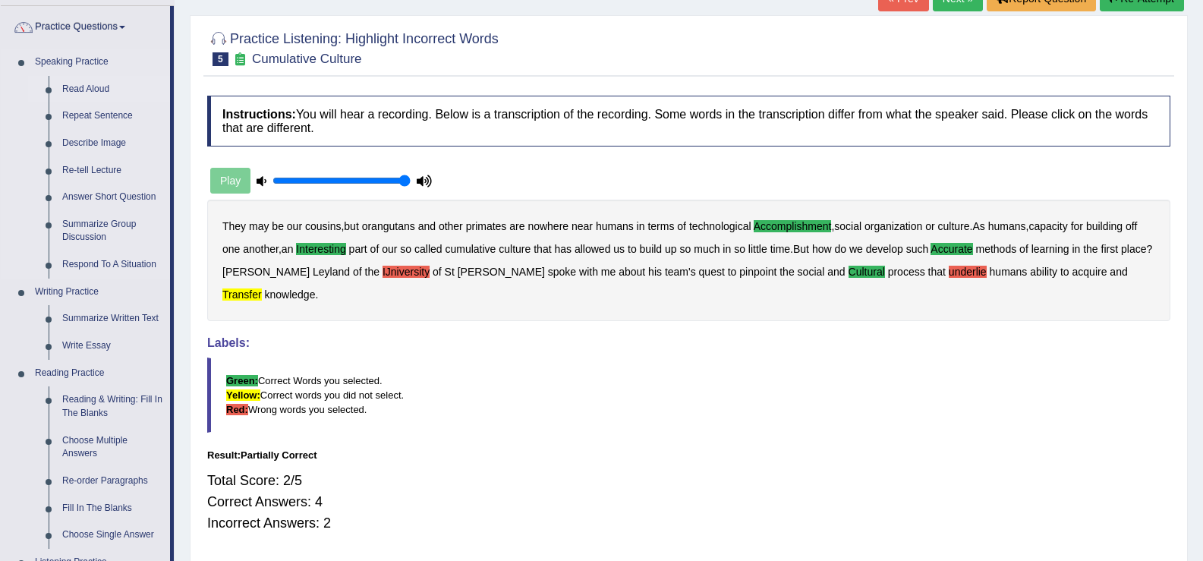
click at [87, 91] on link "Read Aloud" at bounding box center [112, 89] width 115 height 27
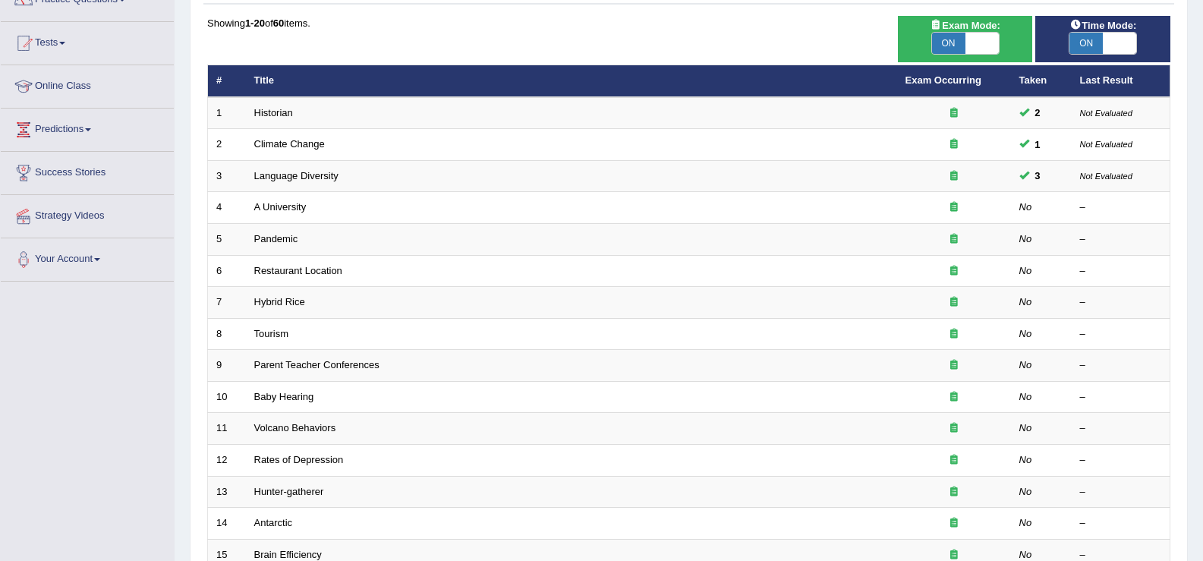
scroll to position [203, 0]
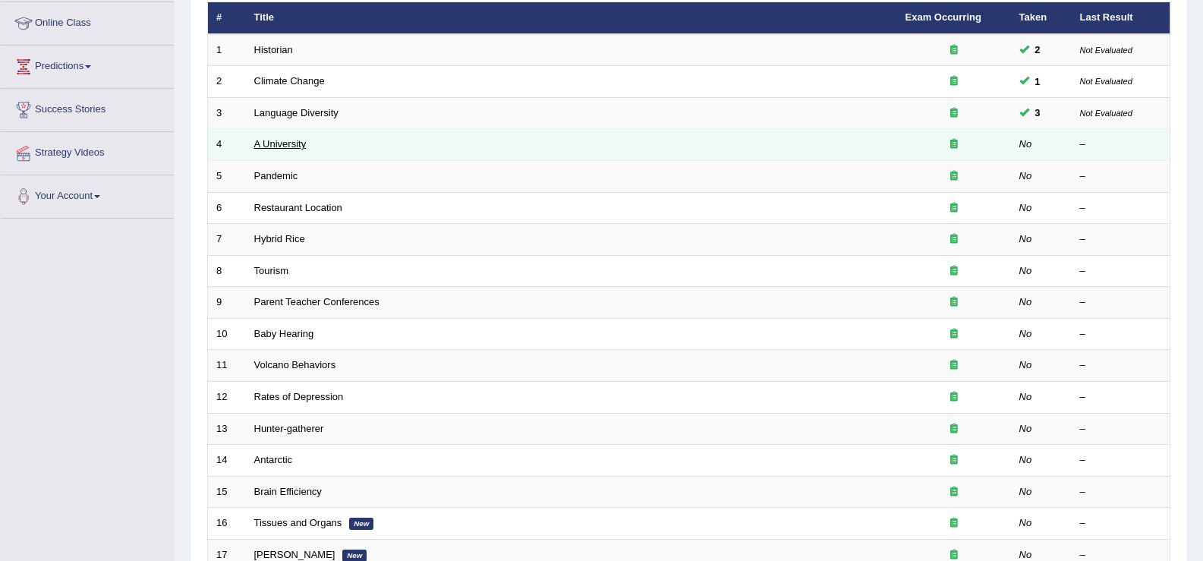
click at [279, 149] on link "A University" at bounding box center [280, 143] width 52 height 11
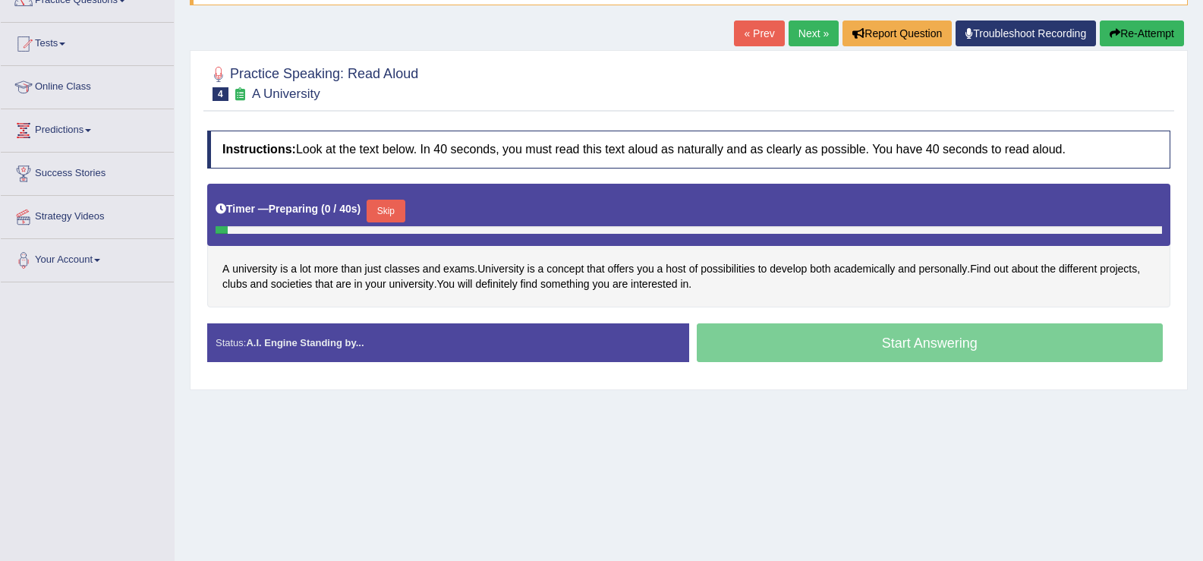
scroll to position [142, 0]
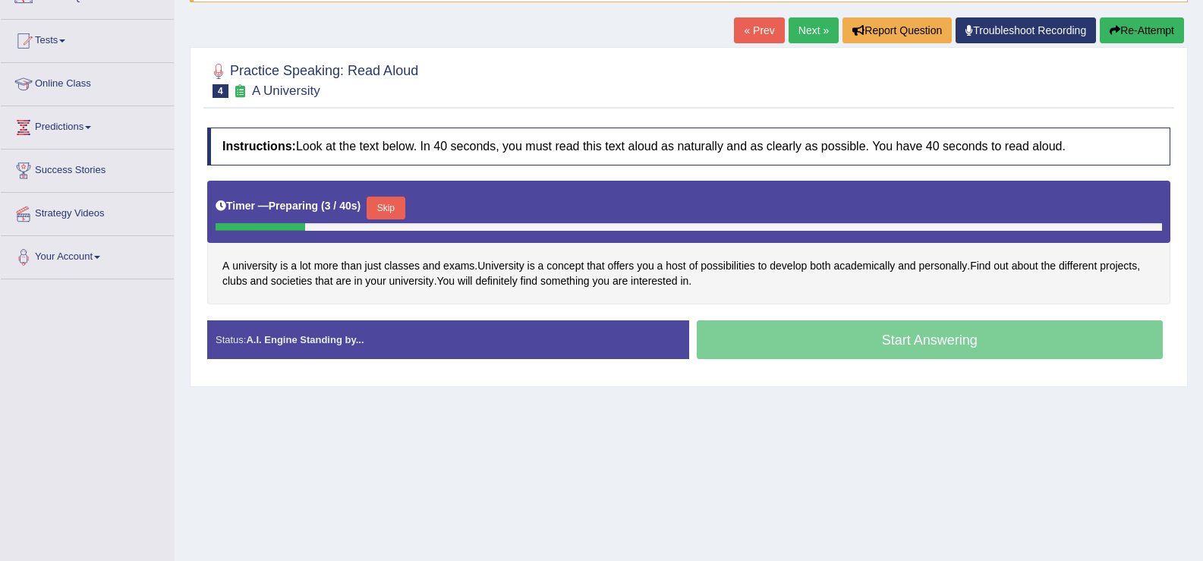
click at [402, 213] on button "Skip" at bounding box center [386, 208] width 38 height 23
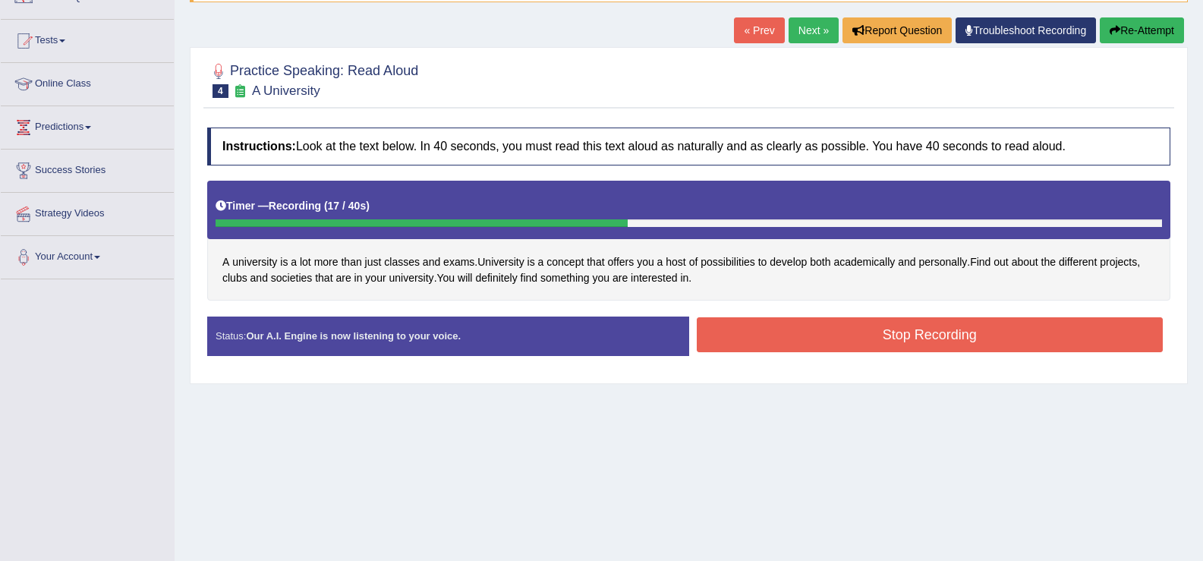
click at [842, 336] on button "Stop Recording" at bounding box center [930, 334] width 467 height 35
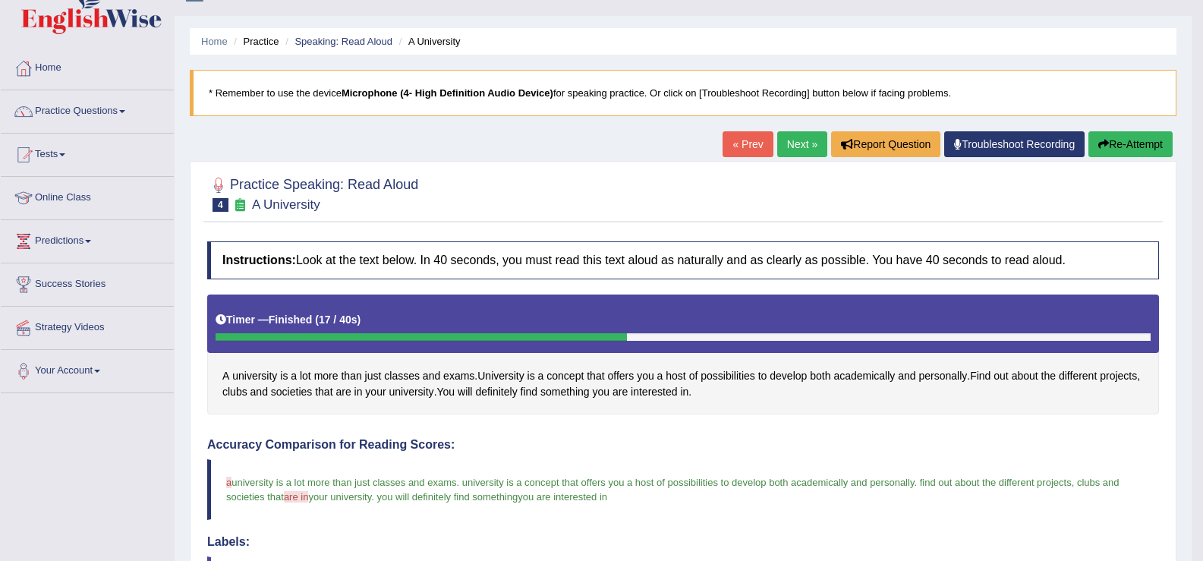
scroll to position [14, 0]
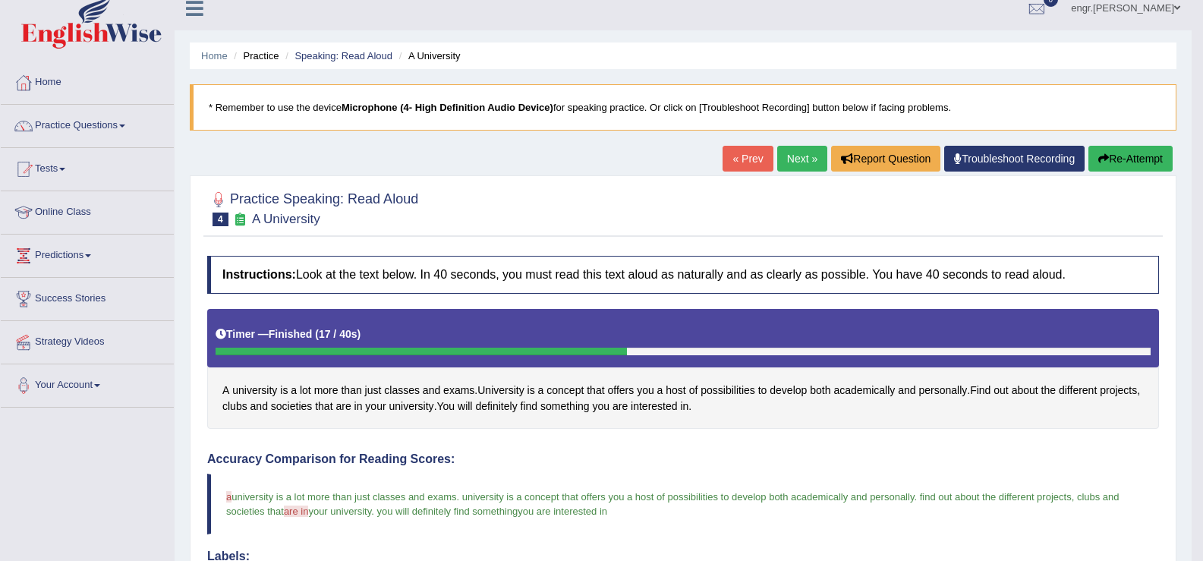
click at [787, 156] on link "Next »" at bounding box center [803, 159] width 50 height 26
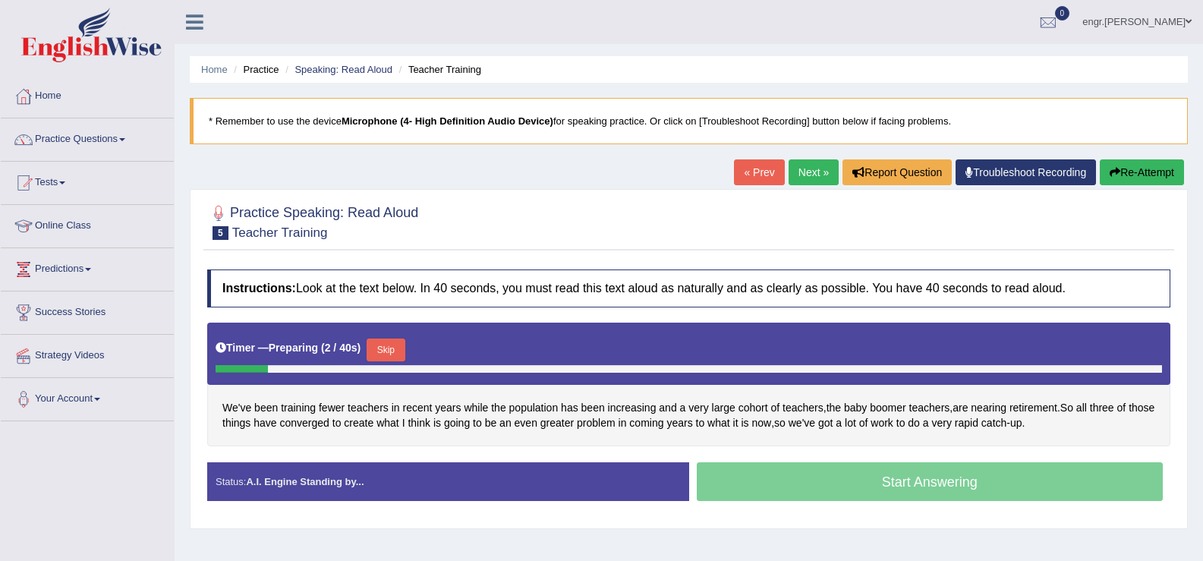
click at [397, 358] on button "Skip" at bounding box center [386, 350] width 38 height 23
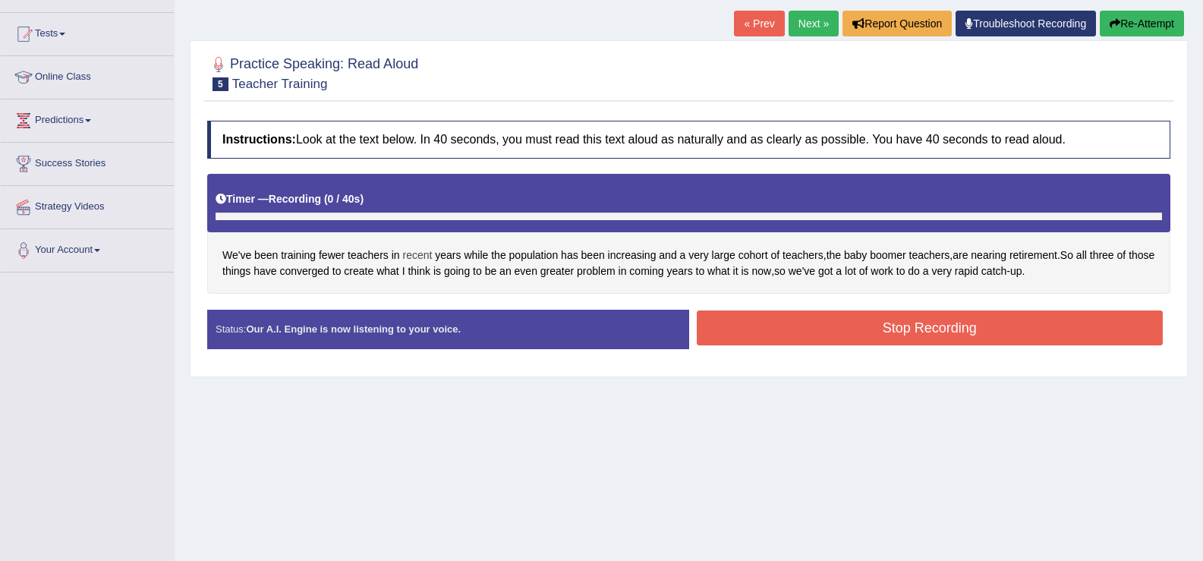
scroll to position [191, 0]
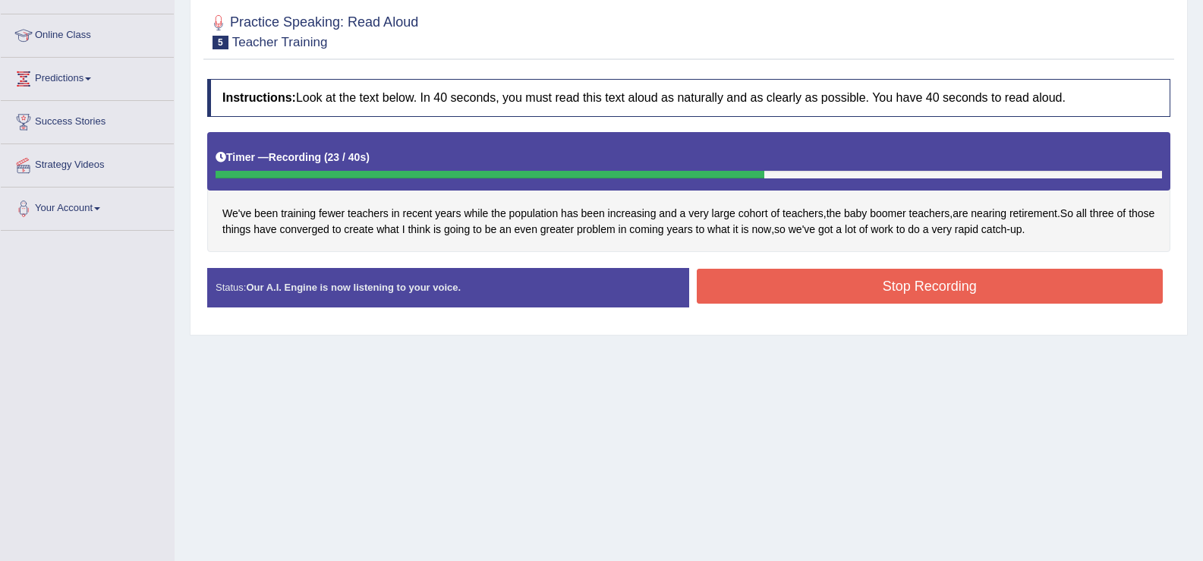
click at [803, 298] on button "Stop Recording" at bounding box center [930, 286] width 467 height 35
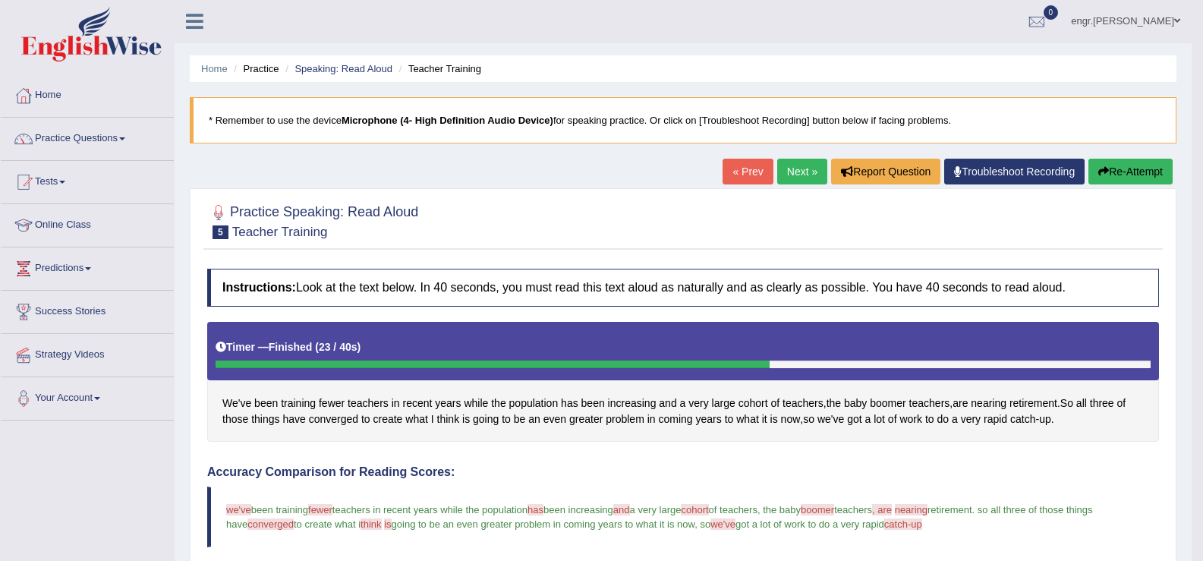
scroll to position [0, 0]
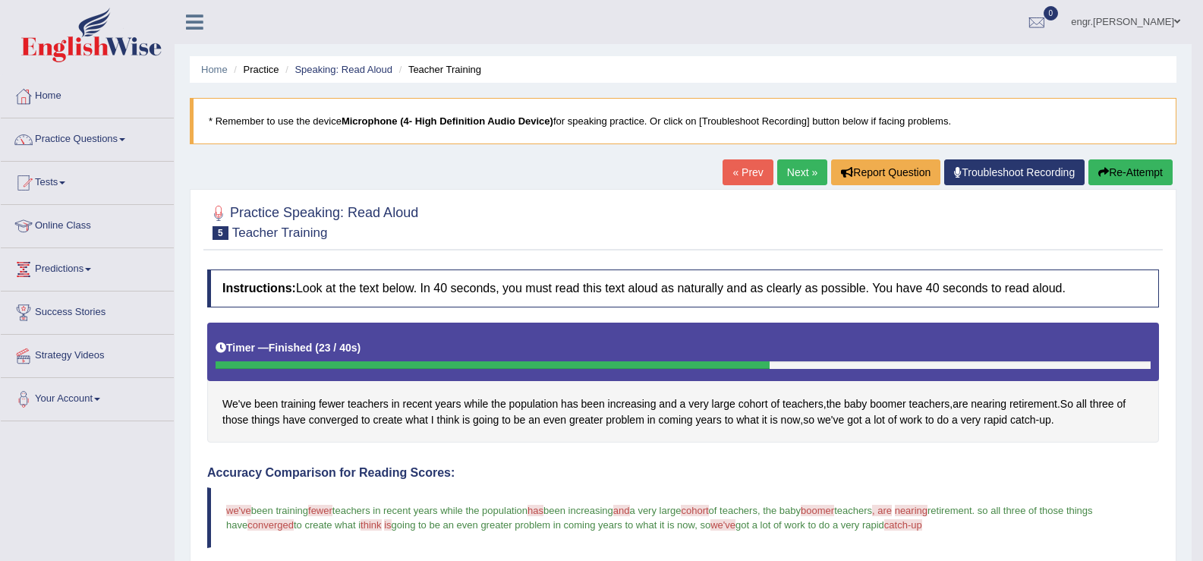
click at [783, 174] on link "Next »" at bounding box center [803, 172] width 50 height 26
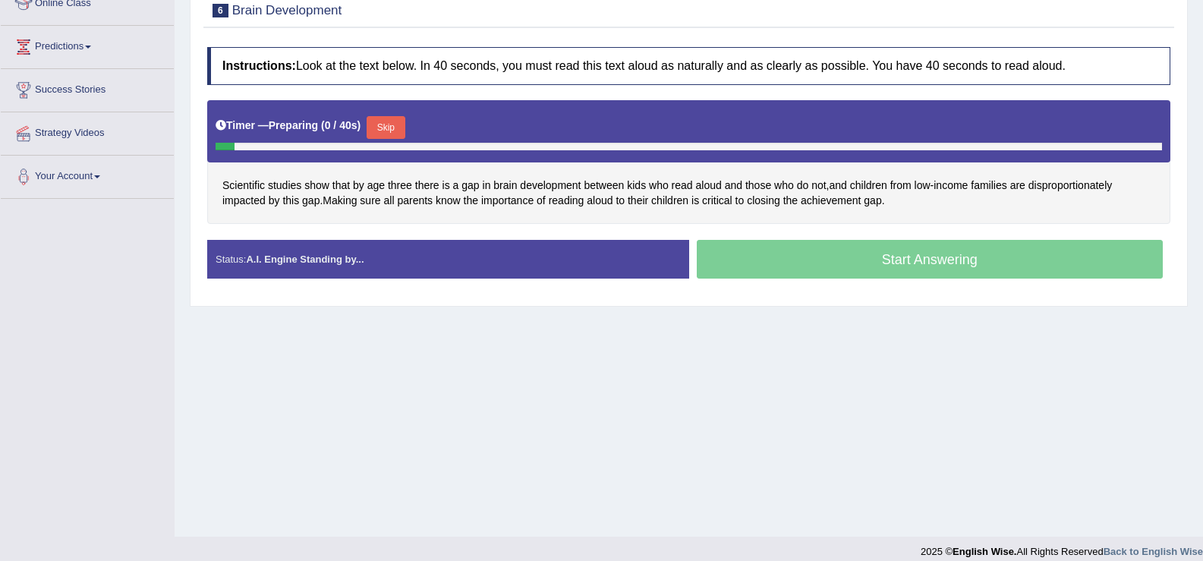
scroll to position [222, 0]
click at [399, 130] on button "Skip" at bounding box center [386, 127] width 38 height 23
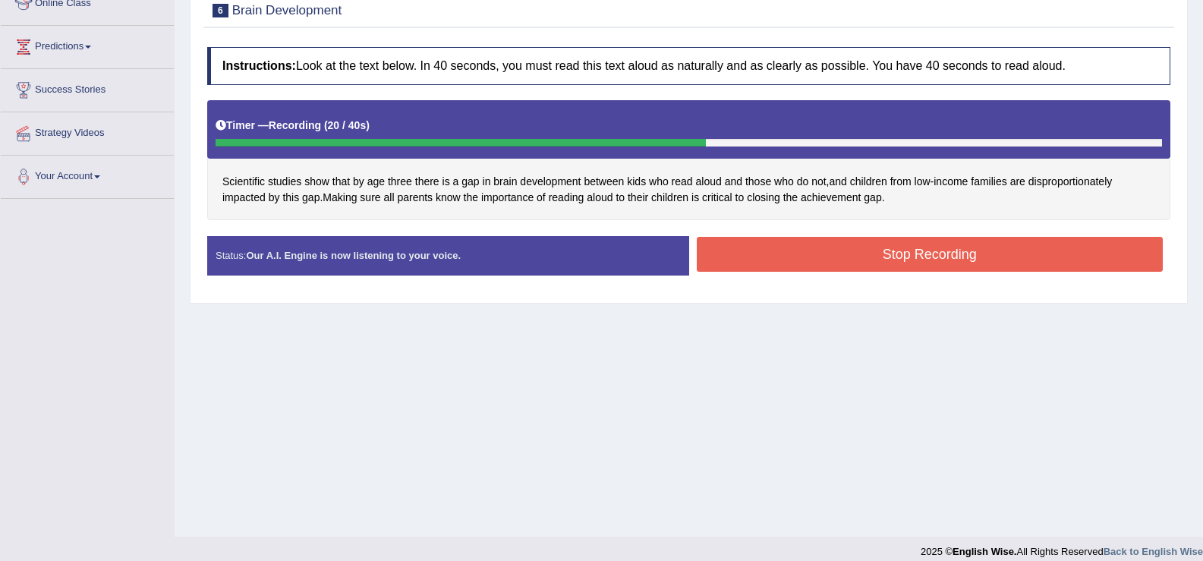
click at [806, 263] on button "Stop Recording" at bounding box center [930, 254] width 467 height 35
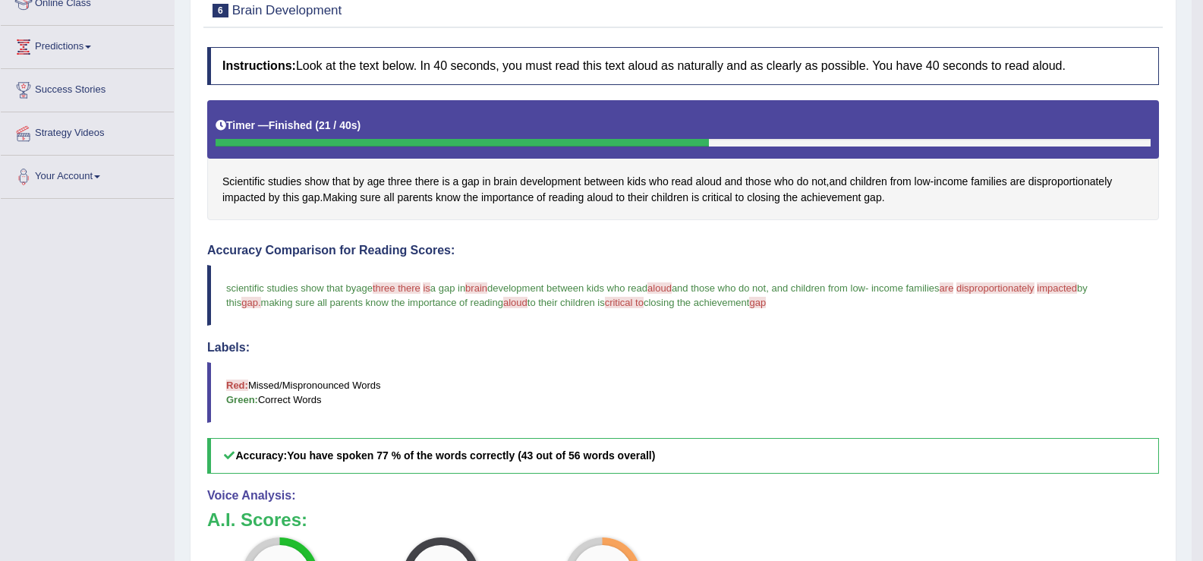
click at [717, 292] on span "and those who do not" at bounding box center [719, 287] width 94 height 11
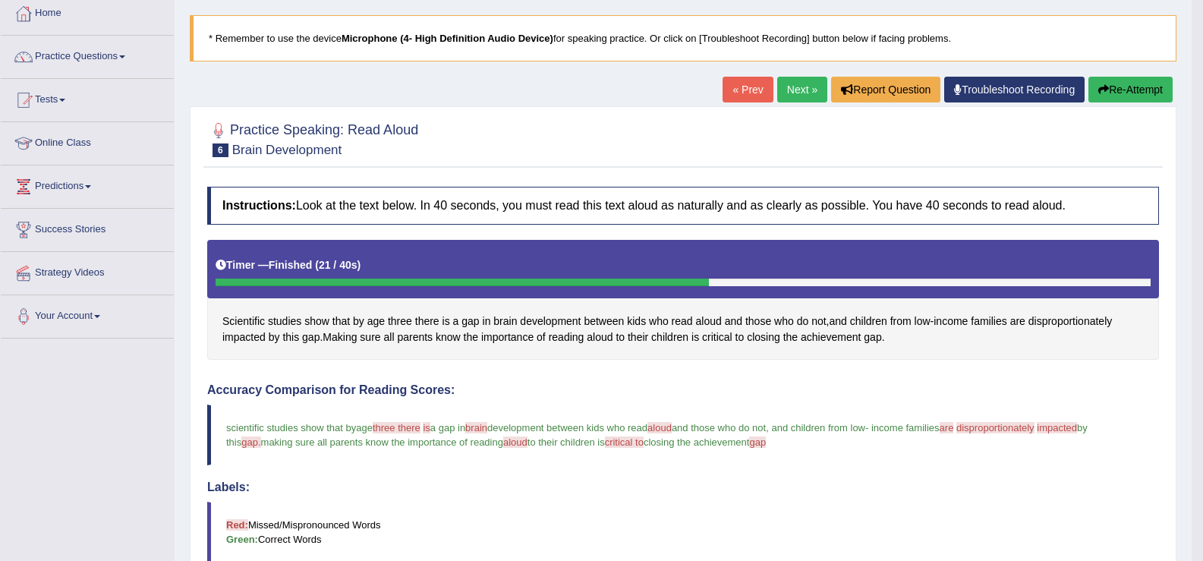
scroll to position [46, 0]
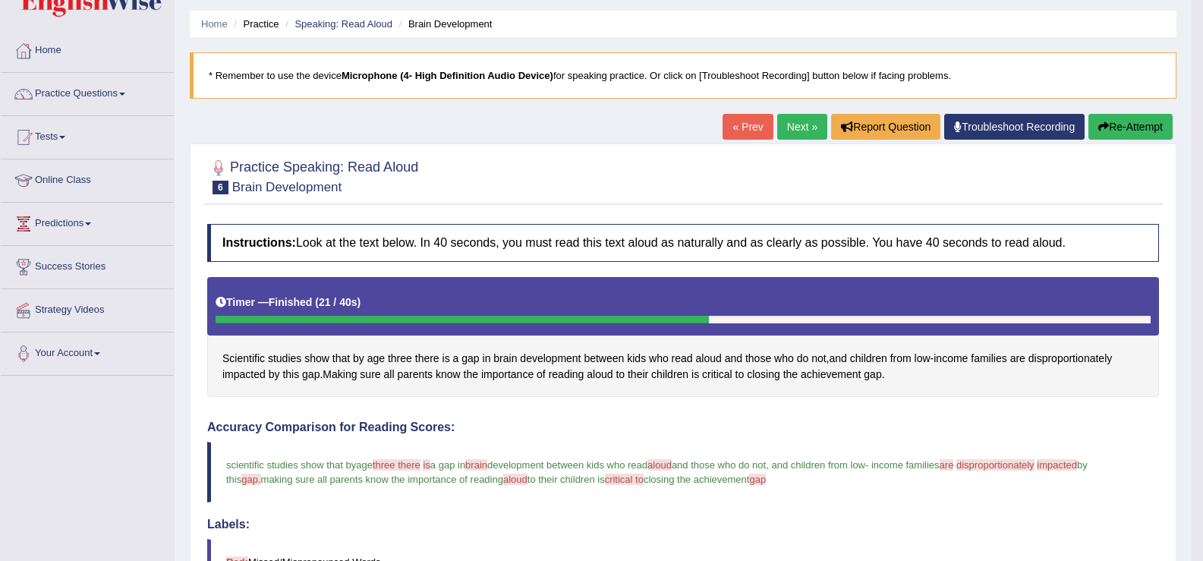
click at [805, 121] on link "Next »" at bounding box center [803, 127] width 50 height 26
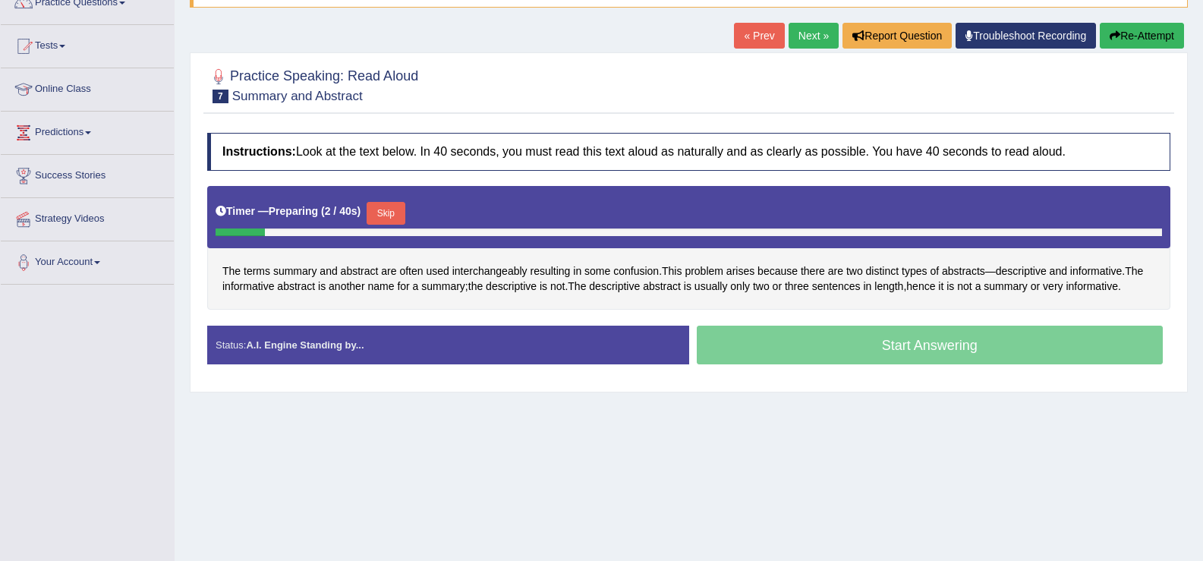
click at [392, 222] on button "Skip" at bounding box center [386, 213] width 38 height 23
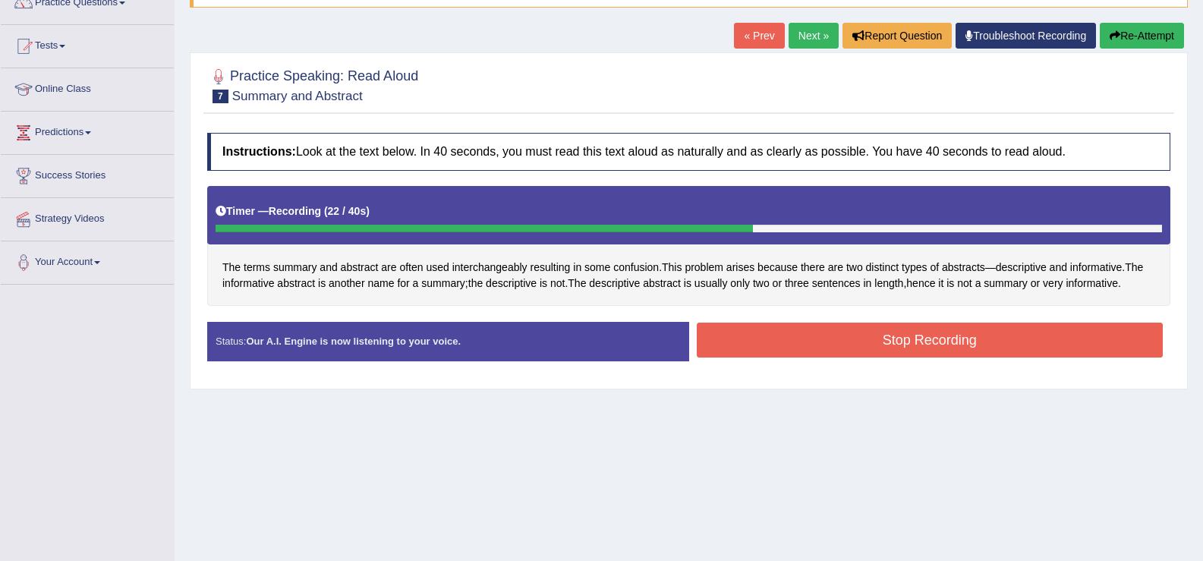
click at [786, 361] on div "Stop Recording" at bounding box center [930, 342] width 482 height 39
click at [778, 323] on button "Stop Recording" at bounding box center [930, 340] width 467 height 35
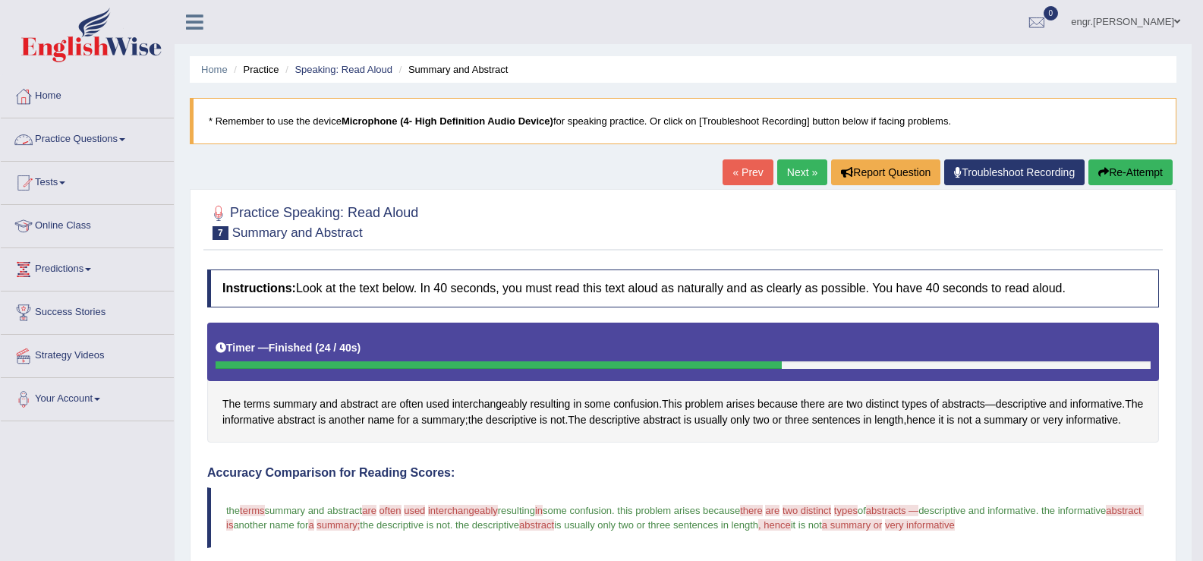
click at [116, 139] on link "Practice Questions" at bounding box center [87, 137] width 173 height 38
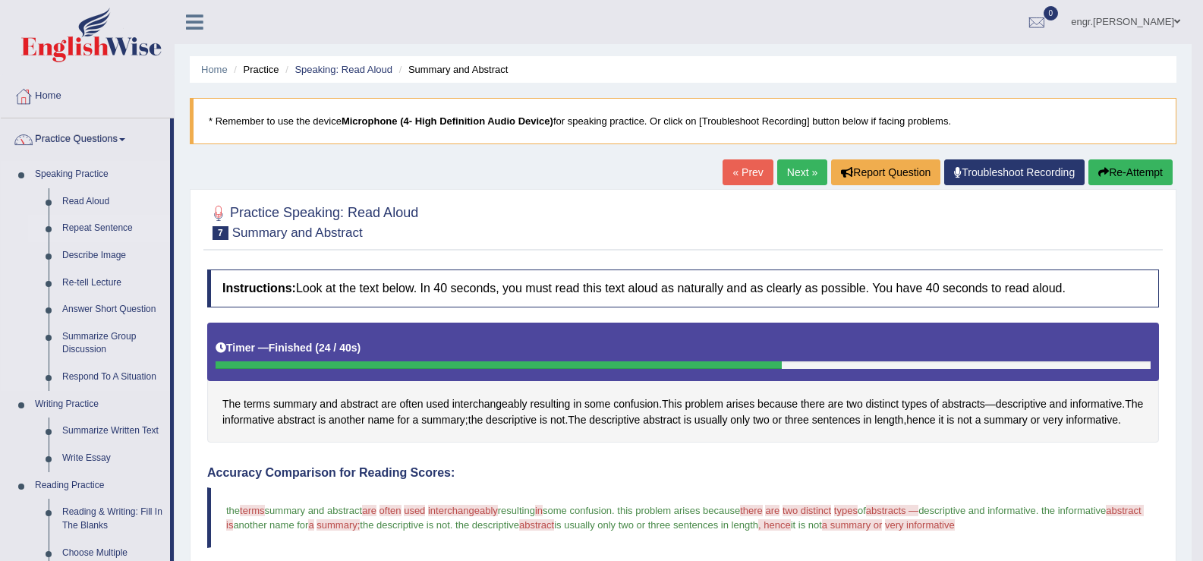
click at [106, 222] on link "Repeat Sentence" at bounding box center [112, 228] width 115 height 27
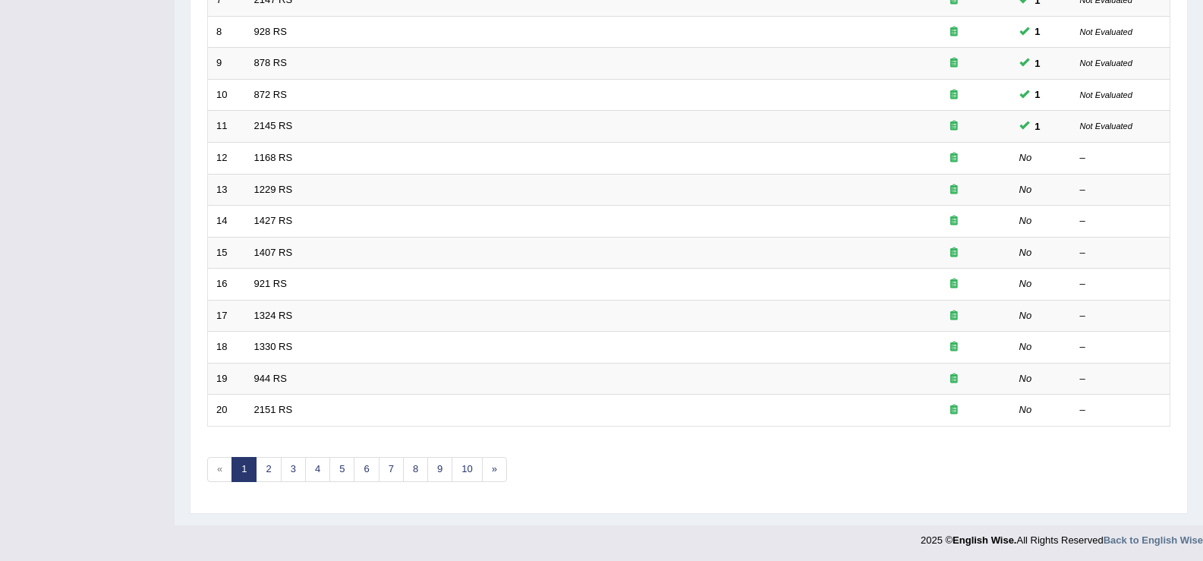
scroll to position [444, 0]
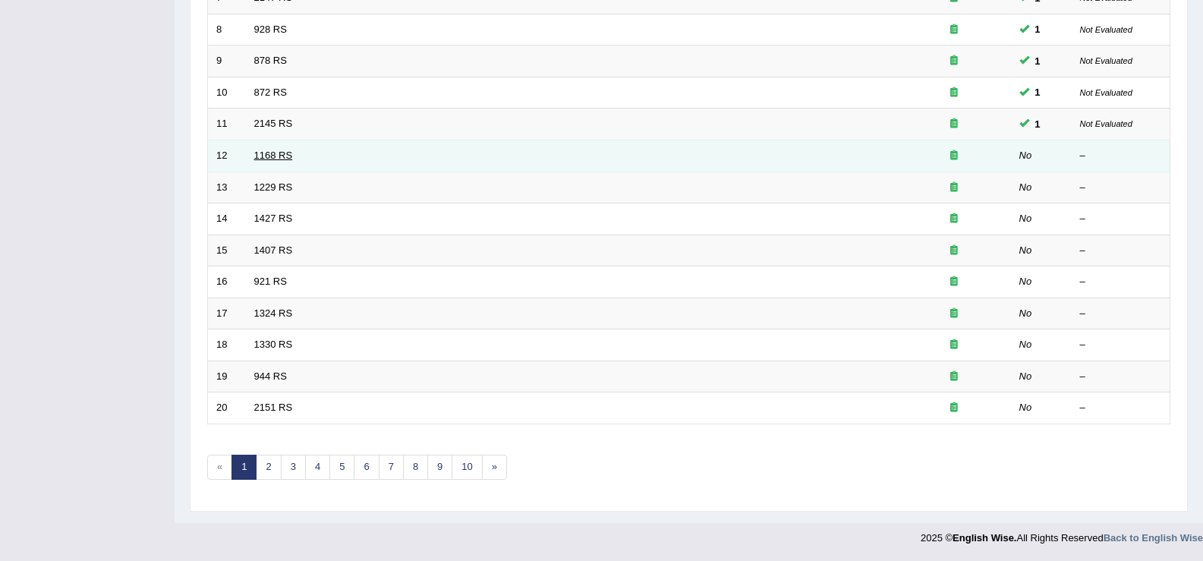
click at [267, 156] on link "1168 RS" at bounding box center [273, 155] width 39 height 11
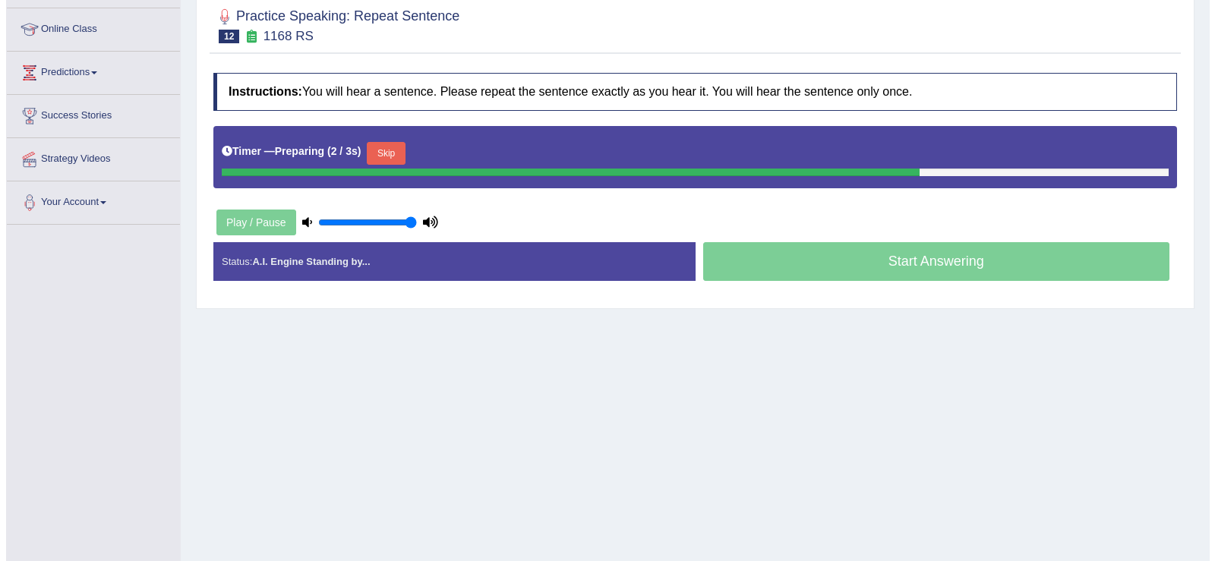
scroll to position [236, 0]
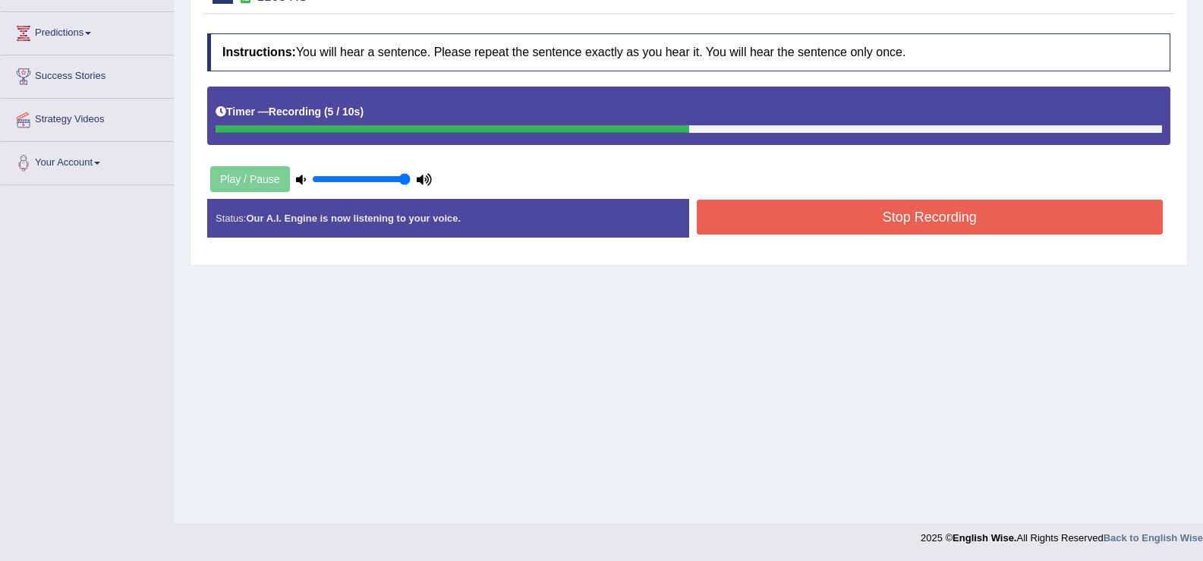
click at [784, 229] on button "Stop Recording" at bounding box center [930, 217] width 467 height 35
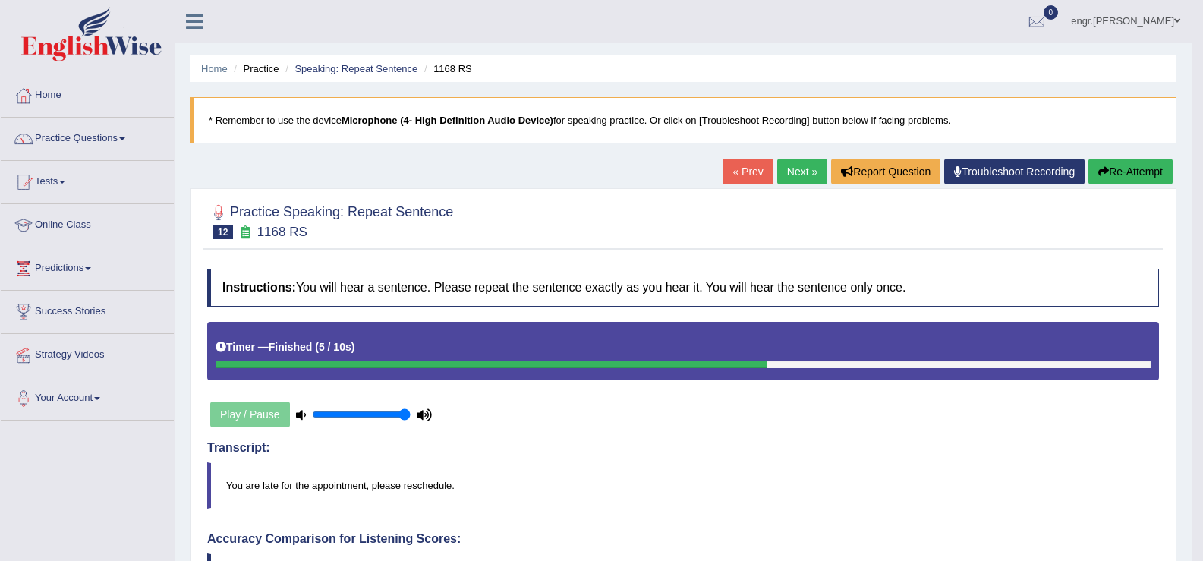
scroll to position [0, 0]
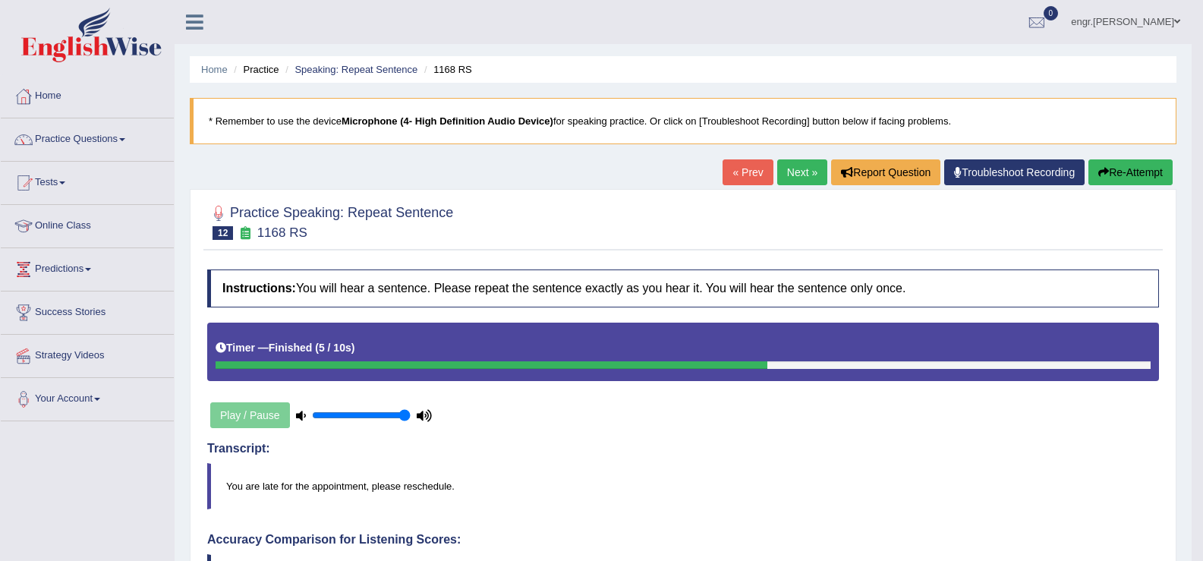
click at [790, 175] on link "Next »" at bounding box center [803, 172] width 50 height 26
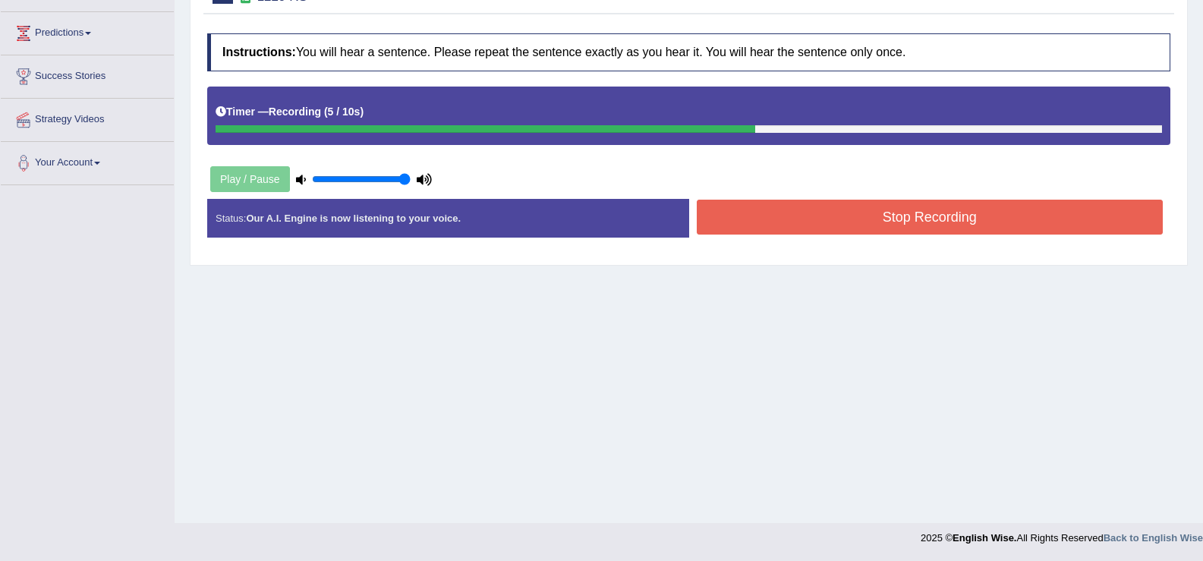
click at [802, 229] on button "Stop Recording" at bounding box center [930, 217] width 467 height 35
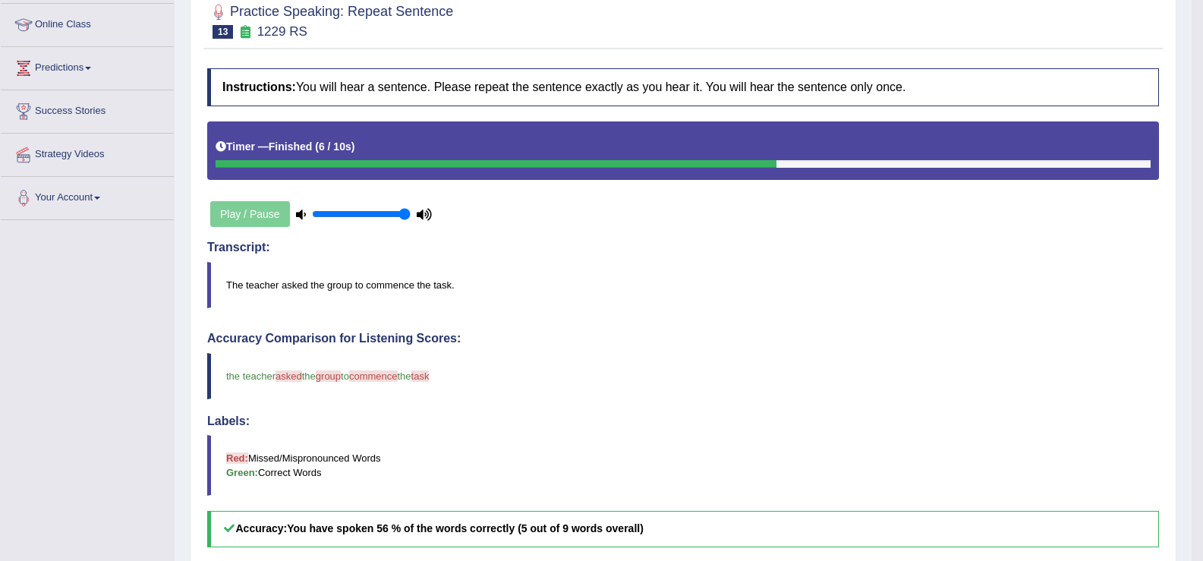
scroll to position [197, 0]
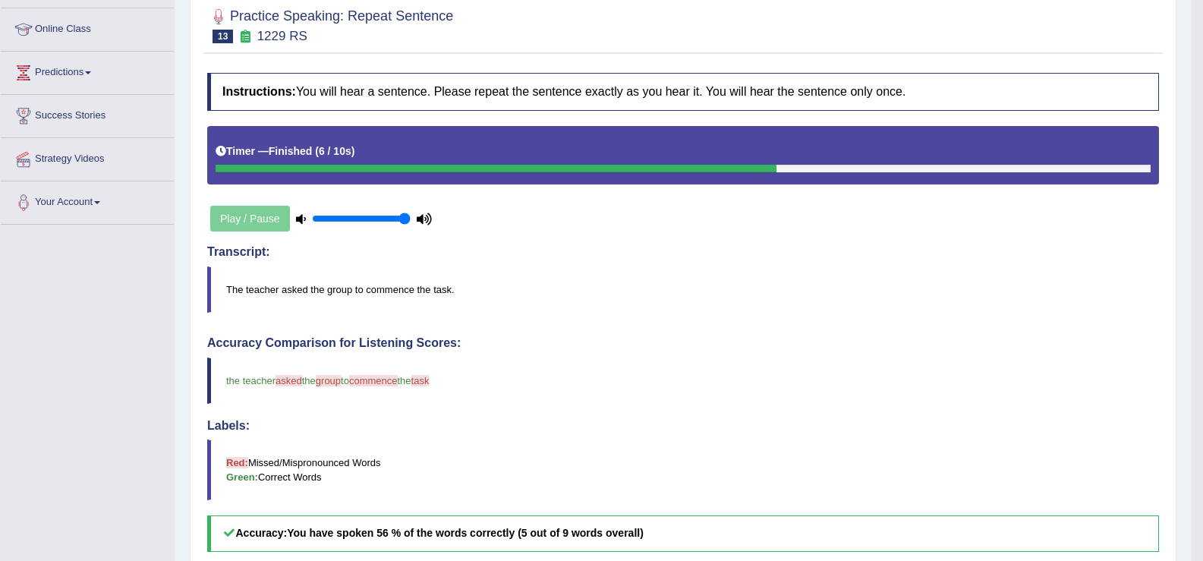
click at [666, 273] on blockquote "The teacher asked the group to commence the task." at bounding box center [683, 290] width 952 height 46
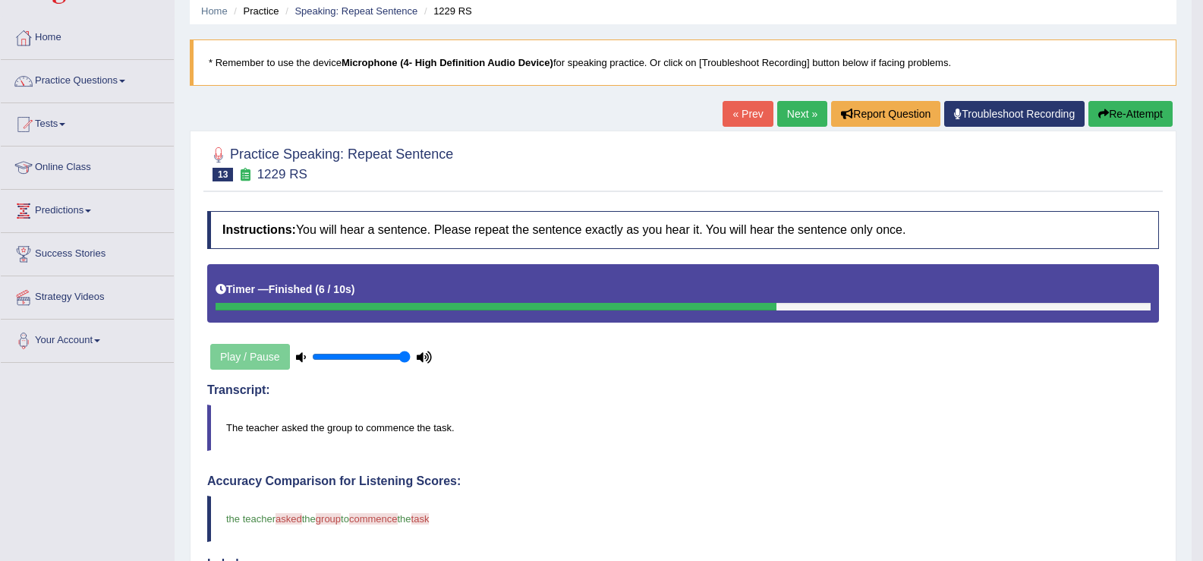
scroll to position [3, 0]
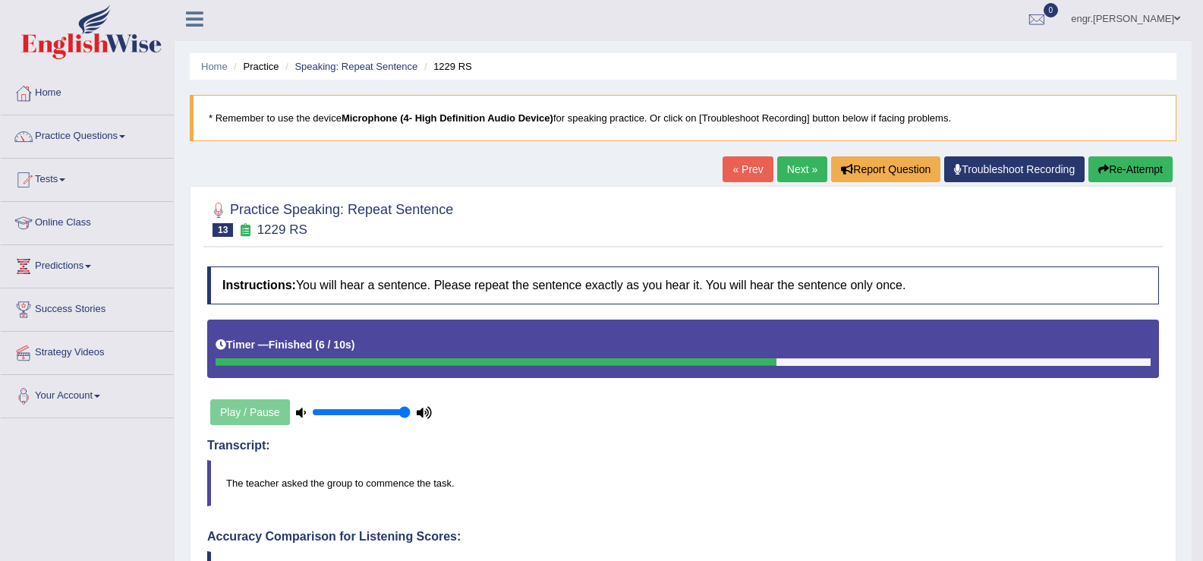
click at [796, 171] on link "Next »" at bounding box center [803, 169] width 50 height 26
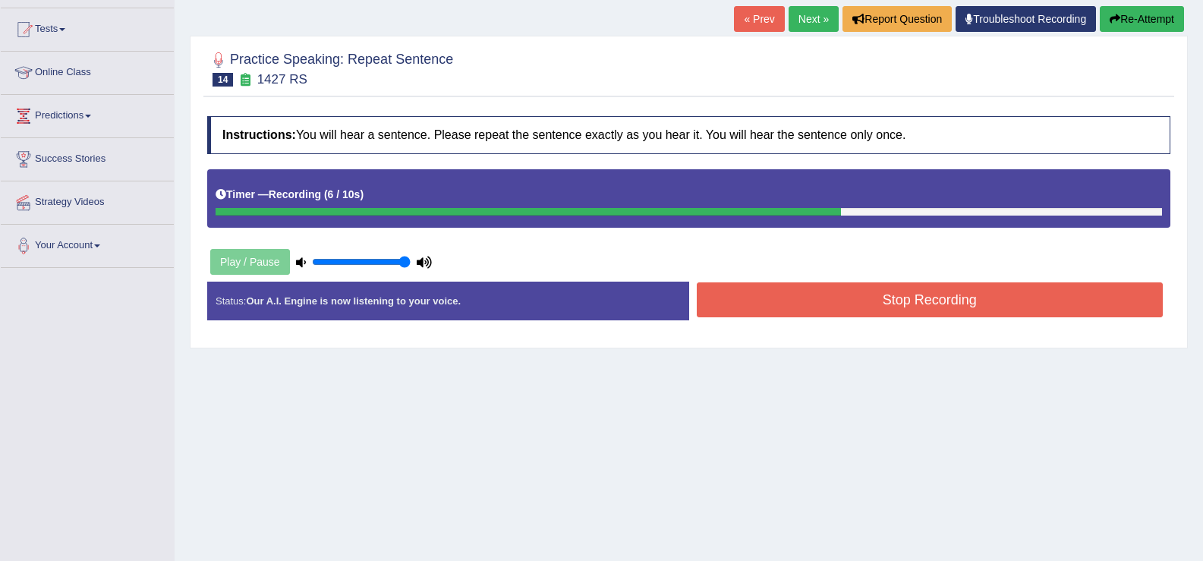
click at [809, 312] on button "Stop Recording" at bounding box center [930, 299] width 467 height 35
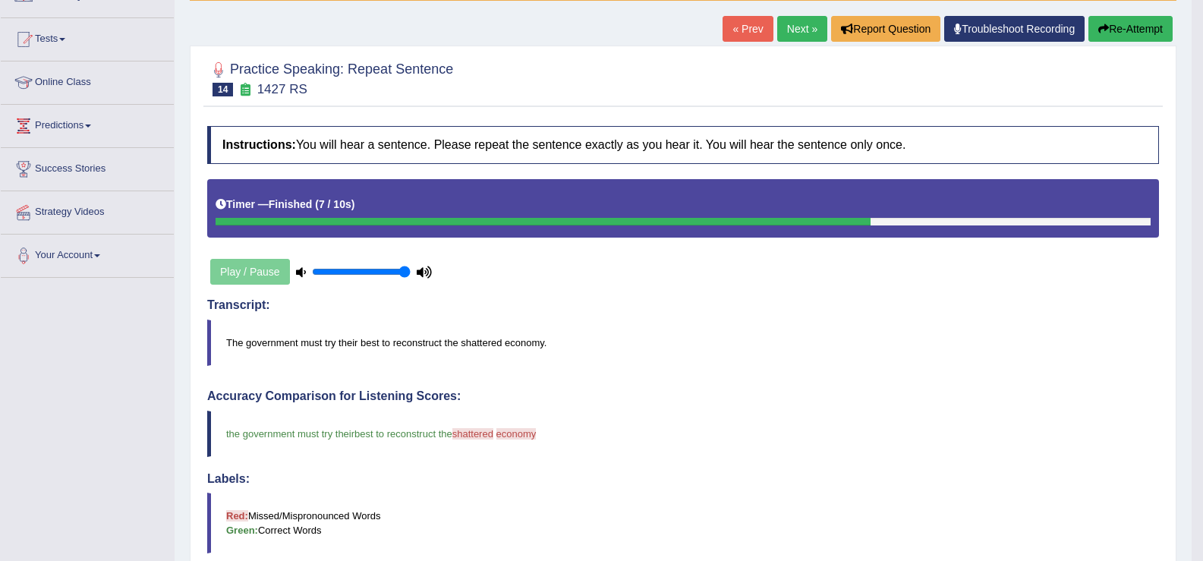
scroll to position [142, 0]
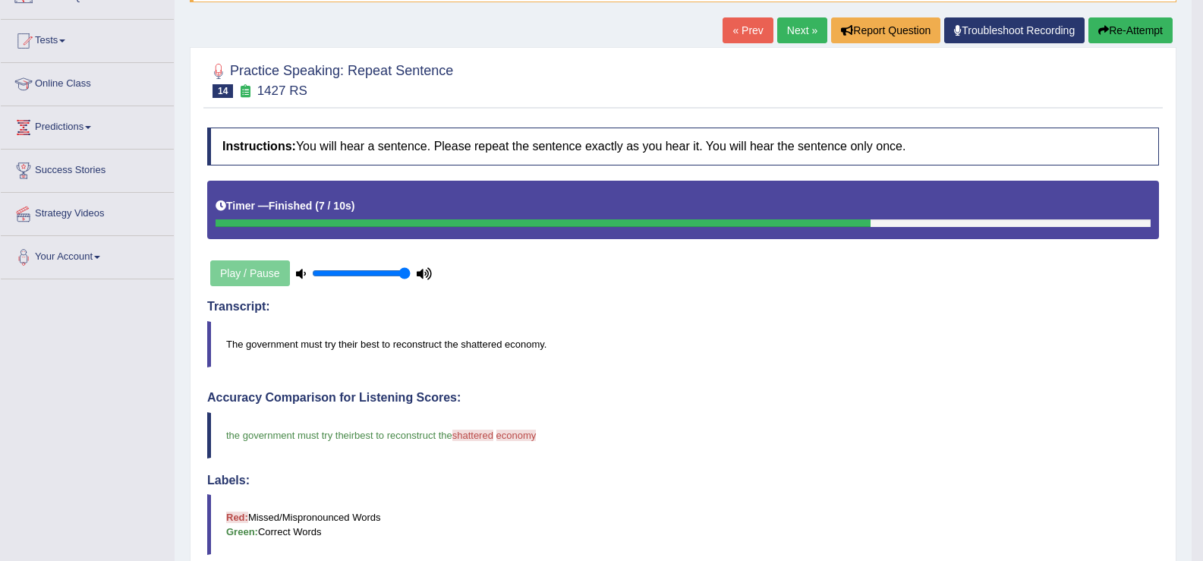
click at [801, 27] on link "Next »" at bounding box center [803, 30] width 50 height 26
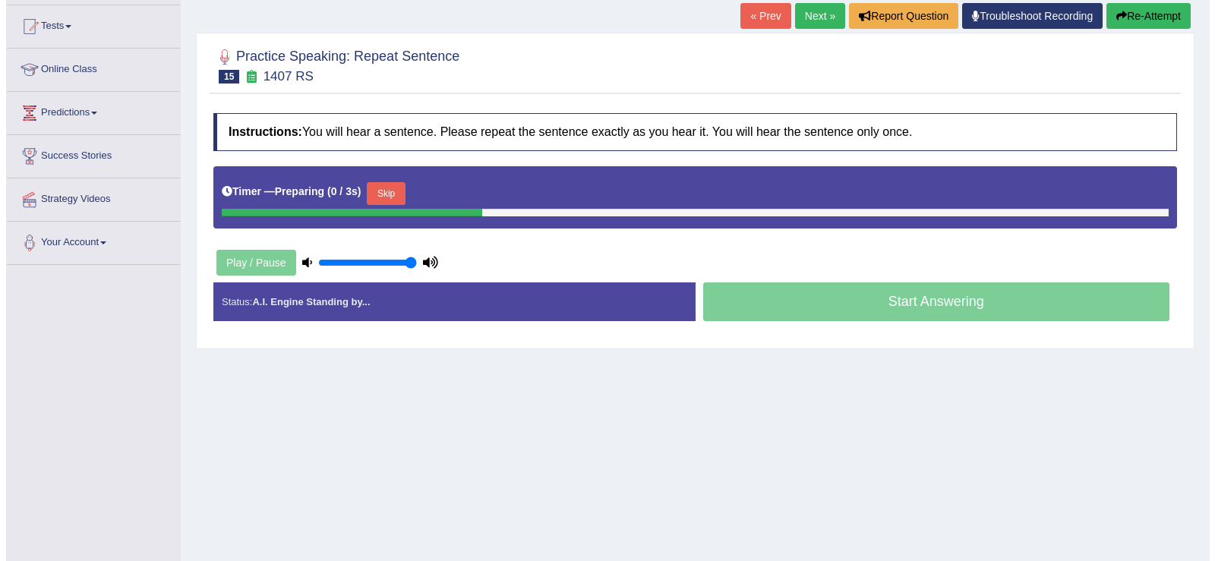
scroll to position [156, 0]
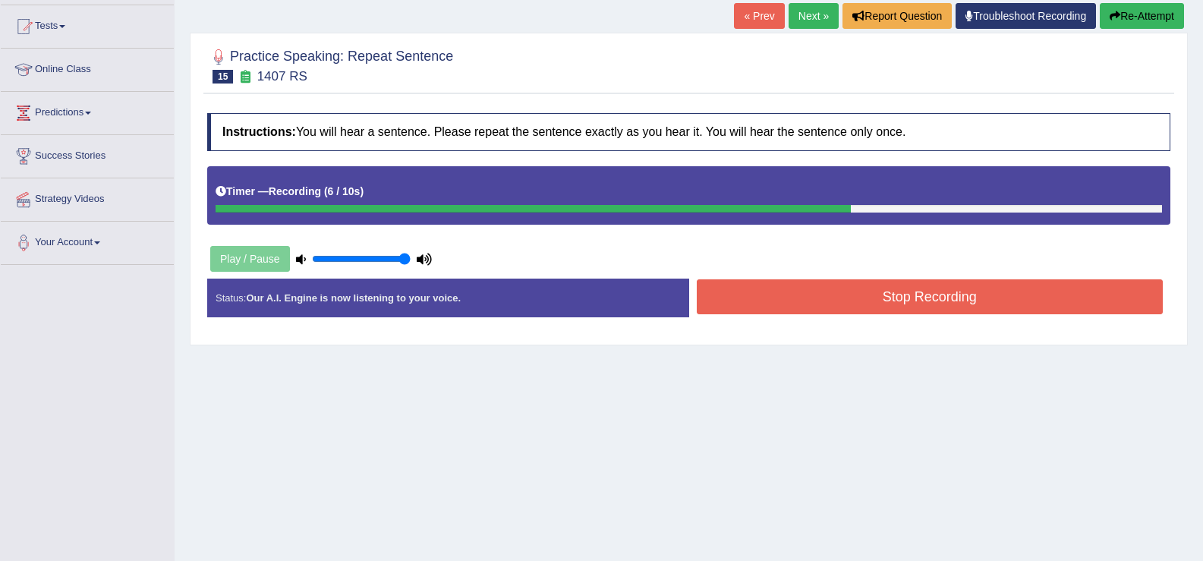
click at [803, 301] on button "Stop Recording" at bounding box center [930, 296] width 467 height 35
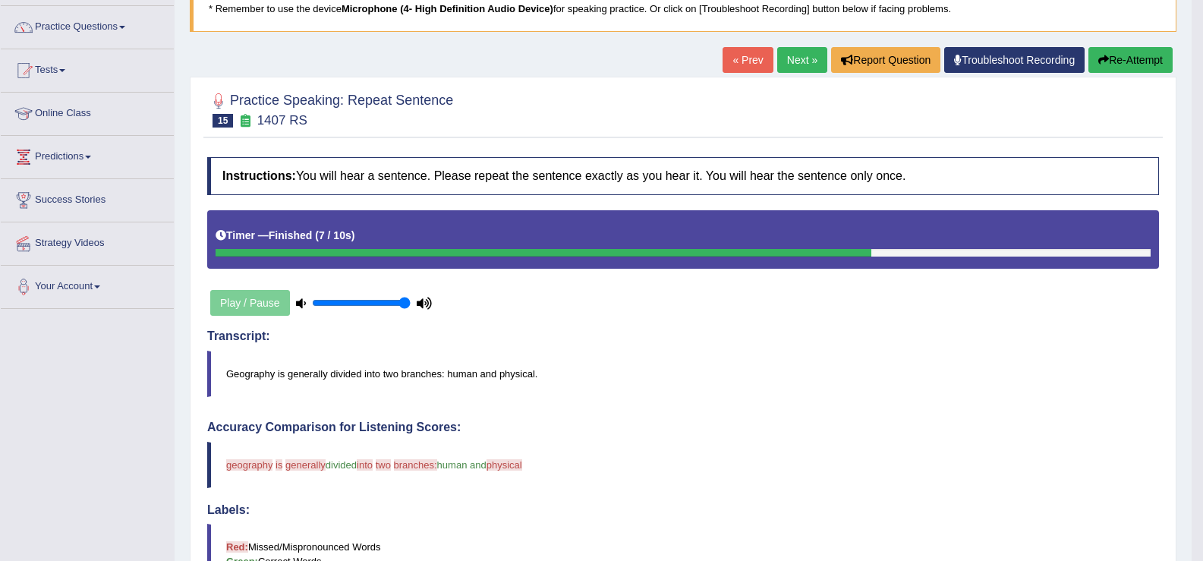
scroll to position [56, 0]
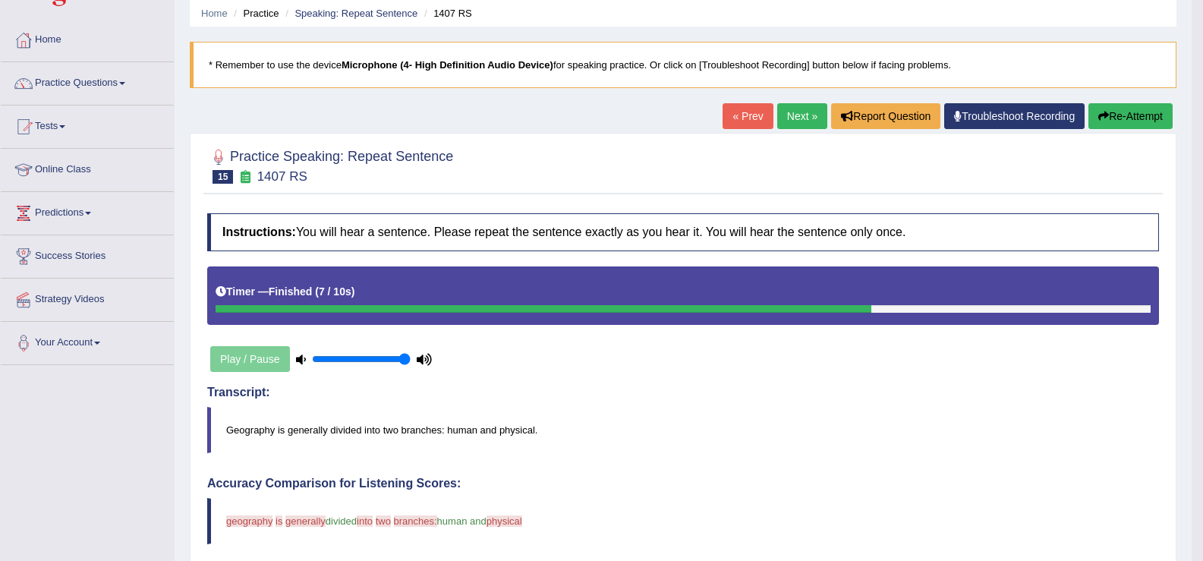
click at [787, 109] on link "Next »" at bounding box center [803, 116] width 50 height 26
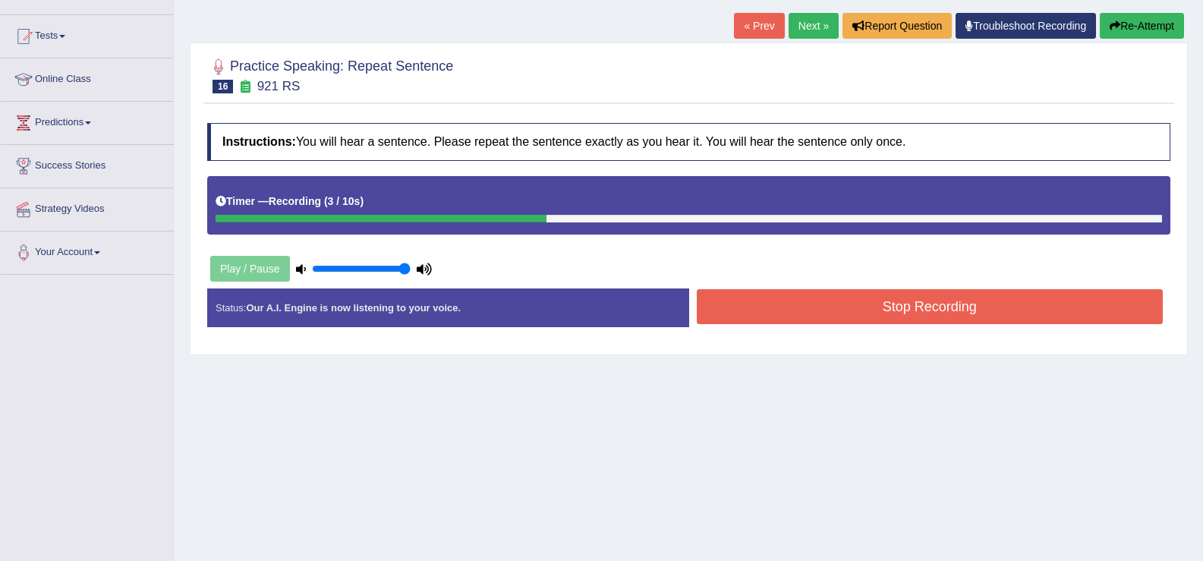
click at [784, 308] on button "Stop Recording" at bounding box center [930, 306] width 467 height 35
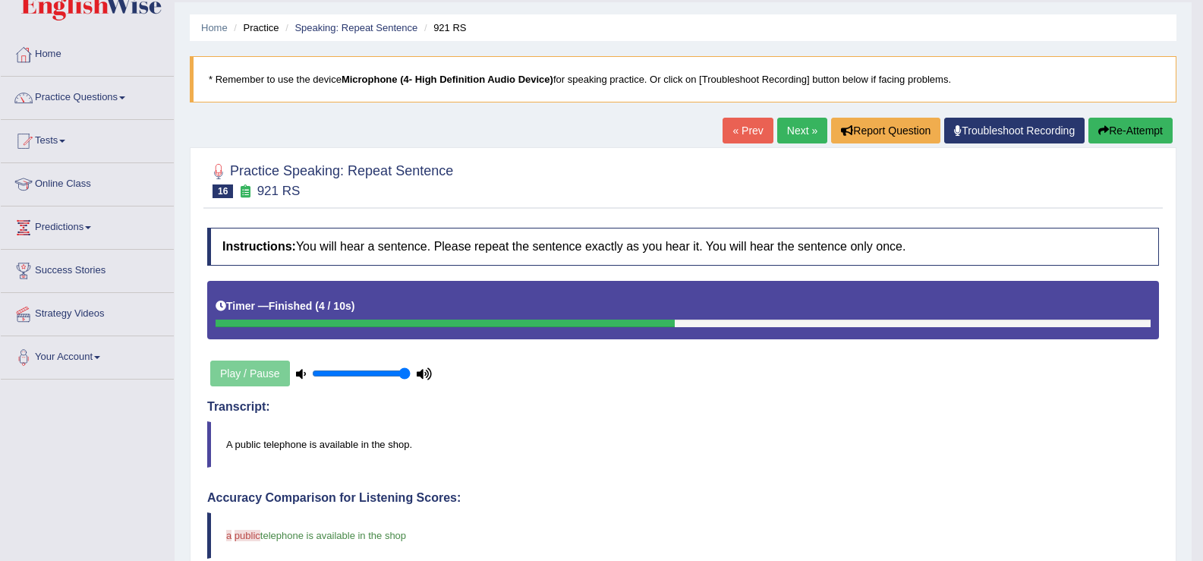
scroll to position [37, 0]
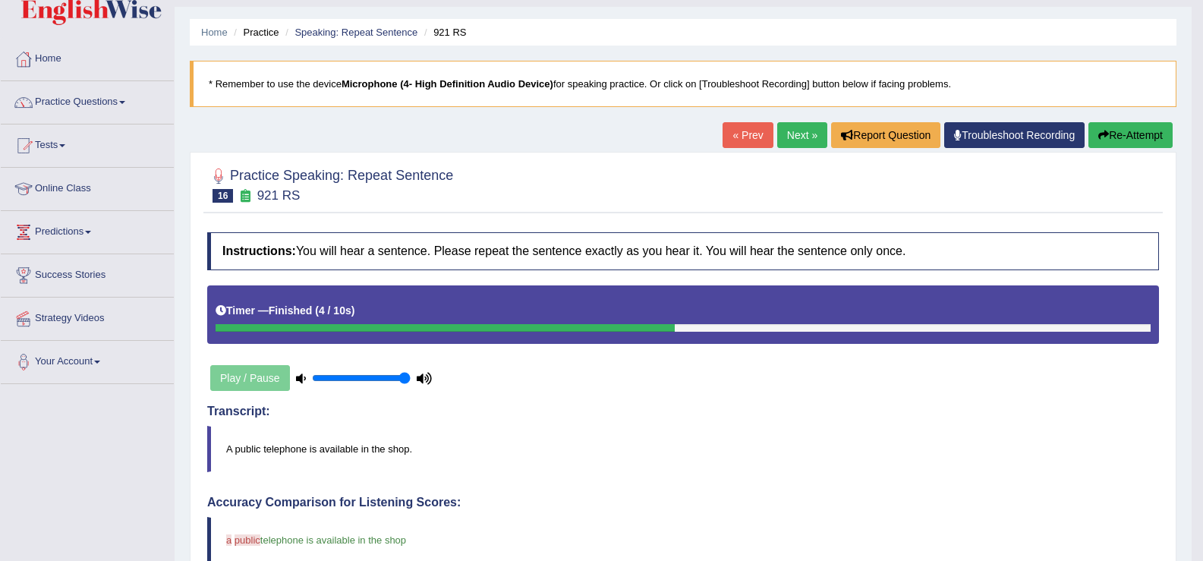
click at [787, 140] on link "Next »" at bounding box center [803, 135] width 50 height 26
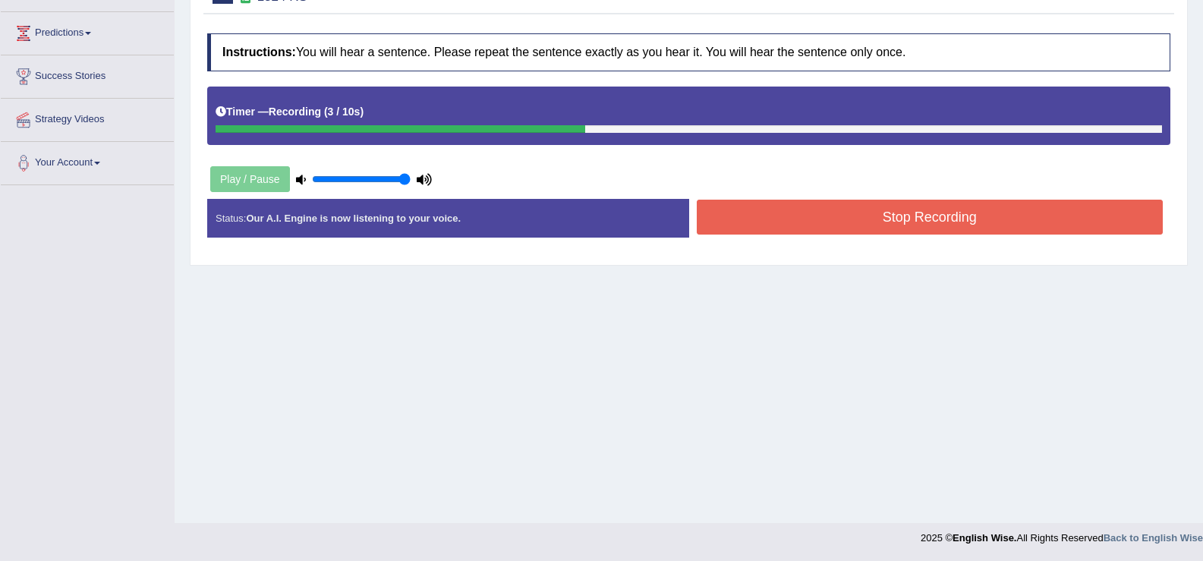
click at [802, 223] on button "Stop Recording" at bounding box center [930, 217] width 467 height 35
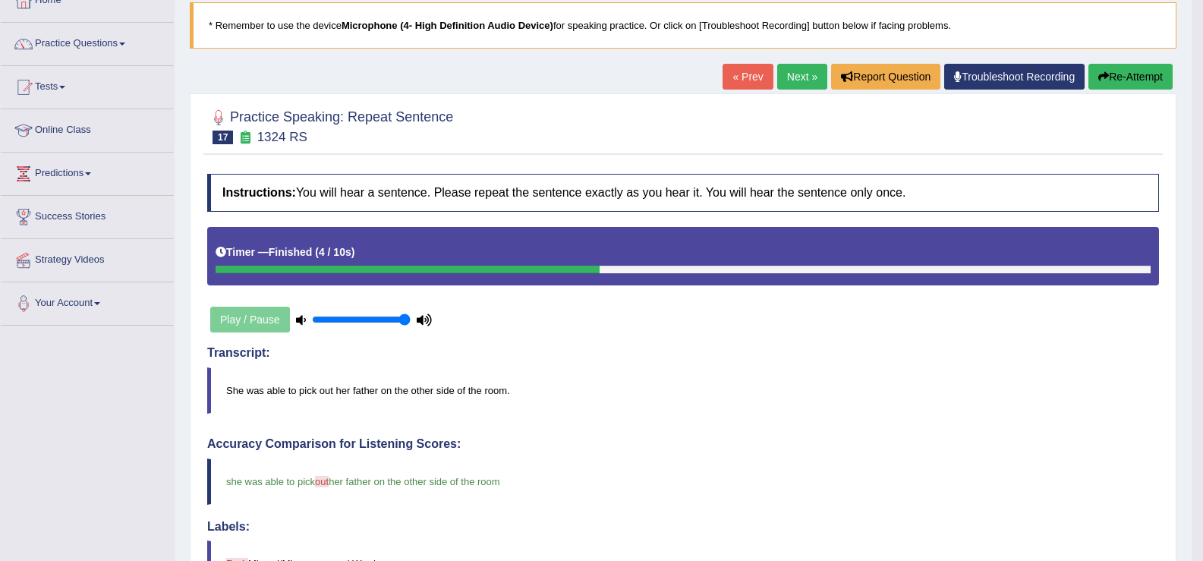
scroll to position [71, 0]
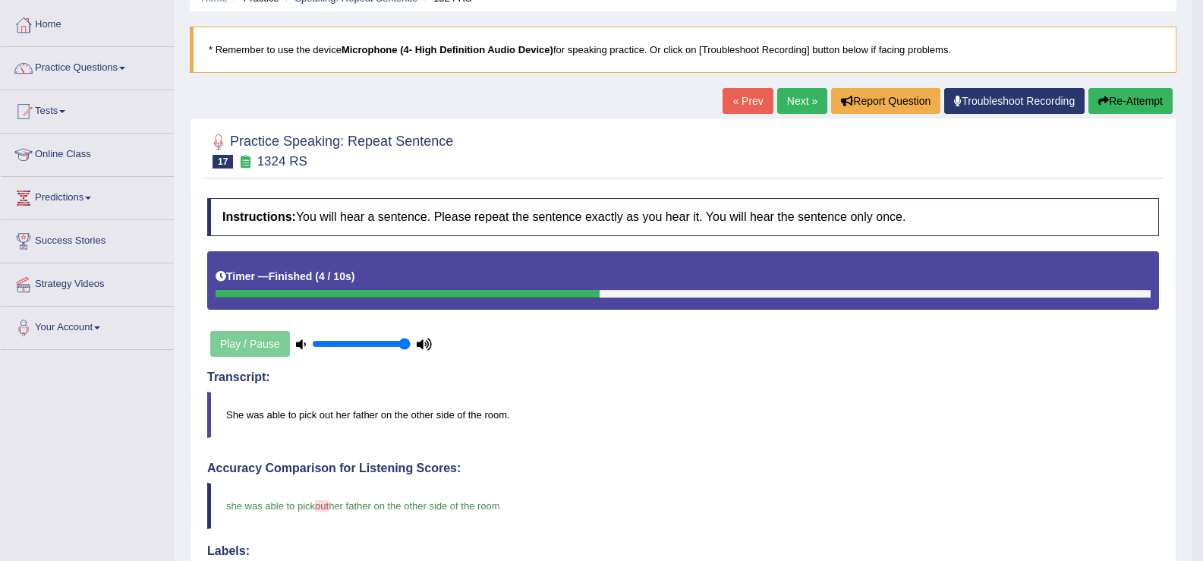
click at [792, 99] on link "Next »" at bounding box center [803, 101] width 50 height 26
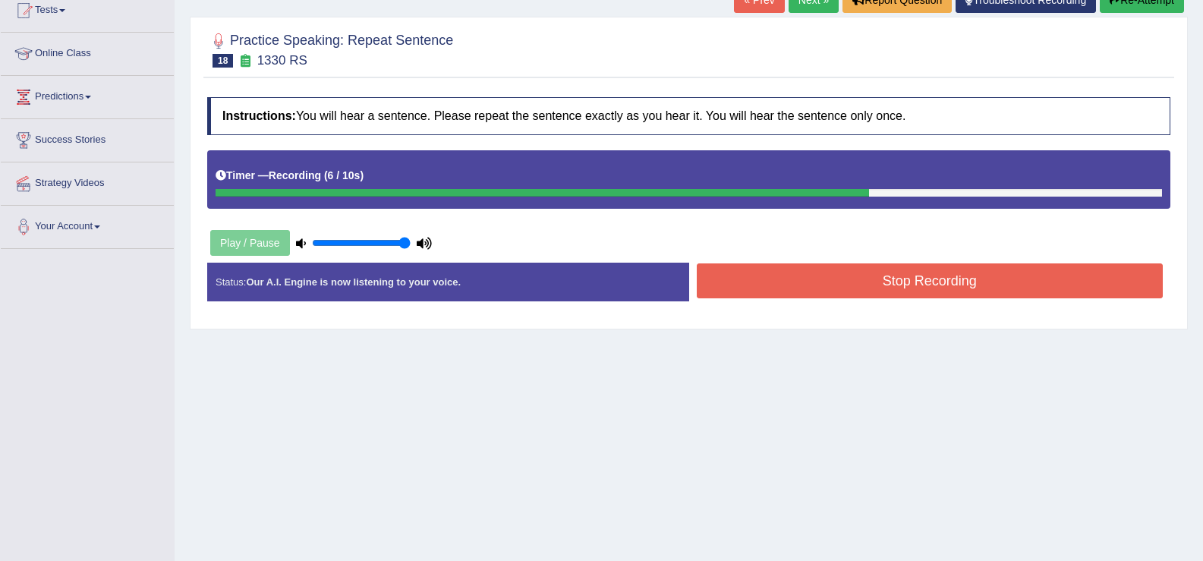
click at [816, 290] on button "Stop Recording" at bounding box center [930, 280] width 467 height 35
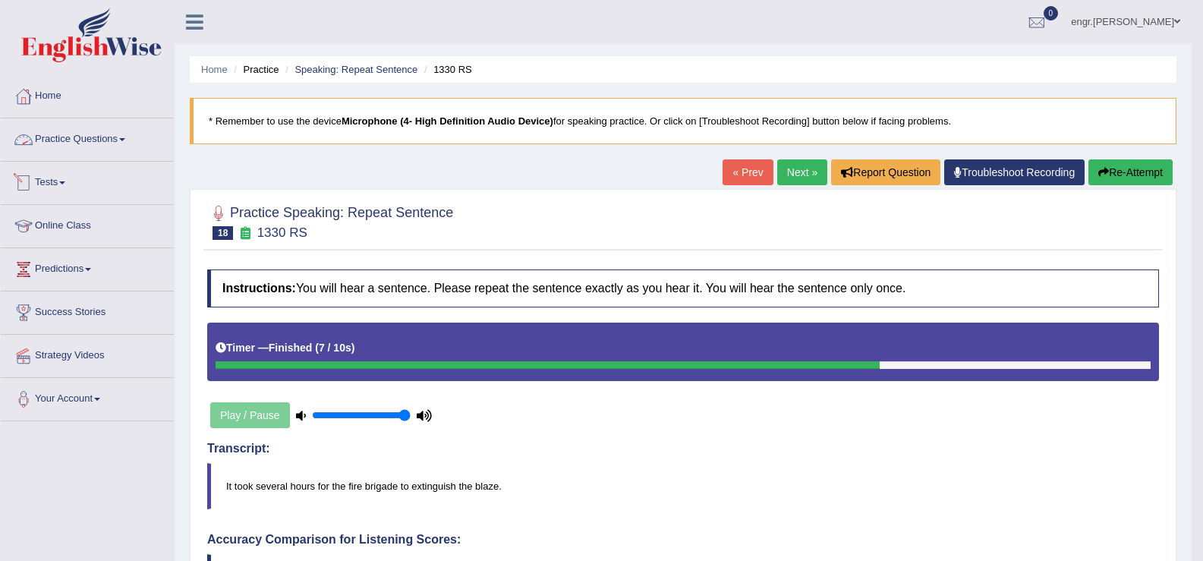
click at [110, 140] on link "Practice Questions" at bounding box center [87, 137] width 173 height 38
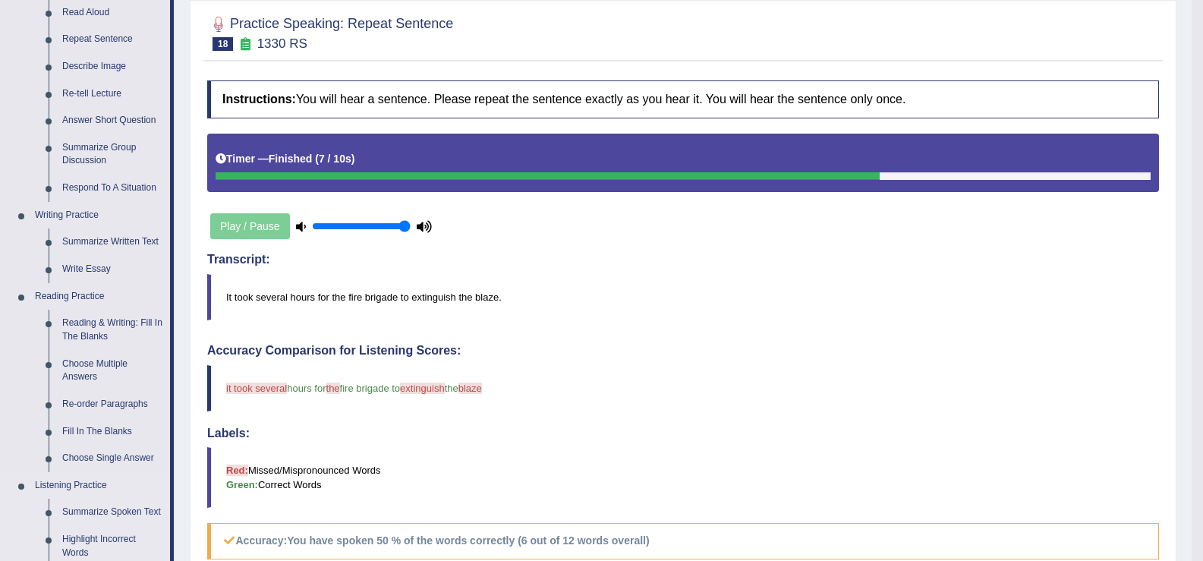
scroll to position [180, 0]
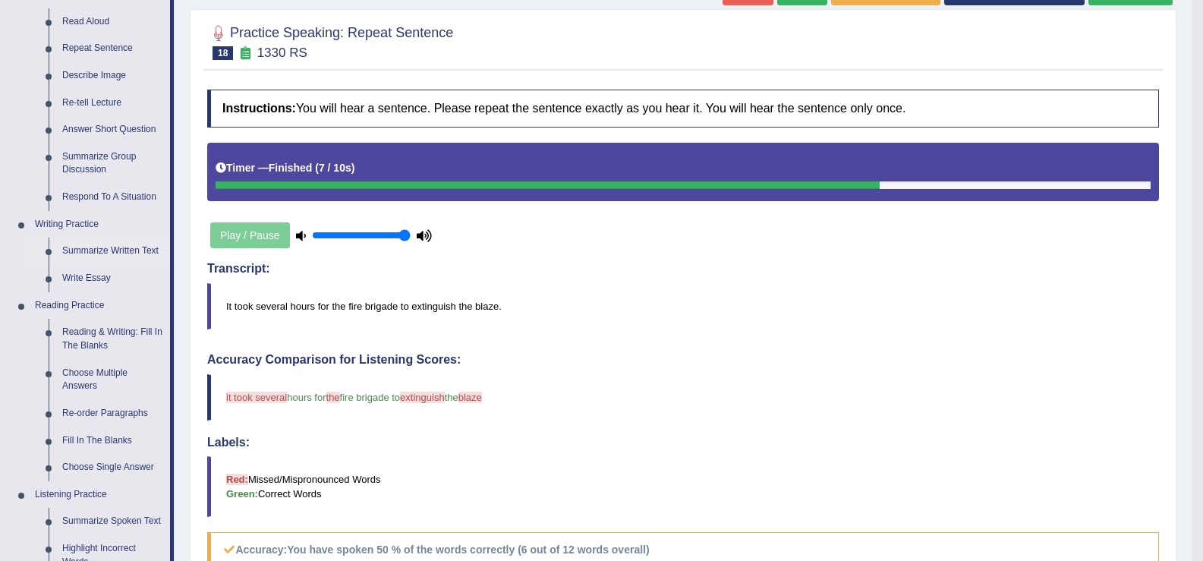
click at [106, 253] on link "Summarize Written Text" at bounding box center [112, 251] width 115 height 27
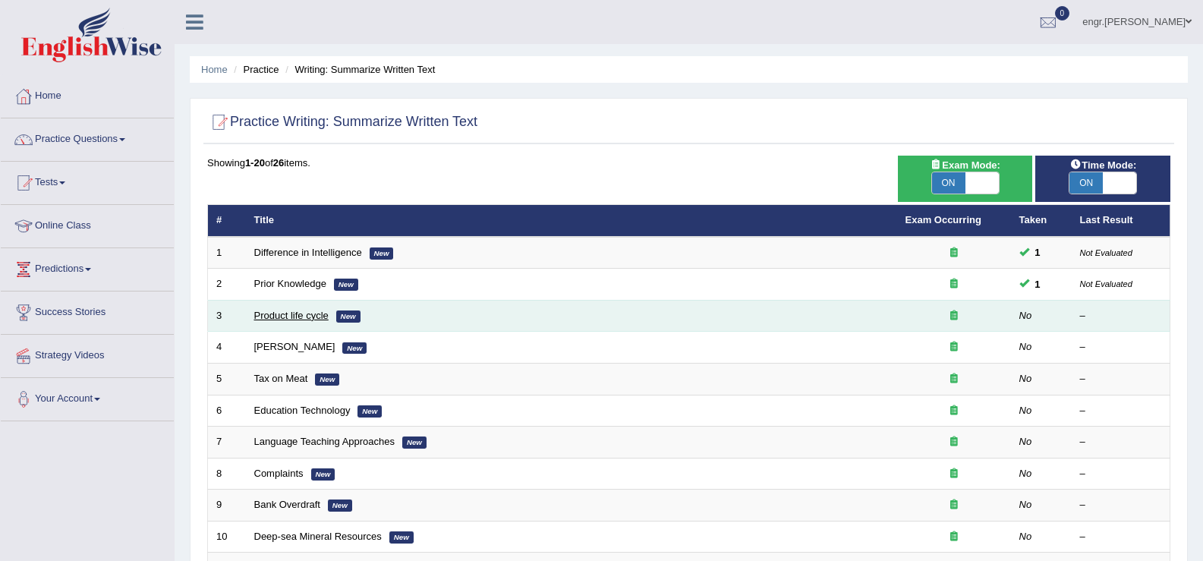
click at [287, 311] on link "Product life cycle" at bounding box center [291, 315] width 74 height 11
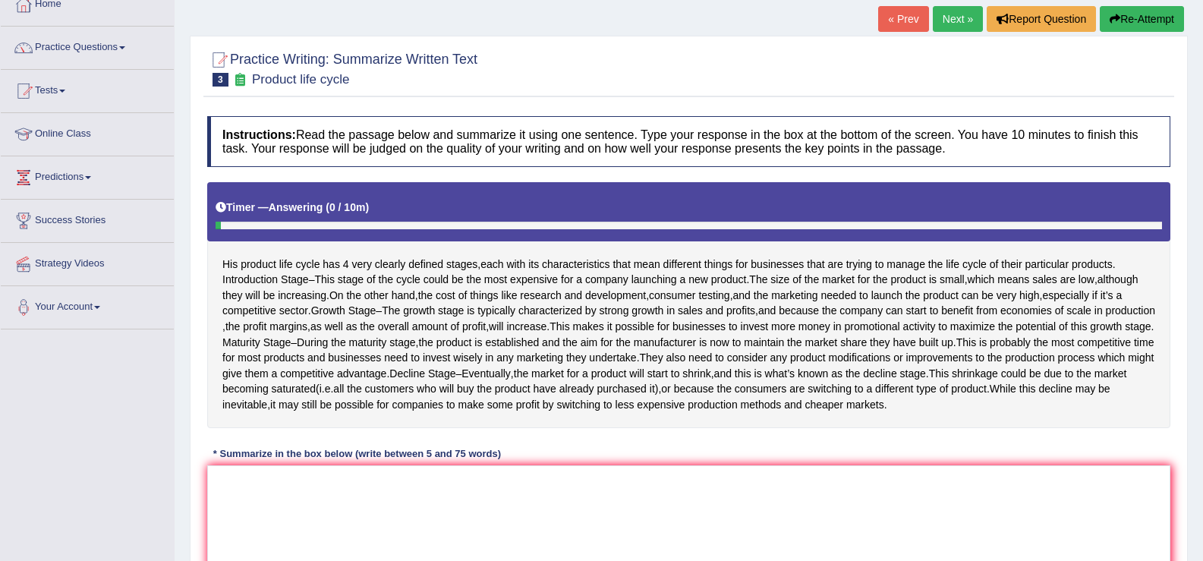
scroll to position [133, 0]
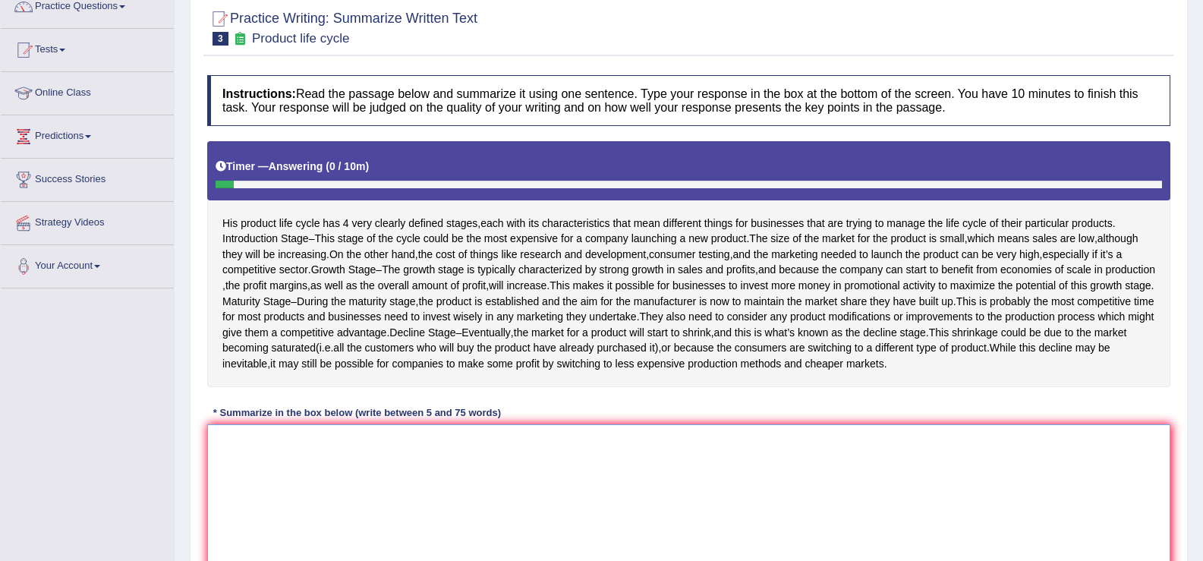
click at [345, 499] on textarea at bounding box center [689, 497] width 964 height 147
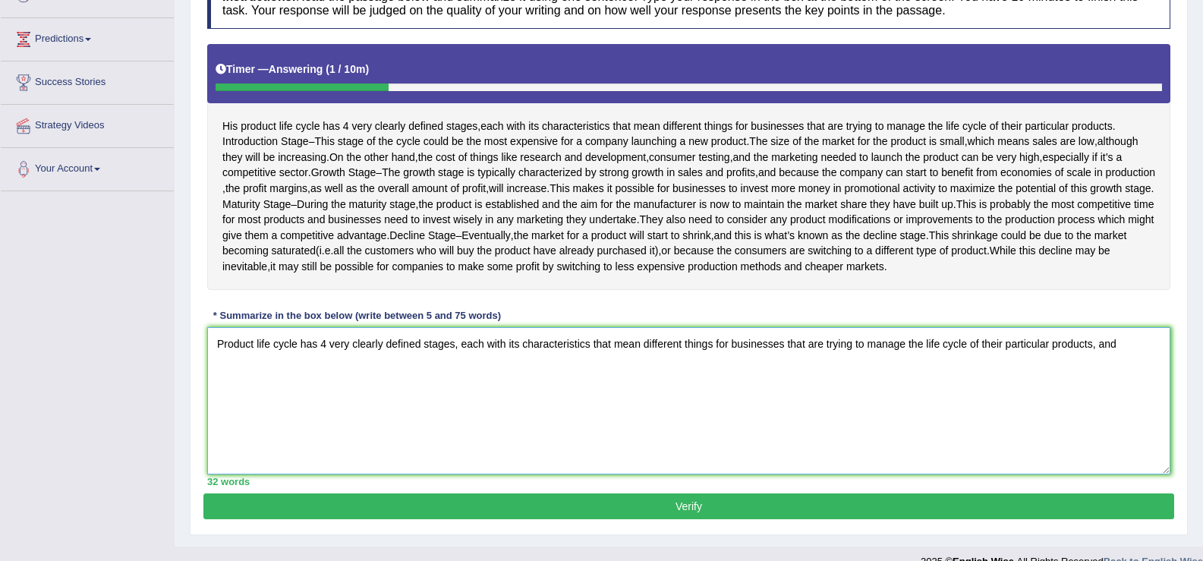
scroll to position [231, 0]
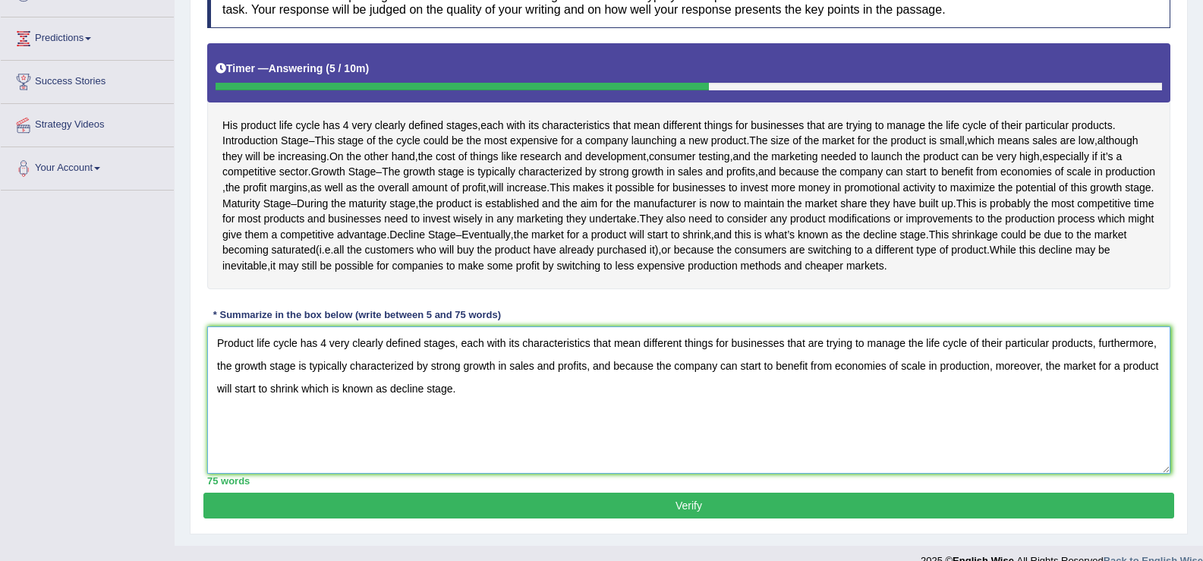
type textarea "Product life cycle has 4 very clearly defined stages, each with its characteris…"
click at [382, 519] on button "Verify" at bounding box center [688, 506] width 971 height 26
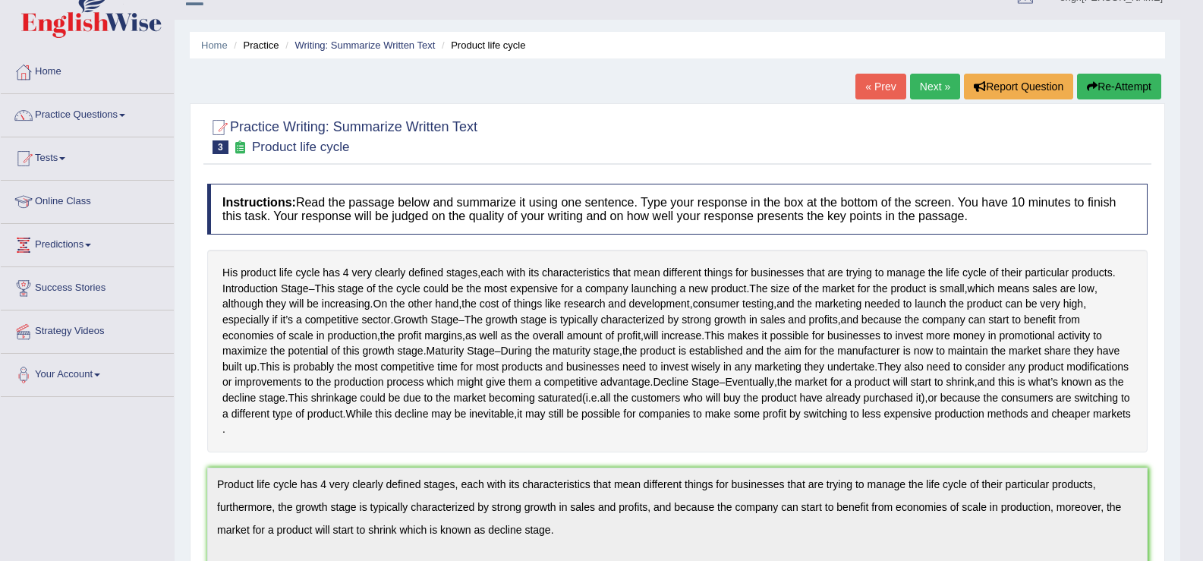
scroll to position [0, 0]
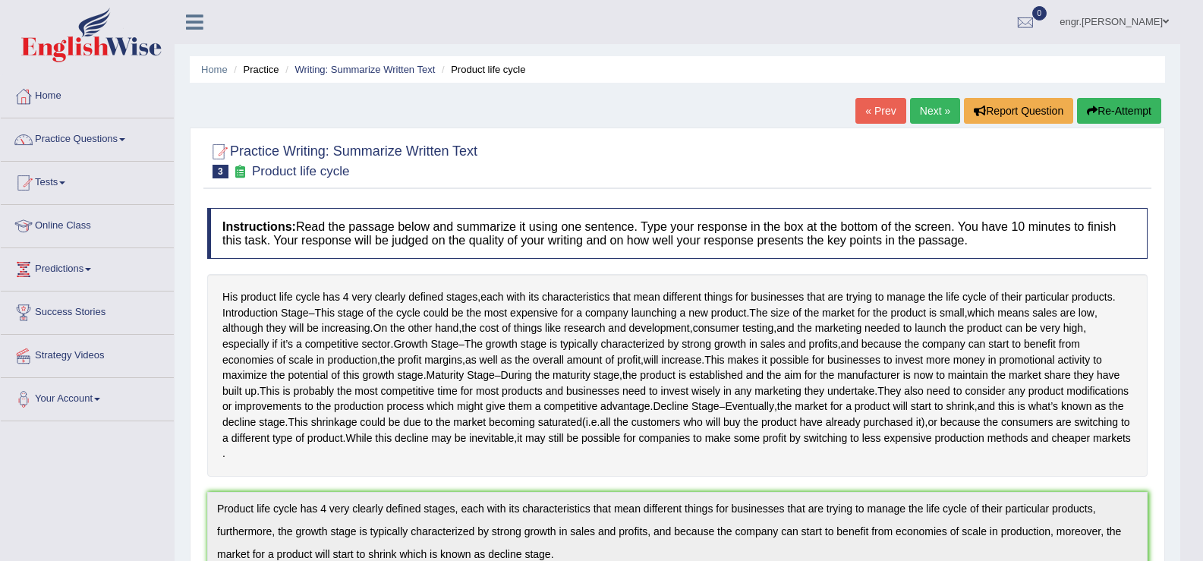
click at [921, 116] on link "Next »" at bounding box center [935, 111] width 50 height 26
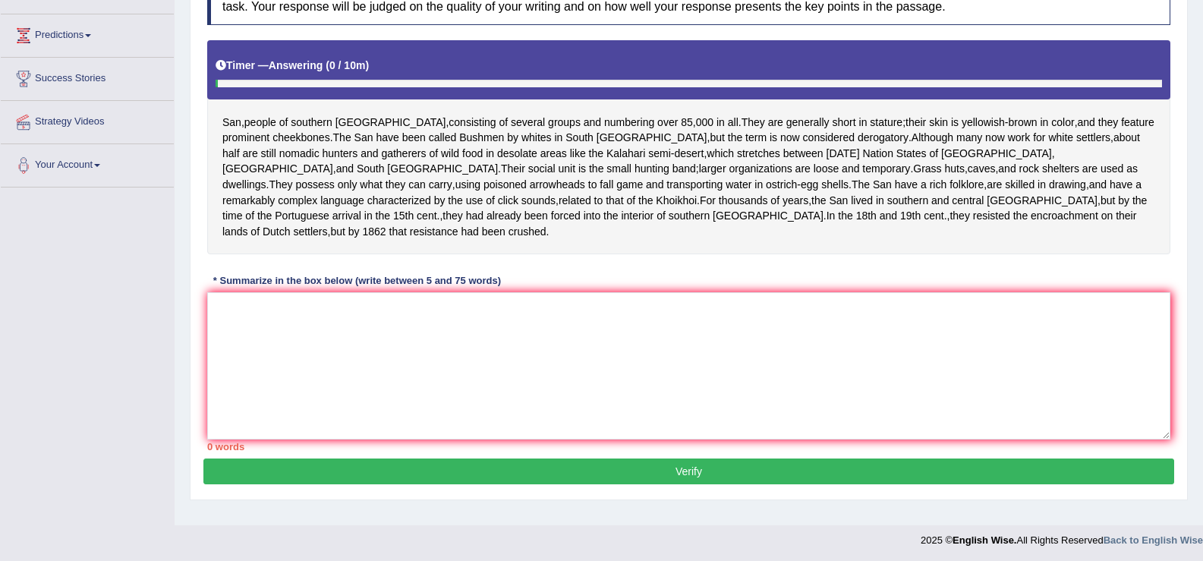
scroll to position [236, 0]
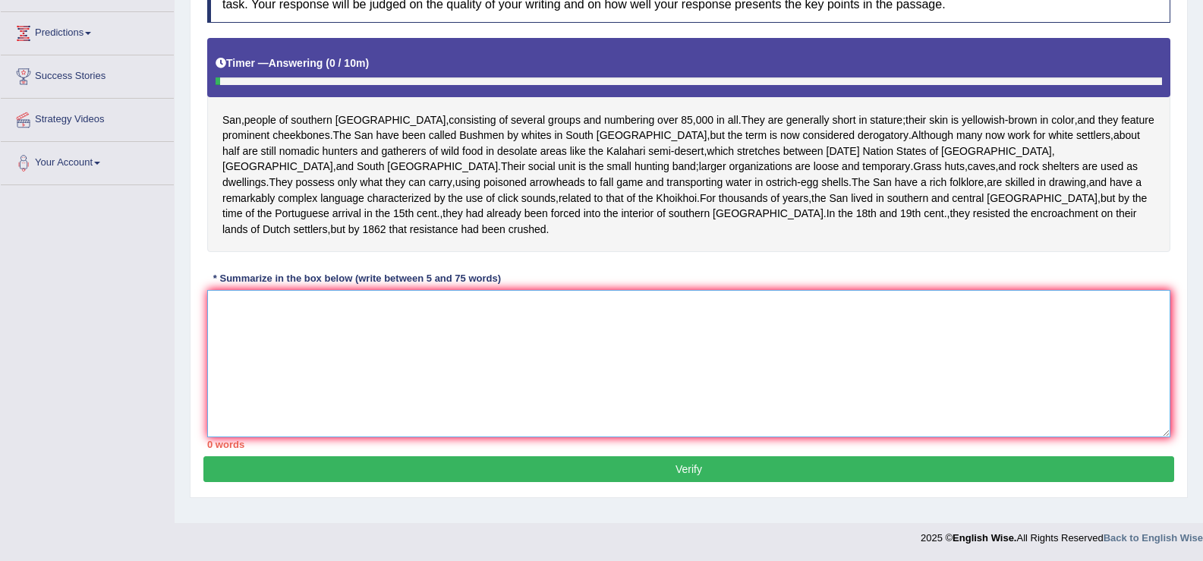
click at [358, 333] on textarea at bounding box center [689, 363] width 964 height 147
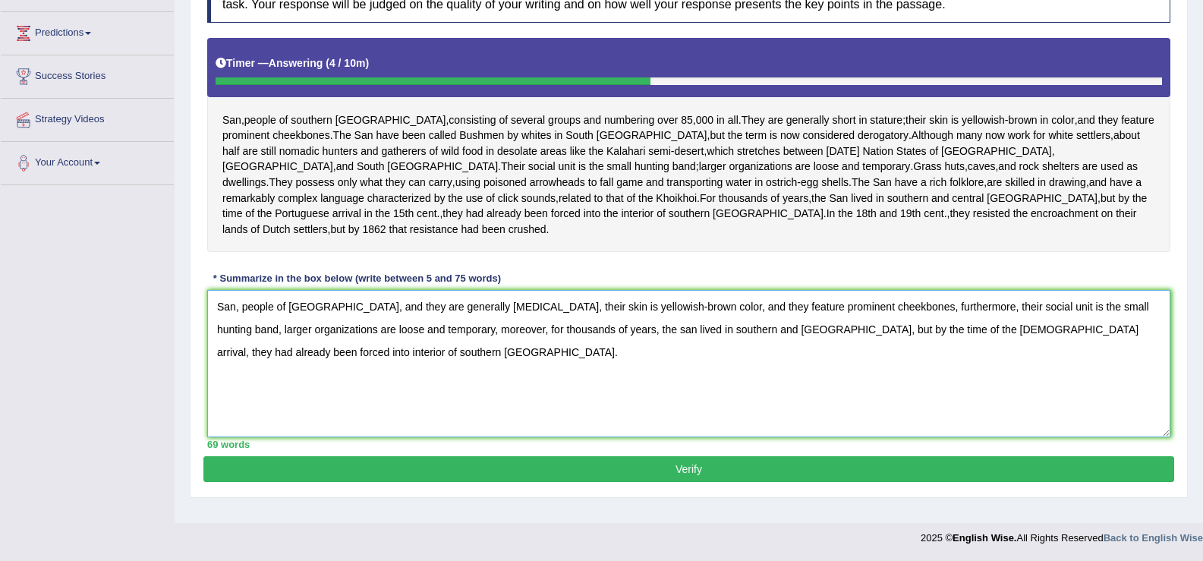
type textarea "San, people of [GEOGRAPHIC_DATA], and they are generally [MEDICAL_DATA], their …"
click at [441, 469] on button "Verify" at bounding box center [688, 469] width 971 height 26
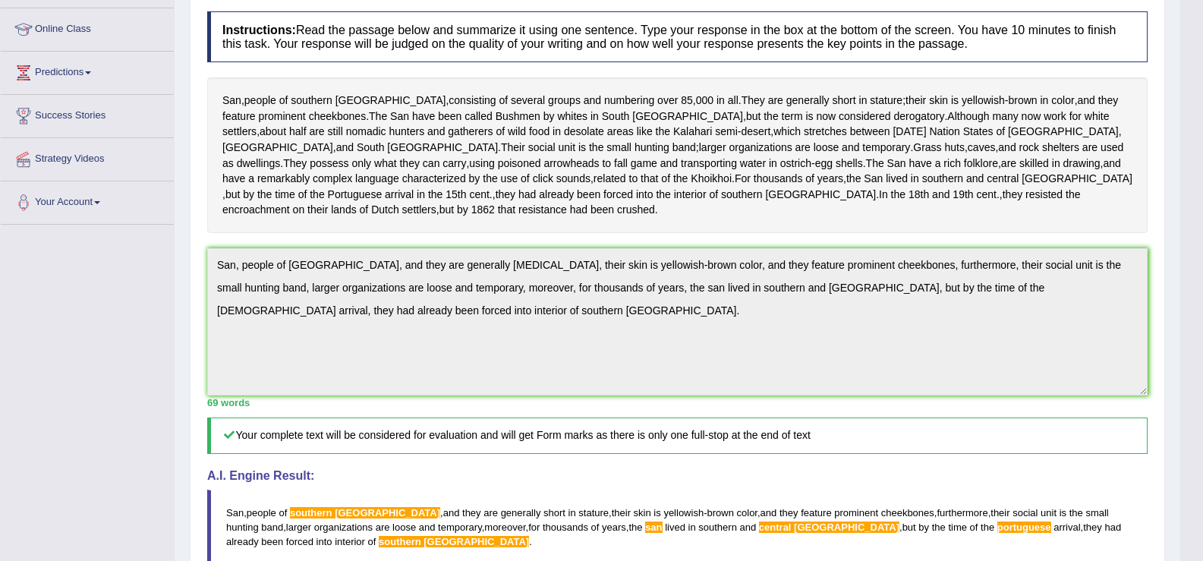
scroll to position [0, 0]
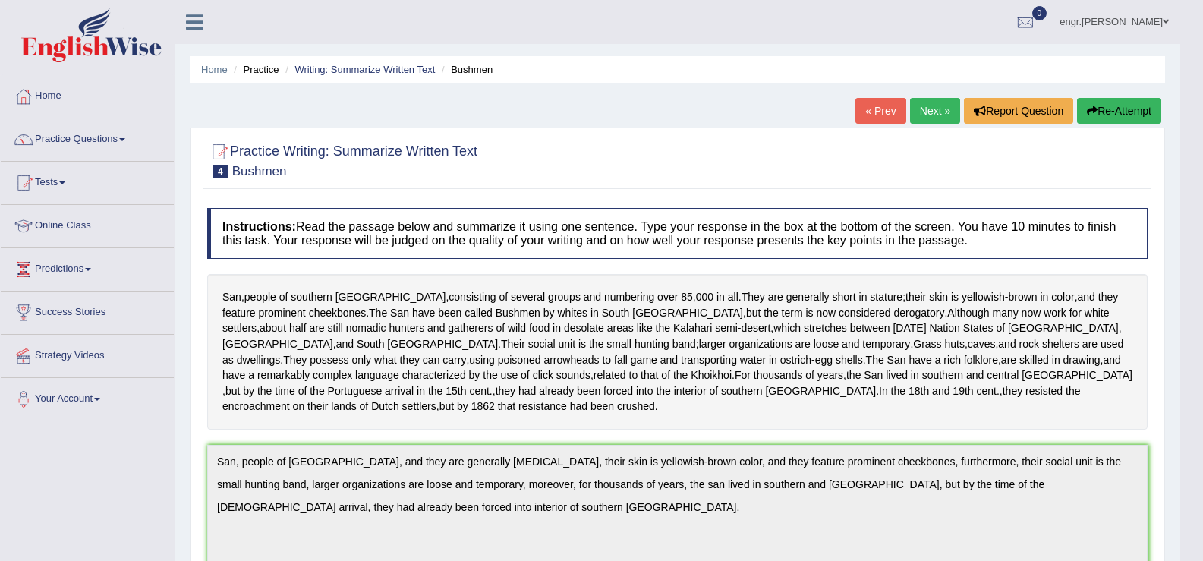
click at [1088, 113] on icon "button" at bounding box center [1092, 111] width 11 height 11
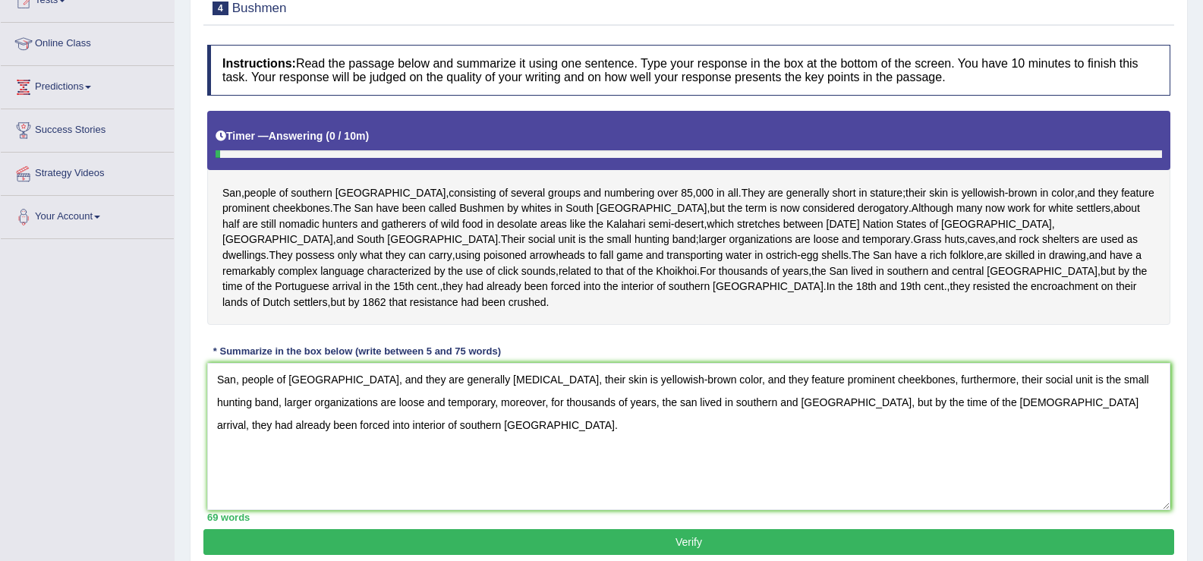
click at [644, 403] on textarea "San, people of [GEOGRAPHIC_DATA], and they are generally [MEDICAL_DATA], their …" at bounding box center [689, 436] width 964 height 147
click at [934, 405] on textarea "San, people of [GEOGRAPHIC_DATA], and they are generally [MEDICAL_DATA], their …" at bounding box center [689, 436] width 964 height 147
click at [322, 426] on textarea "San, people of [GEOGRAPHIC_DATA], and they are generally [MEDICAL_DATA], their …" at bounding box center [689, 436] width 964 height 147
click at [292, 381] on textarea "San, people of [GEOGRAPHIC_DATA], and they are generally [MEDICAL_DATA], their …" at bounding box center [689, 436] width 964 height 147
click at [768, 404] on textarea "San, people of [GEOGRAPHIC_DATA], and they are generally [MEDICAL_DATA], their …" at bounding box center [689, 436] width 964 height 147
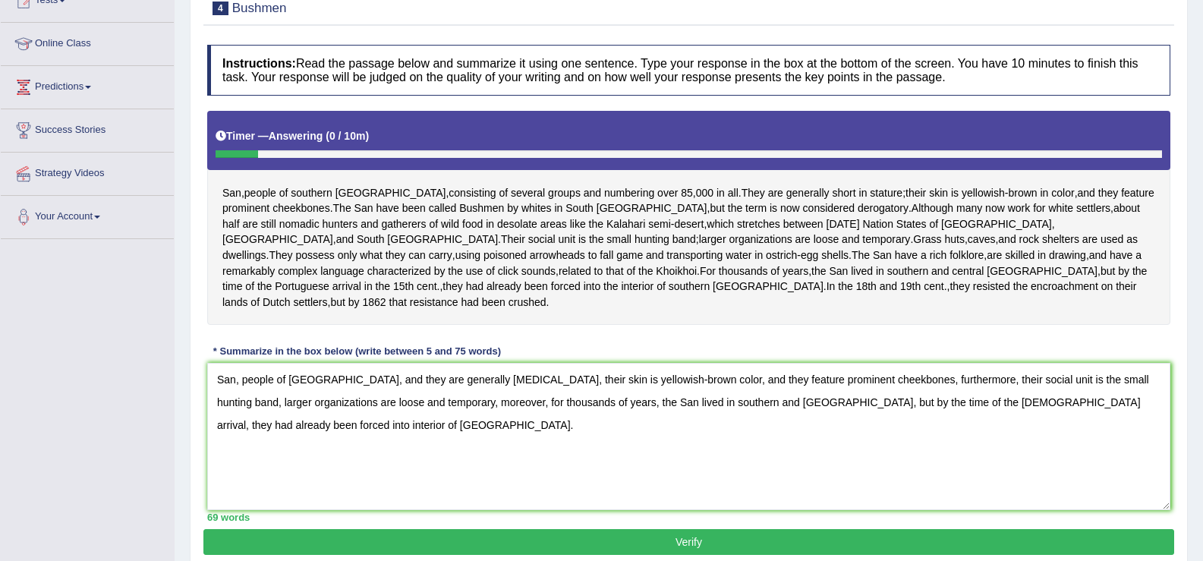
click at [702, 402] on textarea "San, people of [GEOGRAPHIC_DATA], and they are generally [MEDICAL_DATA], their …" at bounding box center [689, 436] width 964 height 147
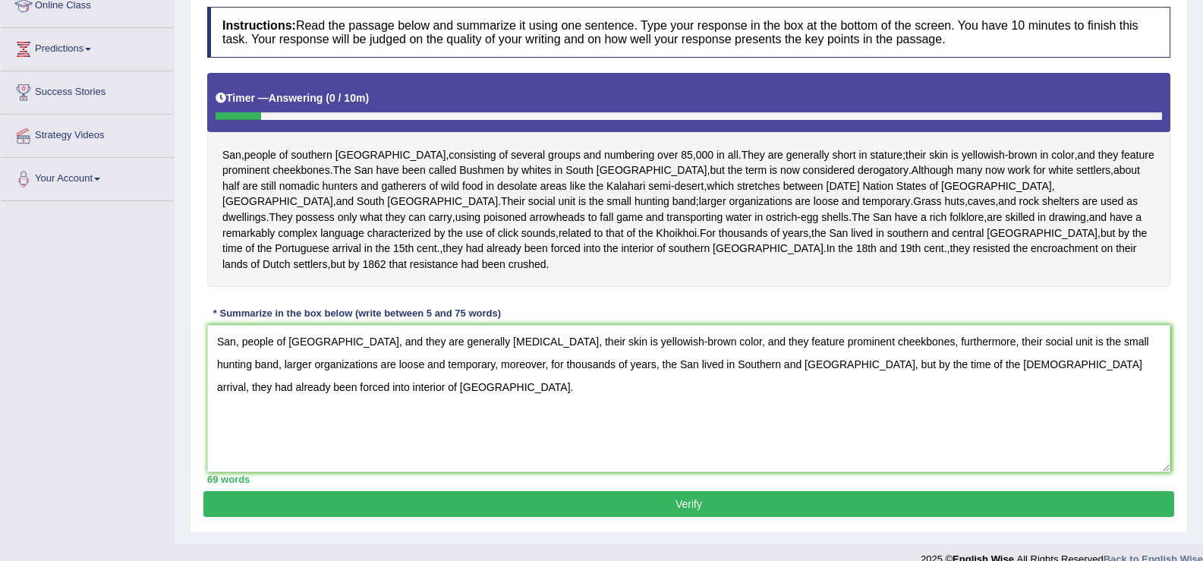
scroll to position [241, 0]
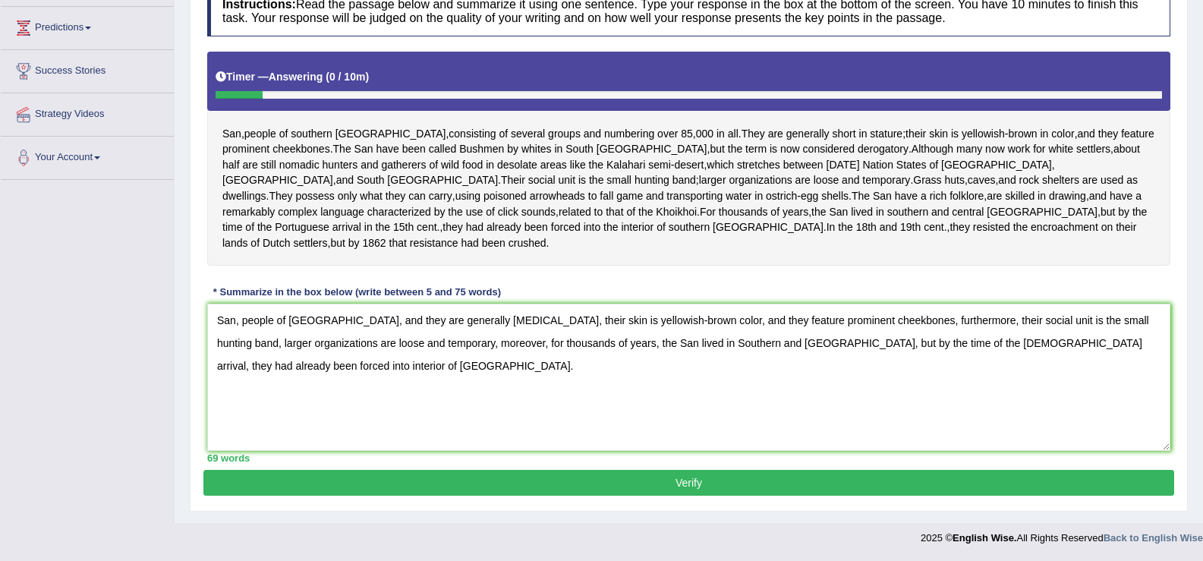
type textarea "San, people of [GEOGRAPHIC_DATA], and they are generally [MEDICAL_DATA], their …"
click at [679, 475] on button "Verify" at bounding box center [688, 483] width 971 height 26
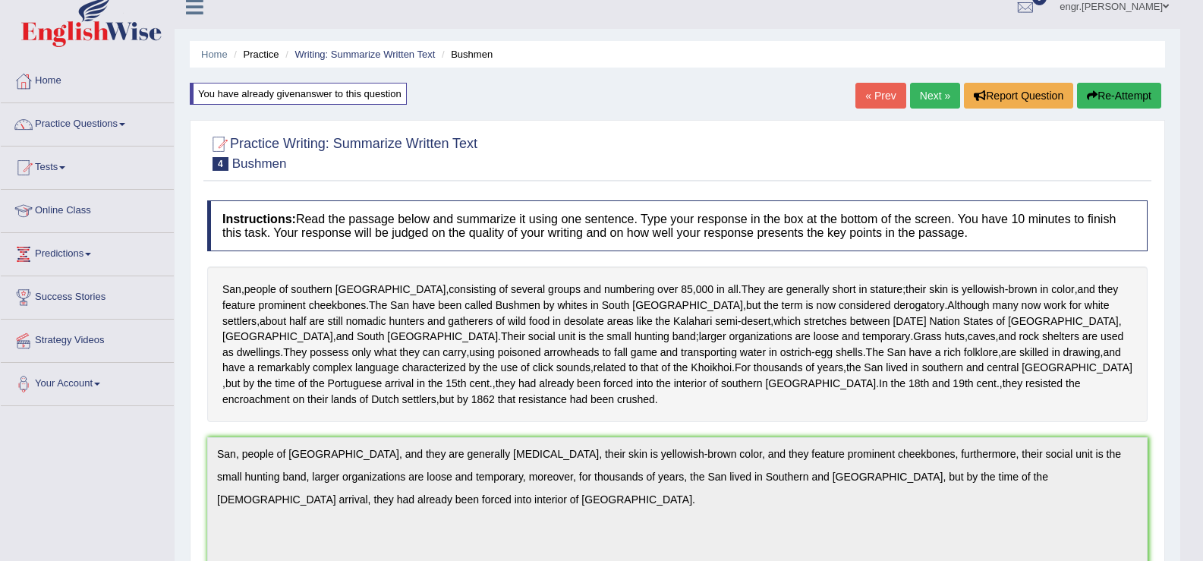
scroll to position [0, 0]
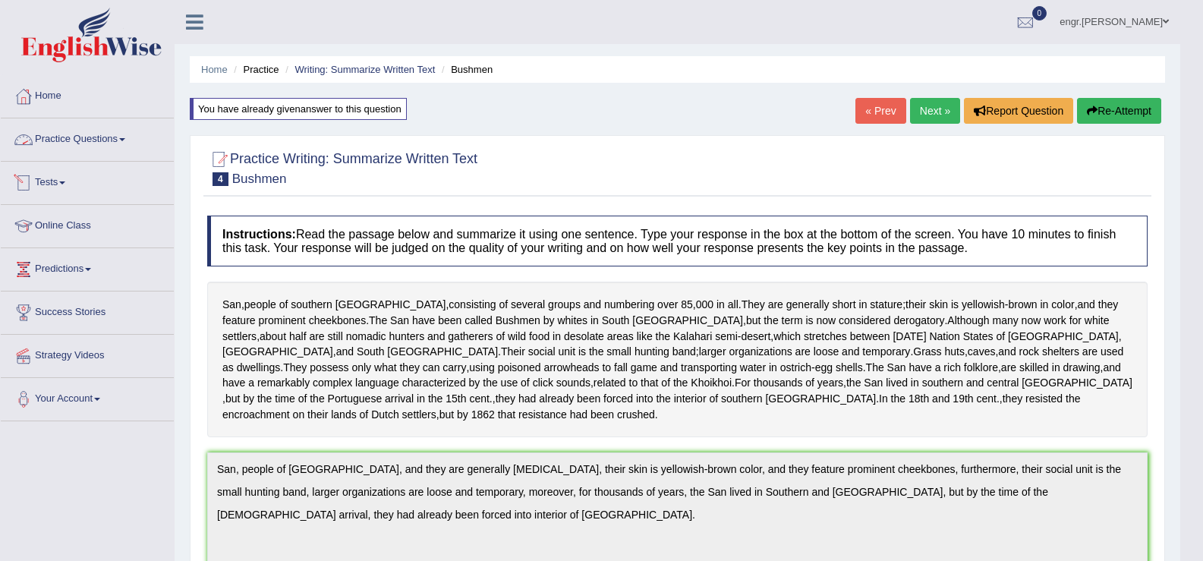
click at [142, 142] on link "Practice Questions" at bounding box center [87, 137] width 173 height 38
